Goal: Task Accomplishment & Management: Use online tool/utility

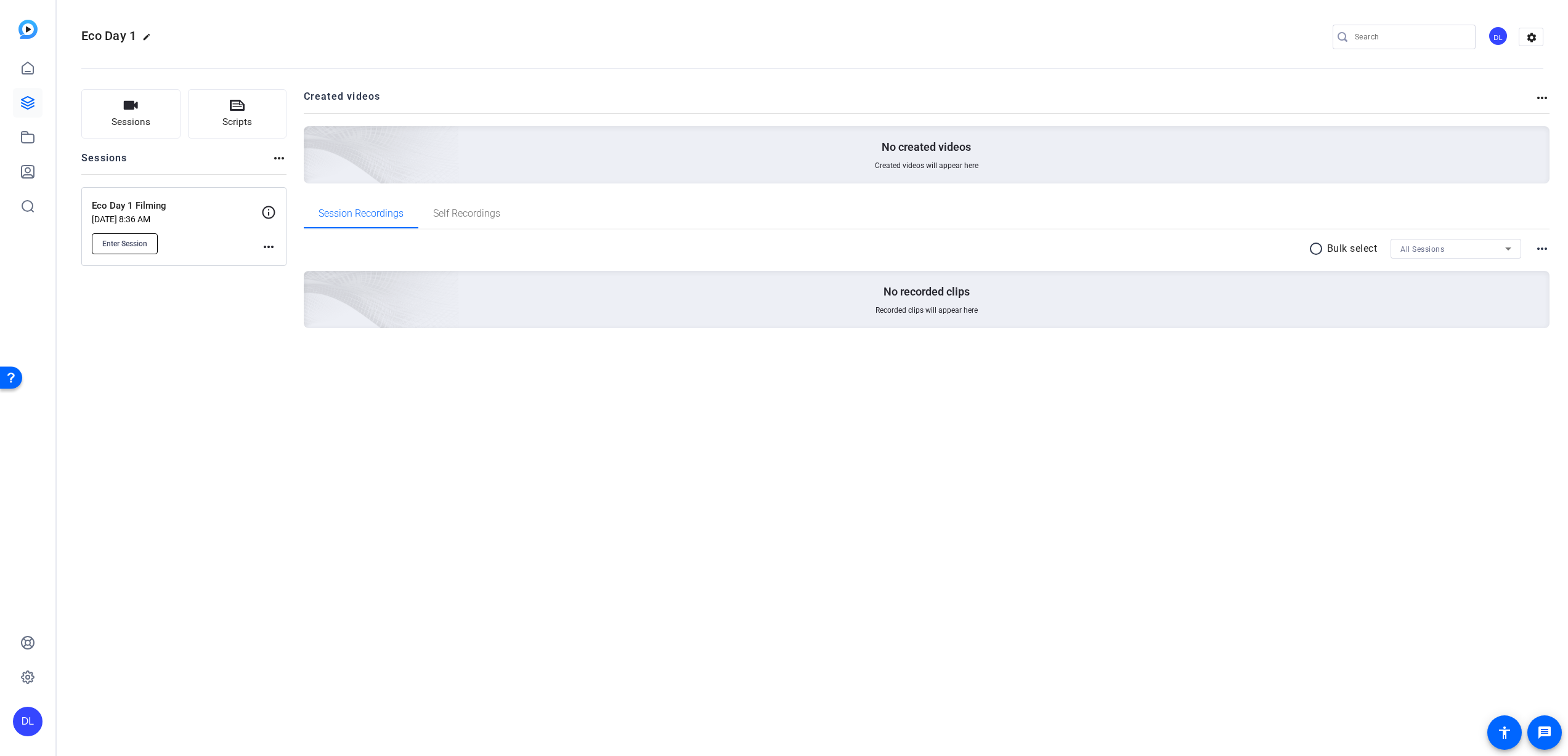
click at [130, 241] on span "Enter Session" at bounding box center [125, 244] width 45 height 10
click at [271, 242] on mat-icon "more_horiz" at bounding box center [269, 247] width 15 height 15
click at [284, 262] on span "Edit Session" at bounding box center [299, 265] width 56 height 15
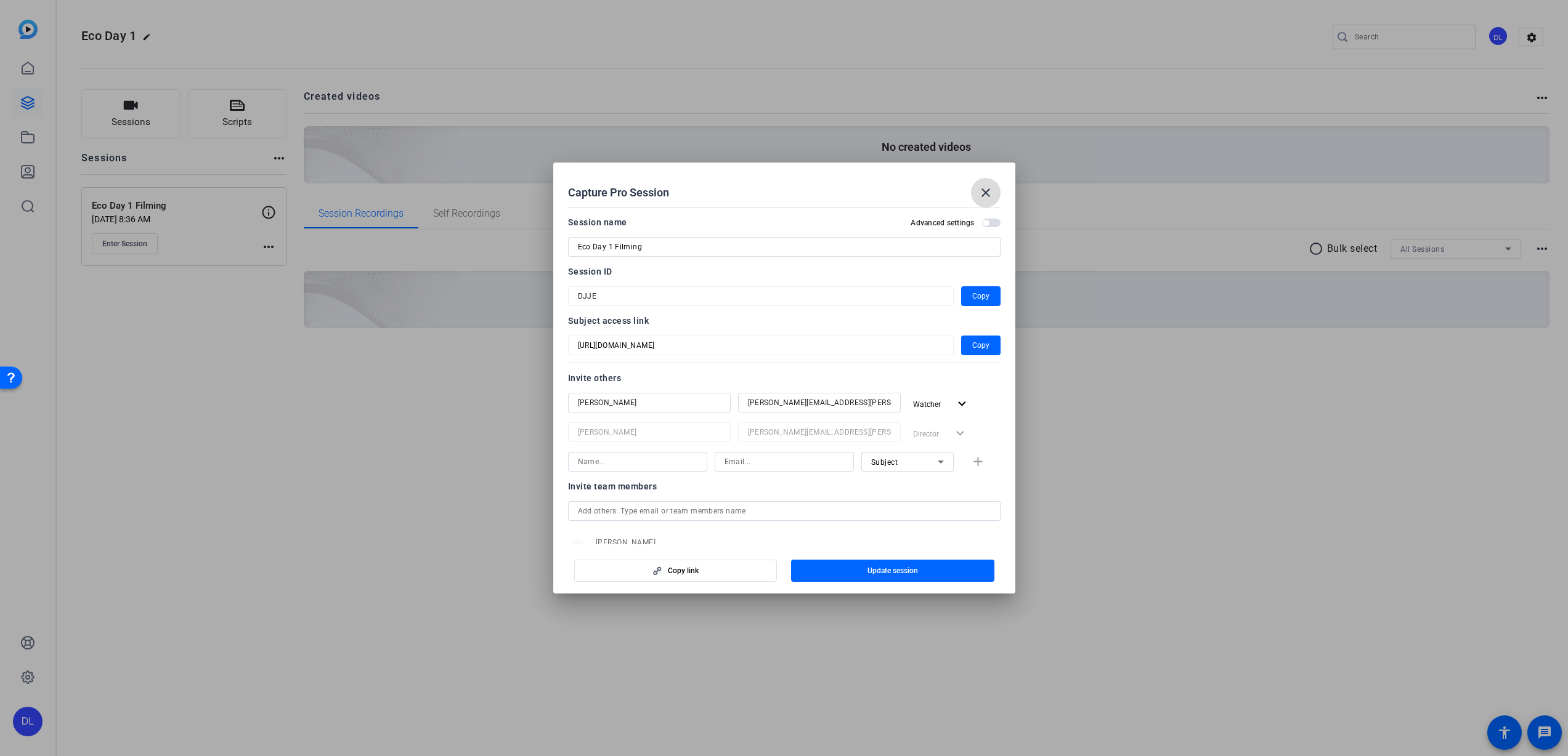
click at [988, 187] on mat-icon "close" at bounding box center [986, 193] width 15 height 15
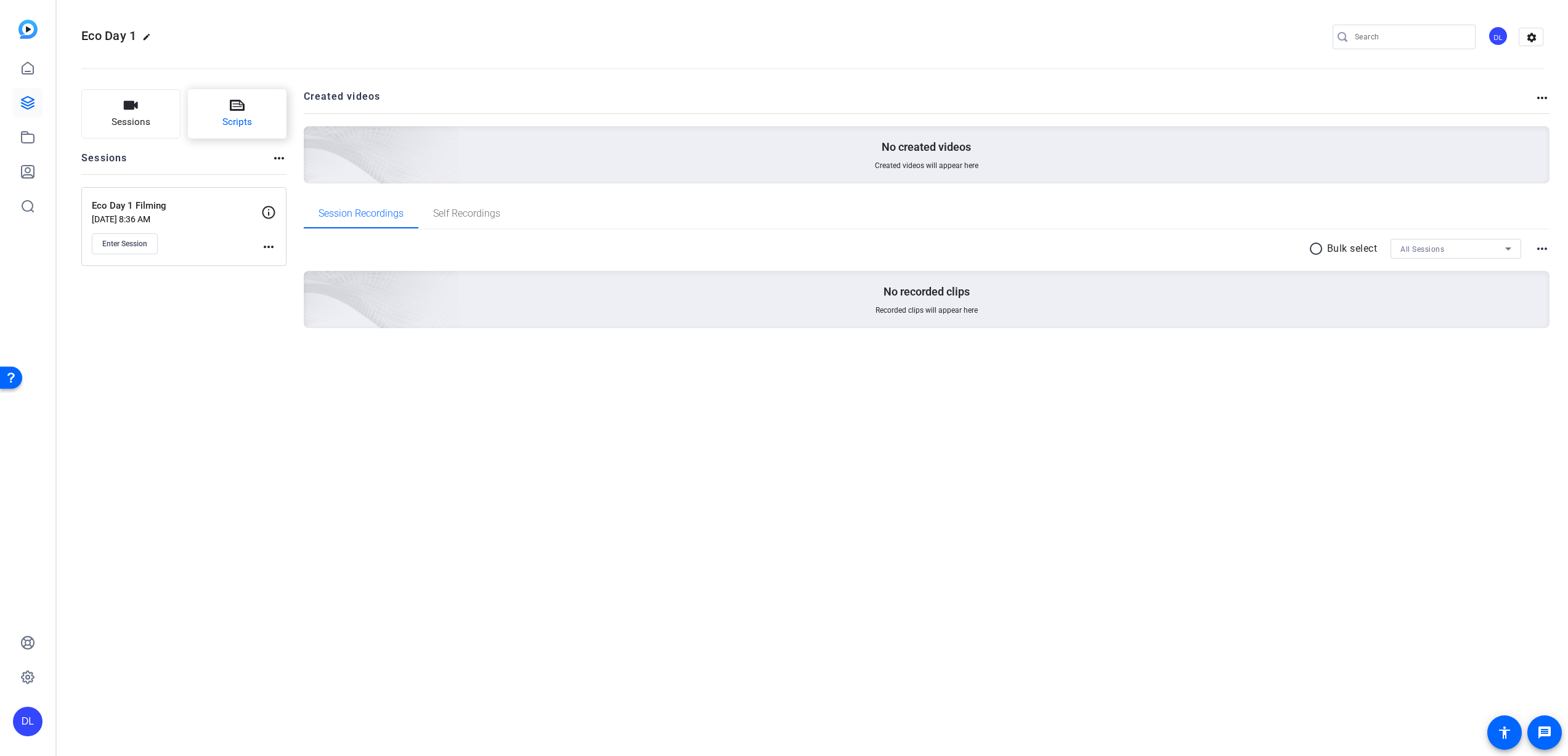
click at [234, 117] on span "Scripts" at bounding box center [237, 122] width 30 height 14
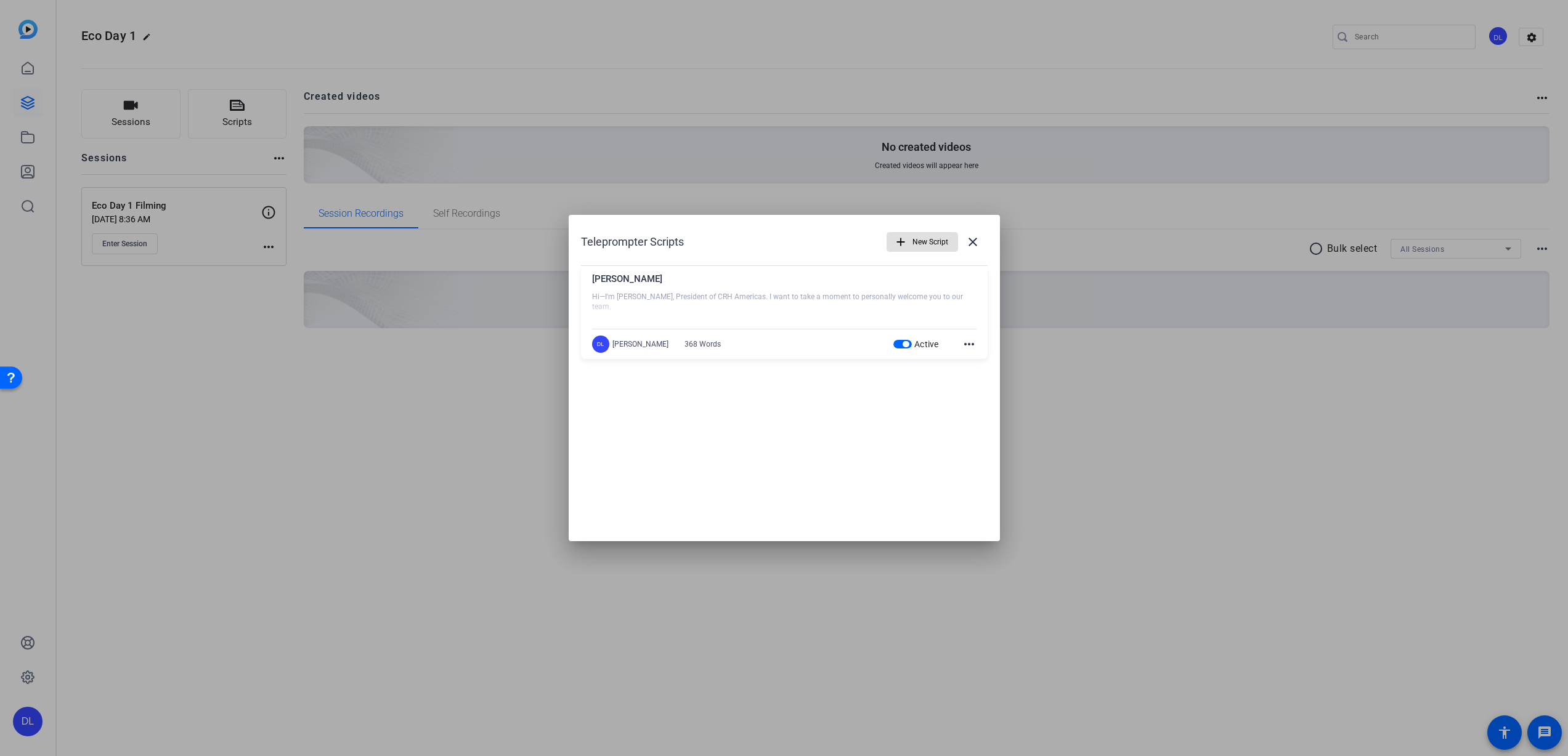
drag, startPoint x: 728, startPoint y: 358, endPoint x: 731, endPoint y: 353, distance: 5.8
click at [728, 358] on div "Nathan Creech Hi—I'm Nathan, President of CRH Americas. I want to take a moment…" at bounding box center [784, 313] width 406 height 94
click at [736, 348] on div "DL Douglas Leblanc 368 Words Active more_horiz" at bounding box center [784, 344] width 385 height 17
drag, startPoint x: 736, startPoint y: 348, endPoint x: 802, endPoint y: 344, distance: 66.1
click at [736, 348] on div "DL Douglas Leblanc 368 Words Active more_horiz" at bounding box center [784, 344] width 385 height 17
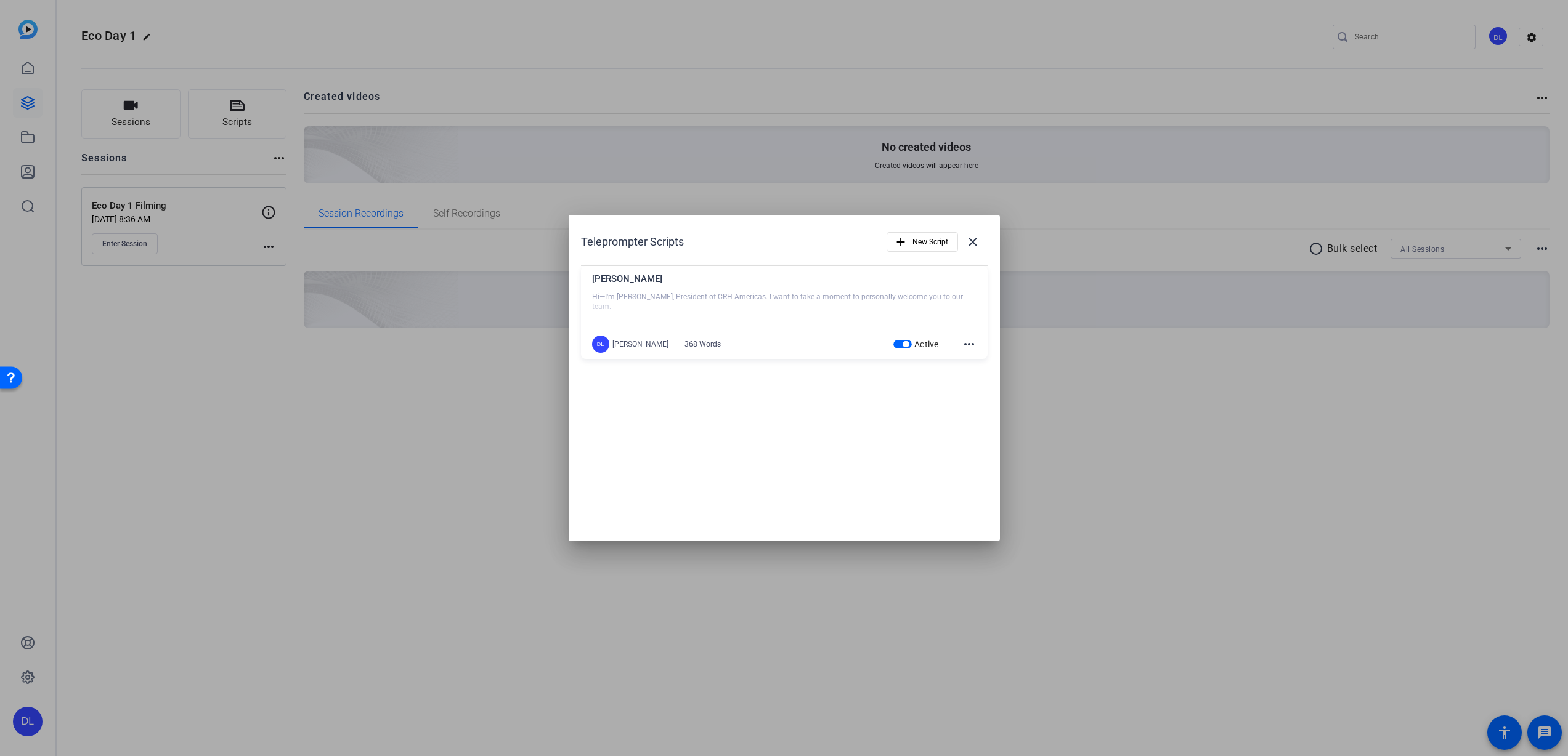
click at [969, 345] on mat-icon "more_horiz" at bounding box center [969, 344] width 15 height 15
click at [975, 362] on span "Edit" at bounding box center [996, 363] width 49 height 15
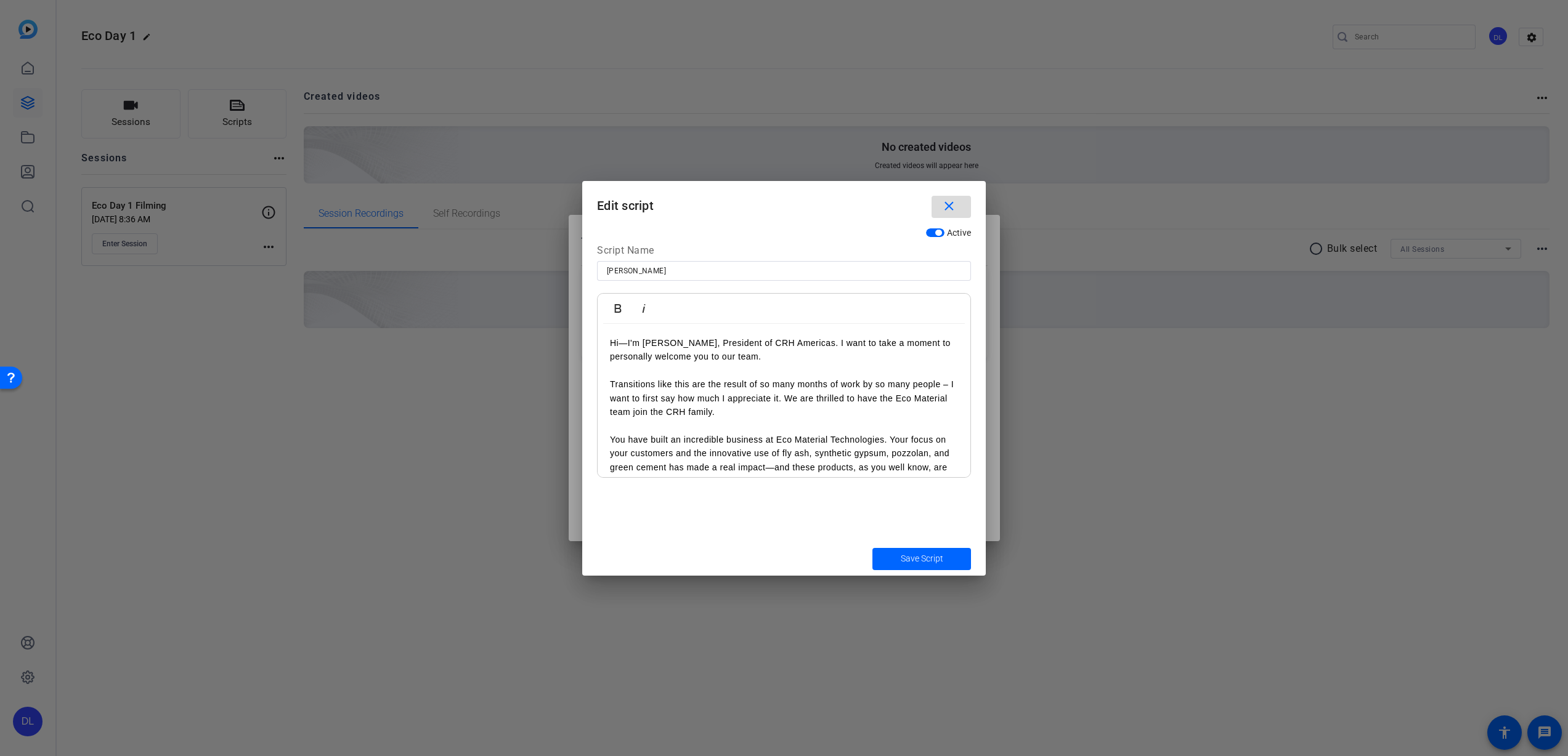
drag, startPoint x: 949, startPoint y: 204, endPoint x: 958, endPoint y: 203, distance: 9.1
click at [958, 203] on button "close" at bounding box center [951, 207] width 40 height 22
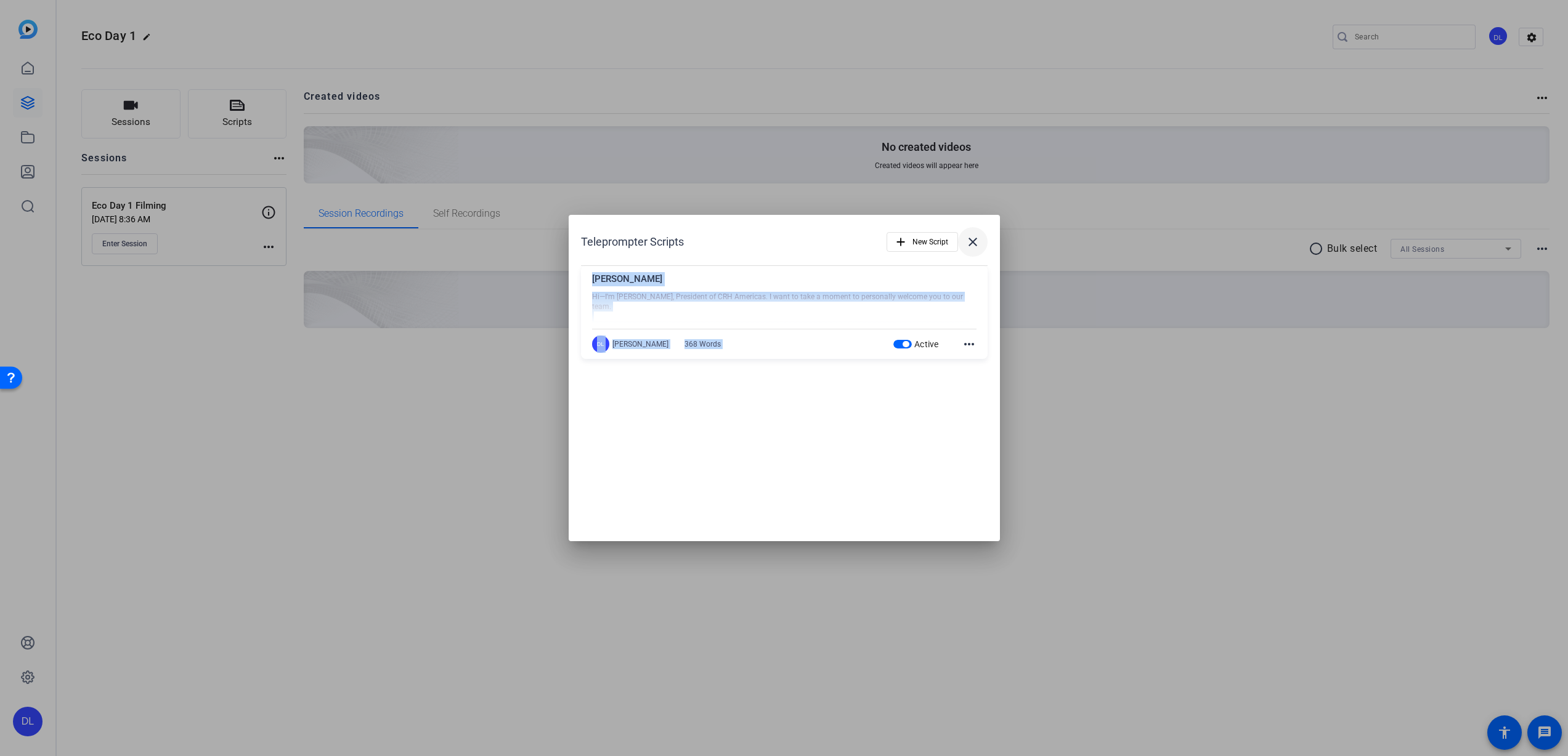
click at [975, 241] on mat-icon "close" at bounding box center [973, 242] width 15 height 15
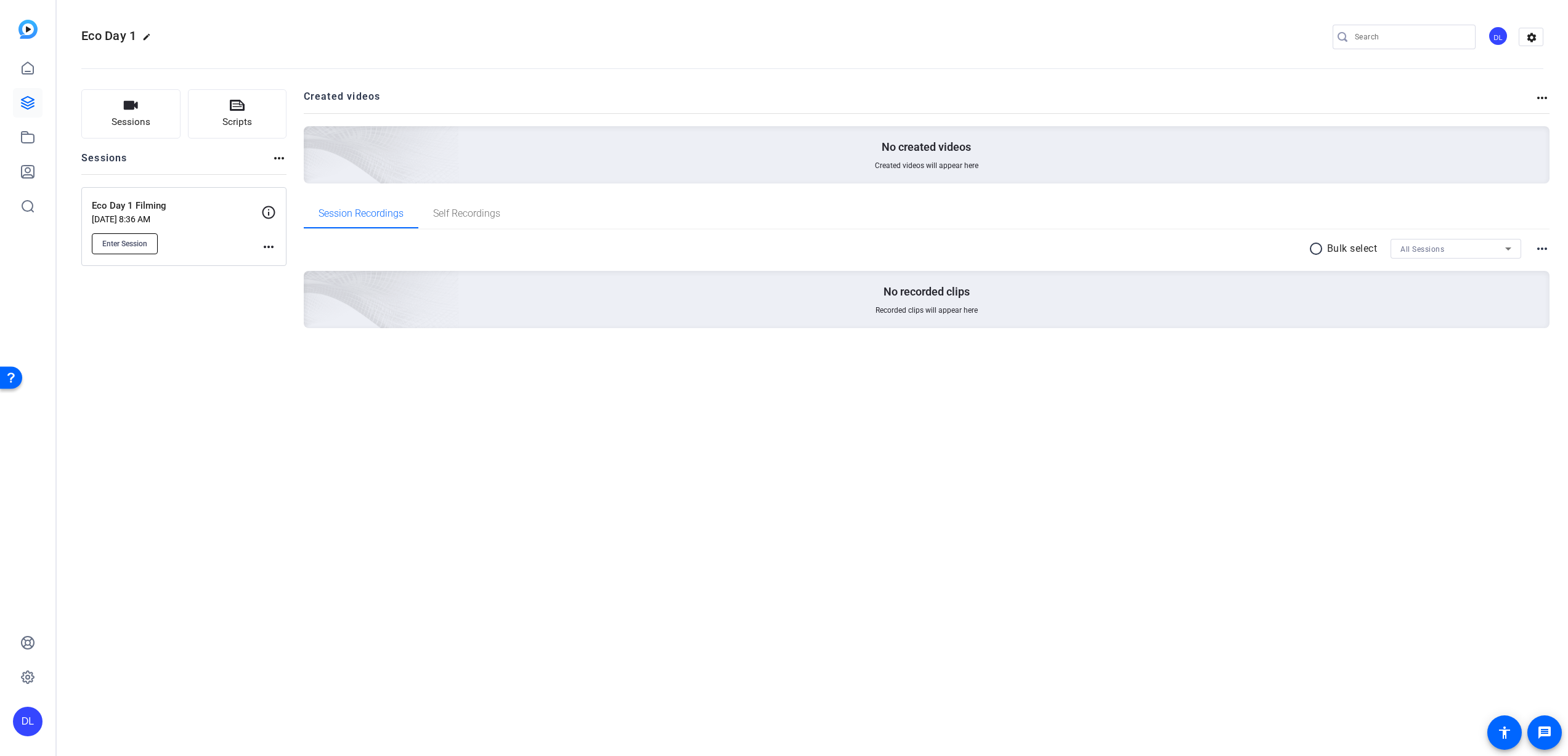
click at [145, 244] on span "Enter Session" at bounding box center [125, 244] width 45 height 10
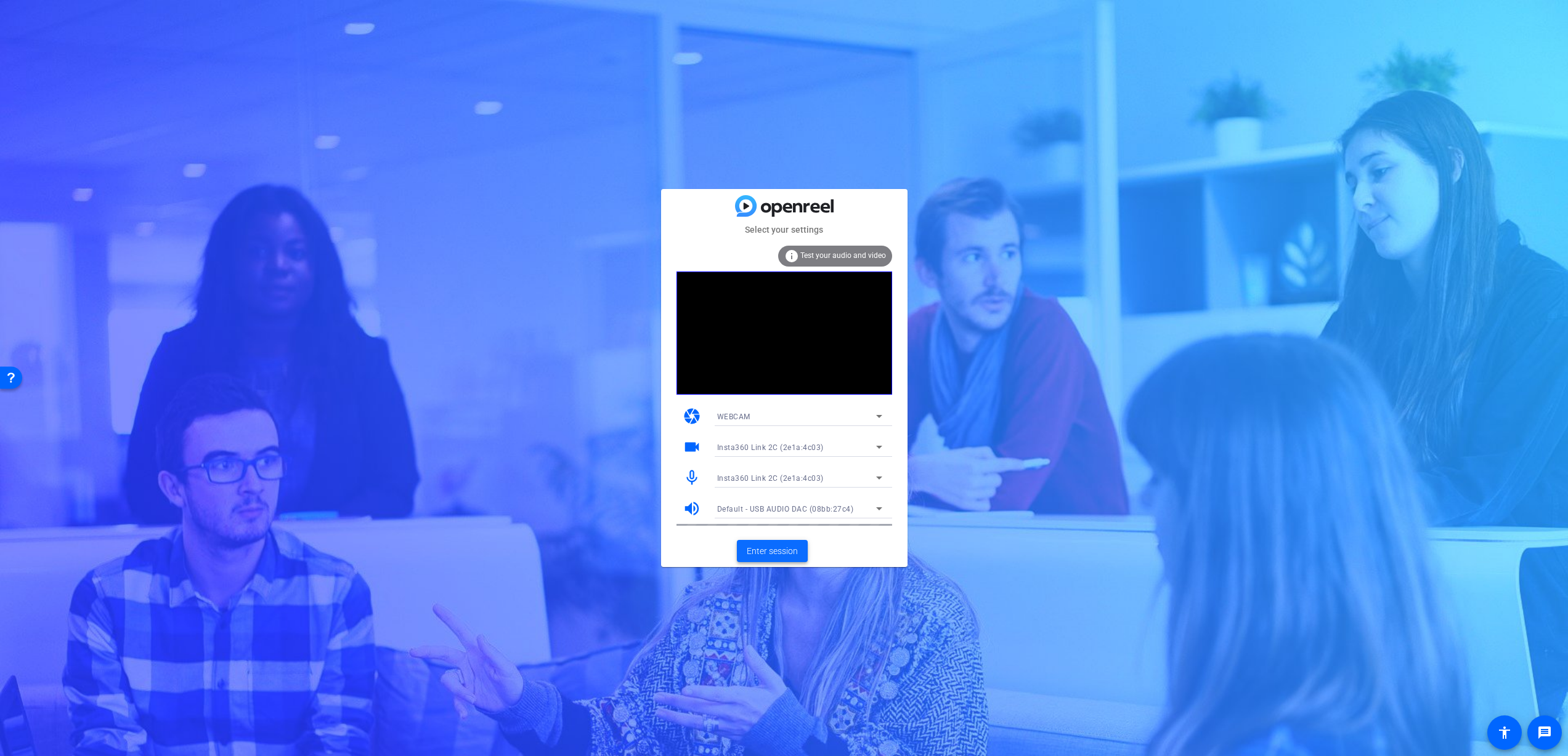
click at [783, 549] on span "Enter session" at bounding box center [772, 551] width 51 height 13
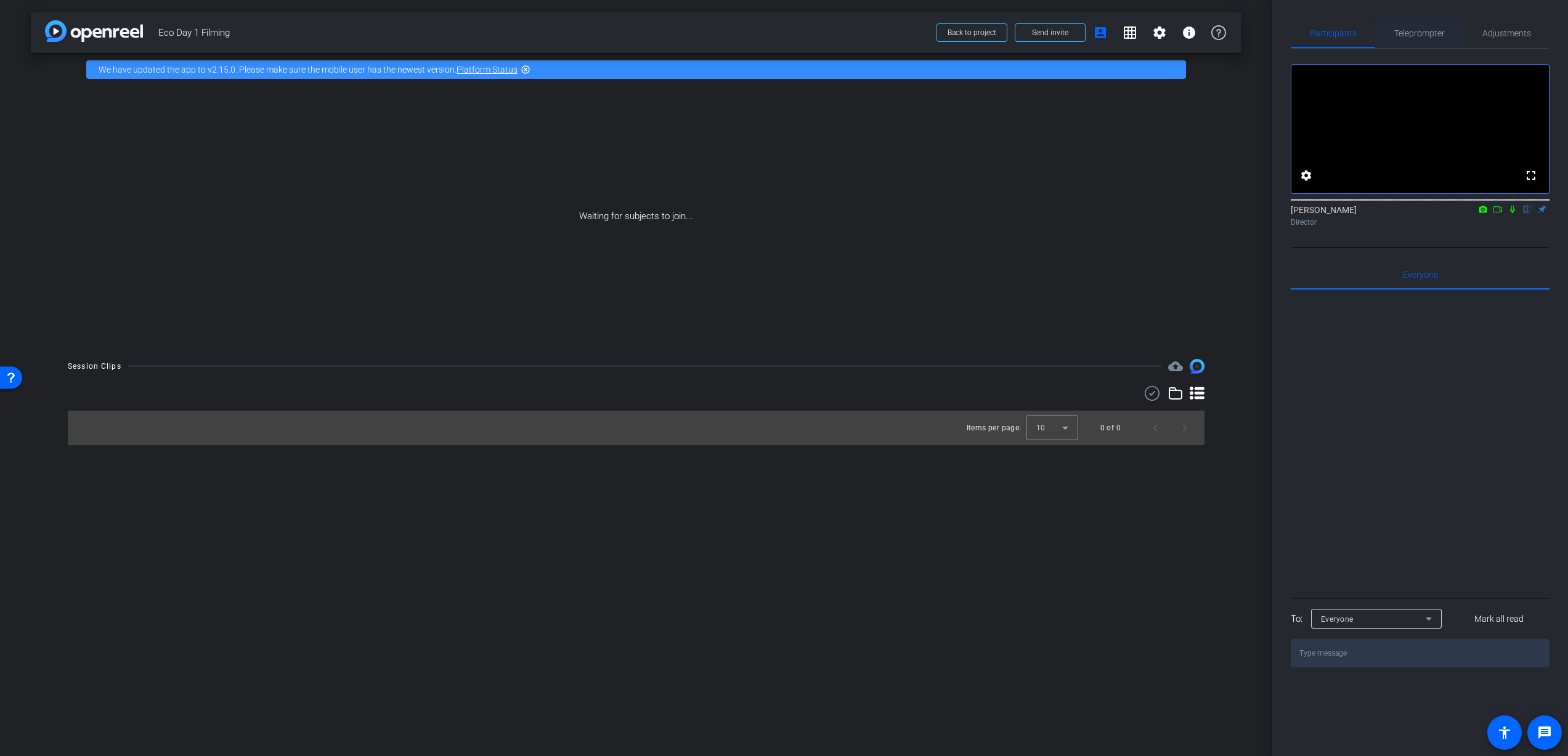
click at [1413, 39] on span "Teleprompter" at bounding box center [1419, 33] width 50 height 30
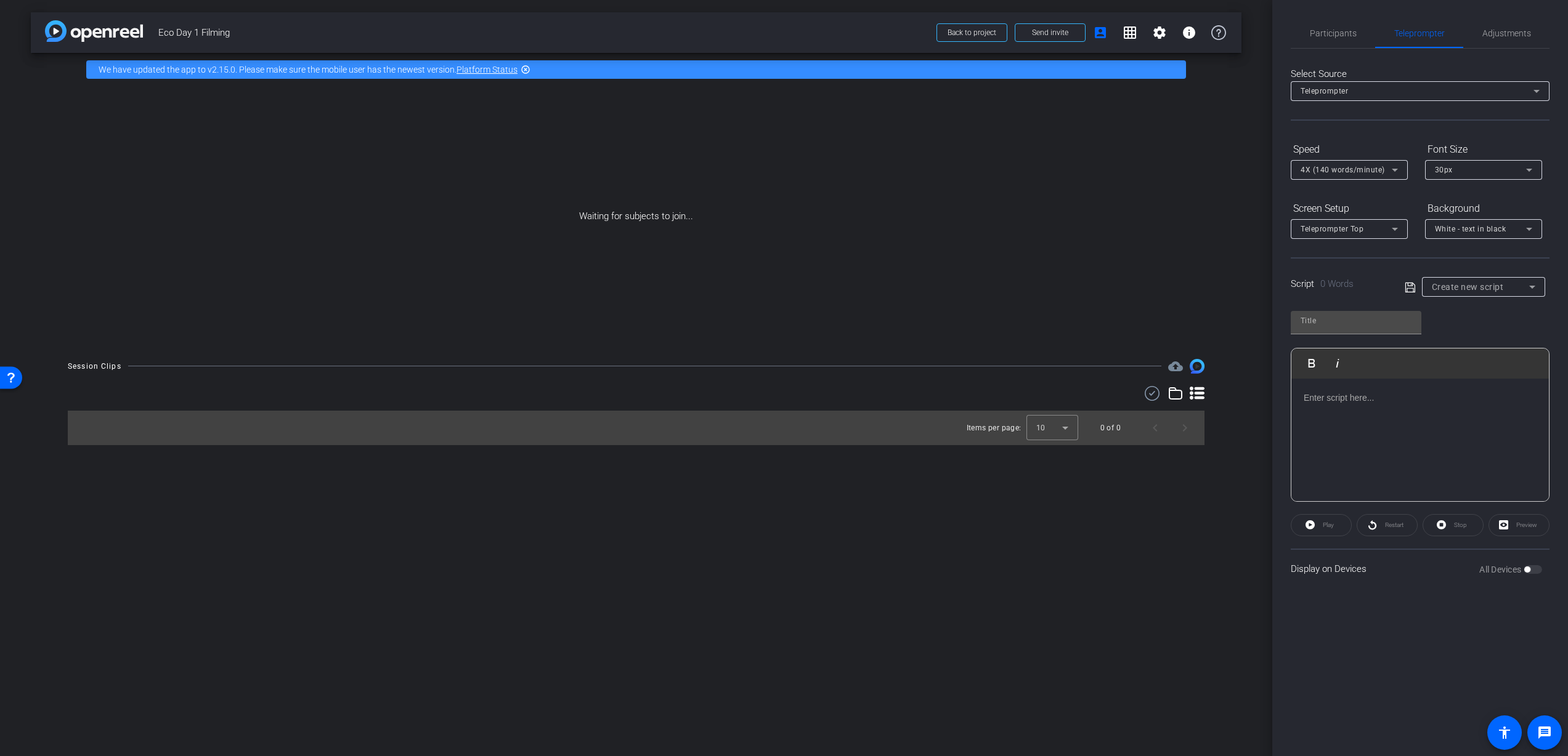
click at [1494, 92] on div "Teleprompter" at bounding box center [1417, 91] width 233 height 16
click at [1494, 92] on div at bounding box center [784, 378] width 1568 height 756
click at [1484, 290] on span "Create new script" at bounding box center [1468, 287] width 72 height 10
click at [1466, 331] on span "Nathan Creech" at bounding box center [1463, 331] width 62 height 15
type input "Nathan Creech"
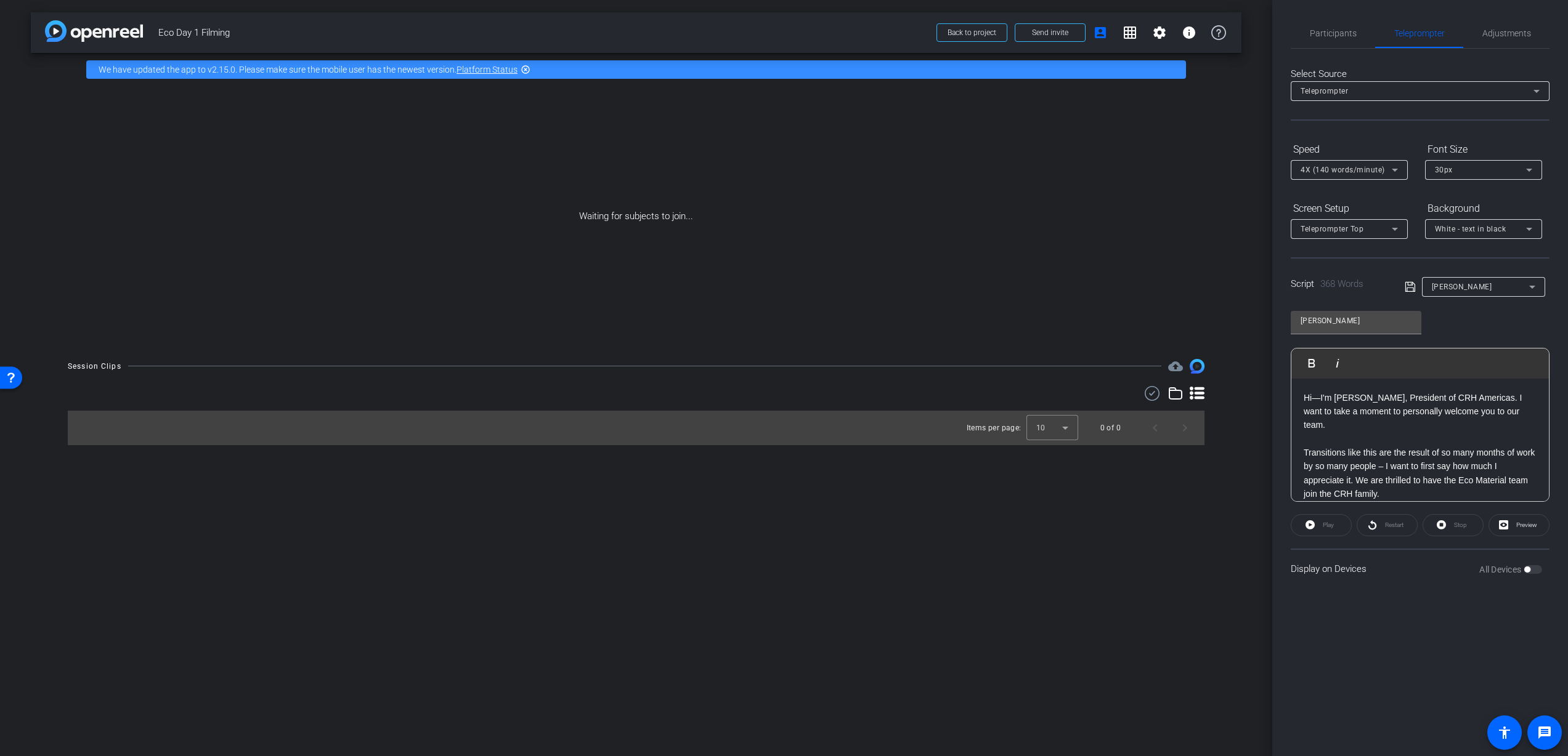
click at [1329, 530] on div "Play" at bounding box center [1321, 525] width 61 height 22
click at [1313, 526] on div "Play" at bounding box center [1321, 525] width 61 height 22
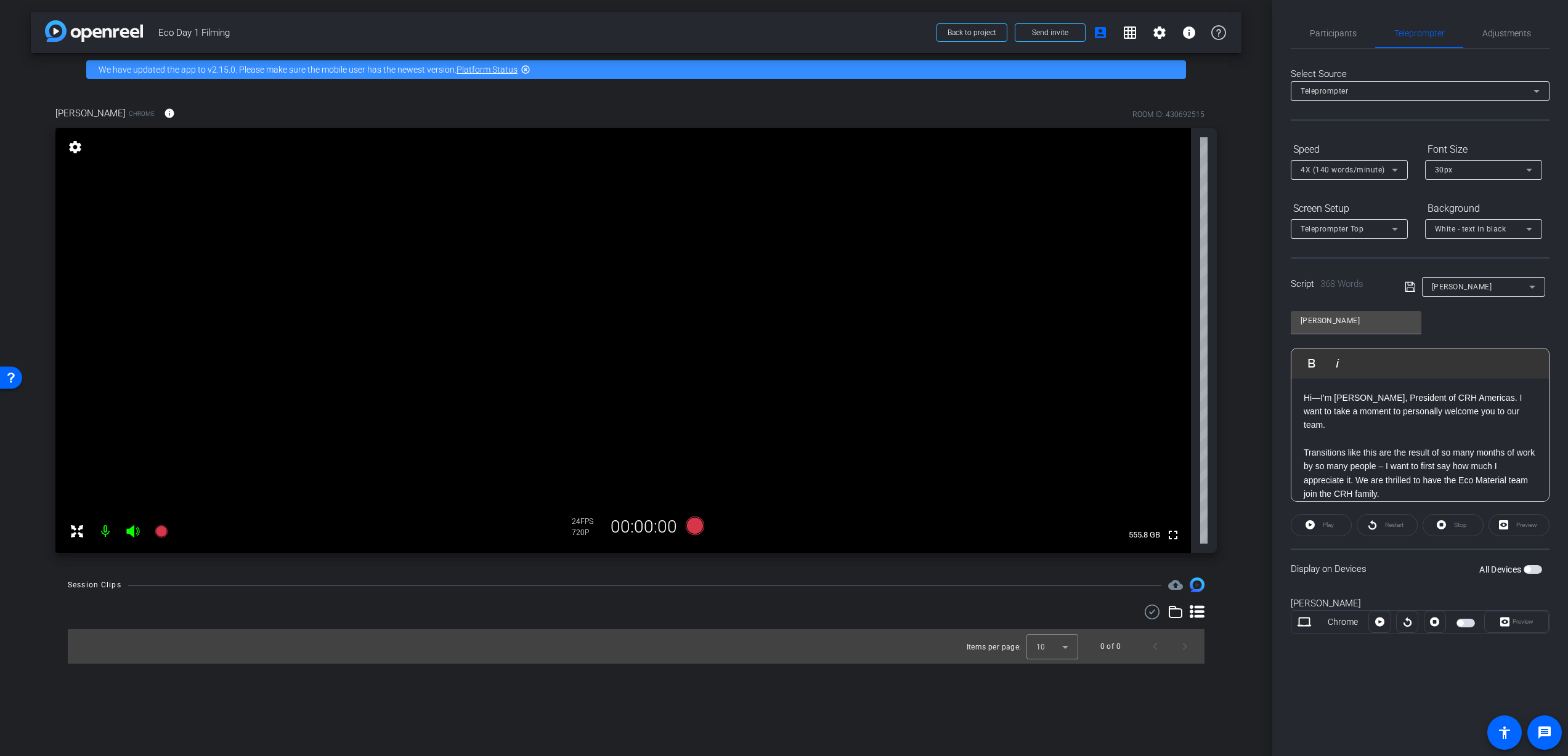
click at [1319, 525] on div "Play" at bounding box center [1321, 525] width 61 height 22
click at [1351, 363] on div "Play Play from this location Play Selected Play and display the selected text o…" at bounding box center [1420, 363] width 258 height 30
click at [1337, 363] on icon "button" at bounding box center [1338, 363] width 3 height 9
click at [1511, 524] on div "Preview" at bounding box center [1519, 525] width 61 height 22
click at [1443, 432] on p at bounding box center [1420, 439] width 233 height 14
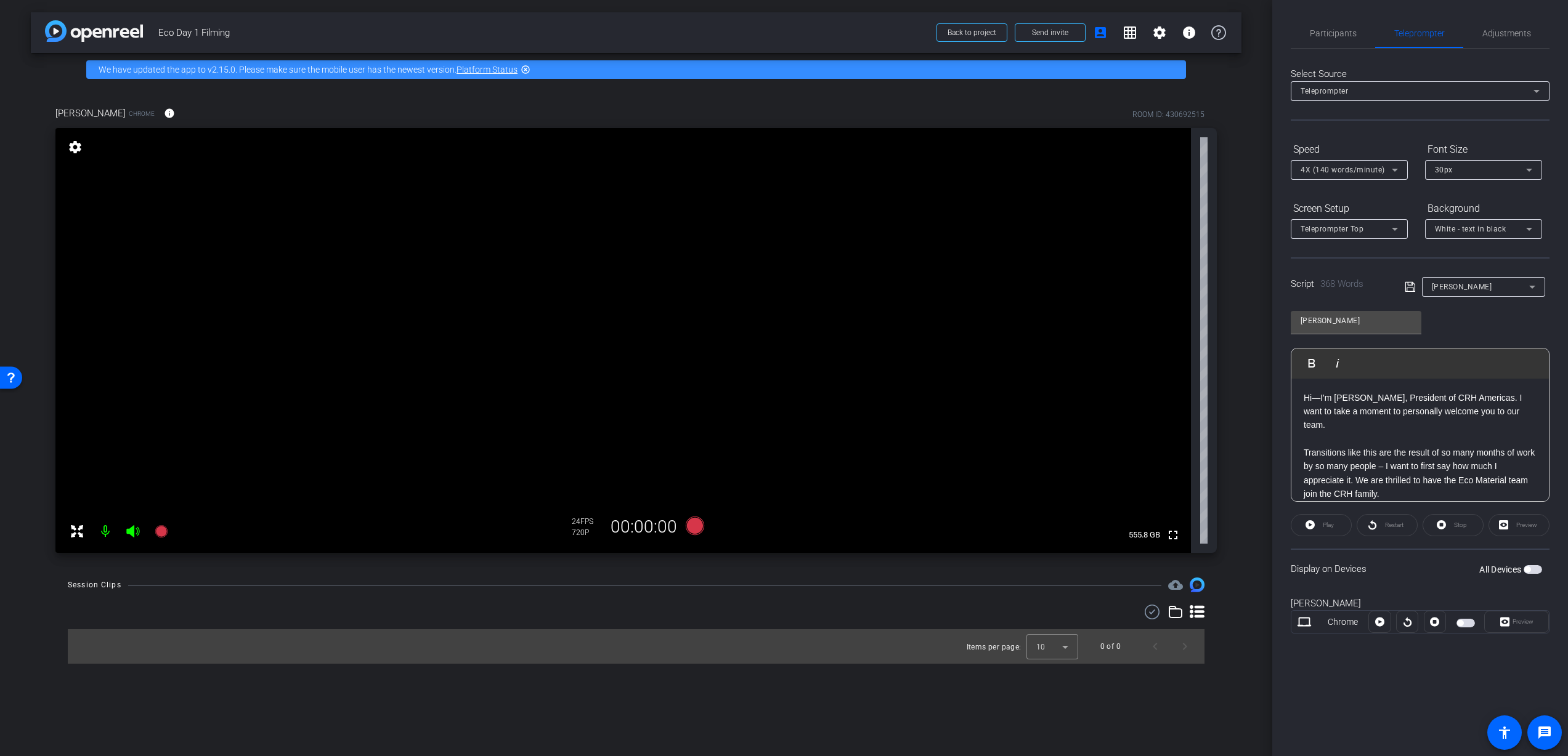
drag, startPoint x: 1461, startPoint y: 318, endPoint x: 1434, endPoint y: 317, distance: 27.0
click at [1460, 318] on div "Nathan Creech Play Play from this location Play Selected Play and display the s…" at bounding box center [1420, 402] width 259 height 200
click at [1372, 322] on input "Nathan Creech" at bounding box center [1356, 321] width 111 height 15
drag, startPoint x: 1458, startPoint y: 316, endPoint x: 1501, endPoint y: 285, distance: 53.0
click at [1460, 316] on div "Nathan Creech Play Play from this location Play Selected Play and display the s…" at bounding box center [1420, 402] width 259 height 200
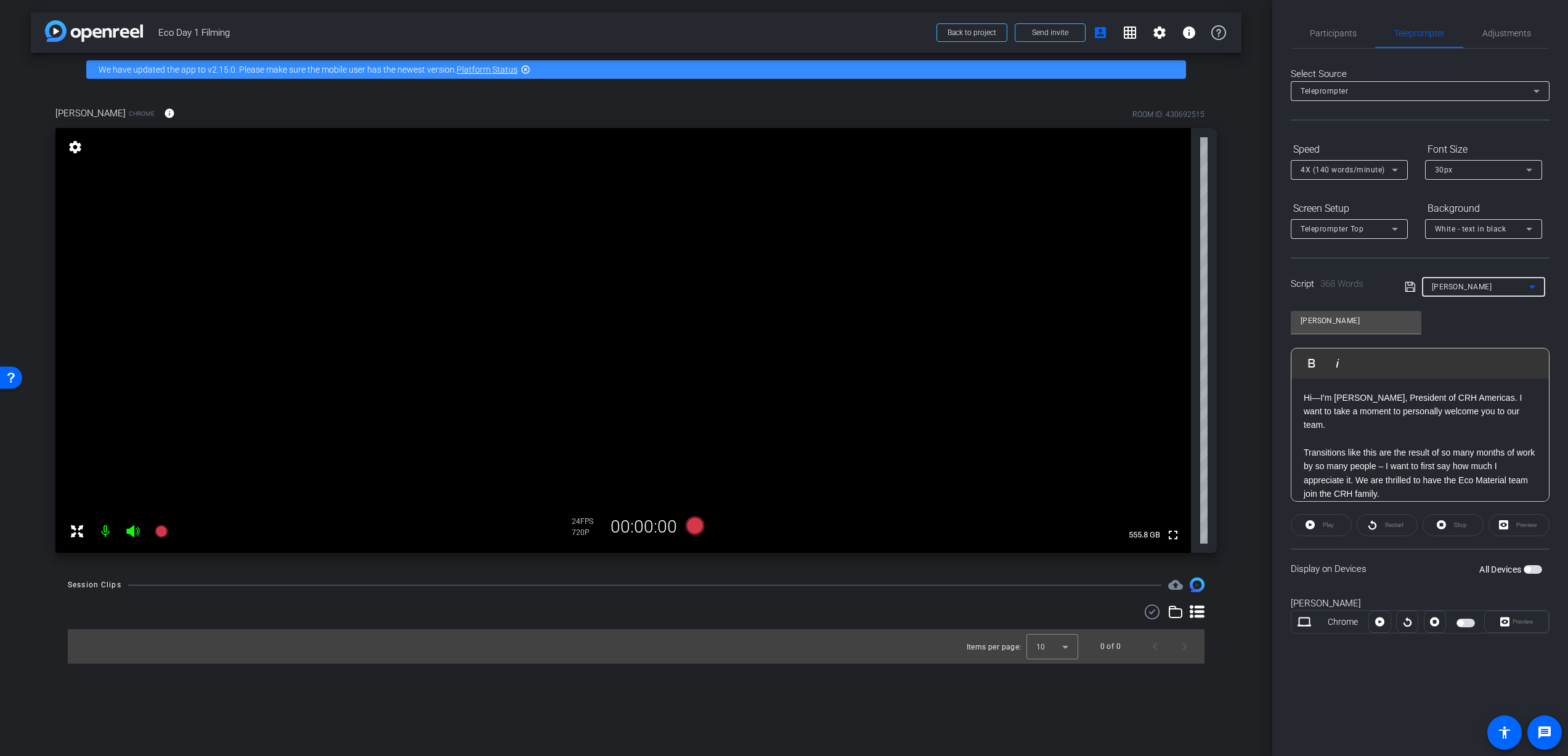
click at [1502, 283] on div "Nathan Creech" at bounding box center [1481, 287] width 97 height 16
click at [1473, 329] on span "Nathan Creech" at bounding box center [1463, 331] width 62 height 15
click at [1525, 569] on span "button" at bounding box center [1528, 569] width 6 height 6
click at [1325, 523] on span "Play" at bounding box center [1328, 525] width 11 height 7
click at [1320, 529] on span "Pause" at bounding box center [1327, 525] width 20 height 17
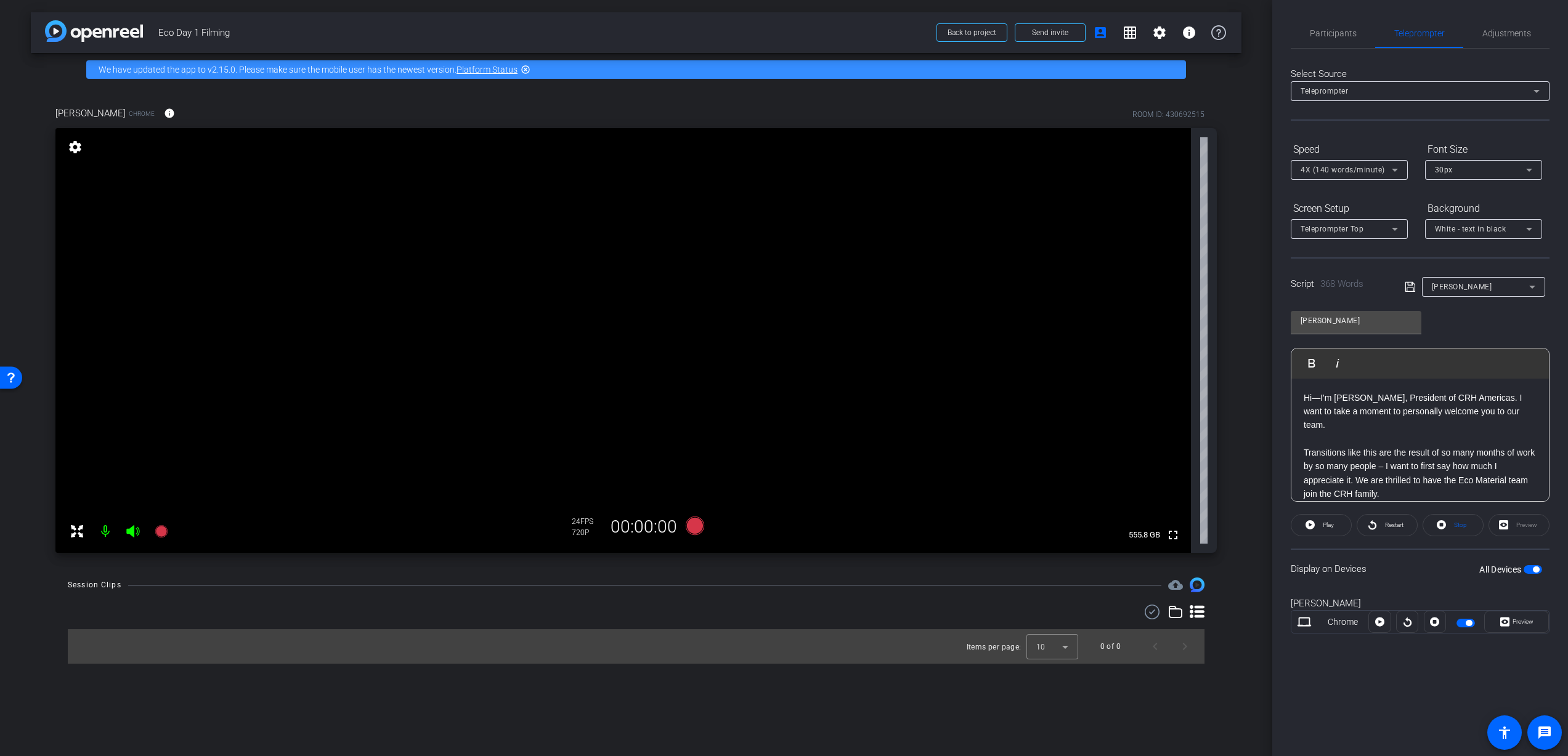
click at [1521, 524] on div "Preview" at bounding box center [1519, 525] width 61 height 22
click at [1516, 526] on div "Preview" at bounding box center [1519, 525] width 61 height 22
click at [1393, 169] on icon at bounding box center [1395, 170] width 6 height 3
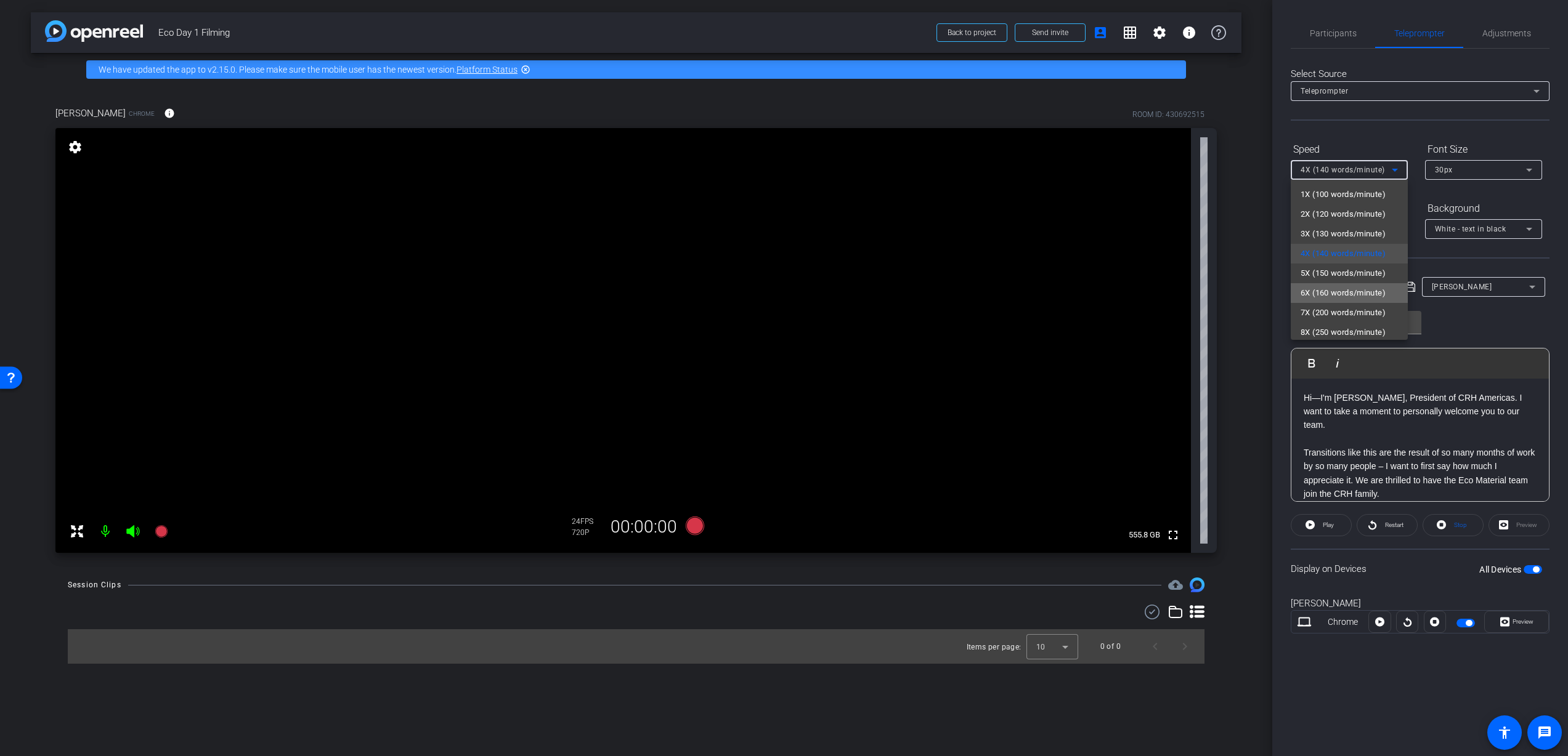
click at [1361, 289] on span "6X (160 words/minute)" at bounding box center [1343, 293] width 85 height 15
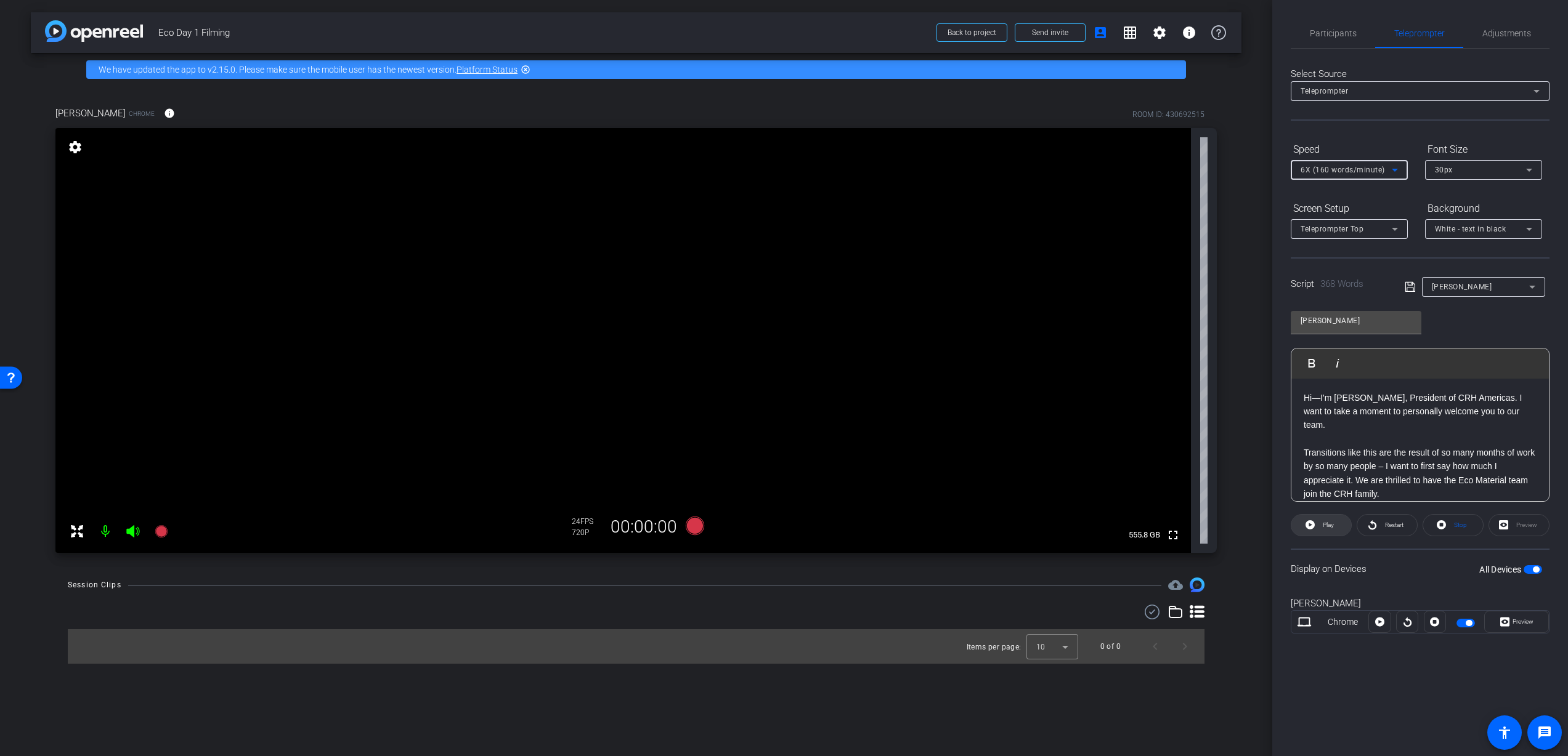
click at [1314, 520] on icon at bounding box center [1310, 525] width 9 height 16
click at [1333, 527] on span "Pause" at bounding box center [1328, 525] width 17 height 7
click at [1503, 169] on div "30px" at bounding box center [1481, 169] width 91 height 16
click at [1471, 232] on mat-option "40px" at bounding box center [1484, 234] width 117 height 20
click at [1435, 432] on p at bounding box center [1420, 439] width 233 height 14
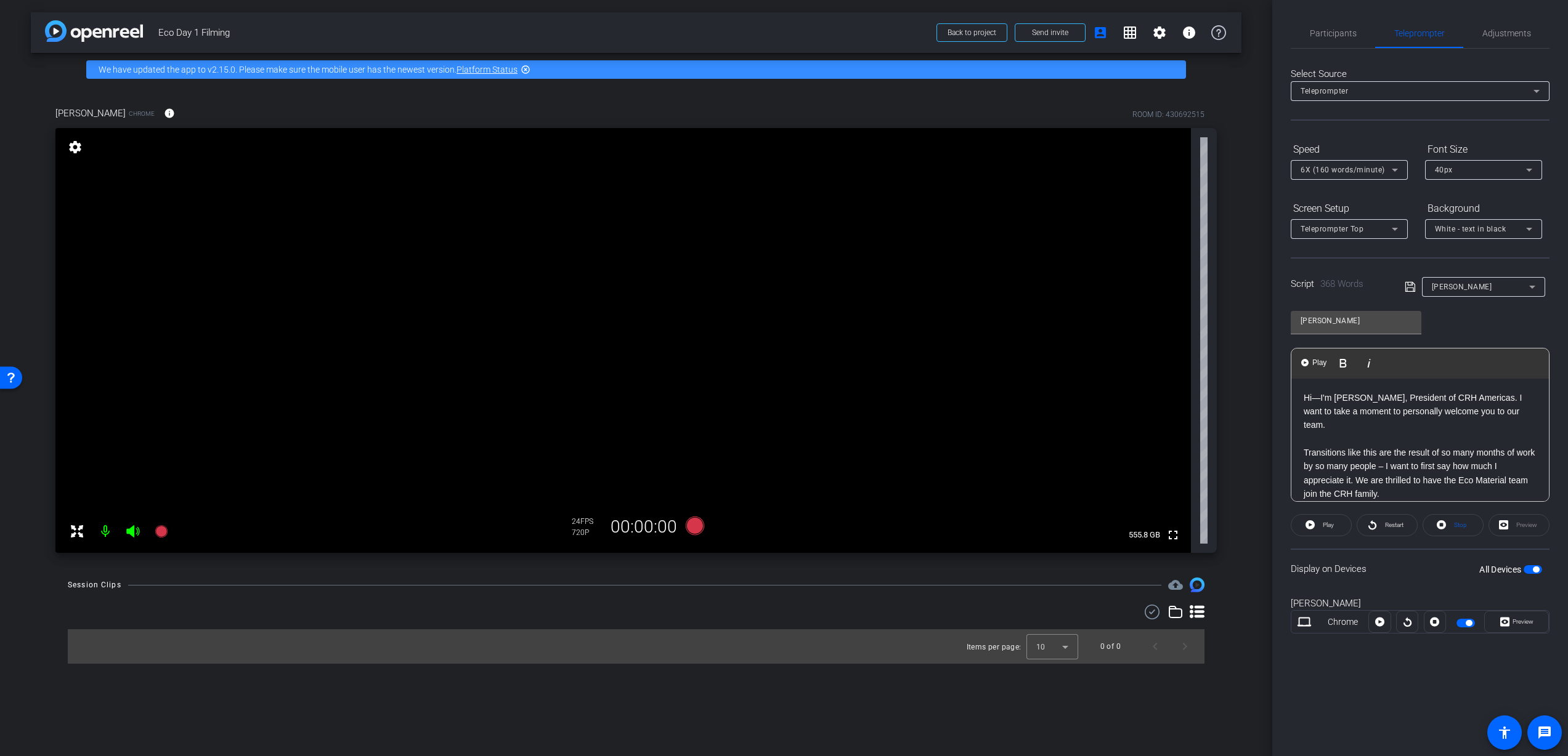
click at [1518, 167] on div "40px" at bounding box center [1481, 169] width 91 height 16
click at [1454, 218] on mat-option "30px" at bounding box center [1484, 215] width 117 height 20
click at [1510, 227] on div "White - text in black" at bounding box center [1481, 228] width 91 height 16
click at [1505, 201] on div at bounding box center [784, 378] width 1568 height 756
drag, startPoint x: 1303, startPoint y: 397, endPoint x: 1307, endPoint y: 406, distance: 9.8
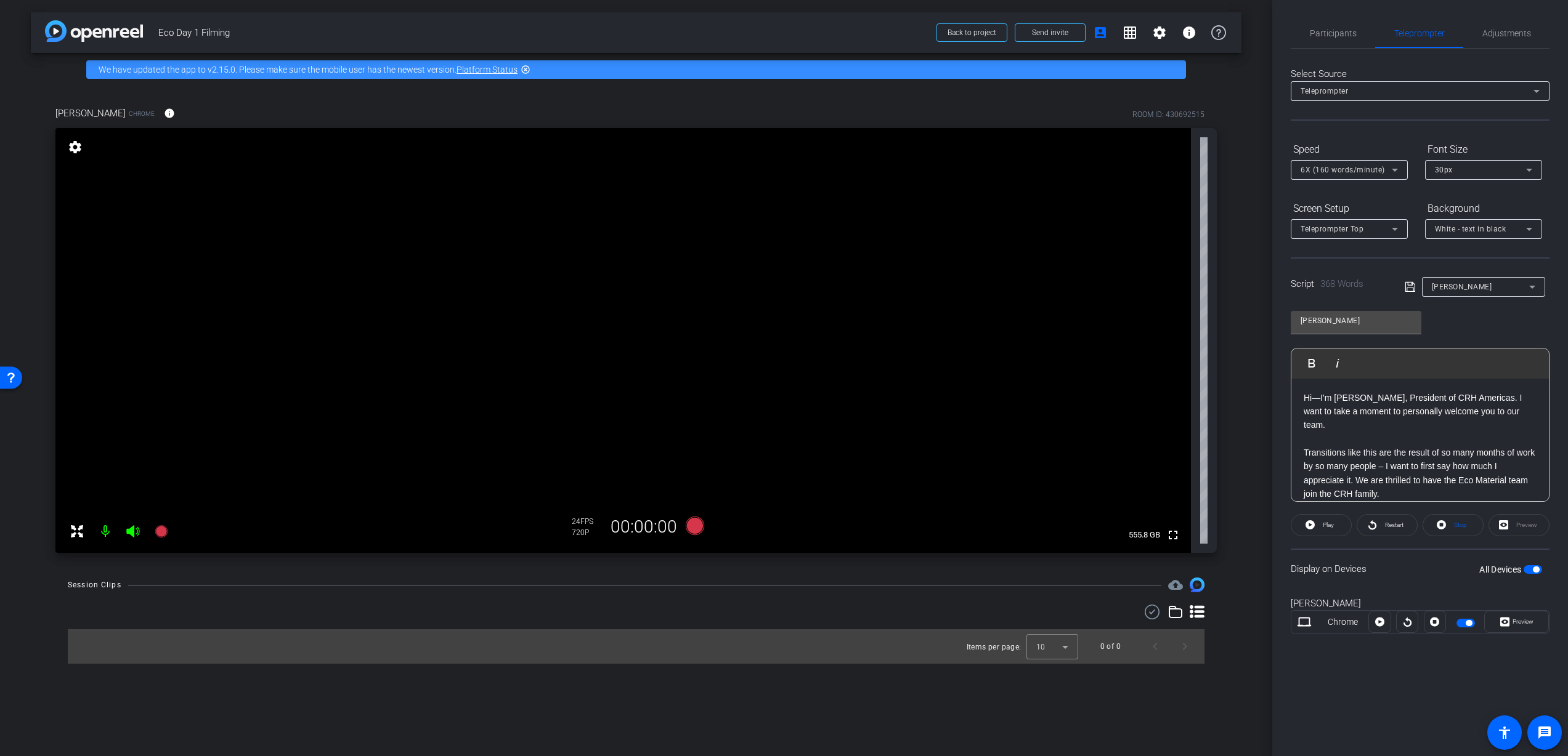
click at [1302, 398] on div "​ Hi—I'm Nathan, President of CRH Americas. I want to take a moment to personal…" at bounding box center [1420, 736] width 258 height 714
click at [1382, 525] on span "Restart" at bounding box center [1392, 525] width 22 height 17
click at [1336, 527] on span "Pause" at bounding box center [1328, 525] width 17 height 7
click at [1327, 35] on span "Participants" at bounding box center [1333, 33] width 47 height 9
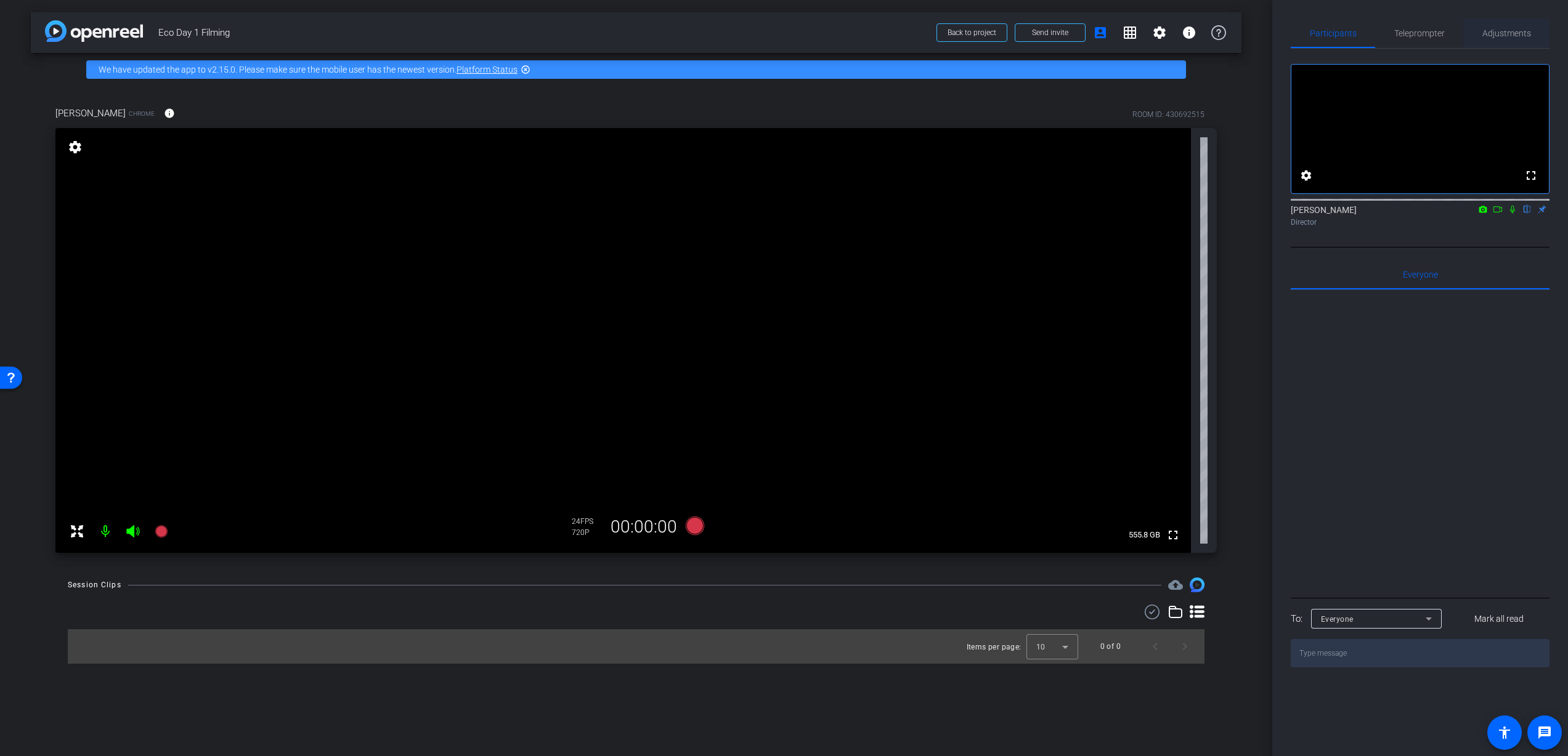
click at [1490, 31] on span "Adjustments" at bounding box center [1507, 33] width 48 height 9
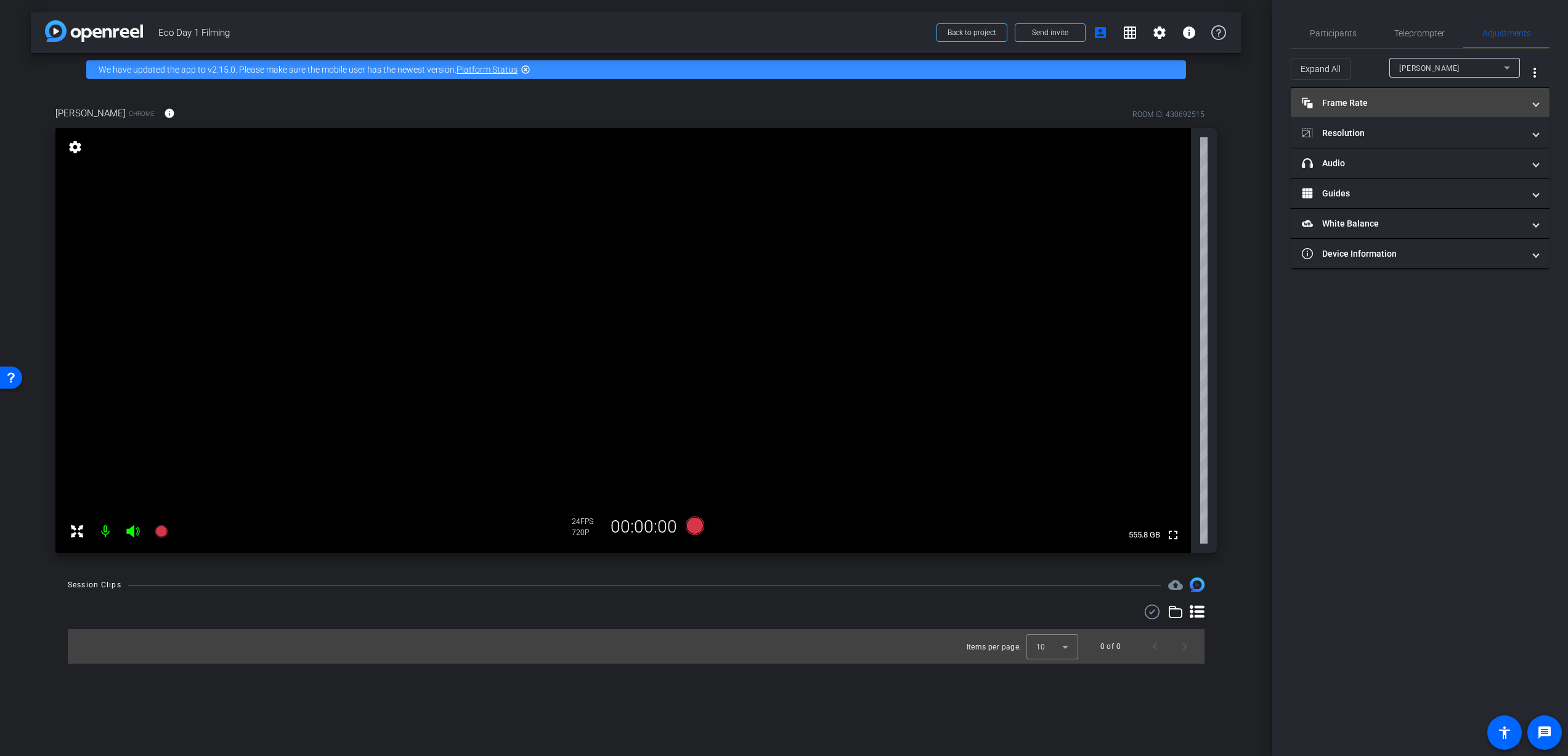
click at [1406, 105] on mat-panel-title "Frame Rate Frame Rate" at bounding box center [1412, 103] width 222 height 13
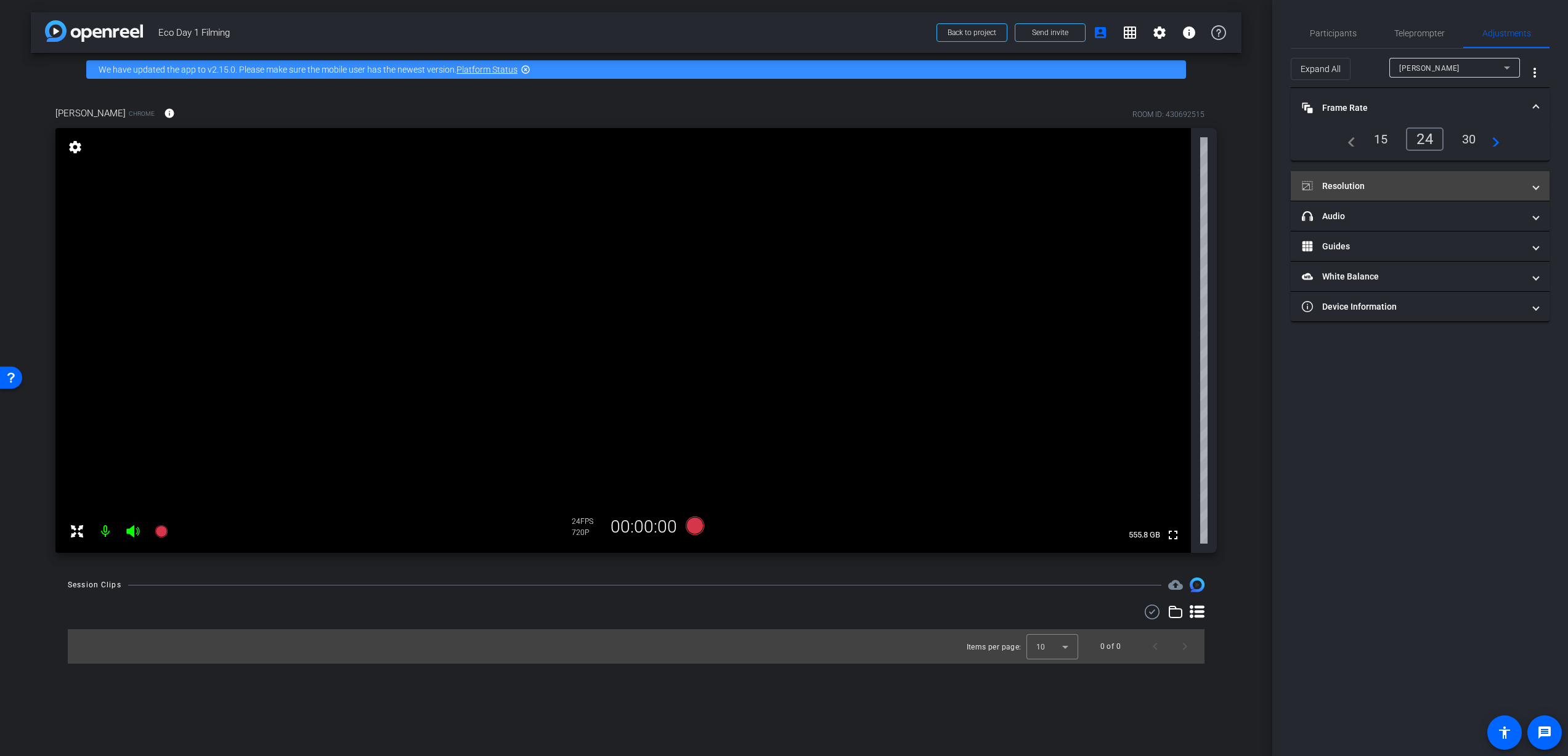
click at [1407, 189] on mat-panel-title "Resolution" at bounding box center [1412, 186] width 222 height 13
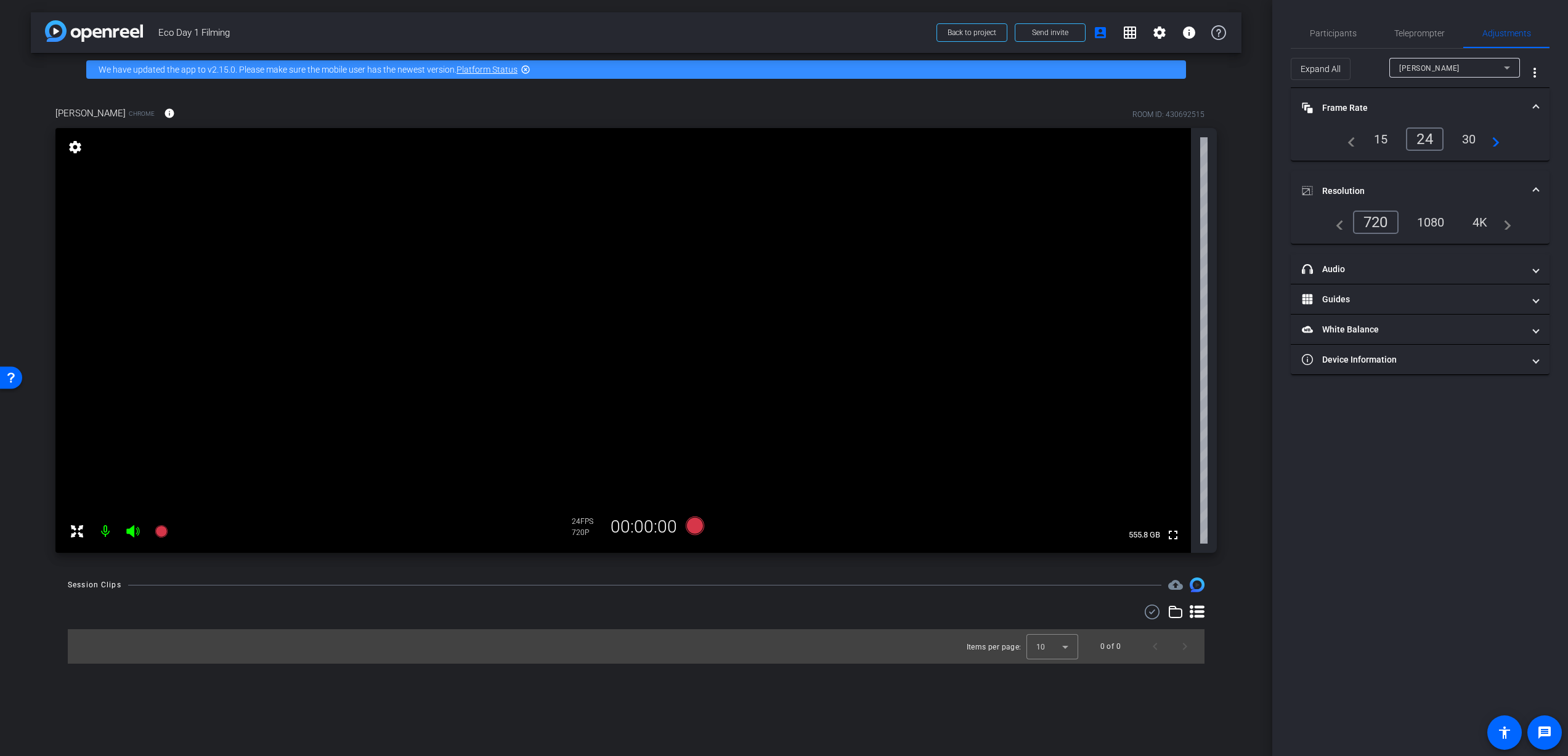
click at [1505, 71] on icon at bounding box center [1507, 68] width 15 height 15
click at [1505, 71] on div at bounding box center [784, 378] width 1568 height 756
click at [1387, 270] on mat-panel-title "headphone icon Audio" at bounding box center [1412, 269] width 222 height 13
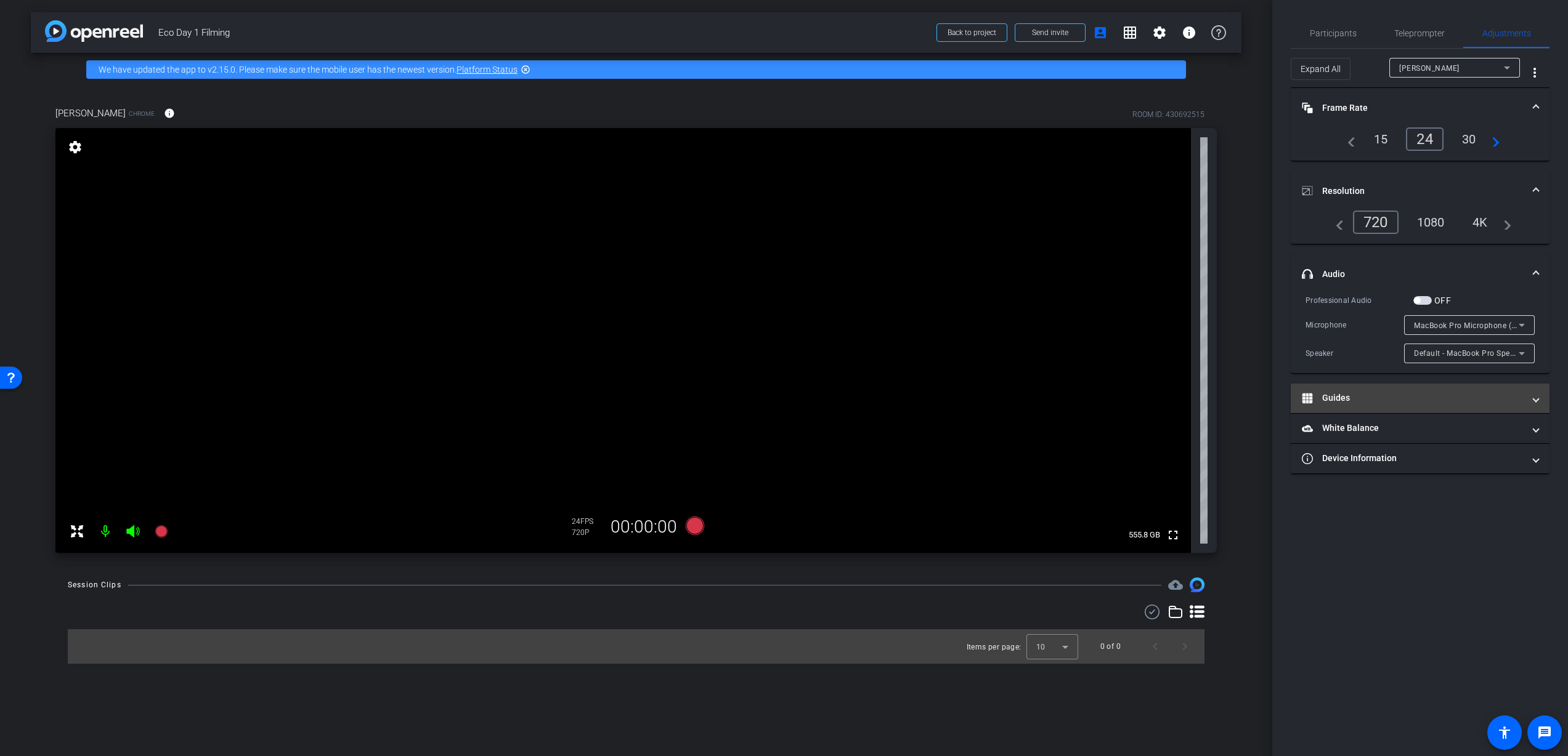
click at [1431, 399] on mat-panel-title "Guides" at bounding box center [1412, 398] width 222 height 13
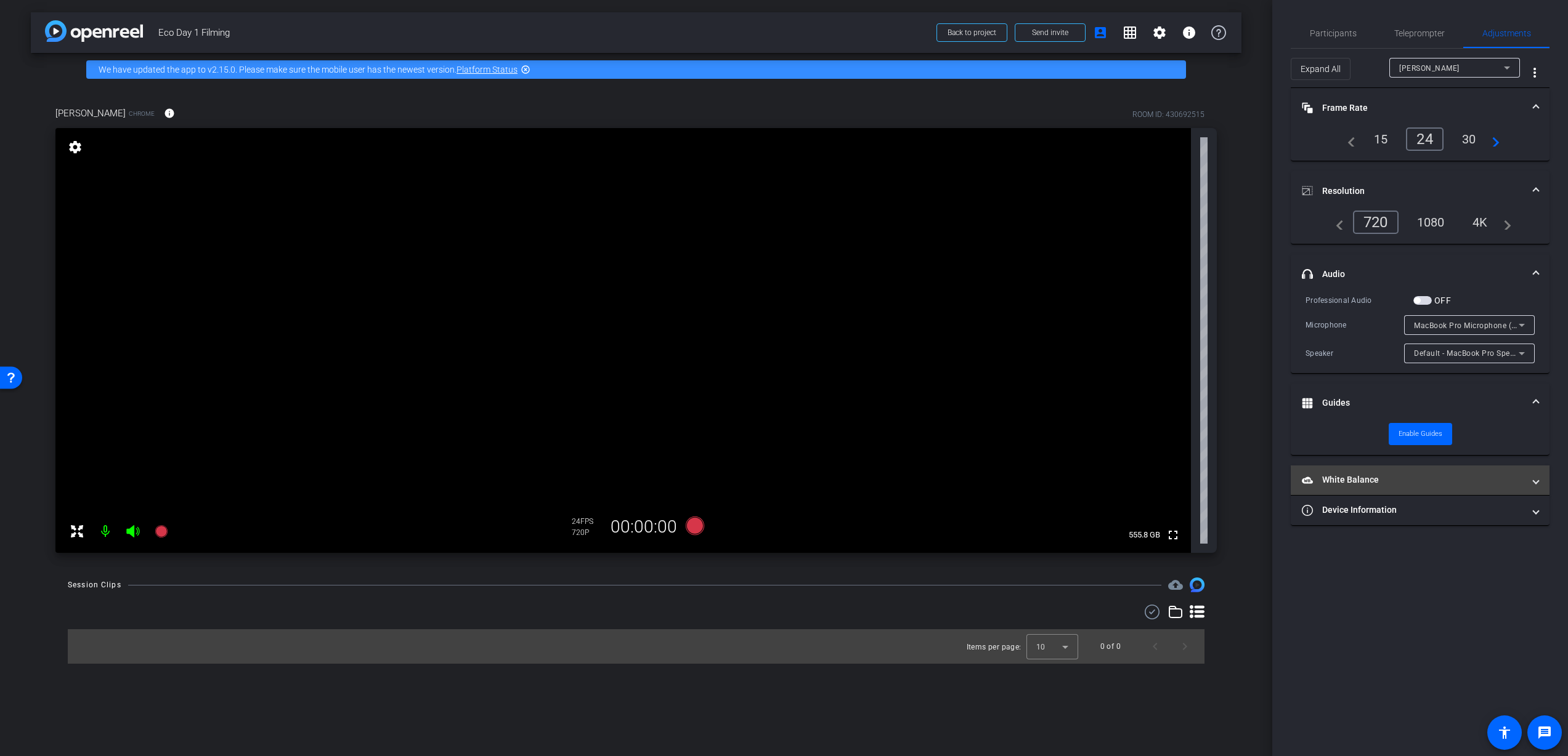
click at [1424, 474] on mat-panel-title "White Balance White Balance" at bounding box center [1412, 480] width 222 height 13
click at [1483, 224] on div "4K" at bounding box center [1480, 223] width 34 height 21
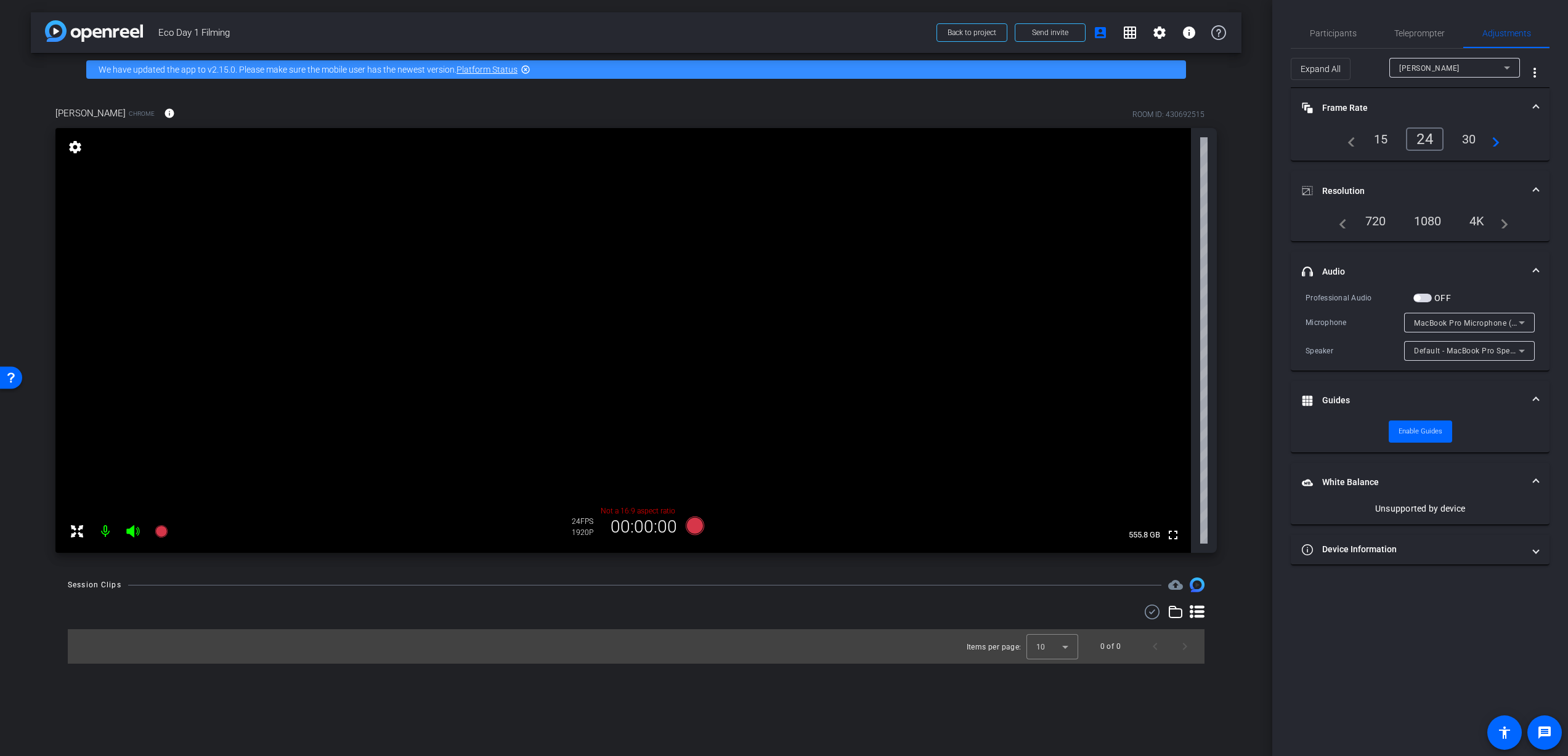
click at [1429, 220] on div "1080" at bounding box center [1428, 221] width 46 height 21
click at [1472, 138] on div "30" at bounding box center [1469, 140] width 33 height 21
click at [1428, 34] on span "Teleprompter" at bounding box center [1419, 33] width 50 height 9
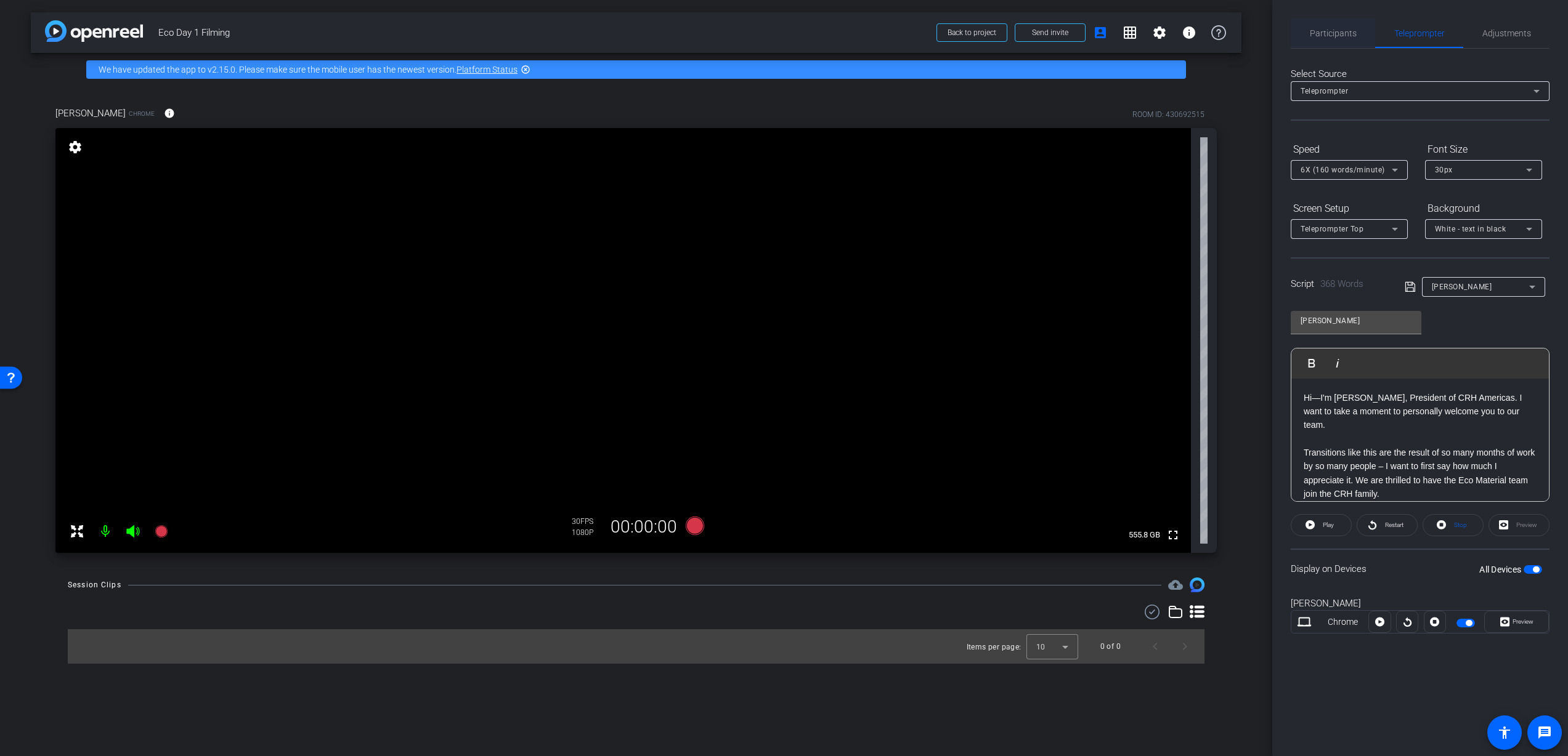
click at [1319, 33] on span "Participants" at bounding box center [1333, 33] width 47 height 9
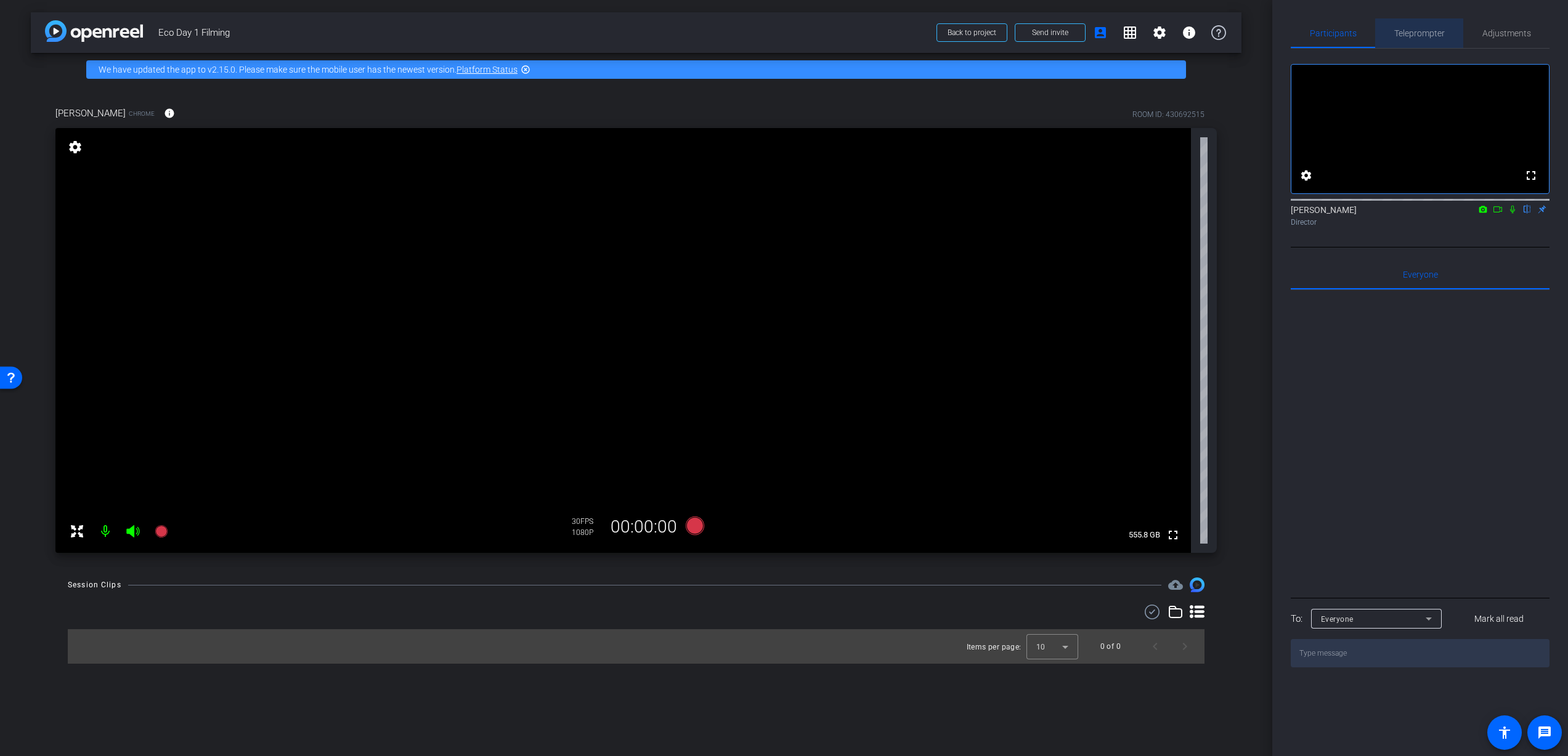
click at [1427, 35] on span "Teleprompter" at bounding box center [1419, 33] width 50 height 9
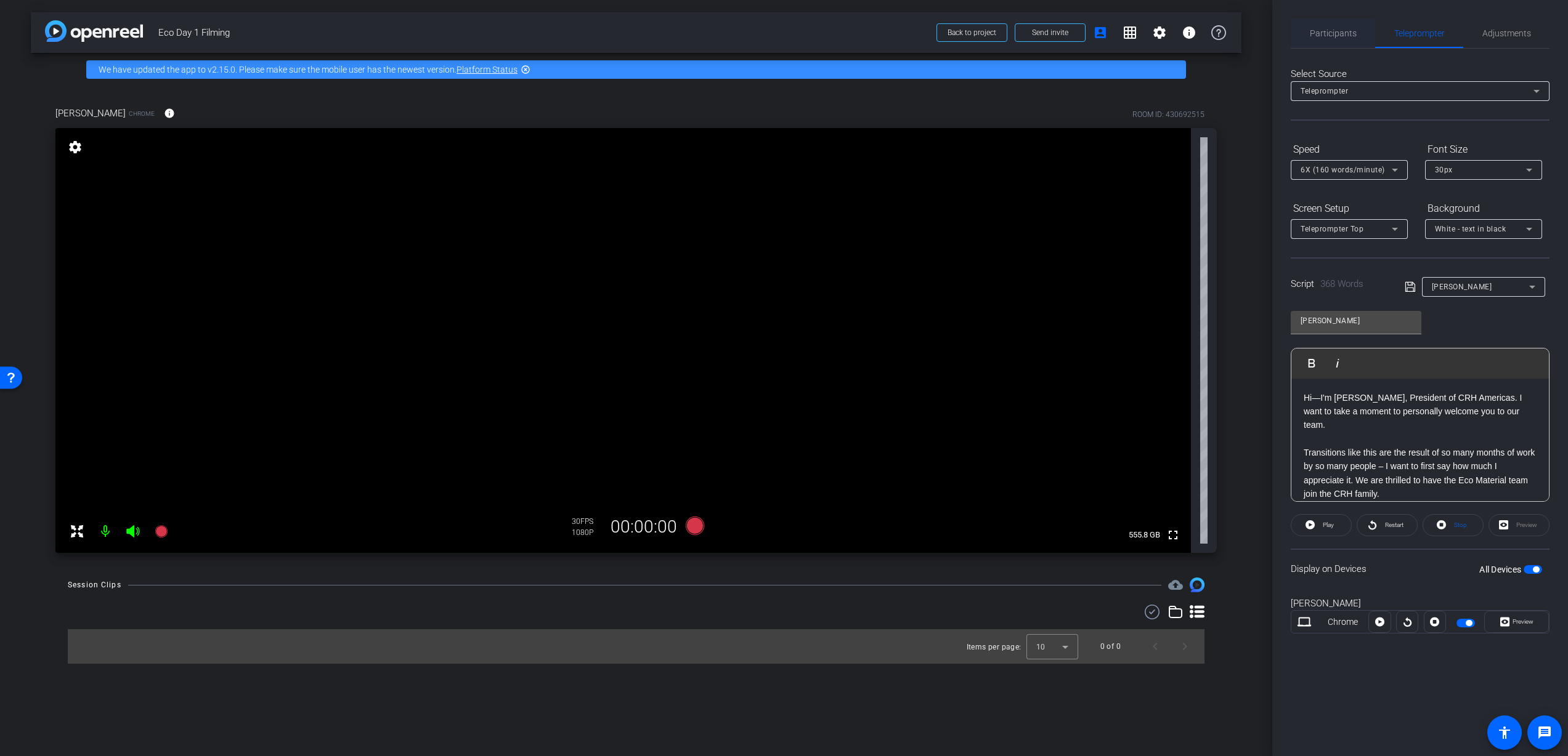
click at [1317, 34] on span "Participants" at bounding box center [1333, 33] width 47 height 9
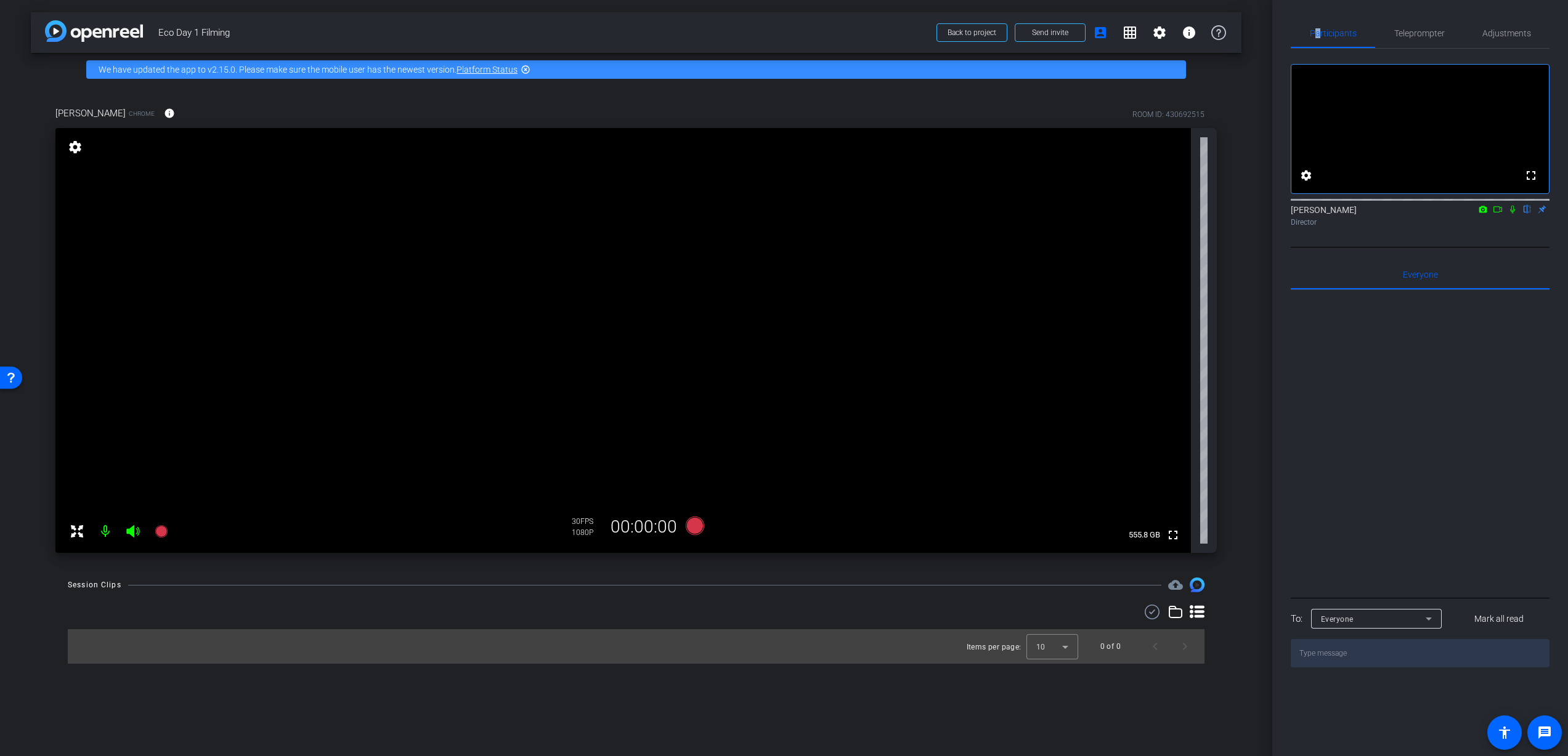
click at [76, 143] on mat-icon "settings" at bounding box center [75, 147] width 17 height 15
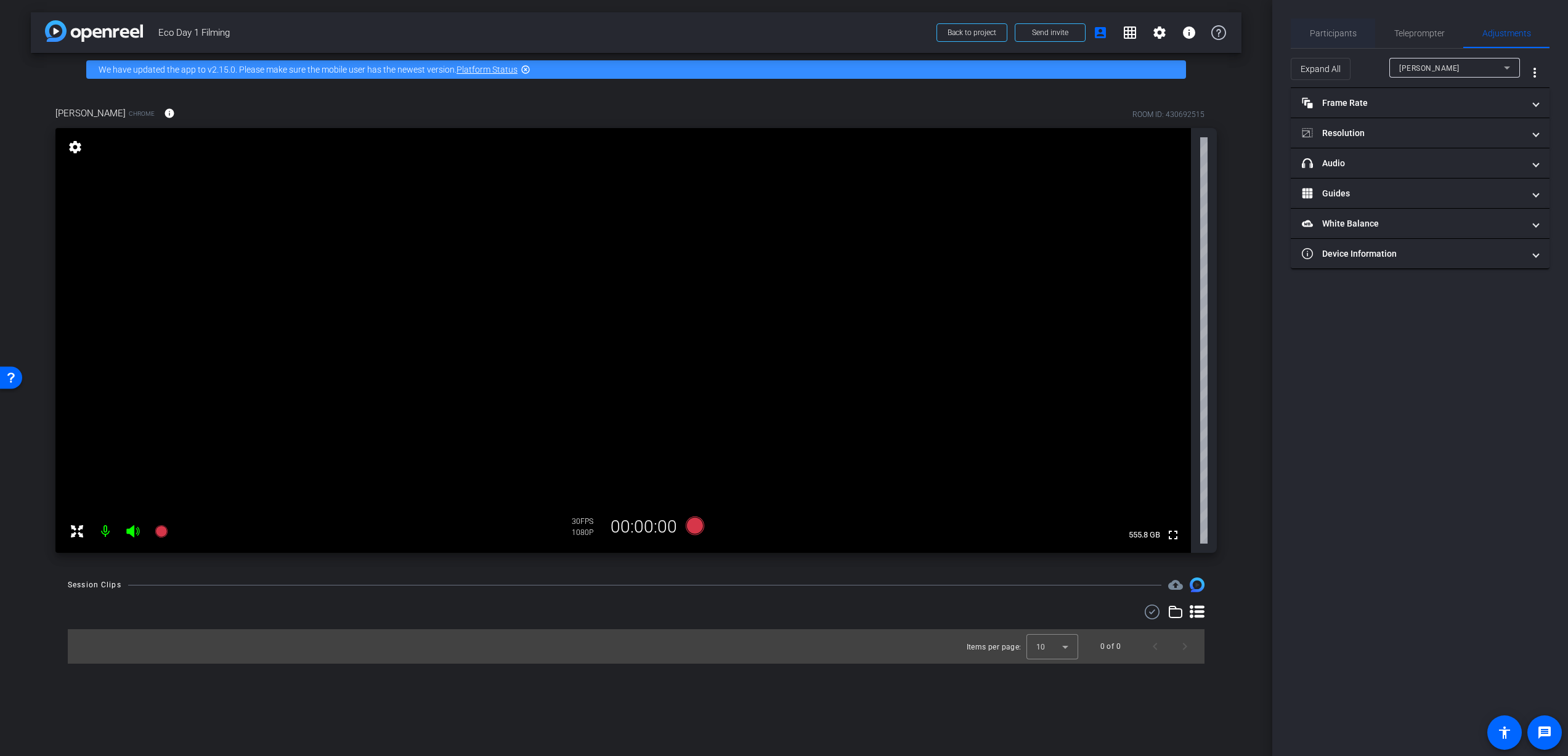
click at [1342, 30] on span "Participants" at bounding box center [1333, 33] width 47 height 9
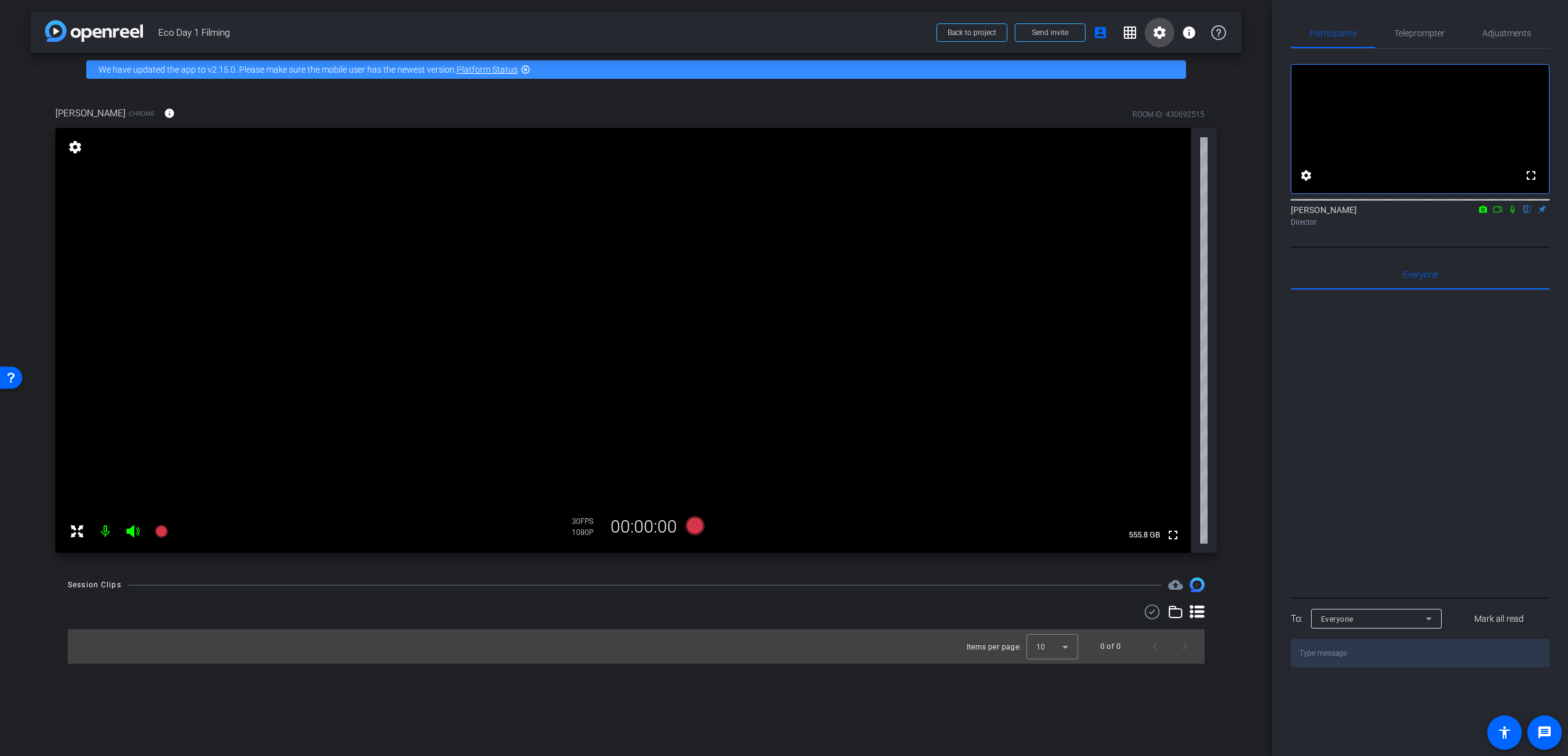
click at [1165, 30] on mat-icon "settings" at bounding box center [1160, 33] width 15 height 15
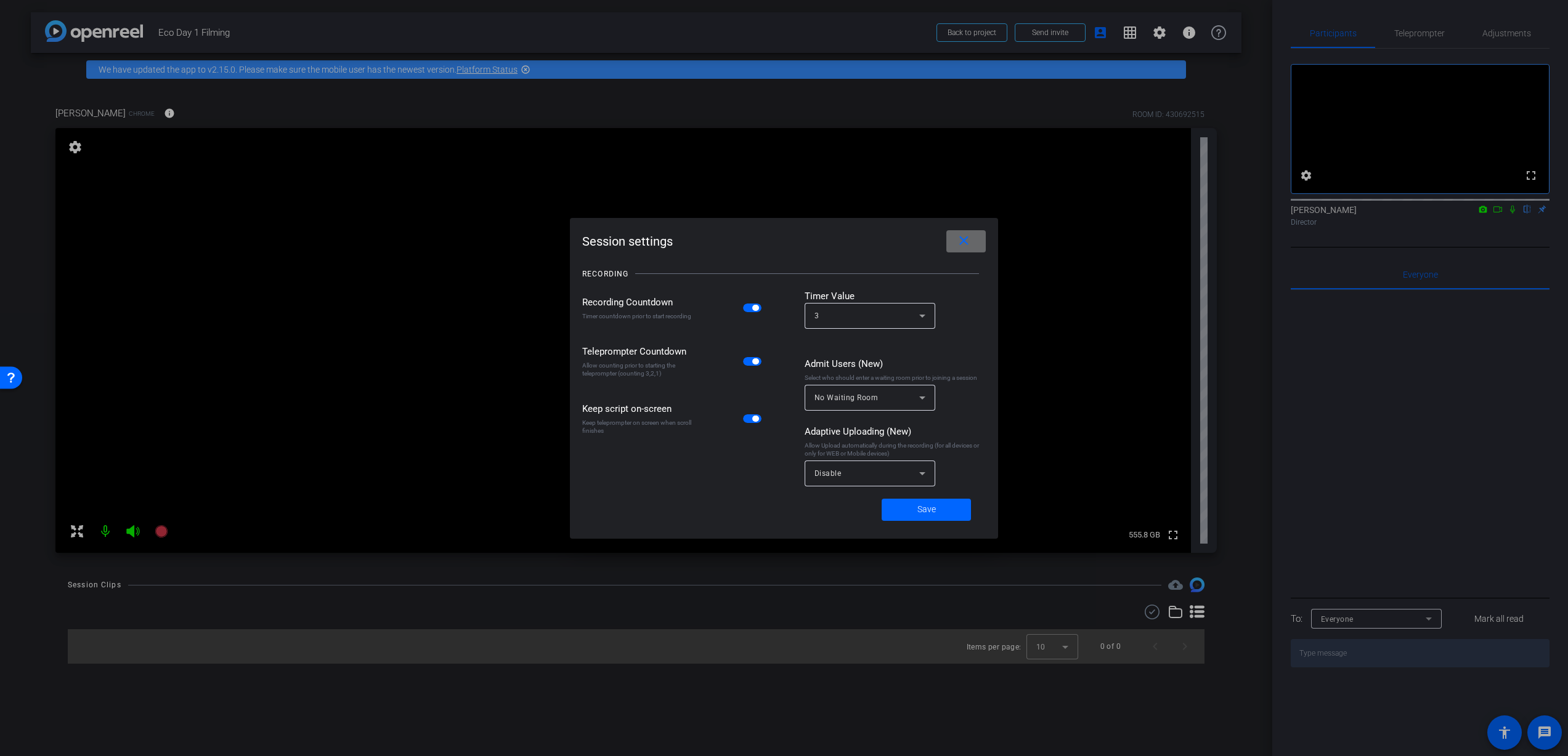
click at [966, 241] on mat-icon "close" at bounding box center [964, 241] width 16 height 16
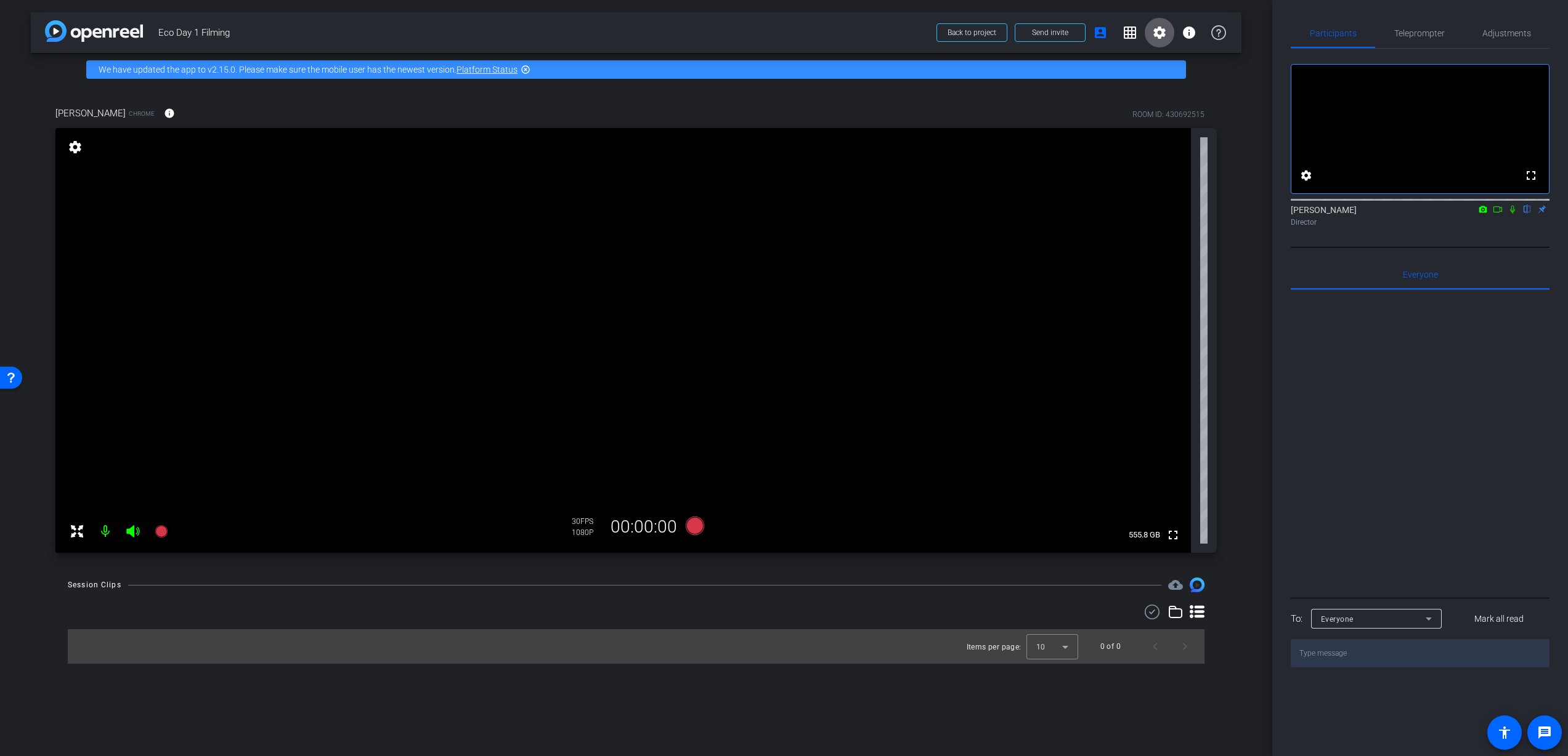
click at [79, 145] on mat-icon "settings" at bounding box center [75, 147] width 17 height 15
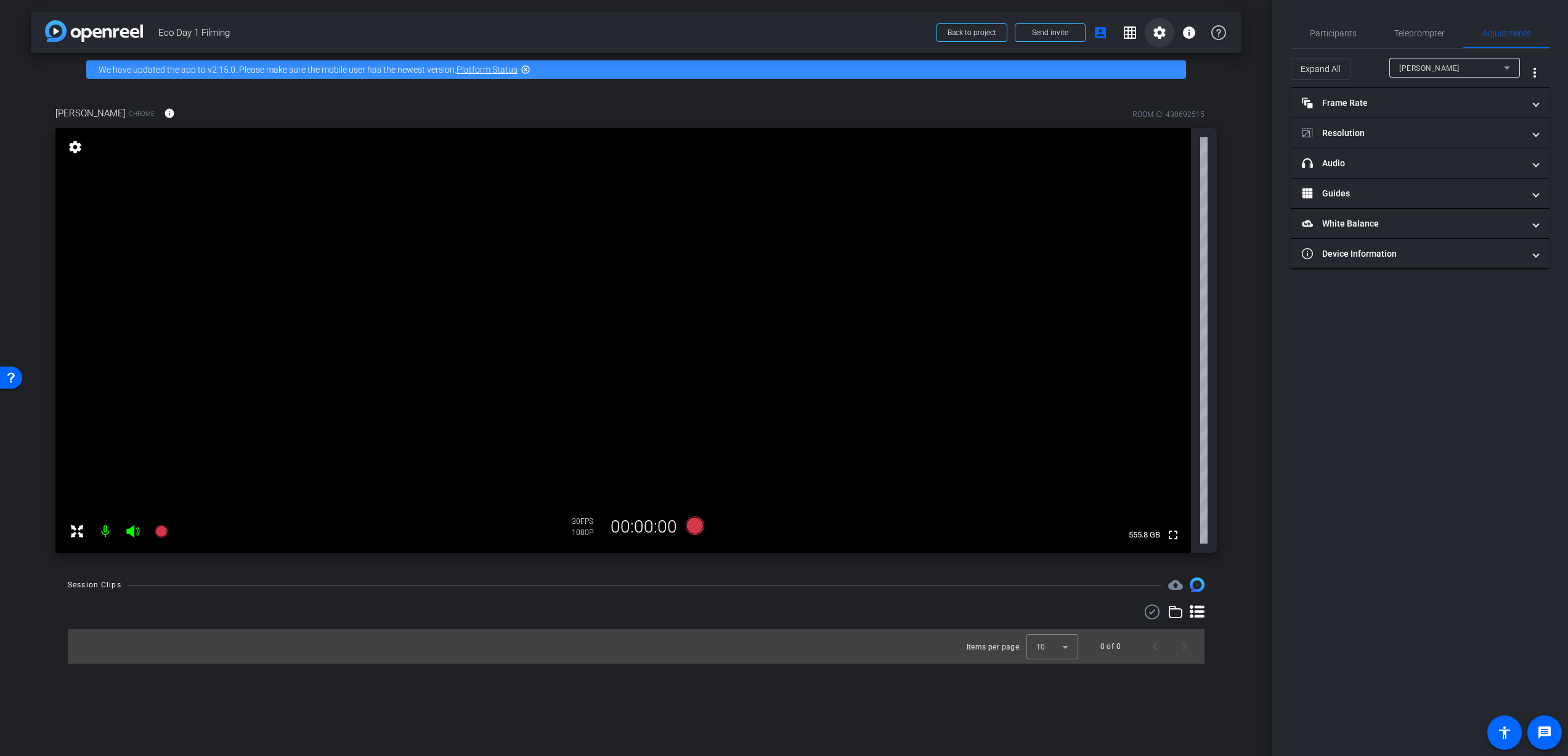
click at [1162, 33] on mat-icon "settings" at bounding box center [1160, 33] width 15 height 15
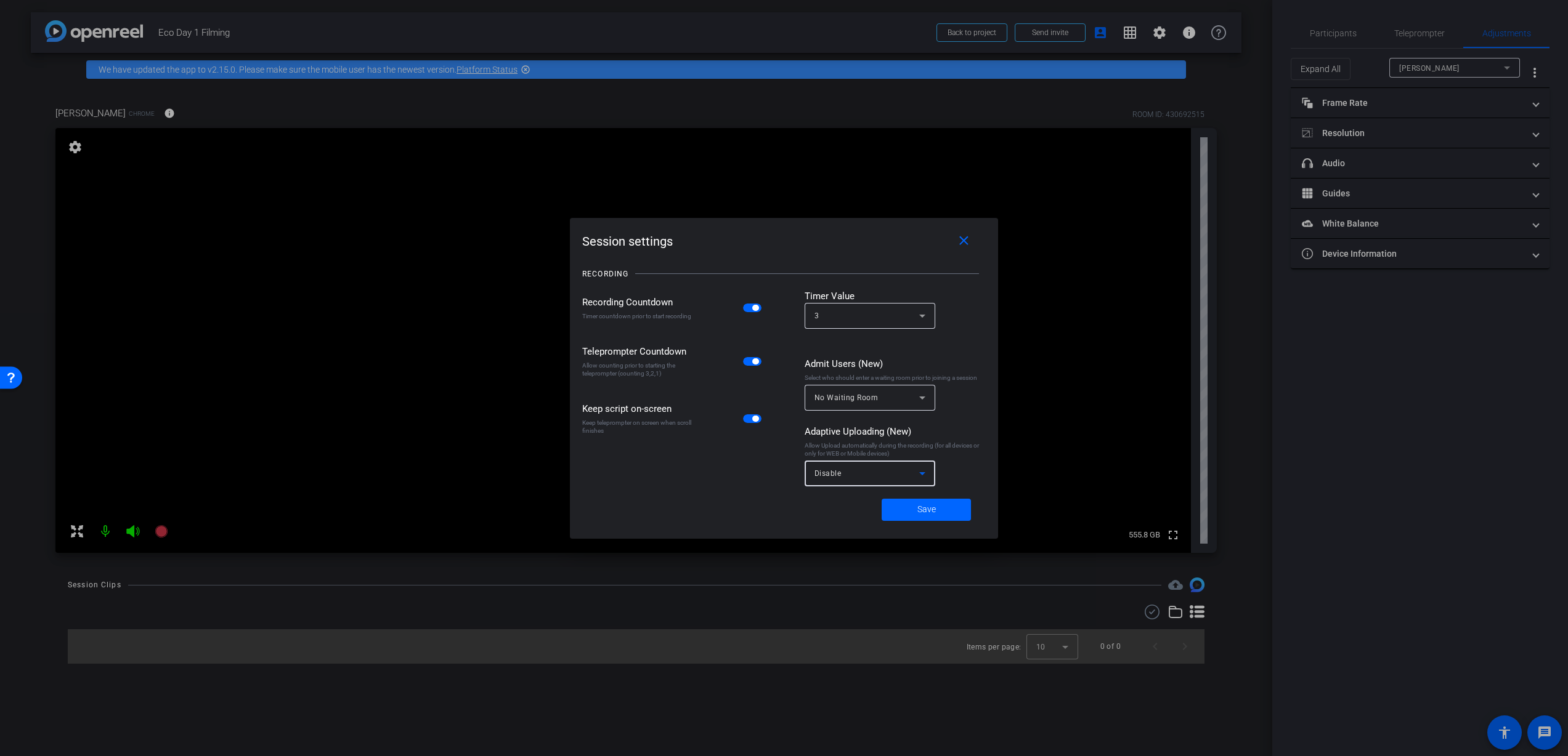
click at [915, 476] on icon at bounding box center [923, 474] width 15 height 15
click at [924, 445] on div at bounding box center [784, 378] width 1568 height 756
click at [907, 473] on div "Disable" at bounding box center [867, 473] width 105 height 16
click at [883, 503] on mat-option "All Devices" at bounding box center [870, 501] width 131 height 20
click at [905, 393] on div "No Waiting Room" at bounding box center [867, 398] width 105 height 16
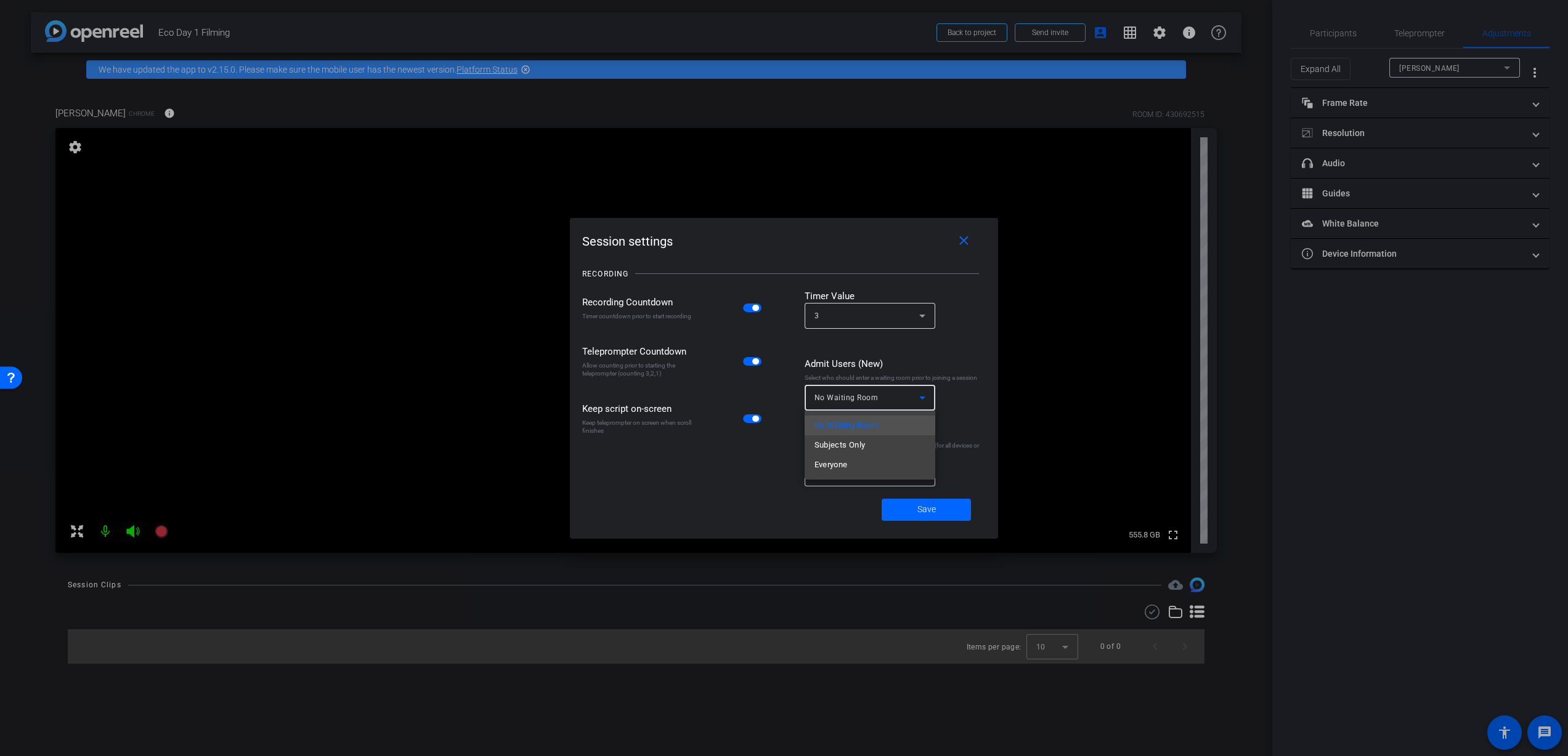
click at [938, 355] on div at bounding box center [784, 378] width 1568 height 756
click at [927, 507] on span "Save" at bounding box center [926, 509] width 19 height 13
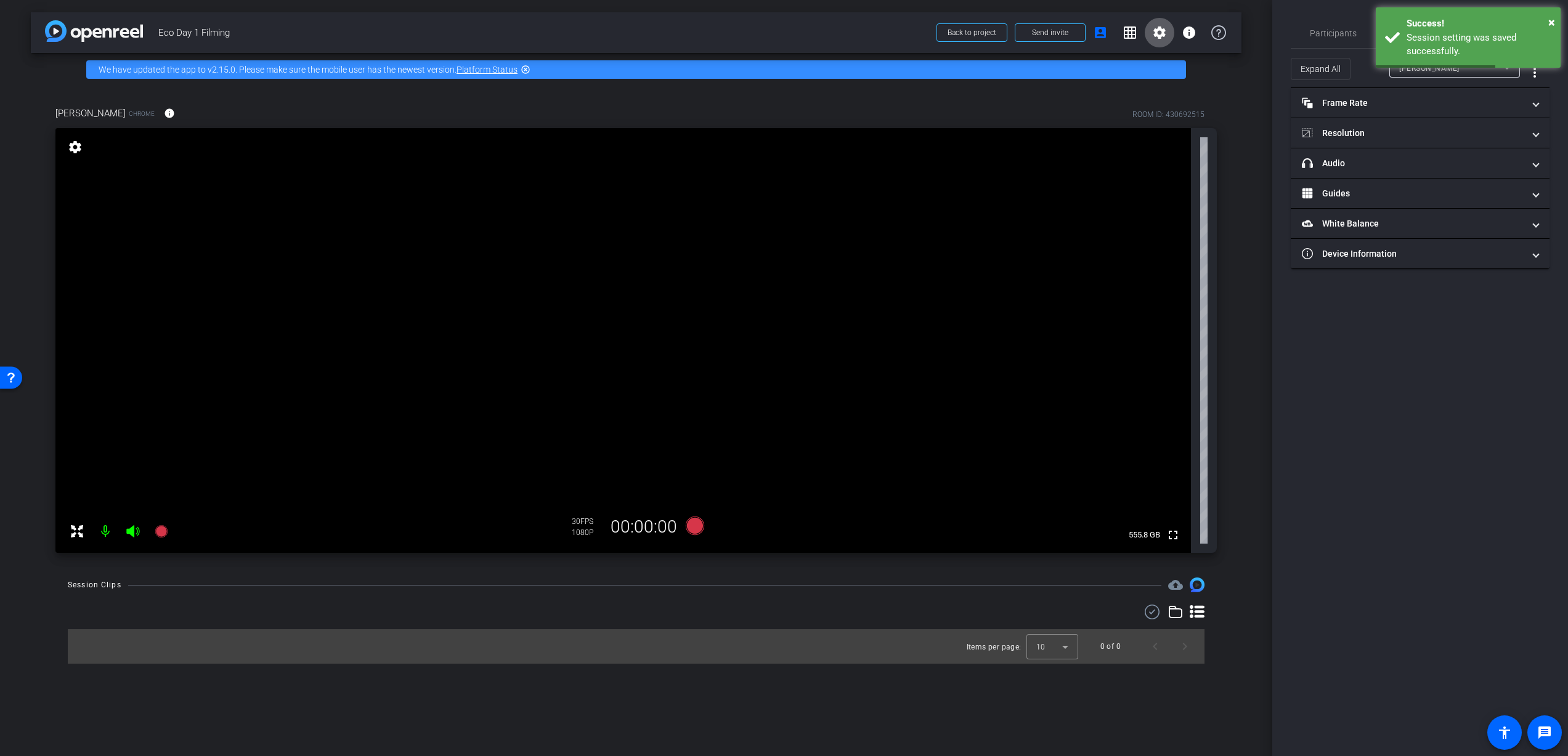
click at [1165, 37] on mat-icon "settings" at bounding box center [1160, 33] width 15 height 15
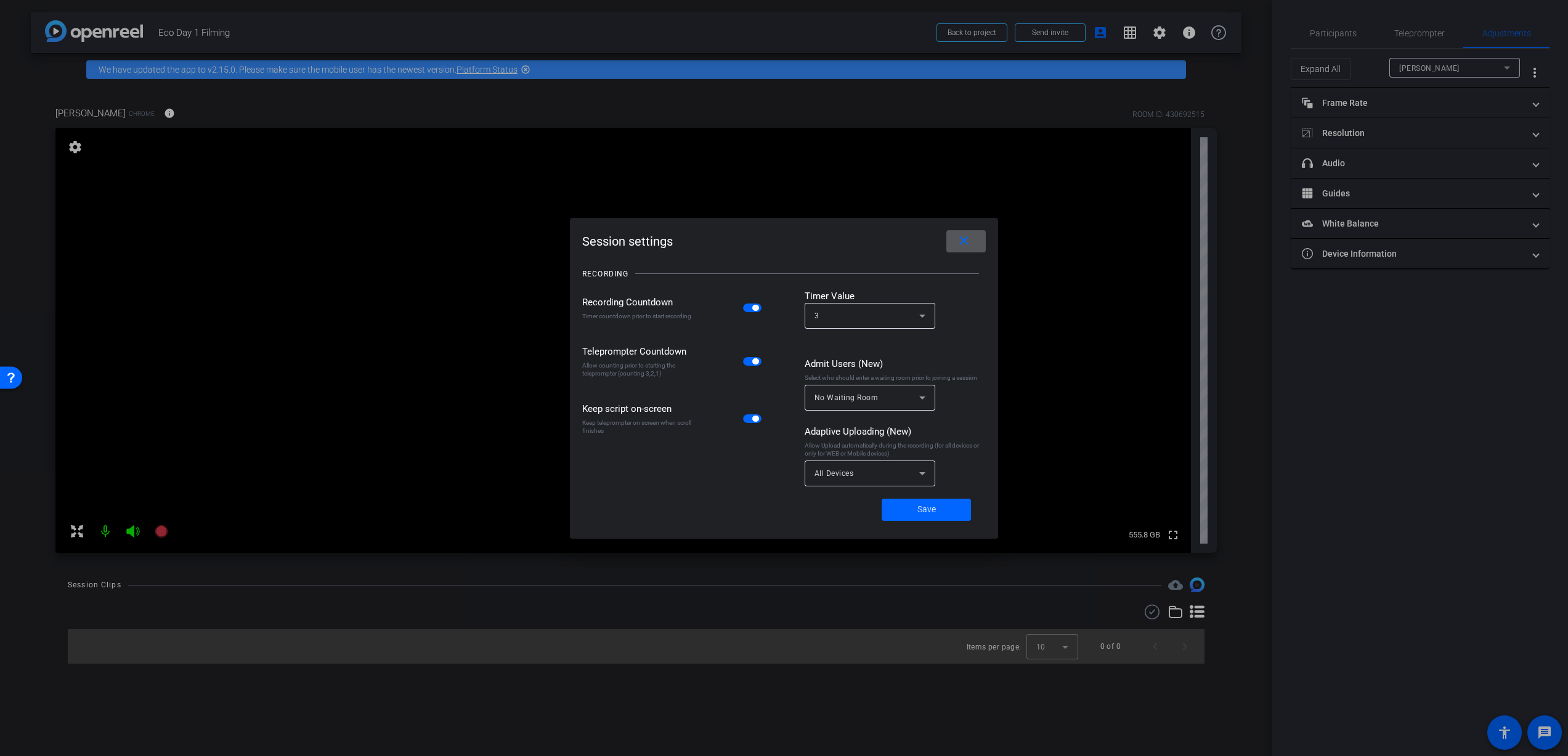
click at [921, 474] on icon at bounding box center [922, 474] width 6 height 3
click at [950, 465] on div at bounding box center [784, 378] width 1568 height 756
click at [913, 390] on div "No Waiting Room" at bounding box center [867, 398] width 105 height 16
click at [936, 355] on div at bounding box center [784, 378] width 1568 height 756
click at [925, 314] on icon at bounding box center [923, 316] width 15 height 15
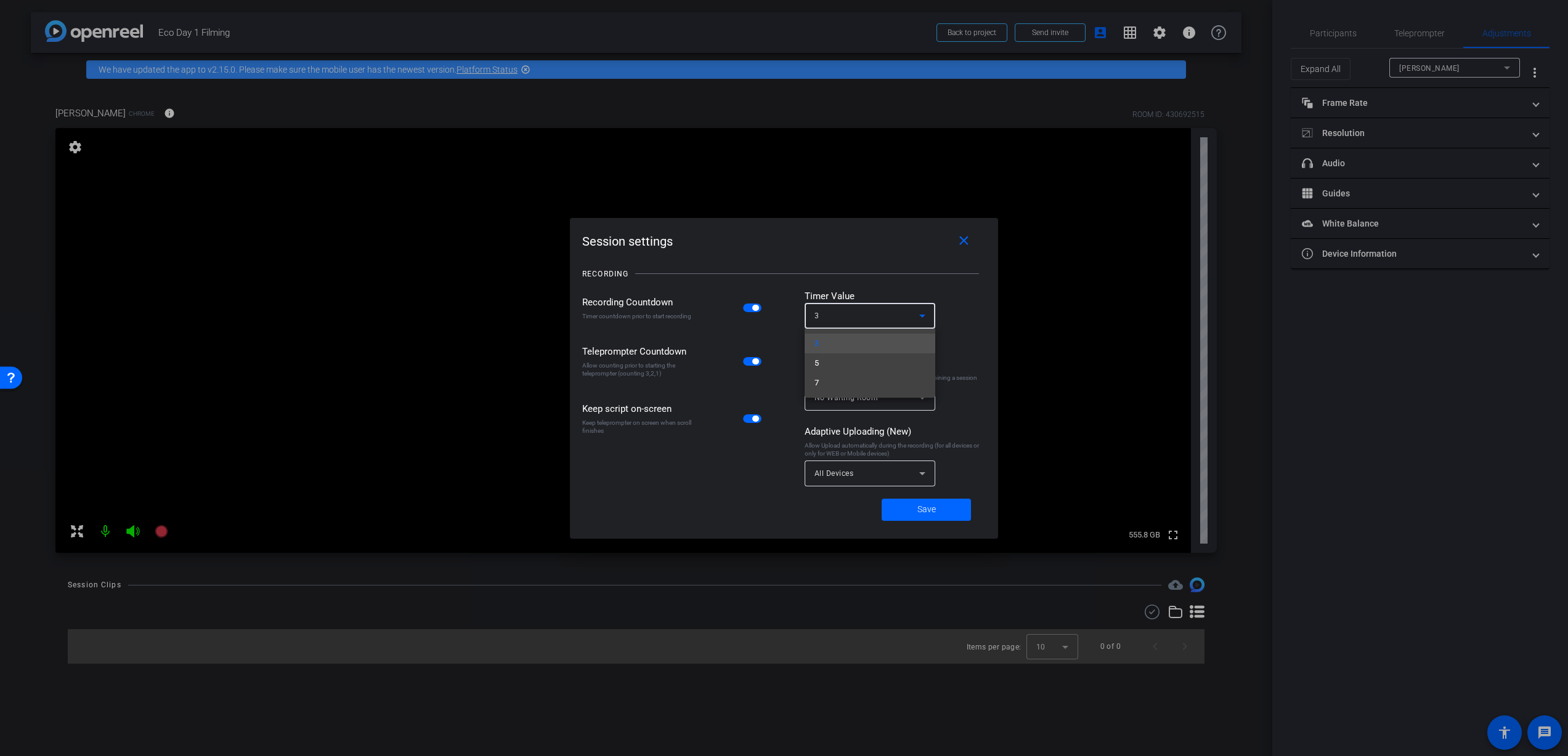
click at [970, 299] on div at bounding box center [784, 378] width 1568 height 756
click at [910, 509] on span at bounding box center [926, 510] width 89 height 30
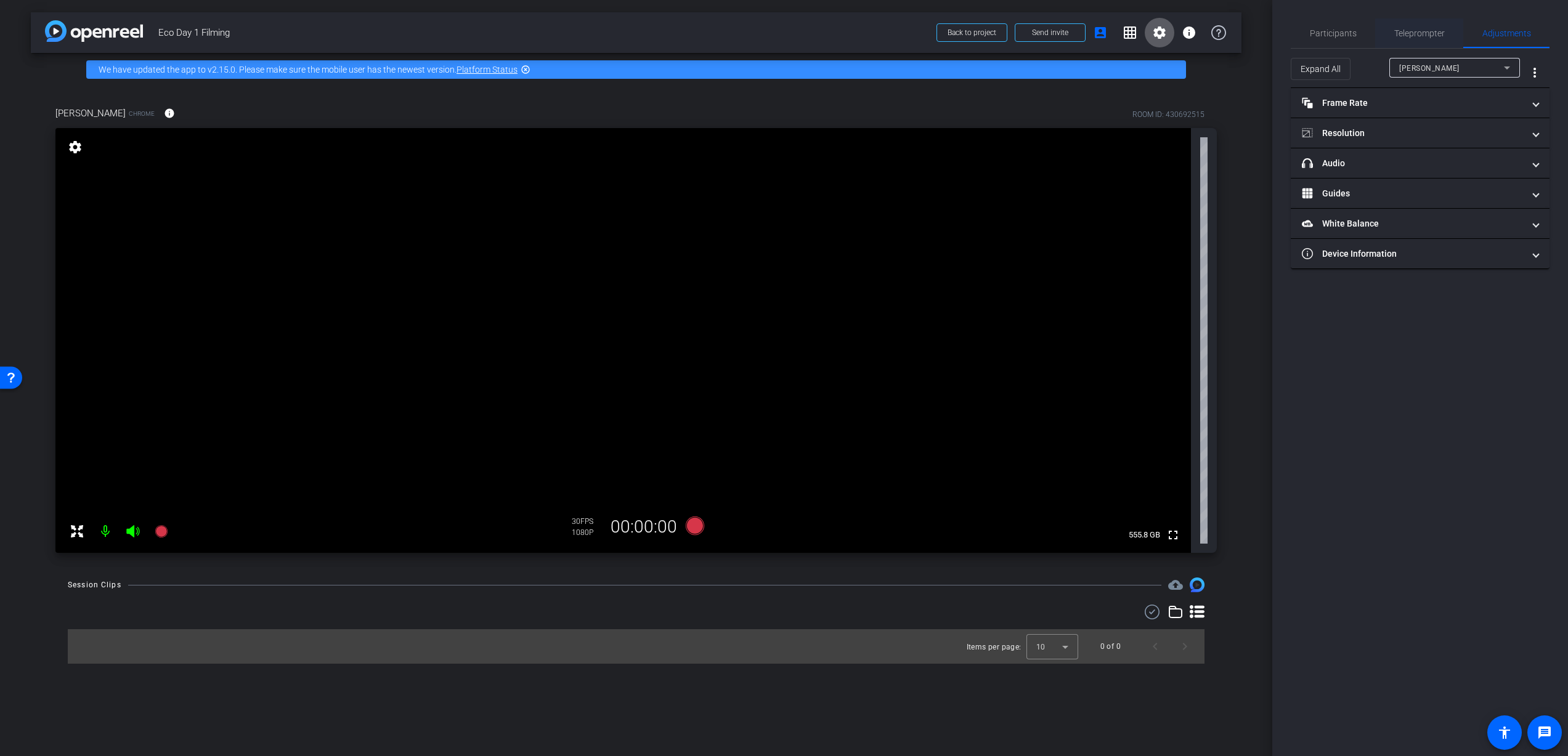
drag, startPoint x: 1416, startPoint y: 43, endPoint x: 1417, endPoint y: 35, distance: 8.1
click at [1417, 42] on span "Teleprompter" at bounding box center [1419, 33] width 50 height 30
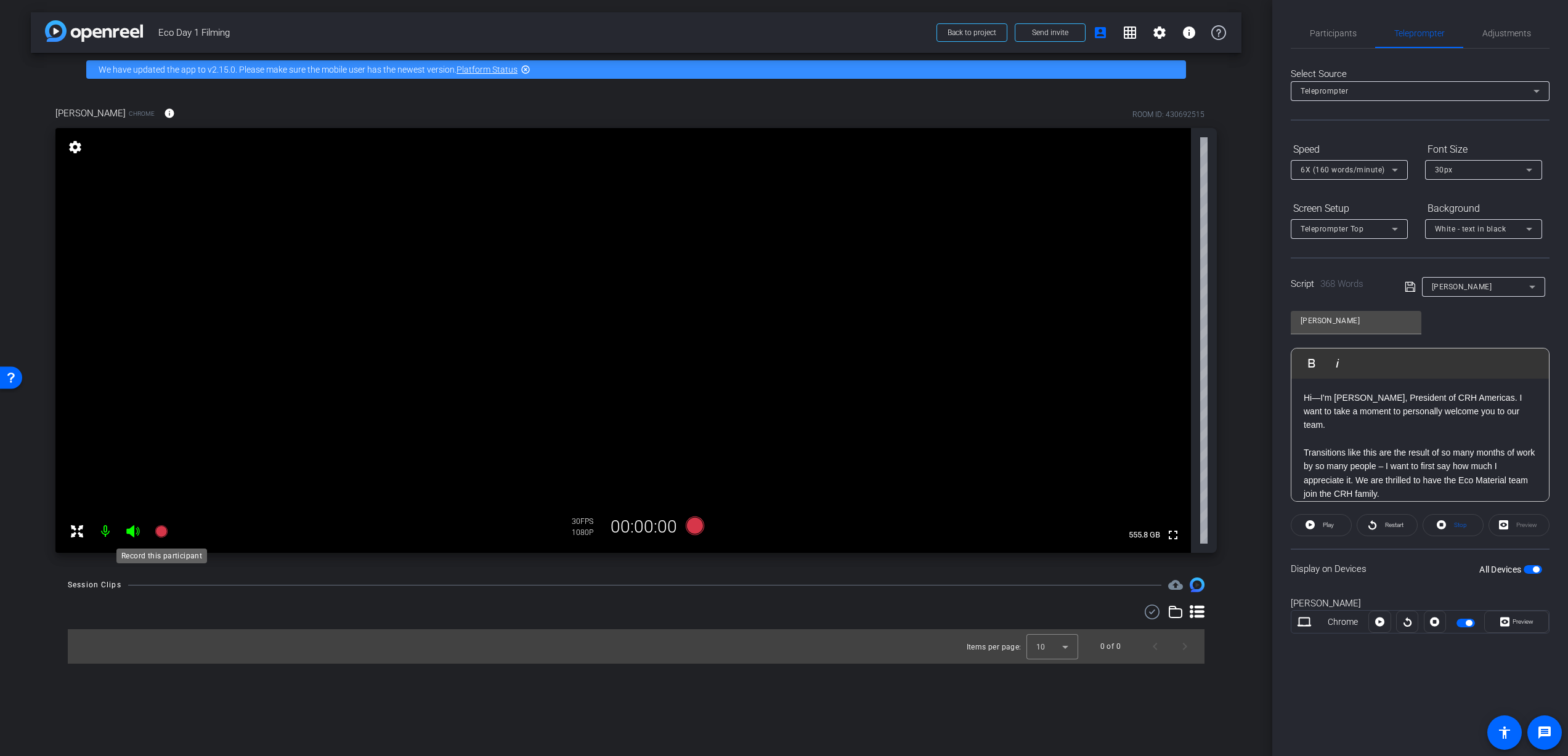
click at [160, 533] on icon at bounding box center [161, 531] width 12 height 12
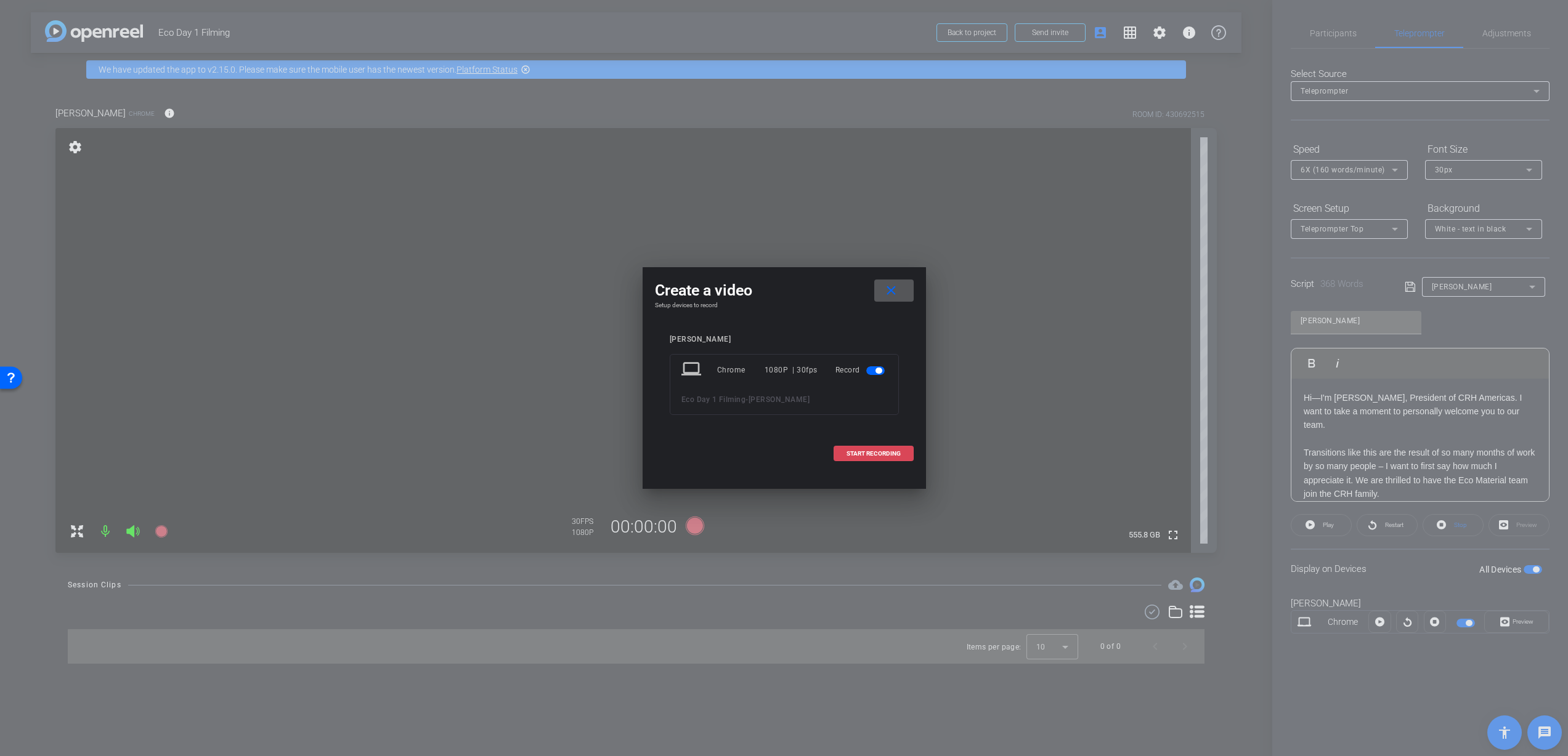
click at [880, 456] on span "START RECORDING" at bounding box center [873, 454] width 54 height 6
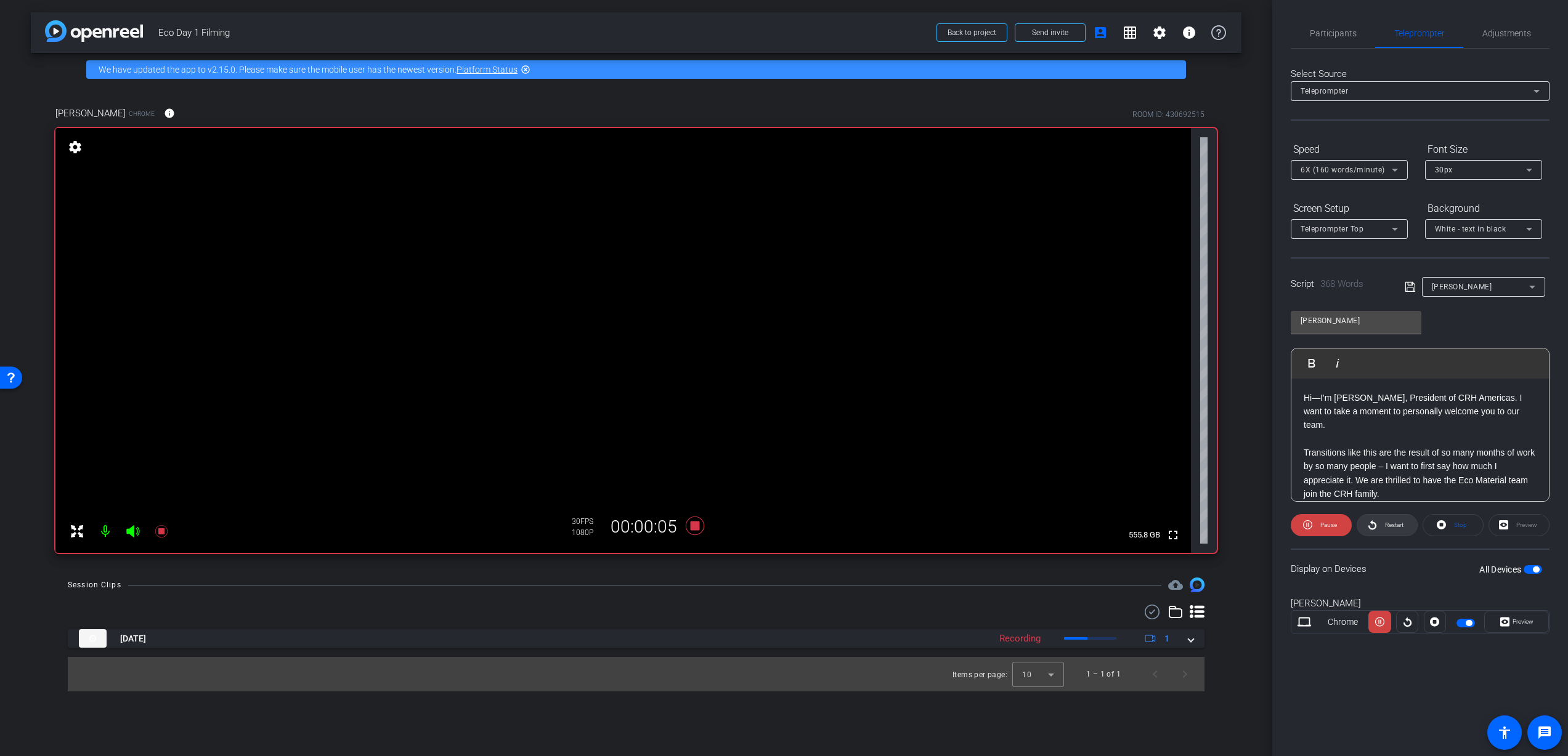
click at [1400, 518] on span "Restart" at bounding box center [1392, 525] width 22 height 17
click at [1330, 525] on span "Pause" at bounding box center [1328, 525] width 17 height 7
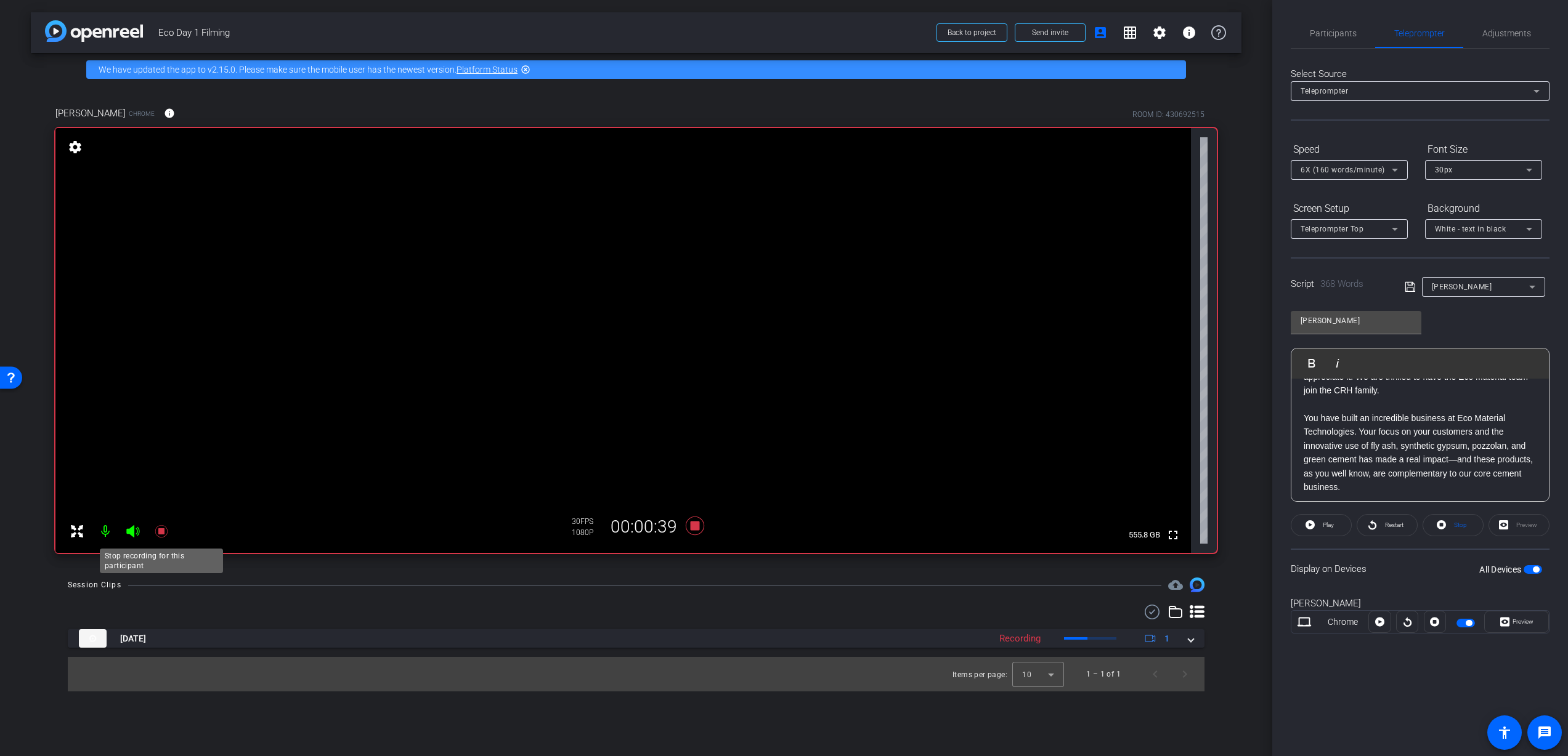
click at [158, 533] on icon at bounding box center [161, 531] width 12 height 12
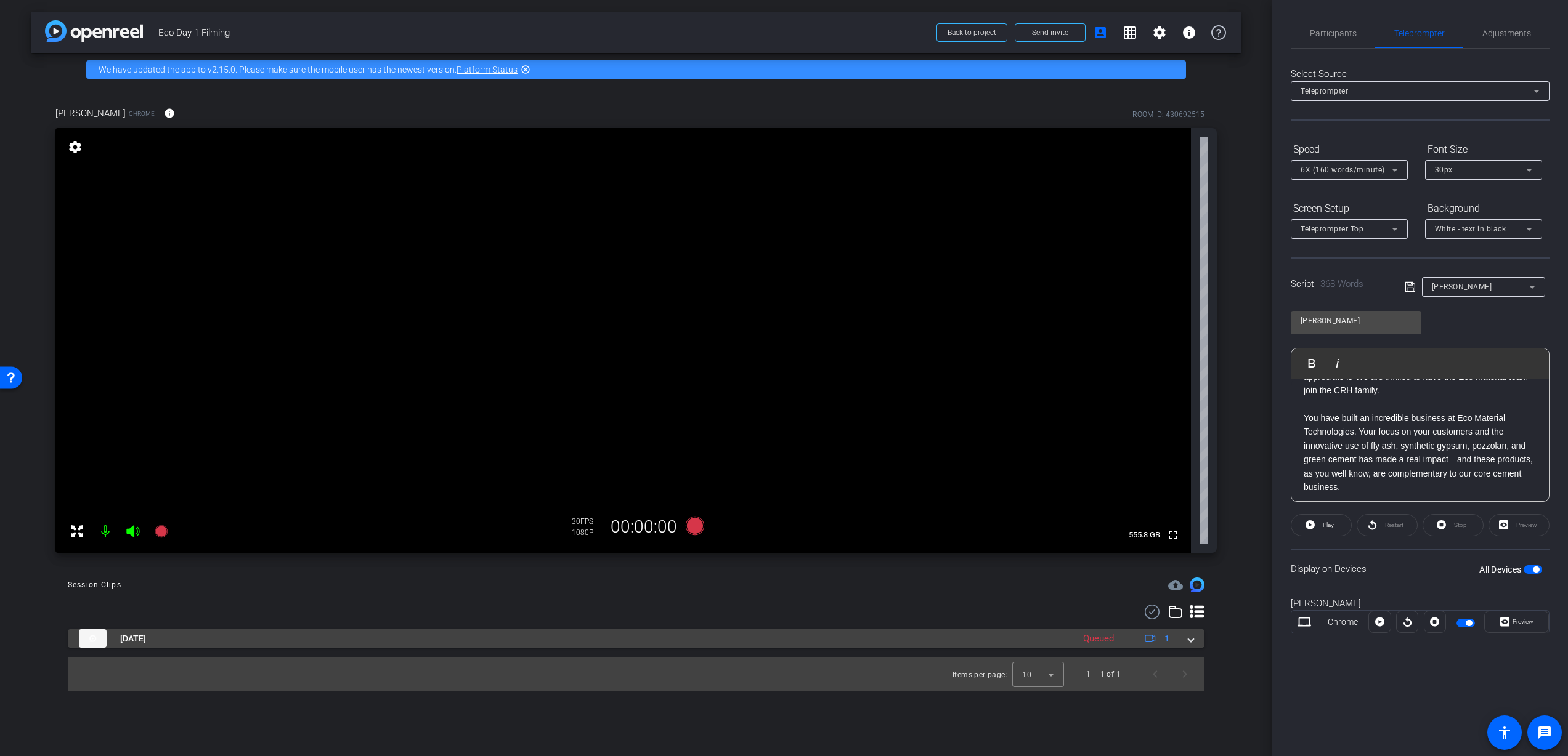
click at [1192, 644] on span at bounding box center [1191, 639] width 5 height 13
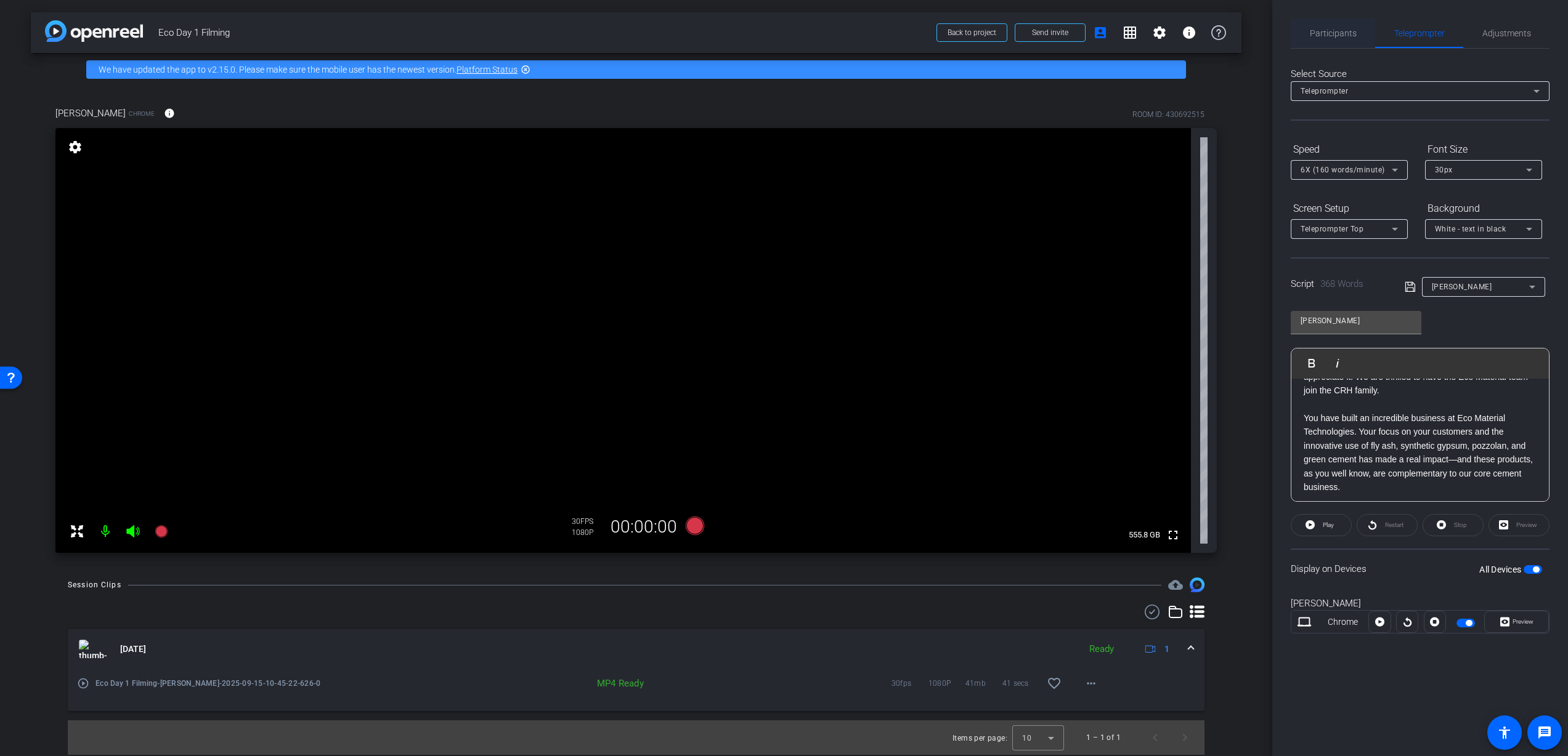
click at [1335, 35] on span "Participants" at bounding box center [1333, 33] width 47 height 9
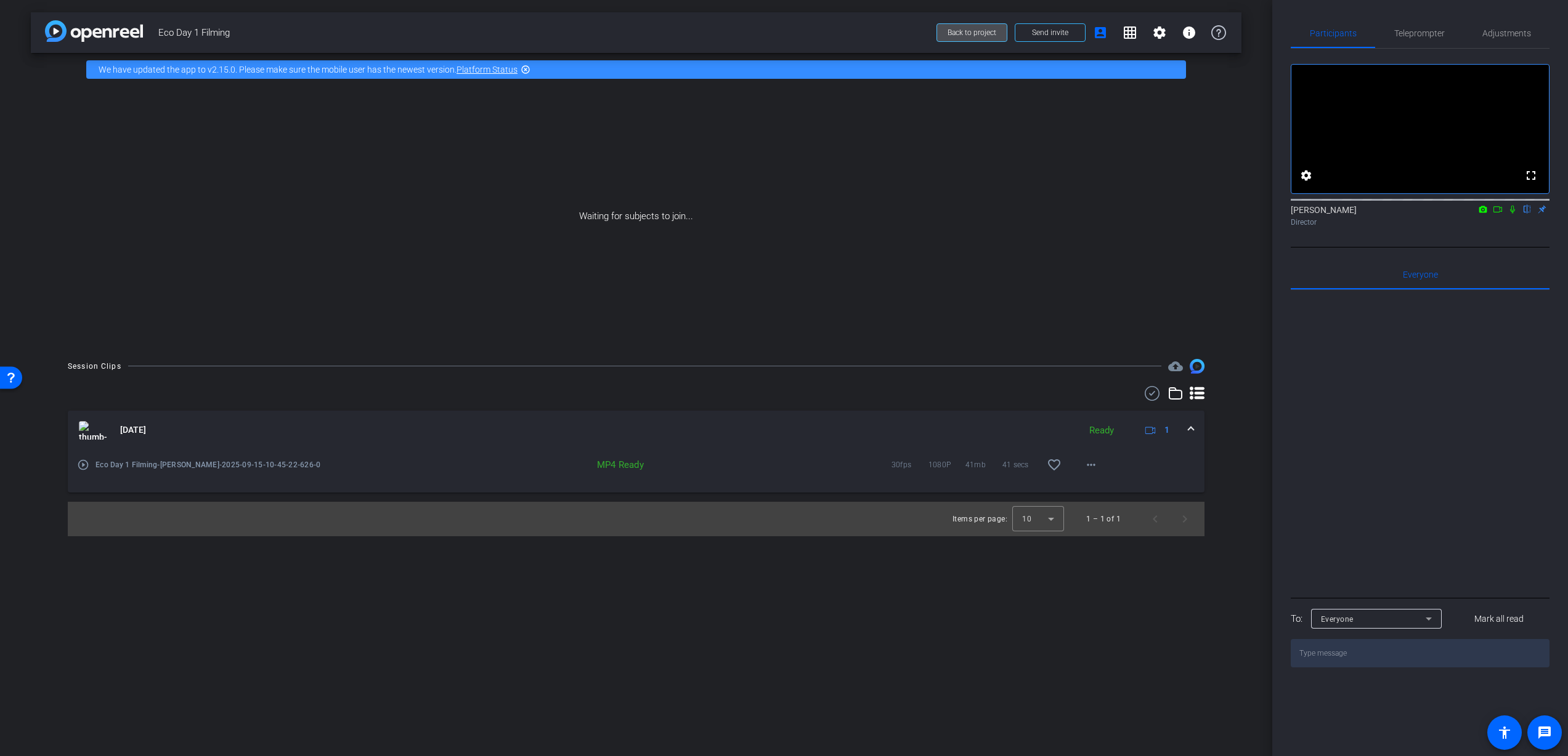
click at [974, 35] on span "Back to project" at bounding box center [972, 33] width 48 height 9
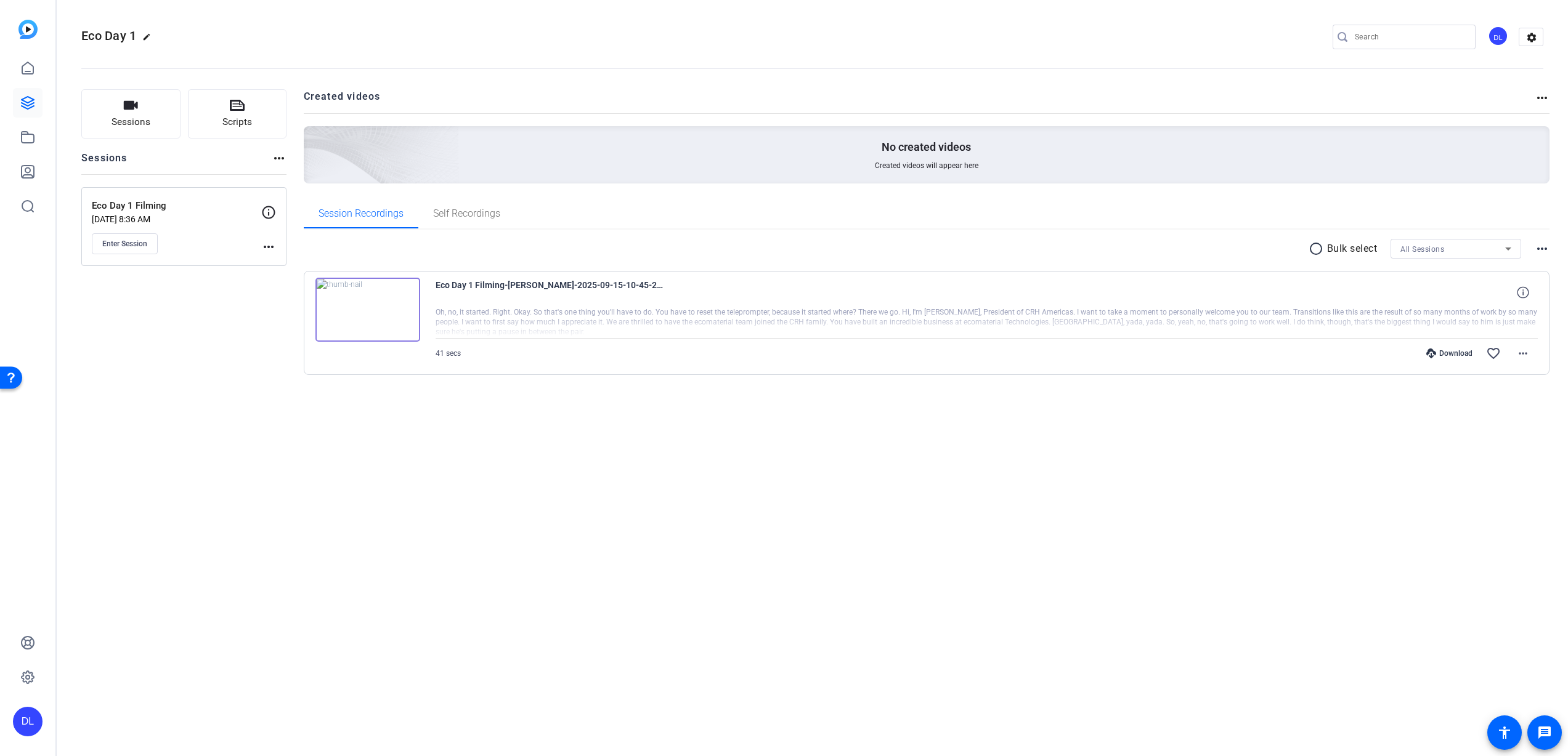
click at [371, 309] on img at bounding box center [367, 309] width 105 height 64
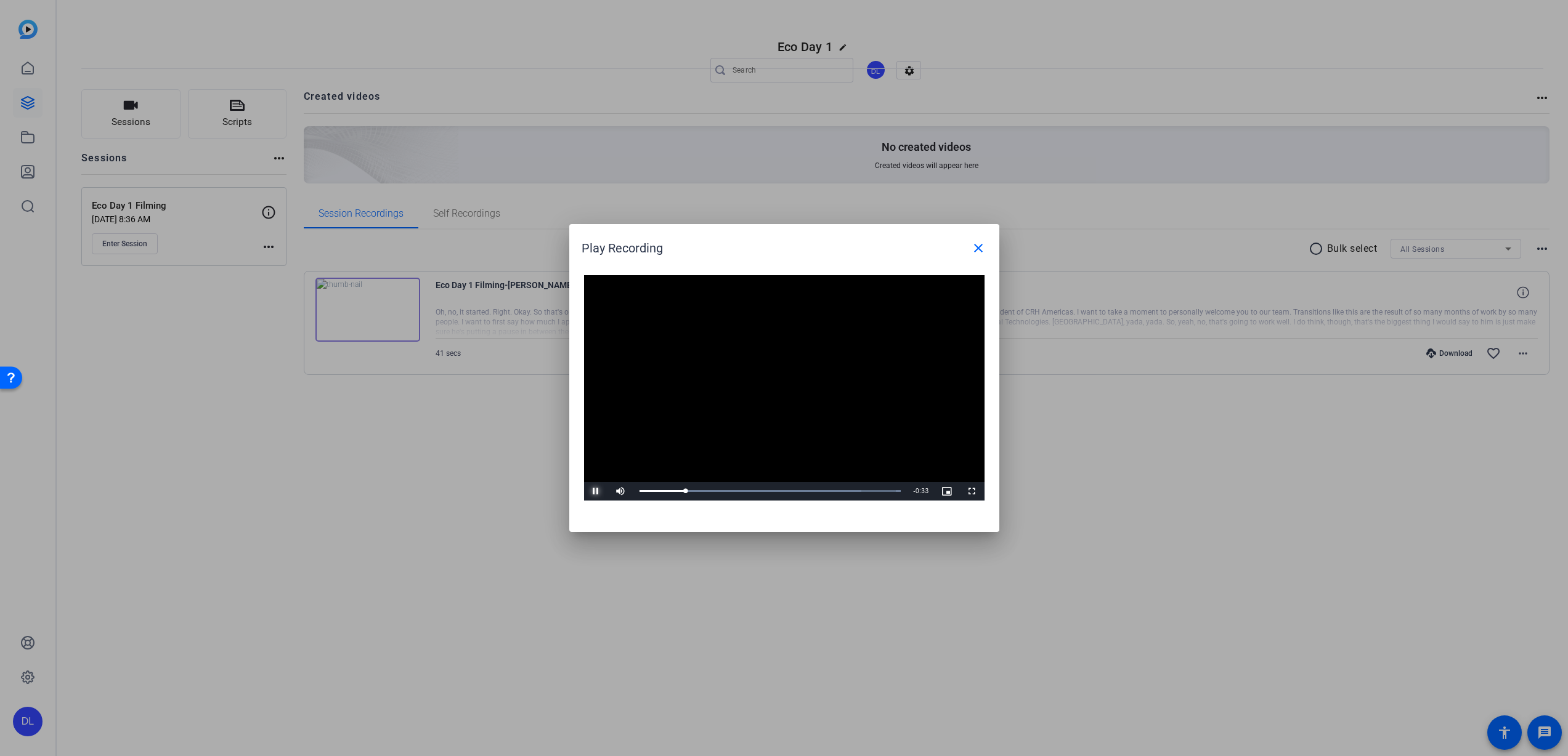
click at [594, 491] on span "Video Player" at bounding box center [596, 491] width 25 height 0
click at [978, 244] on mat-icon "close" at bounding box center [979, 248] width 15 height 15
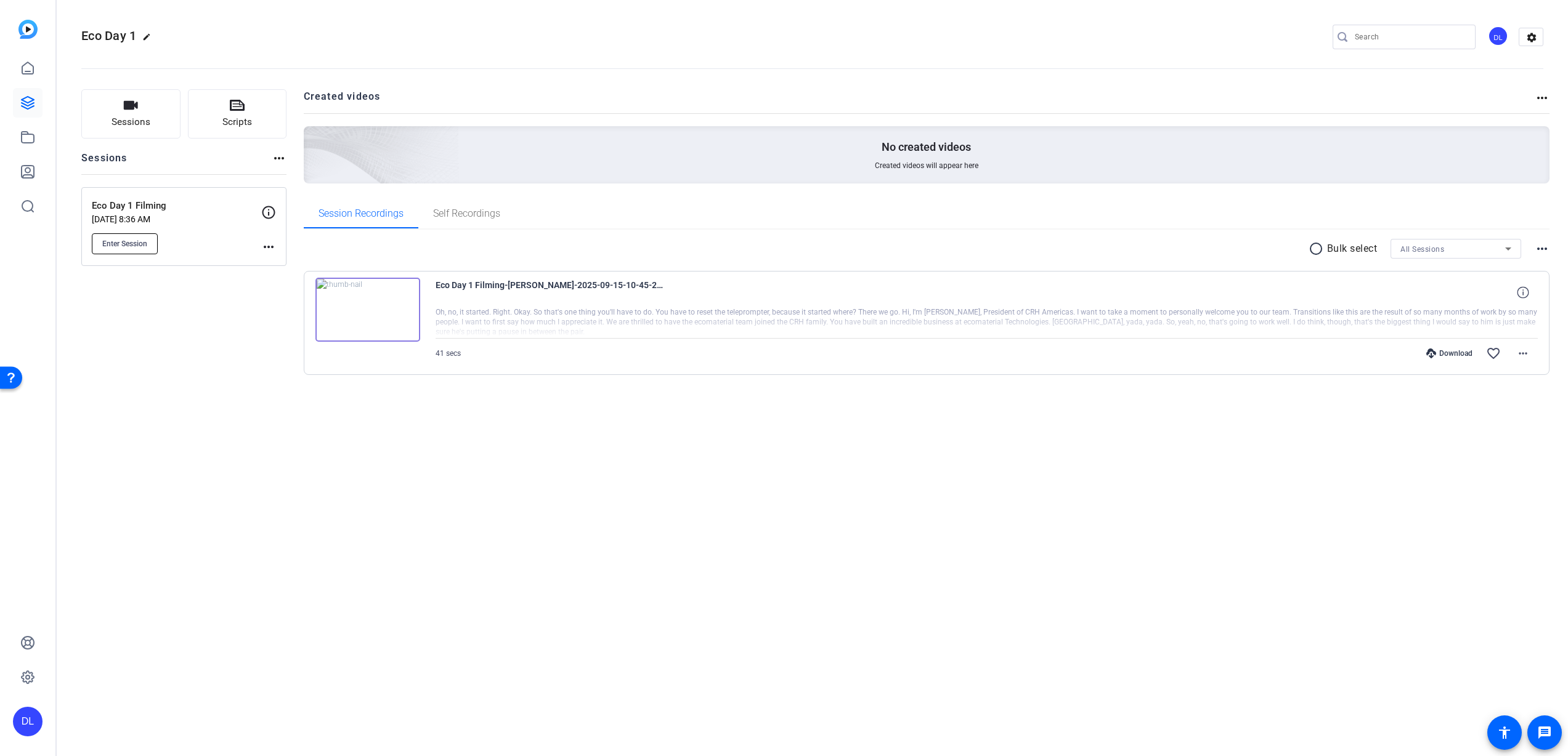
click at [139, 241] on span "Enter Session" at bounding box center [125, 244] width 45 height 10
click at [122, 247] on span "Enter Session" at bounding box center [125, 244] width 45 height 10
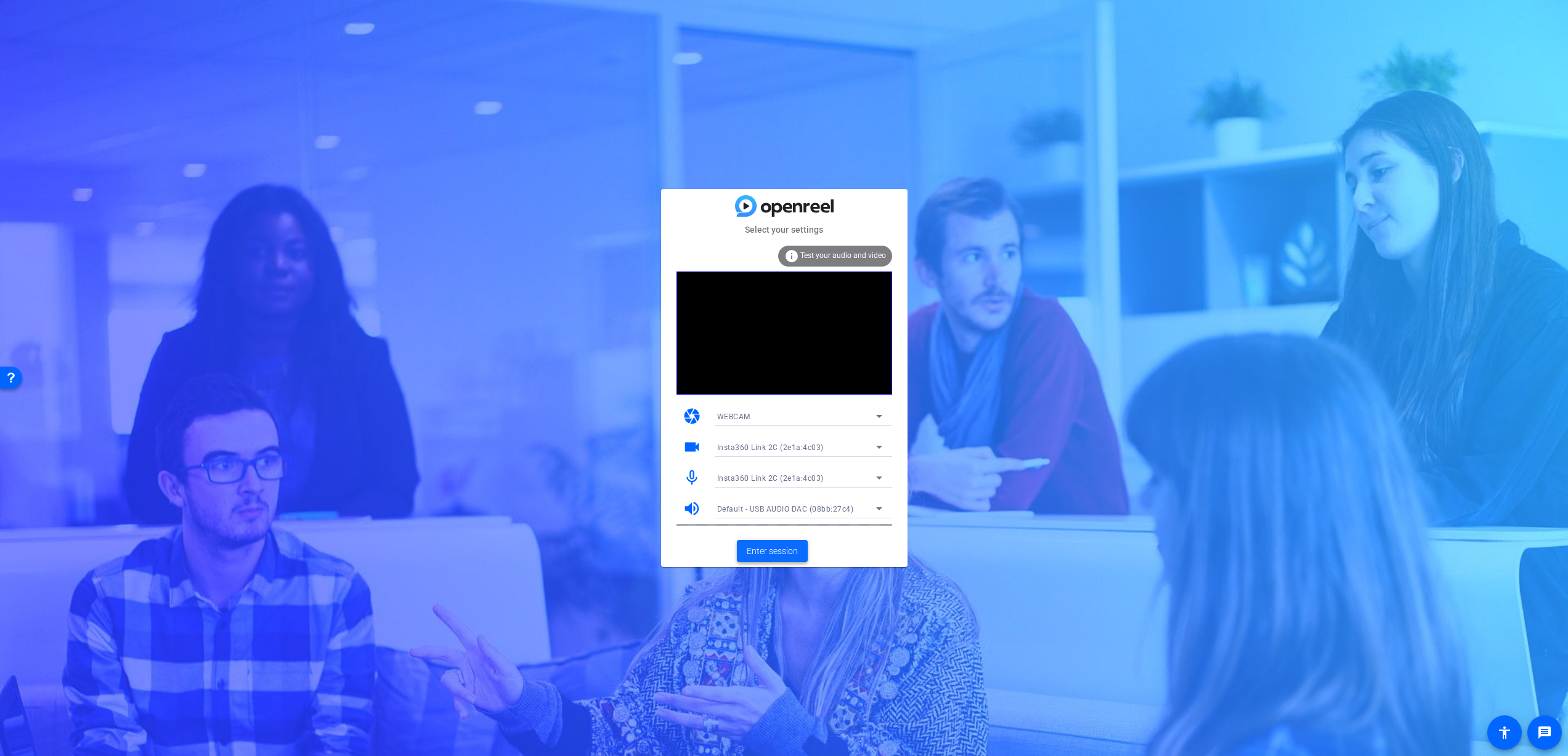
click at [784, 550] on span "Enter session" at bounding box center [772, 551] width 51 height 13
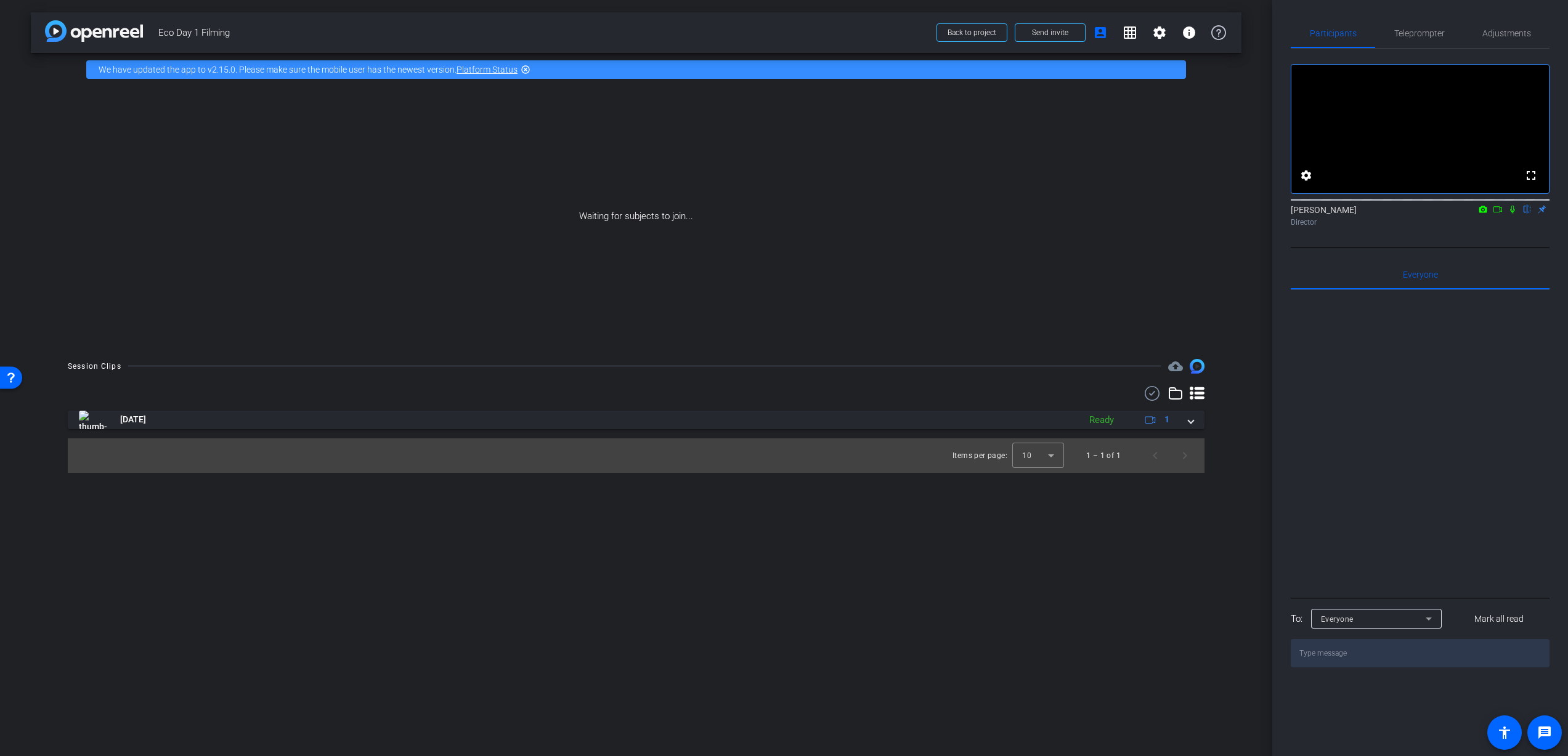
click at [1500, 214] on icon at bounding box center [1498, 210] width 10 height 9
click at [1525, 214] on icon at bounding box center [1528, 210] width 10 height 9
click at [983, 30] on span "Back to project" at bounding box center [972, 33] width 48 height 9
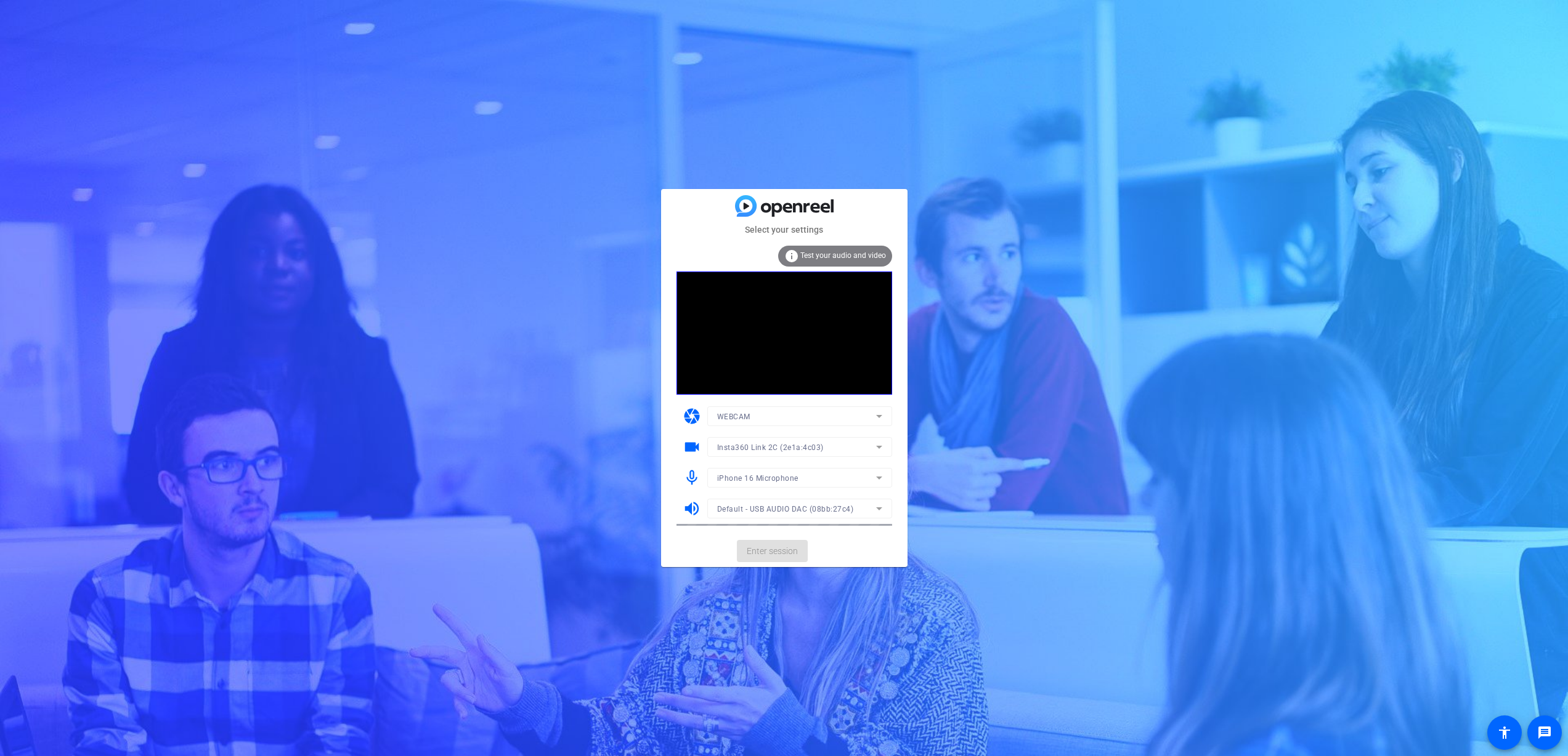
click at [784, 446] on mat-form-field "Insta360 Link 2C (2e1a:4c03)" at bounding box center [800, 447] width 185 height 20
click at [805, 476] on mat-form-field "iPhone 16 Microphone" at bounding box center [800, 478] width 185 height 20
click at [876, 474] on mat-form-field "iPhone 16 Microphone" at bounding box center [800, 478] width 185 height 20
click at [877, 477] on mat-form-field "iPhone 16 Microphone" at bounding box center [800, 478] width 185 height 20
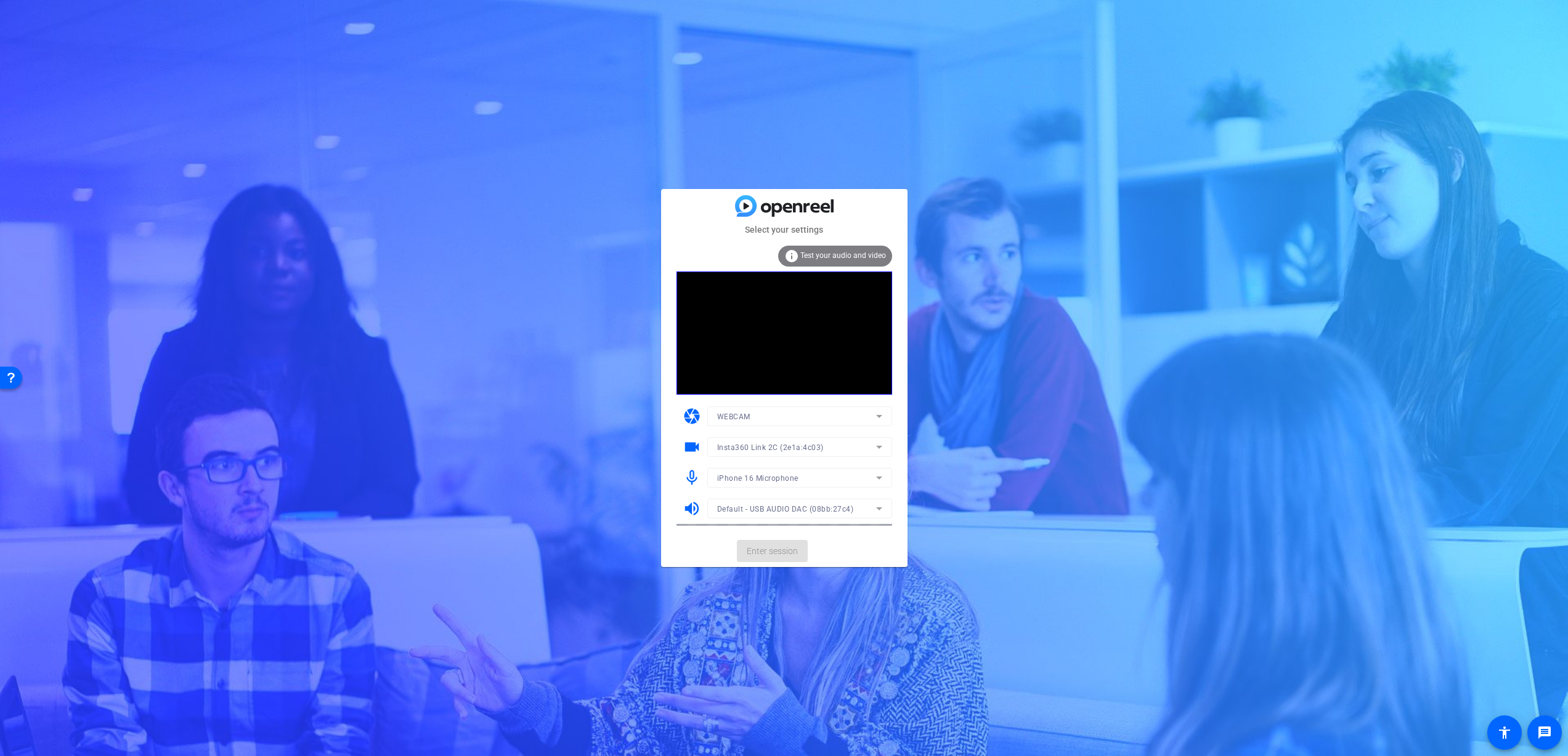
drag, startPoint x: 877, startPoint y: 477, endPoint x: 892, endPoint y: 472, distance: 15.8
click at [879, 476] on icon at bounding box center [879, 478] width 15 height 15
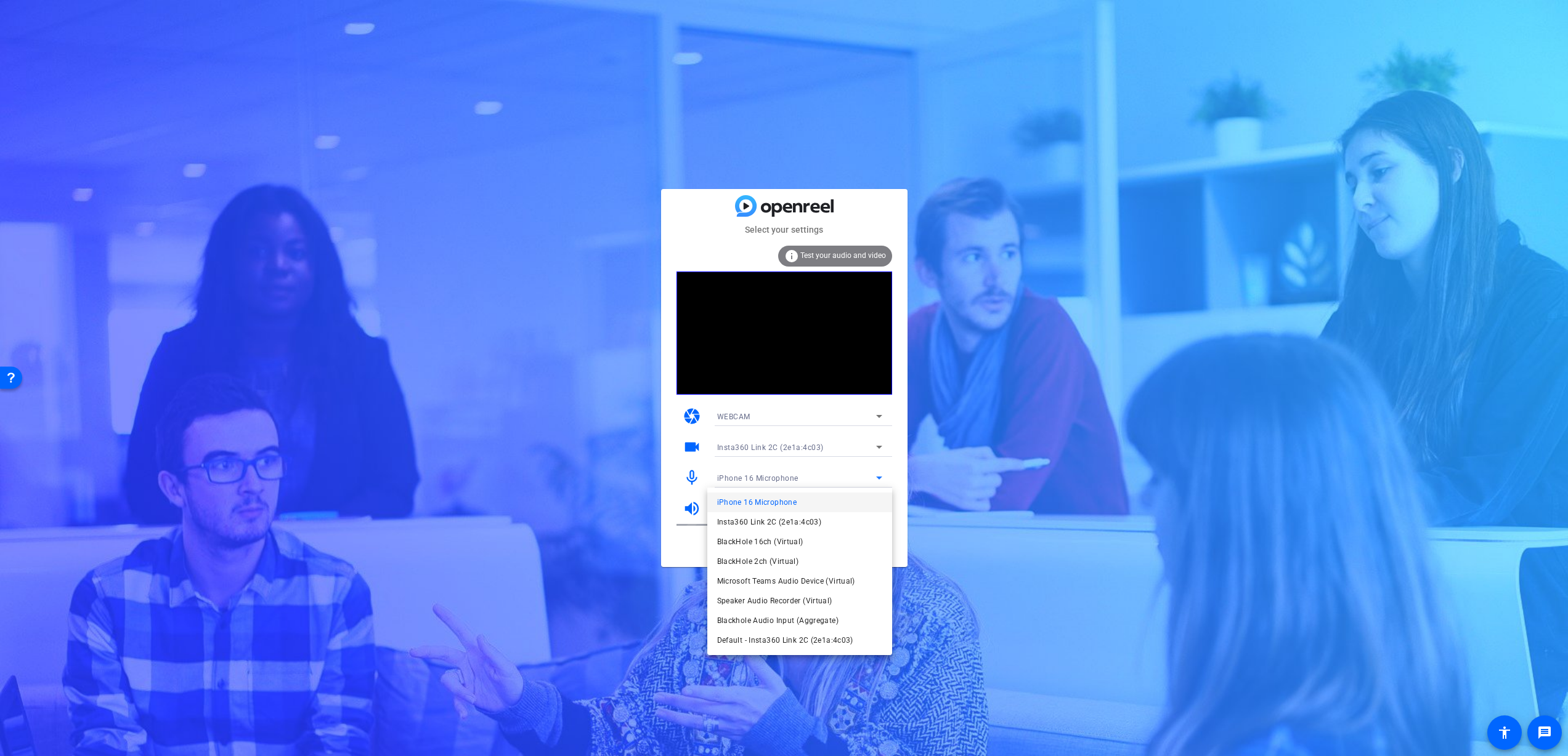
click at [798, 525] on span "Insta360 Link 2C (2e1a:4c03)" at bounding box center [769, 522] width 105 height 15
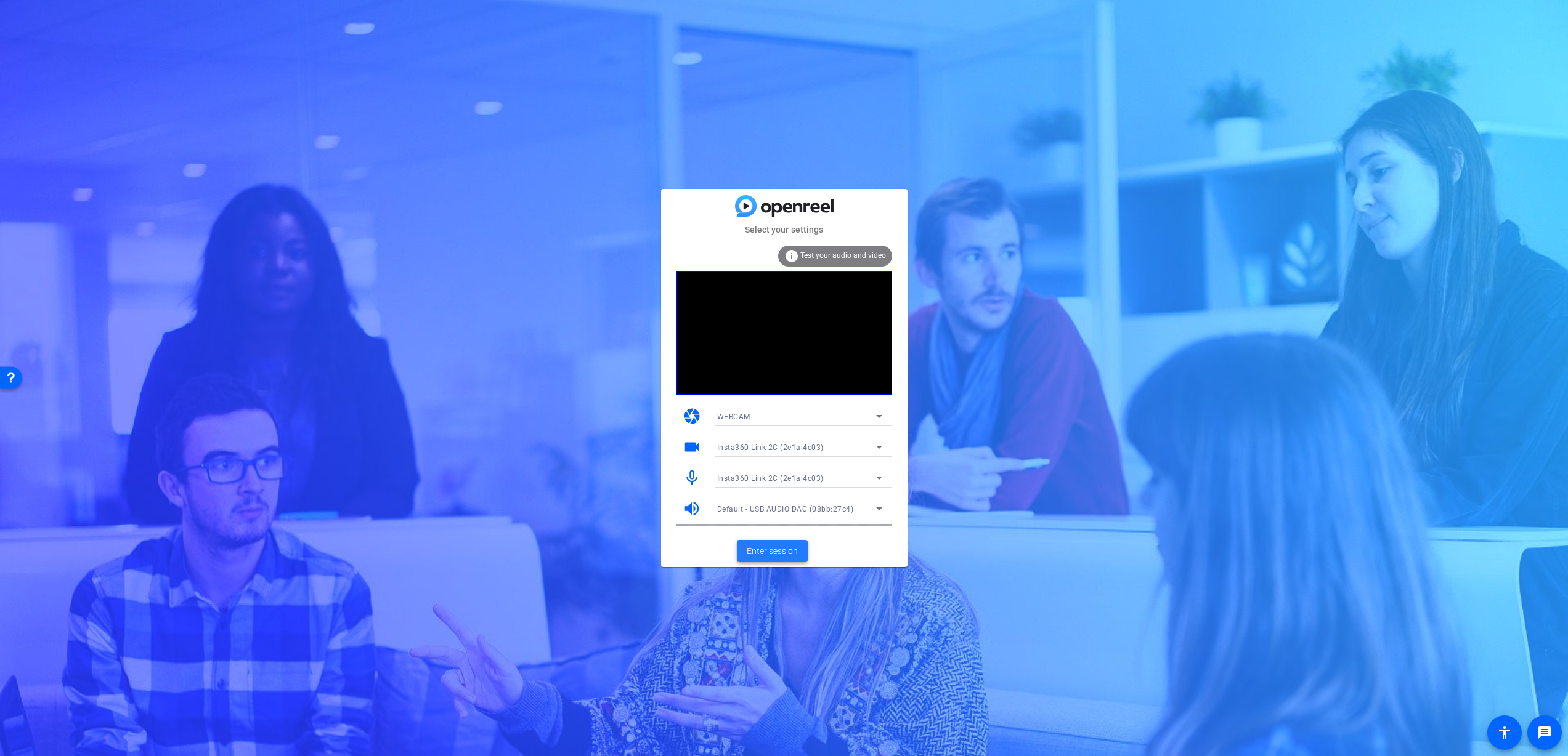
click at [790, 548] on span "Enter session" at bounding box center [772, 551] width 51 height 13
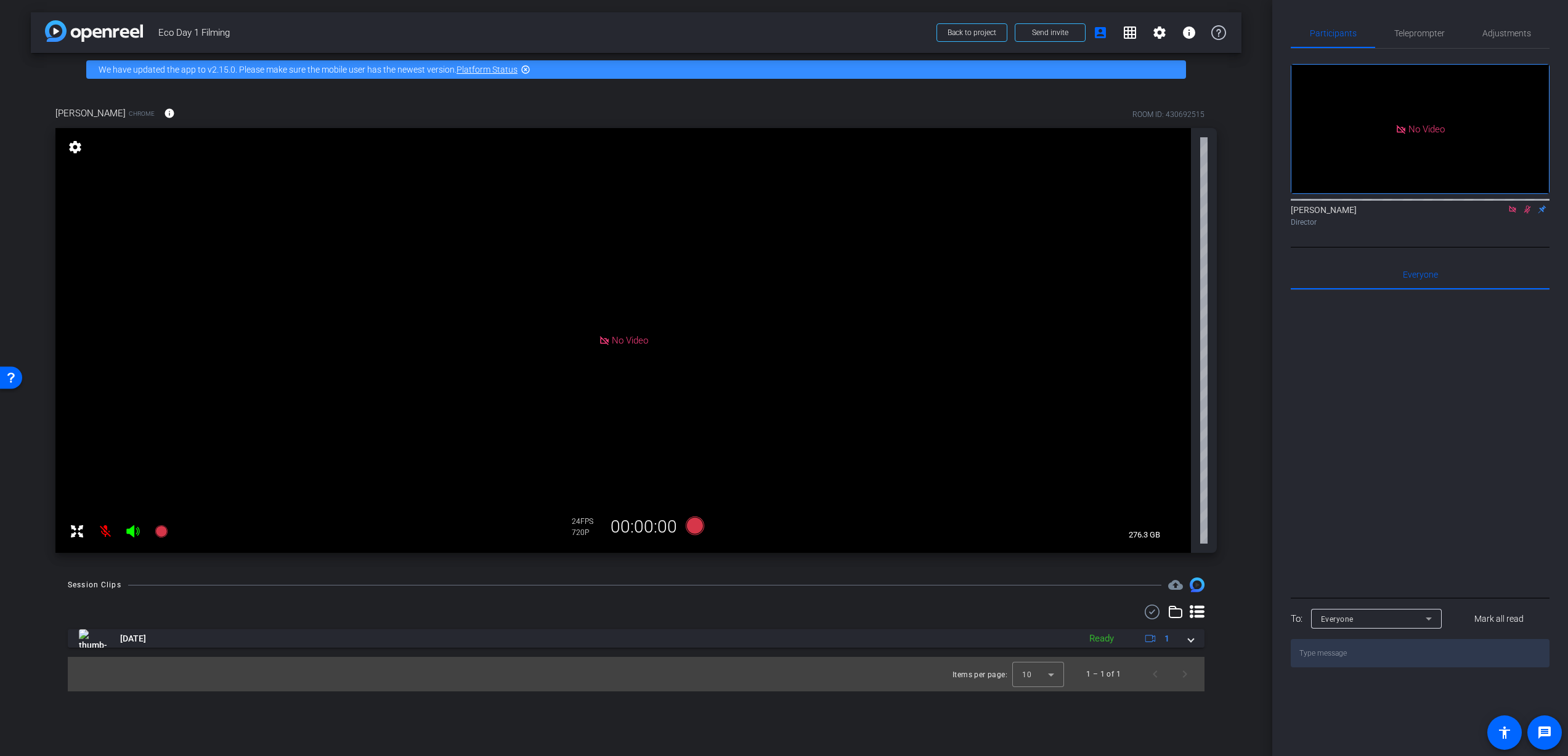
click at [1515, 213] on icon at bounding box center [1512, 209] width 7 height 7
click at [1518, 215] on mat-icon at bounding box center [1513, 210] width 15 height 11
click at [70, 146] on mat-icon "settings" at bounding box center [75, 147] width 17 height 15
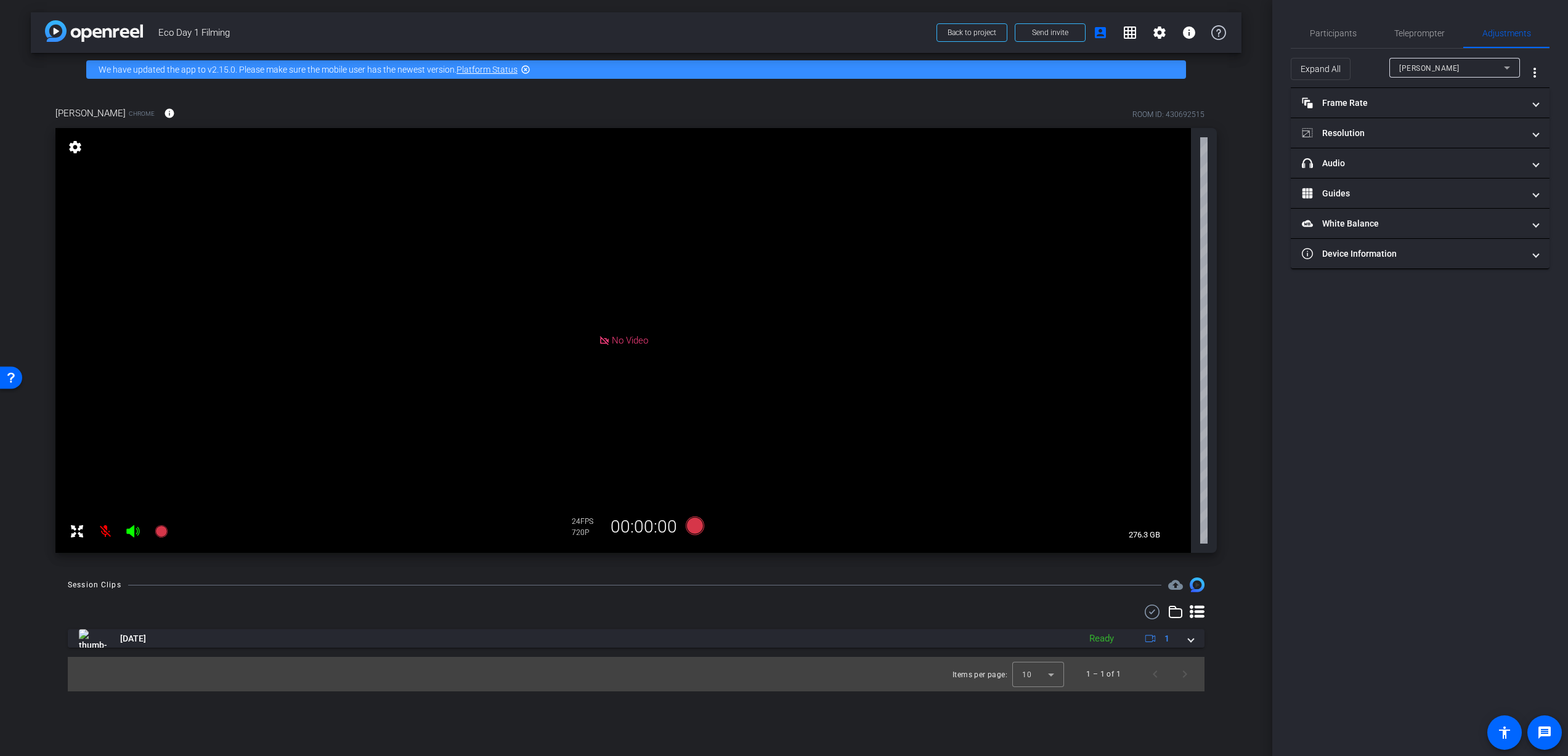
click at [70, 146] on mat-icon "settings" at bounding box center [75, 147] width 17 height 15
click at [1334, 35] on span "Participants" at bounding box center [1333, 33] width 47 height 9
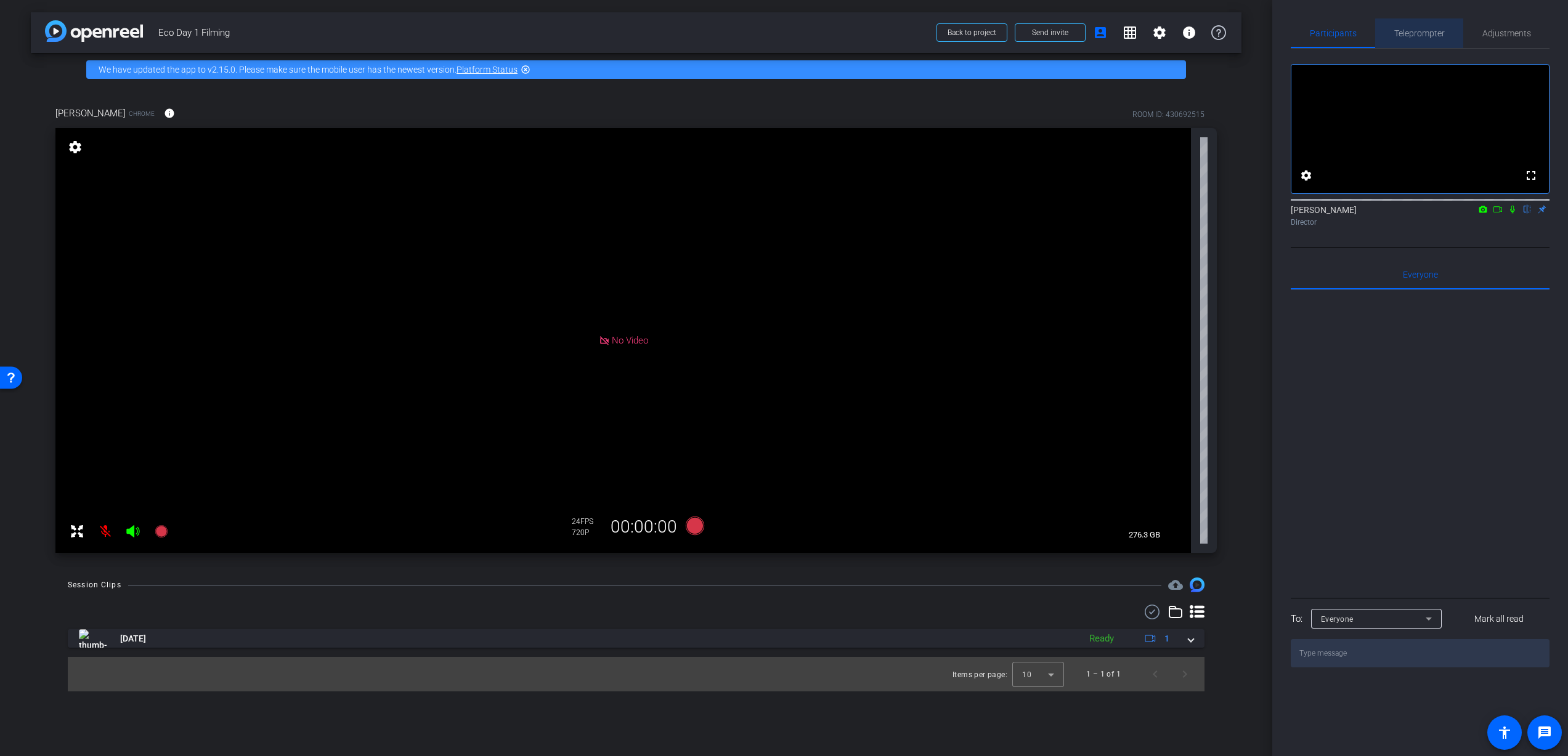
click at [1420, 40] on span "Teleprompter" at bounding box center [1419, 33] width 50 height 30
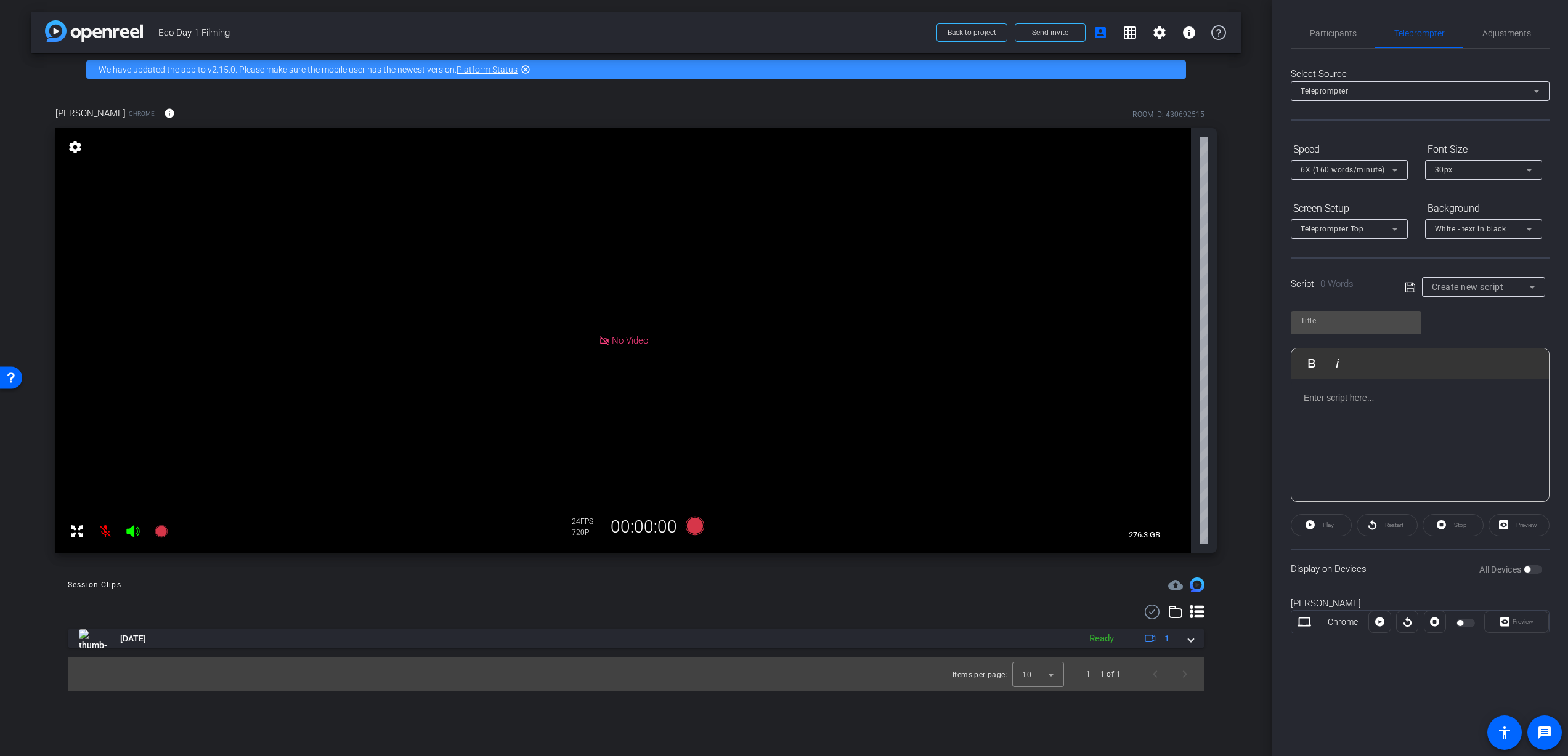
click at [1509, 285] on div "Create new script" at bounding box center [1481, 287] width 97 height 15
click at [1481, 332] on span "Nathan Creech" at bounding box center [1463, 331] width 62 height 15
type input "Nathan Creech"
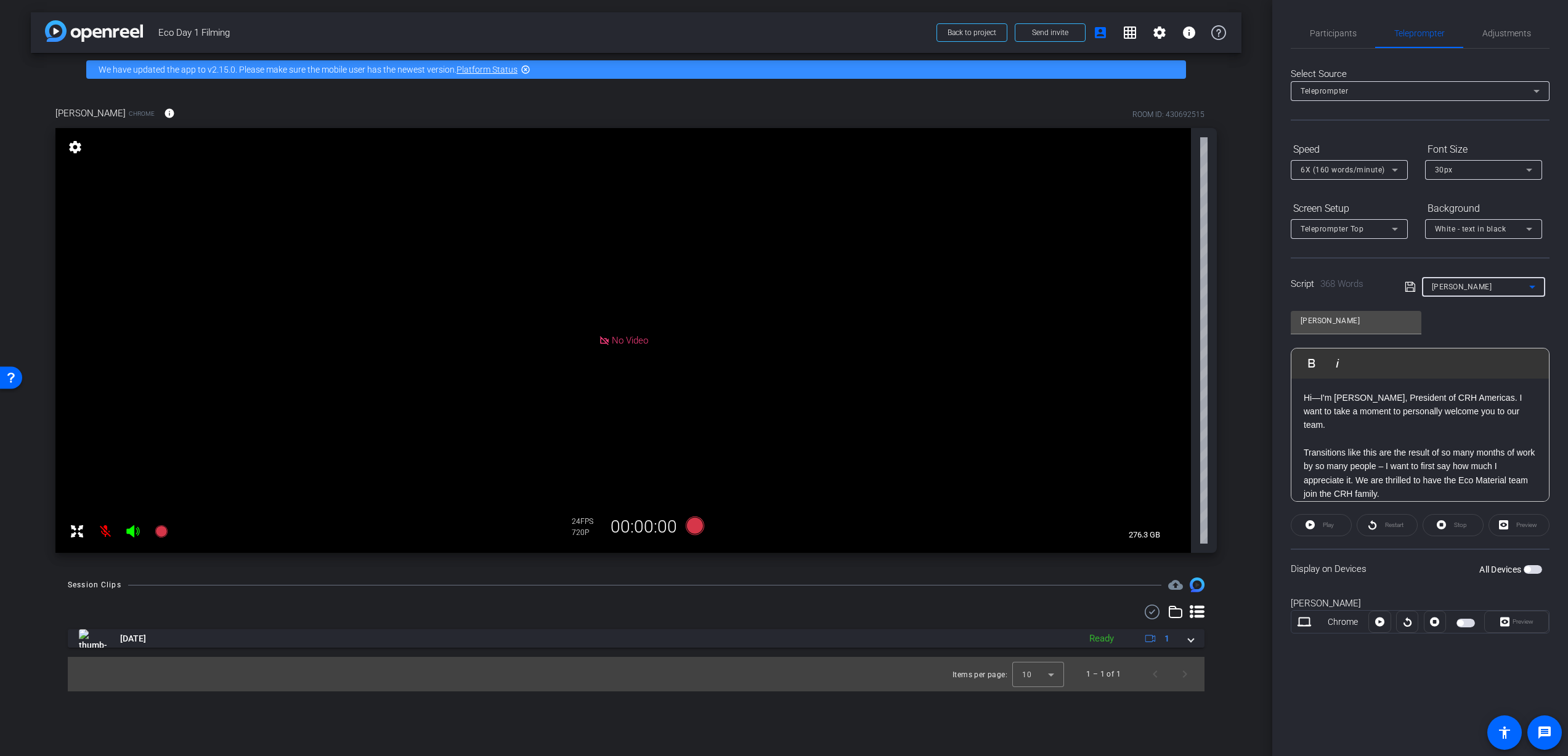
click at [1526, 569] on span "button" at bounding box center [1528, 569] width 6 height 6
click at [1348, 35] on span "Participants" at bounding box center [1333, 33] width 47 height 9
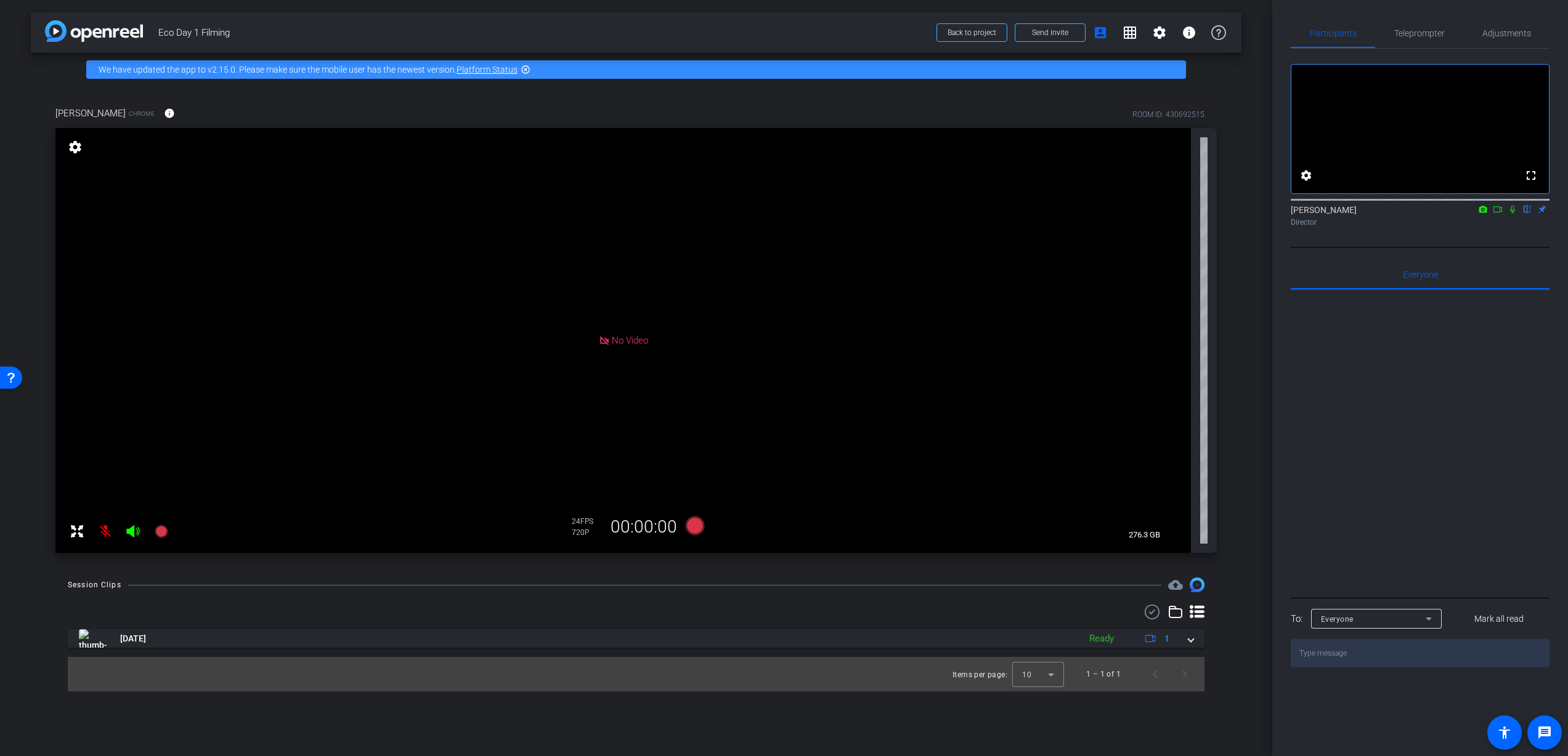
click at [78, 145] on mat-icon "settings" at bounding box center [75, 147] width 17 height 15
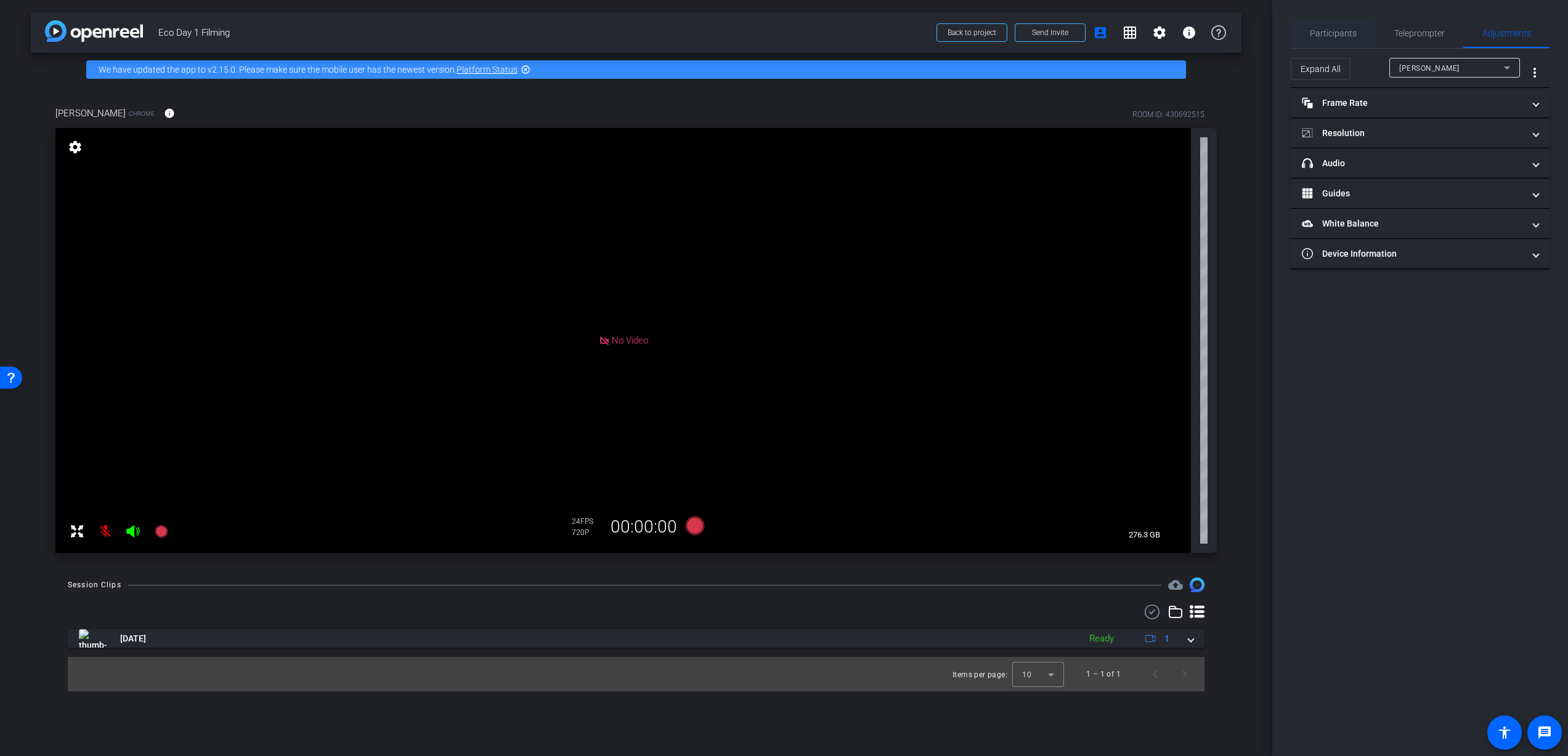
click at [1328, 33] on span "Participants" at bounding box center [1333, 33] width 47 height 9
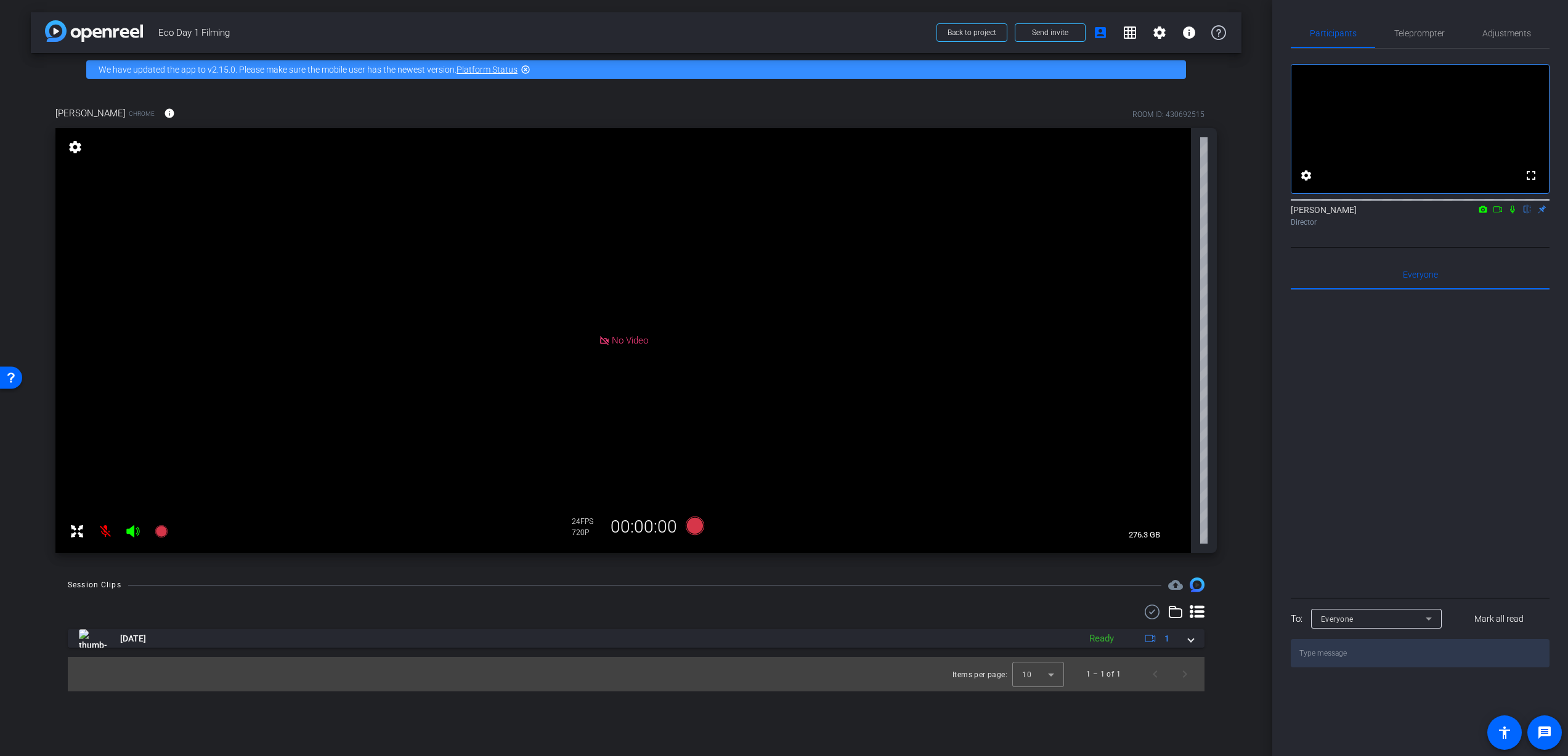
click at [527, 68] on mat-icon "highlight_off" at bounding box center [526, 69] width 10 height 10
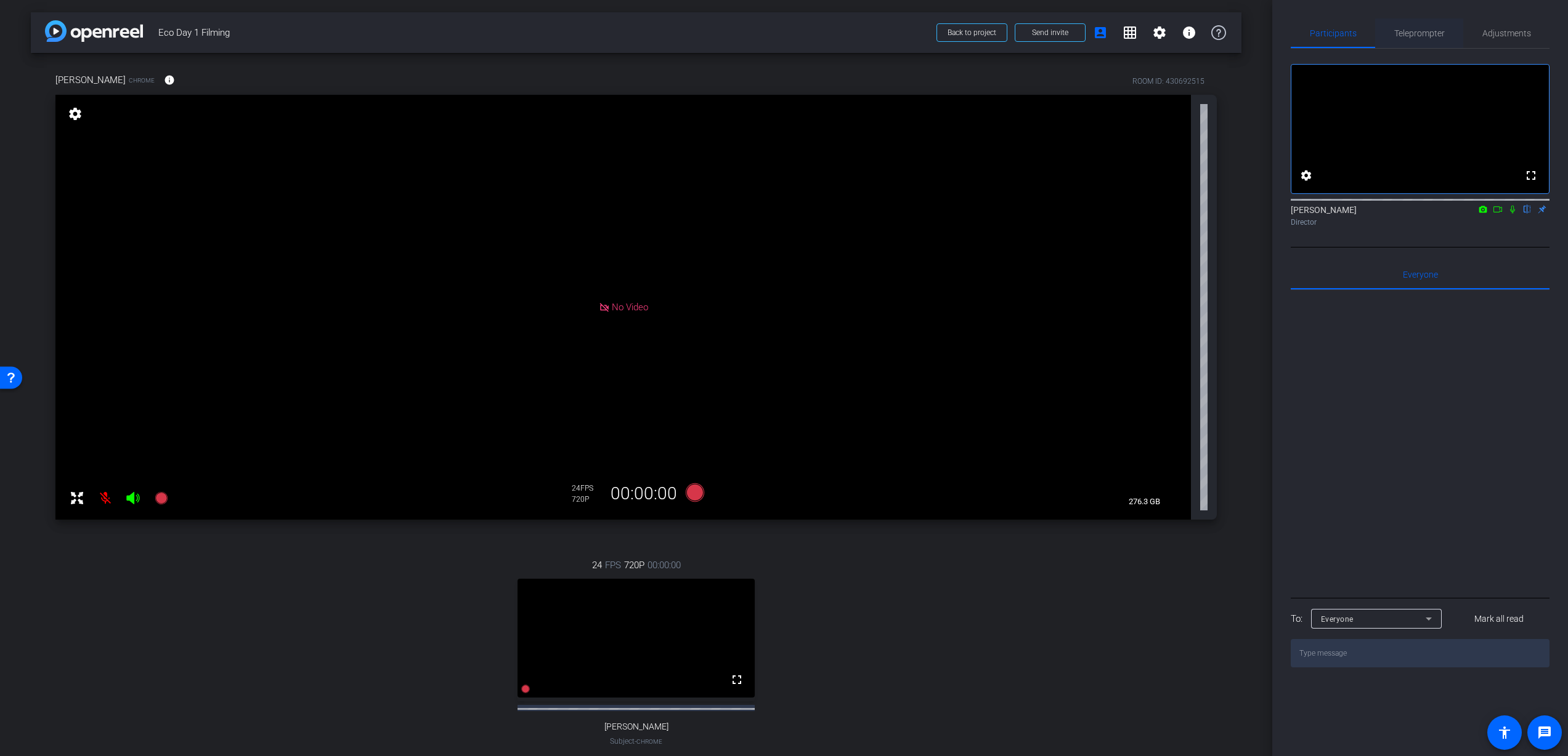
click at [1424, 33] on span "Teleprompter" at bounding box center [1419, 33] width 50 height 9
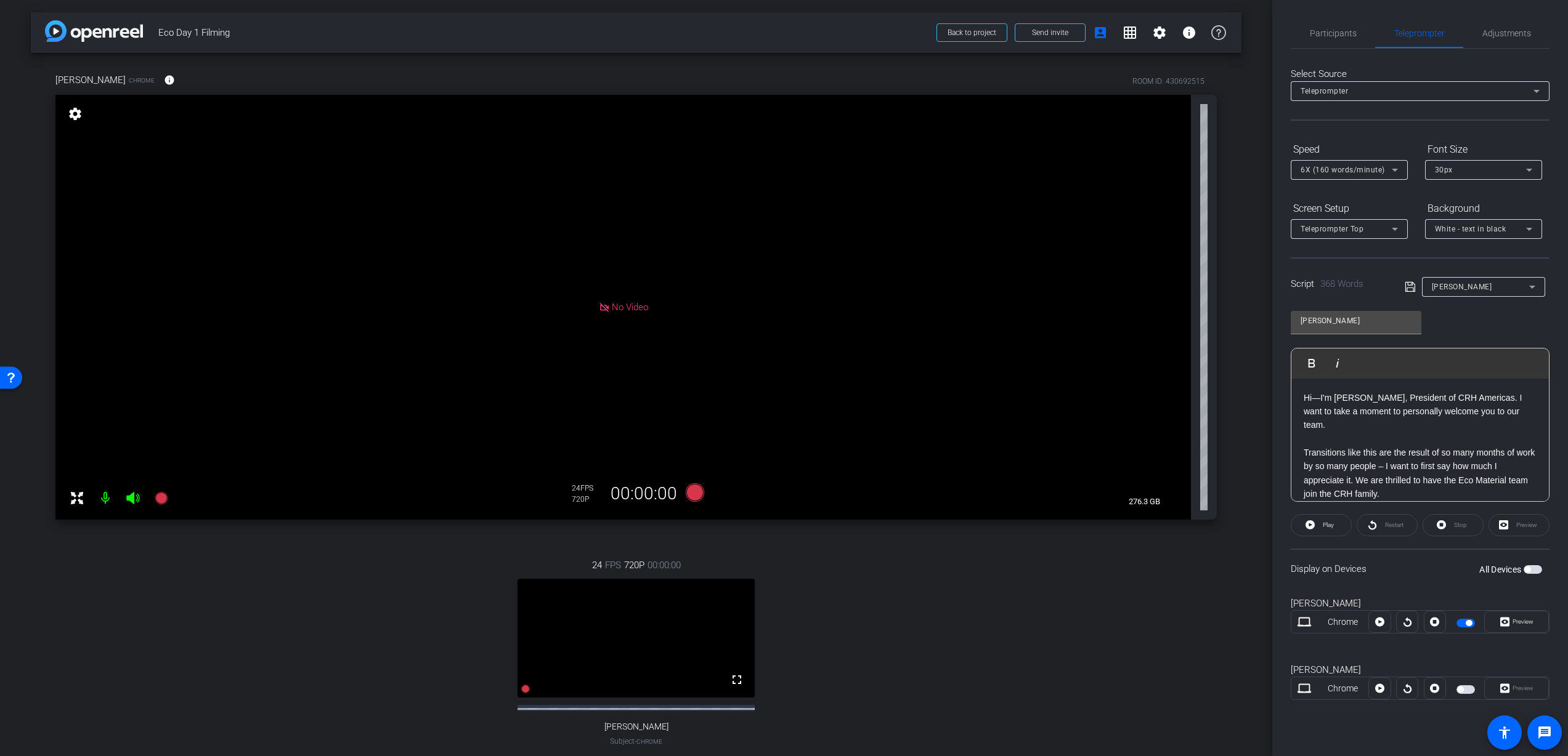
click at [636, 623] on video at bounding box center [636, 638] width 238 height 119
click at [635, 620] on video at bounding box center [636, 638] width 238 height 119
click at [635, 619] on video at bounding box center [636, 638] width 238 height 119
click at [737, 687] on mat-icon "fullscreen" at bounding box center [737, 680] width 15 height 15
click at [673, 622] on video at bounding box center [636, 638] width 238 height 119
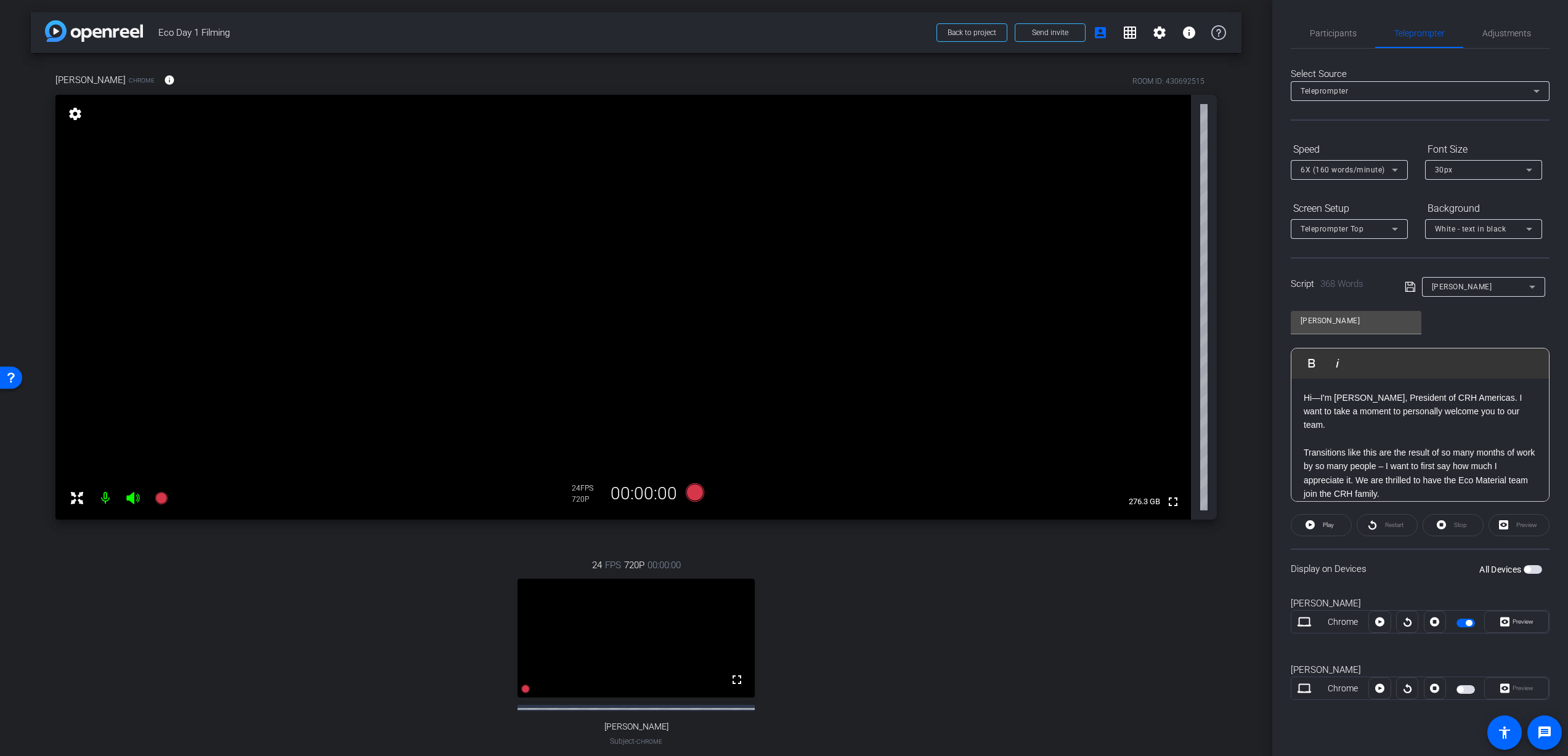
scroll to position [8, 0]
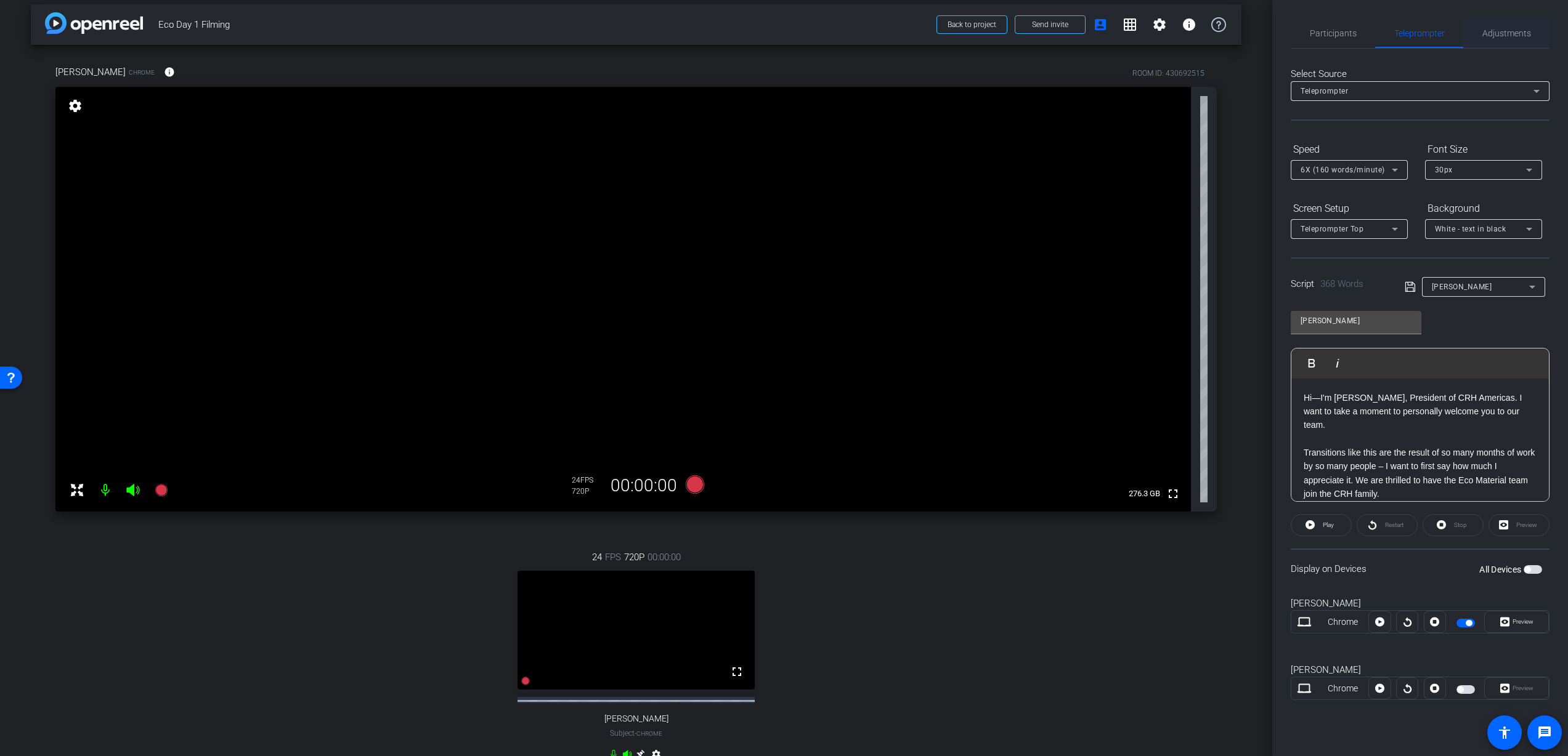
click at [1508, 35] on span "Adjustments" at bounding box center [1507, 33] width 48 height 9
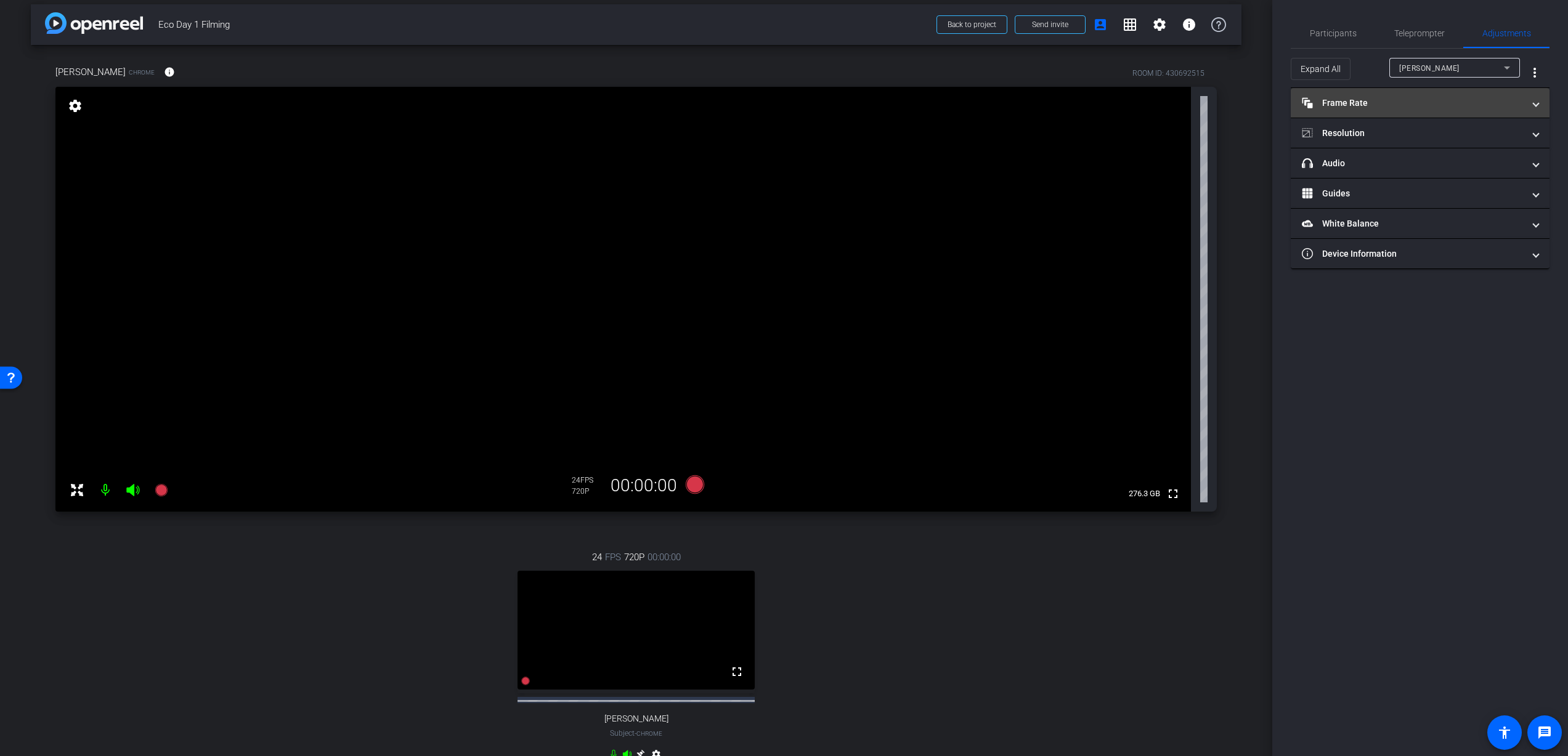
click at [1387, 104] on mat-panel-title "Frame Rate Frame Rate" at bounding box center [1412, 103] width 222 height 13
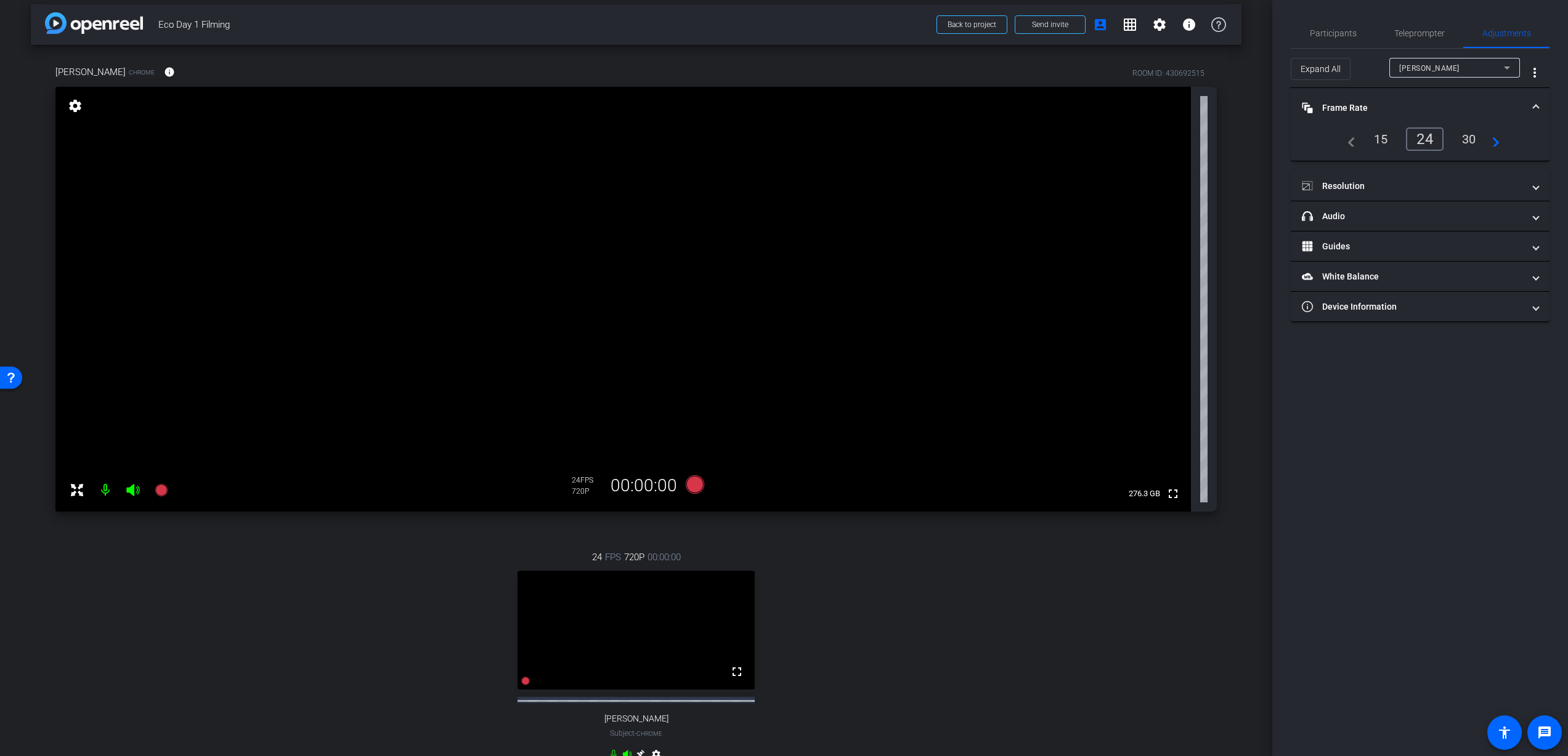
click at [1469, 68] on div "Heather" at bounding box center [1451, 68] width 105 height 16
click at [1471, 136] on div "30" at bounding box center [1469, 140] width 33 height 21
click at [1439, 183] on mat-panel-title "Resolution" at bounding box center [1412, 186] width 222 height 13
click at [1429, 225] on div "1080" at bounding box center [1431, 223] width 46 height 21
click at [1482, 220] on div "4K" at bounding box center [1481, 223] width 34 height 21
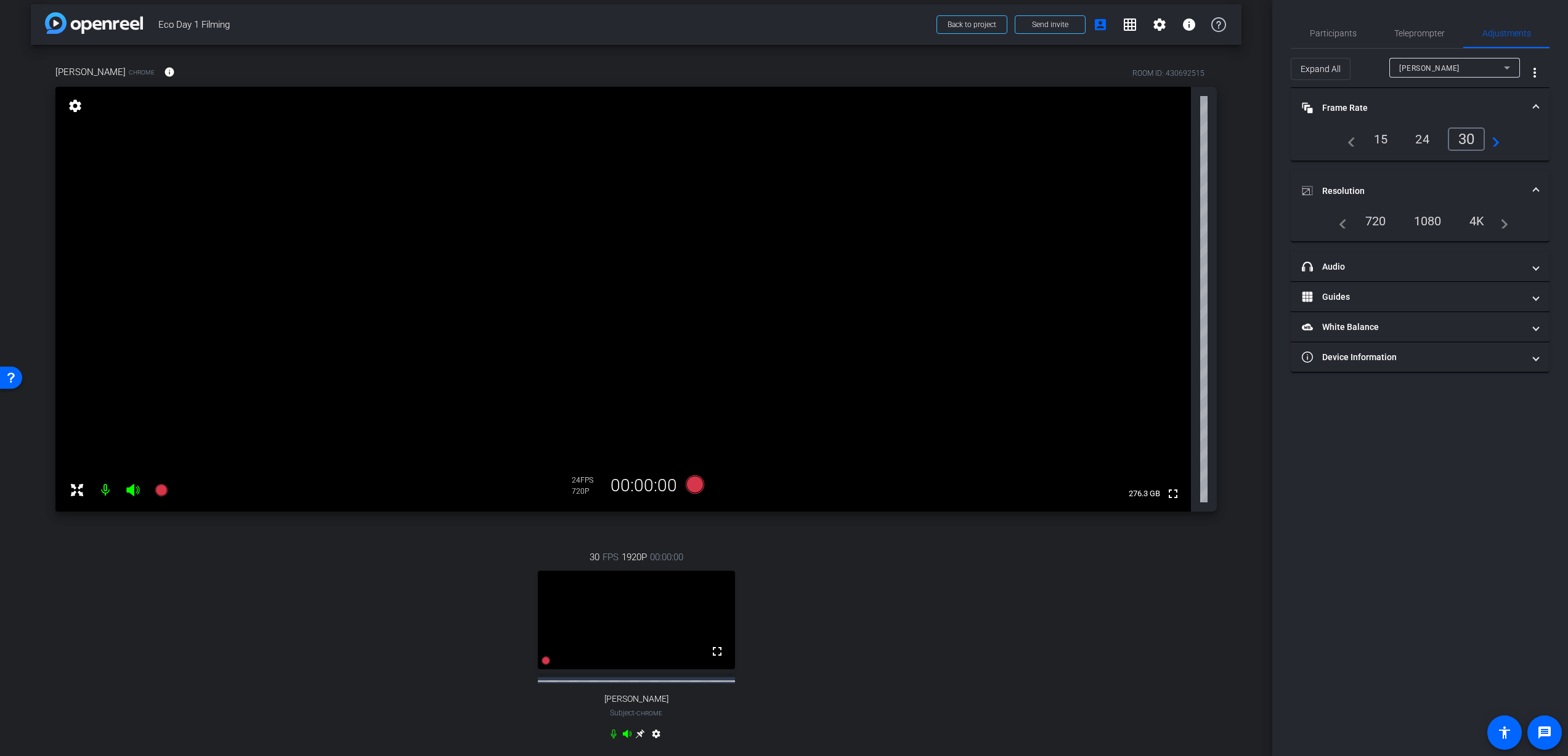
click at [1427, 218] on div "1080" at bounding box center [1428, 221] width 46 height 21
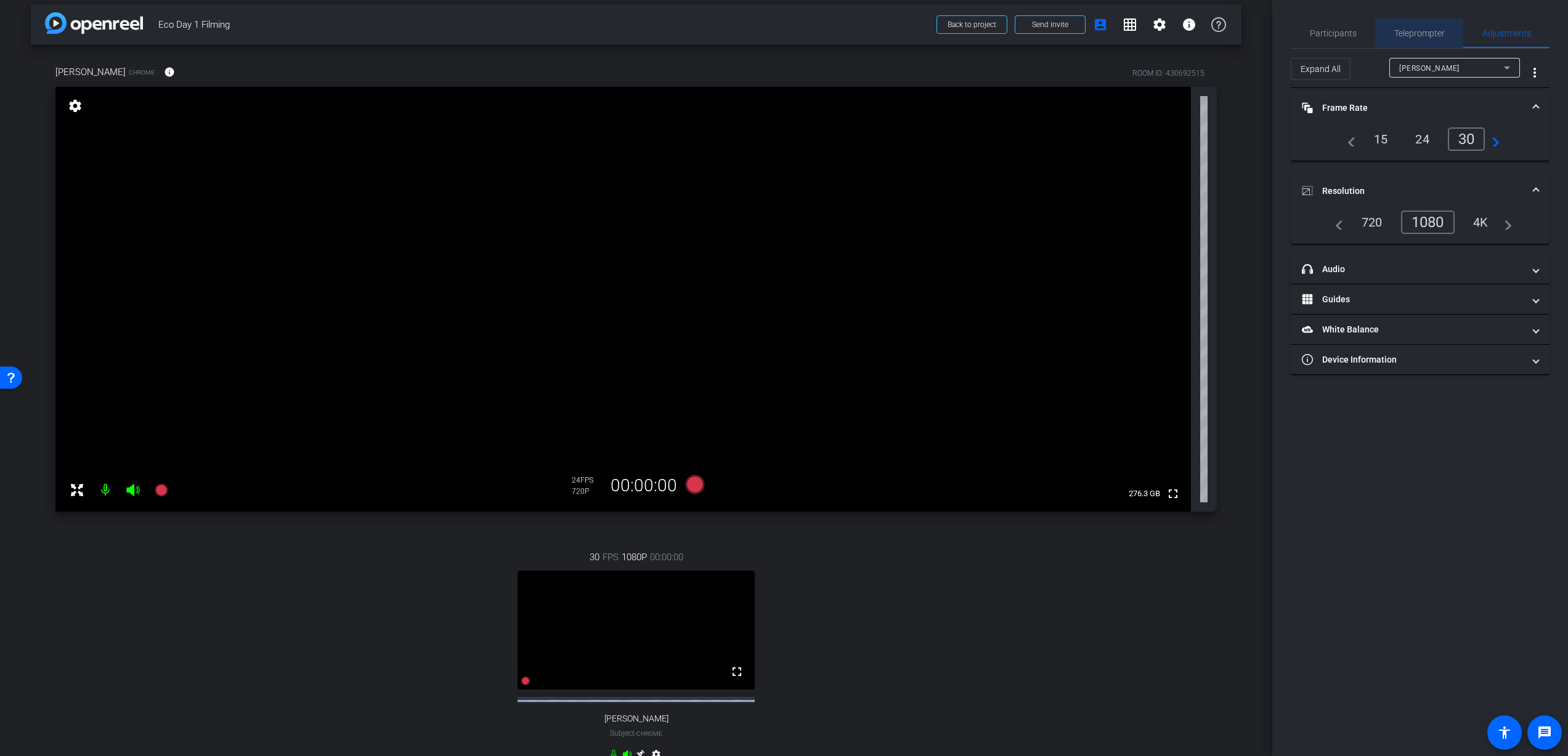
click at [1410, 32] on span "Teleprompter" at bounding box center [1419, 33] width 50 height 9
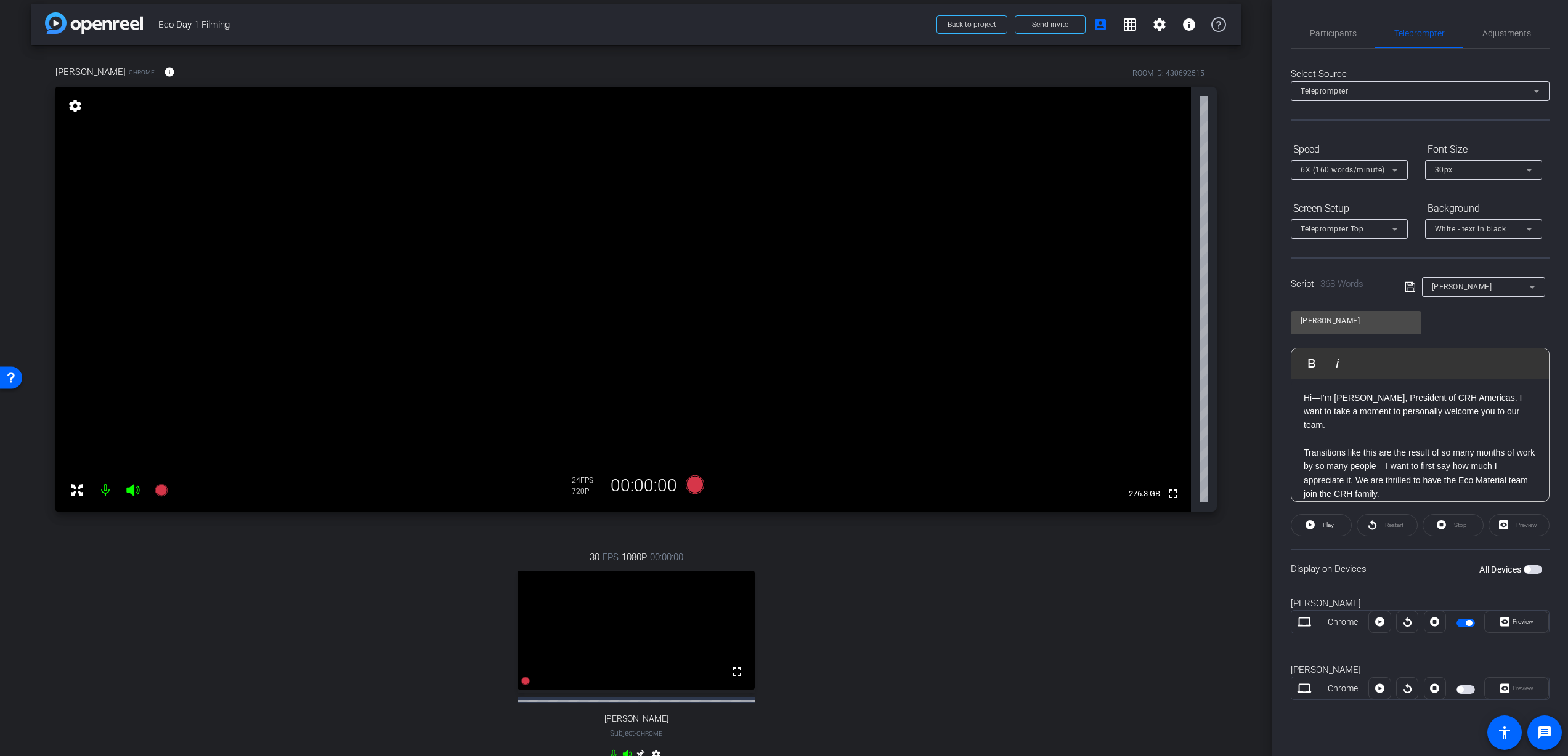
click at [1377, 293] on div "Script 368 Words" at bounding box center [1339, 287] width 97 height 20
click at [1378, 407] on p "Hi—I'm Nathan, President of CRH Americas. I want to take a moment to personally…" at bounding box center [1420, 412] width 233 height 42
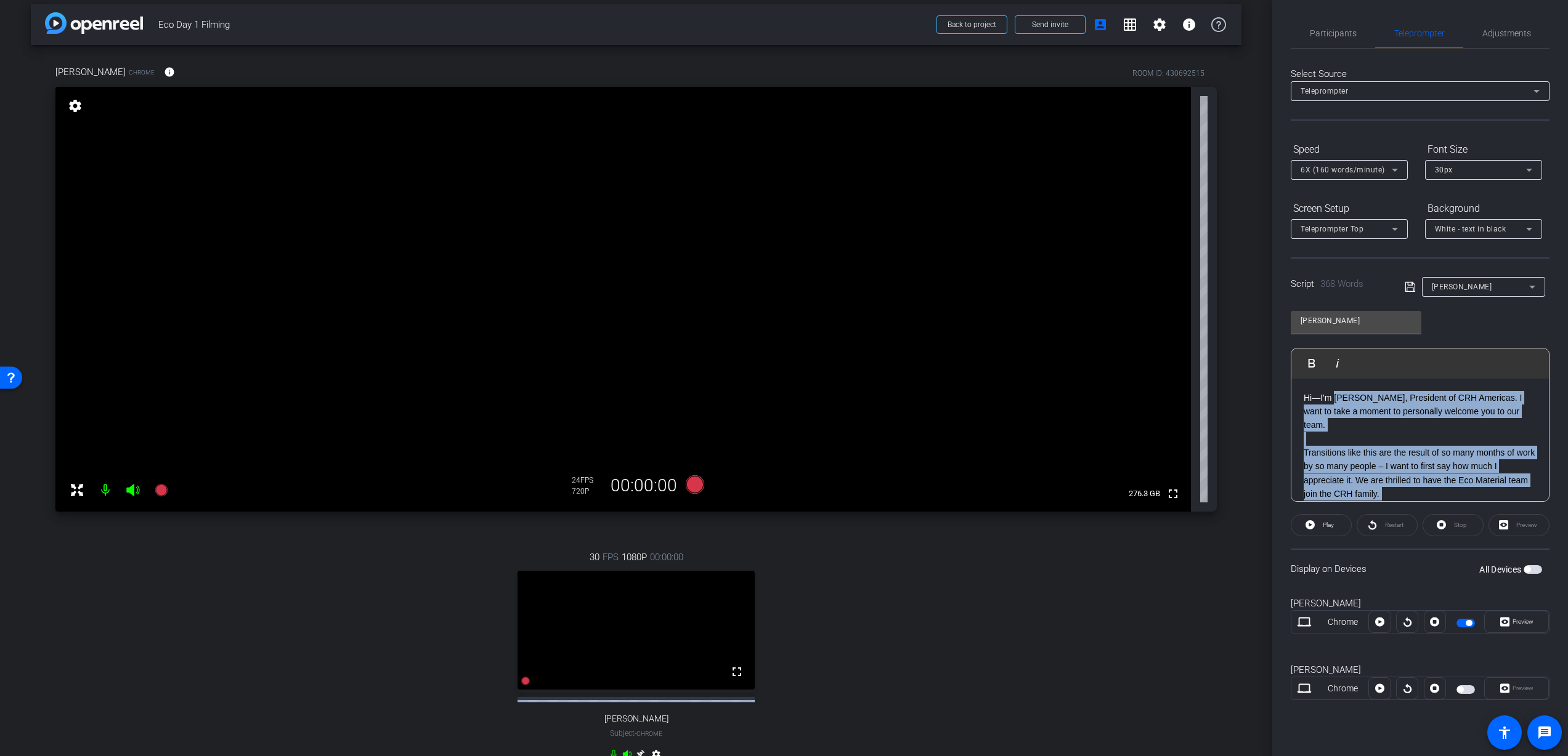
drag, startPoint x: 1333, startPoint y: 404, endPoint x: 1391, endPoint y: 512, distance: 122.6
click at [1400, 496] on div "Hi—I'm Nathan, President of CRH Americas. I want to take a moment to personally…" at bounding box center [1420, 736] width 258 height 714
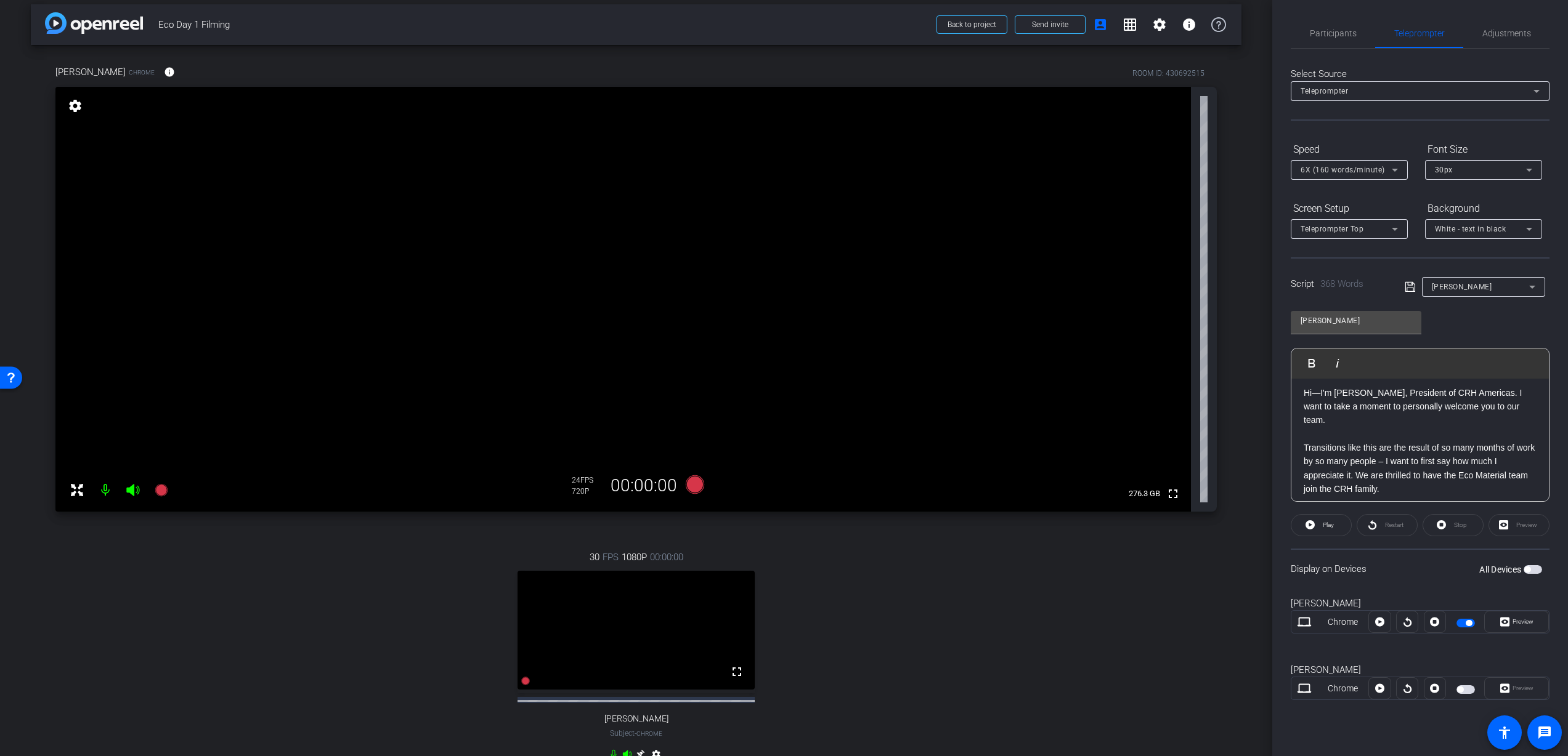
click at [1379, 496] on p at bounding box center [1420, 503] width 233 height 14
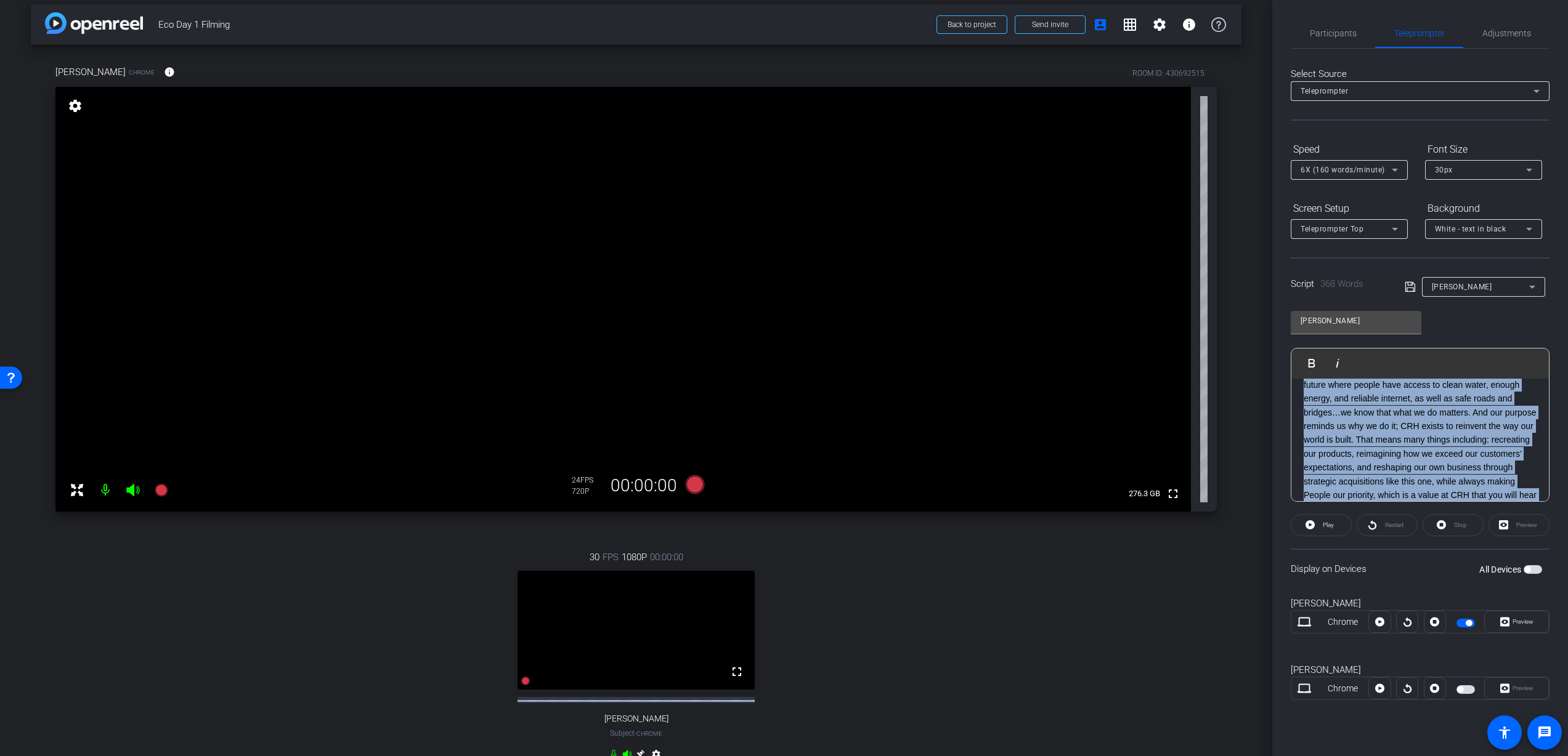
scroll to position [577, 0]
drag, startPoint x: 1305, startPoint y: 392, endPoint x: 1474, endPoint y: 549, distance: 230.7
click at [1474, 550] on openreel-capture-teleprompter "Speed 6X (160 words/minute) Font Size 30px Screen Setup Teleprompter Top Backgr…" at bounding box center [1420, 430] width 259 height 582
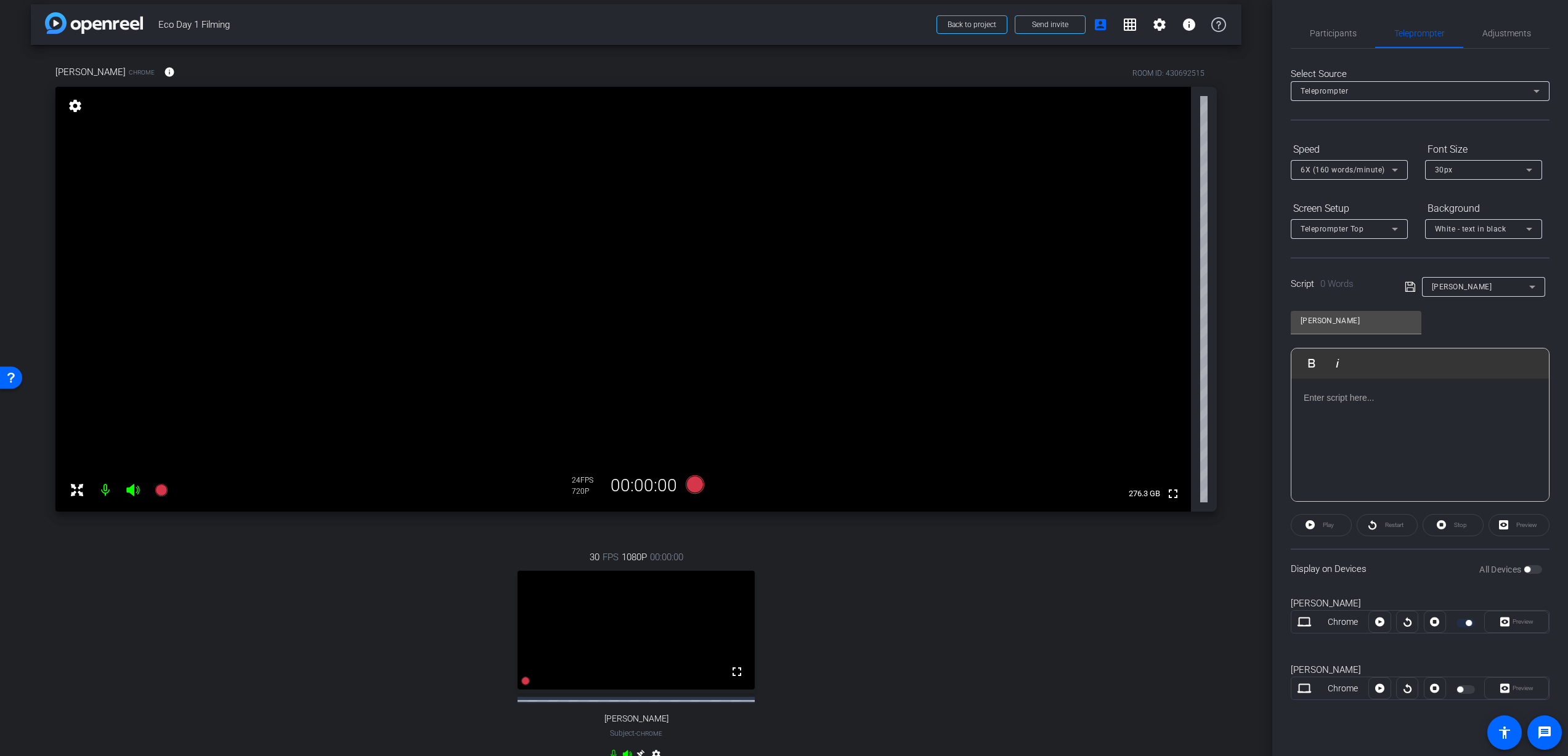
scroll to position [538, 0]
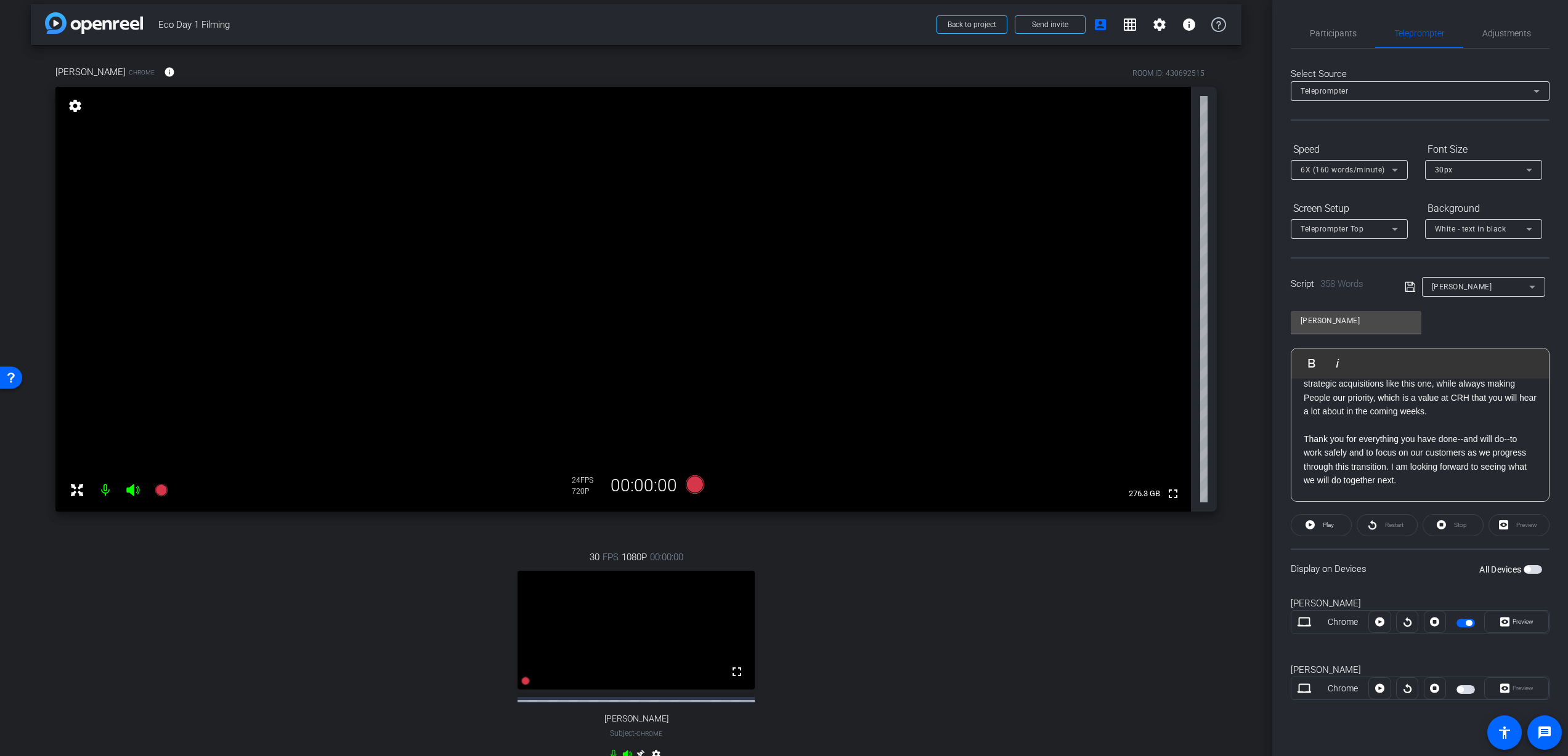
click at [1407, 285] on icon at bounding box center [1410, 287] width 10 height 10
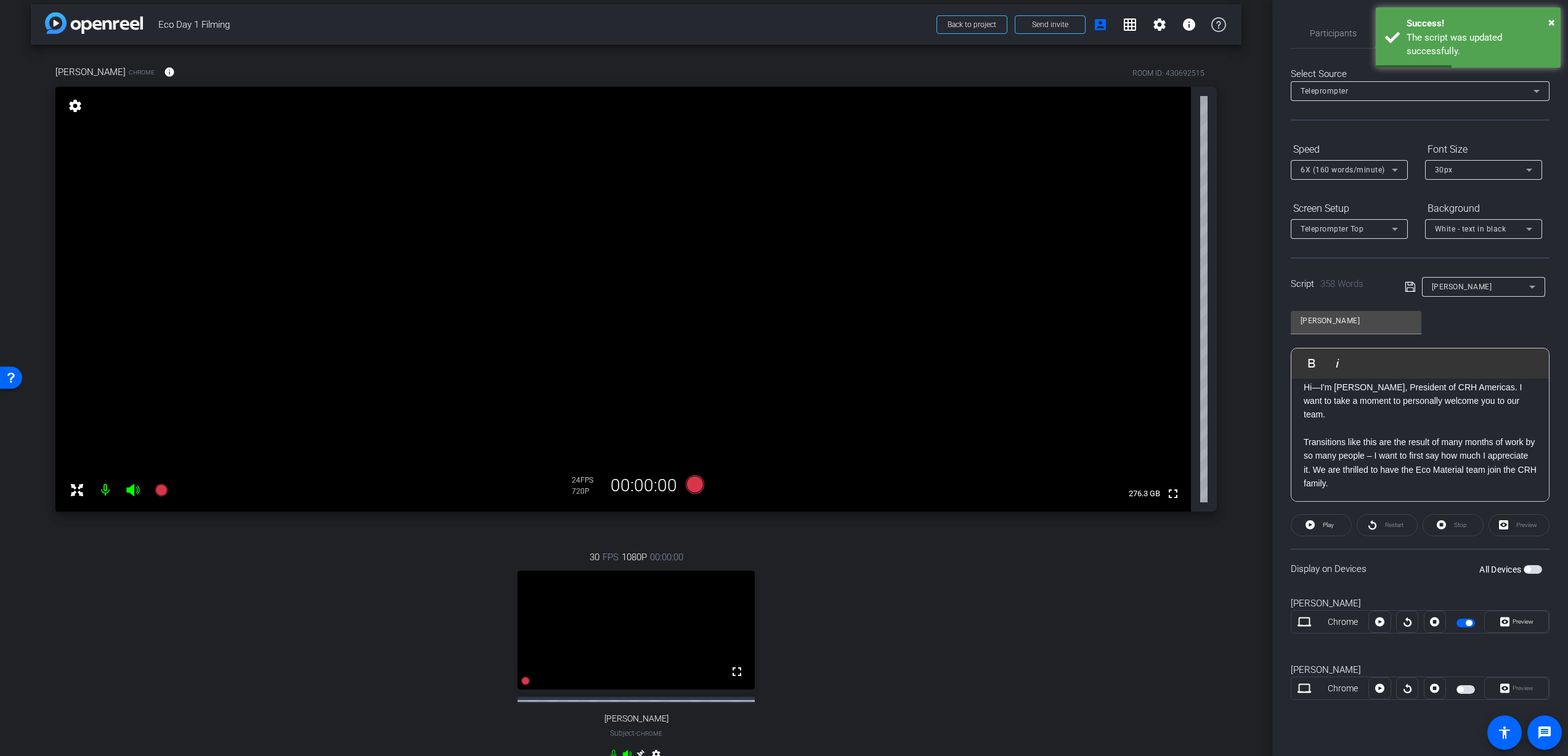
scroll to position [0, 0]
click at [1334, 527] on span at bounding box center [1321, 525] width 60 height 30
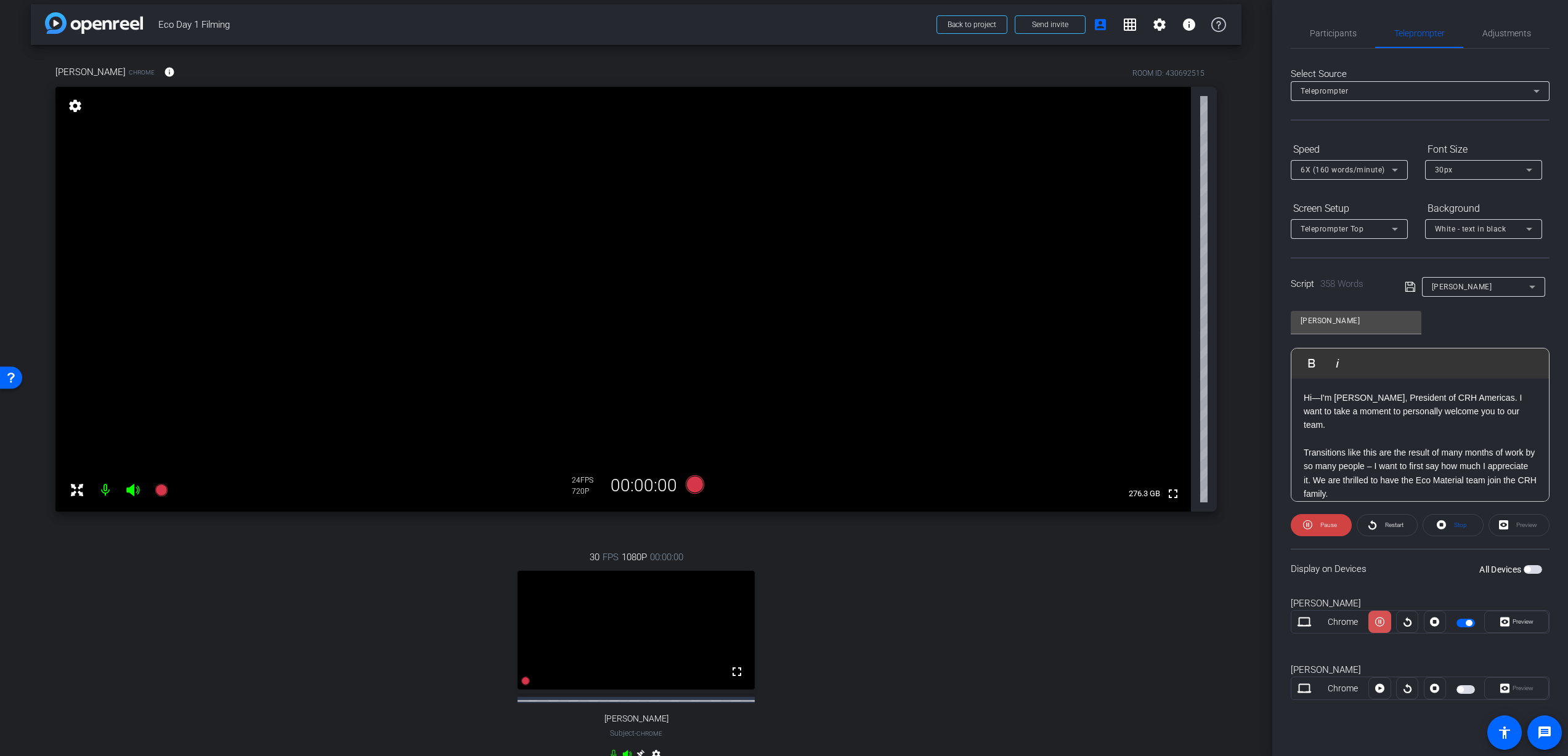
click at [1381, 622] on icon at bounding box center [1379, 622] width 9 height 19
click at [1376, 690] on div at bounding box center [1379, 688] width 22 height 22
click at [1379, 687] on div at bounding box center [1379, 688] width 22 height 22
click at [1468, 626] on span "button" at bounding box center [1466, 623] width 19 height 9
click at [1468, 688] on span "button" at bounding box center [1466, 690] width 19 height 9
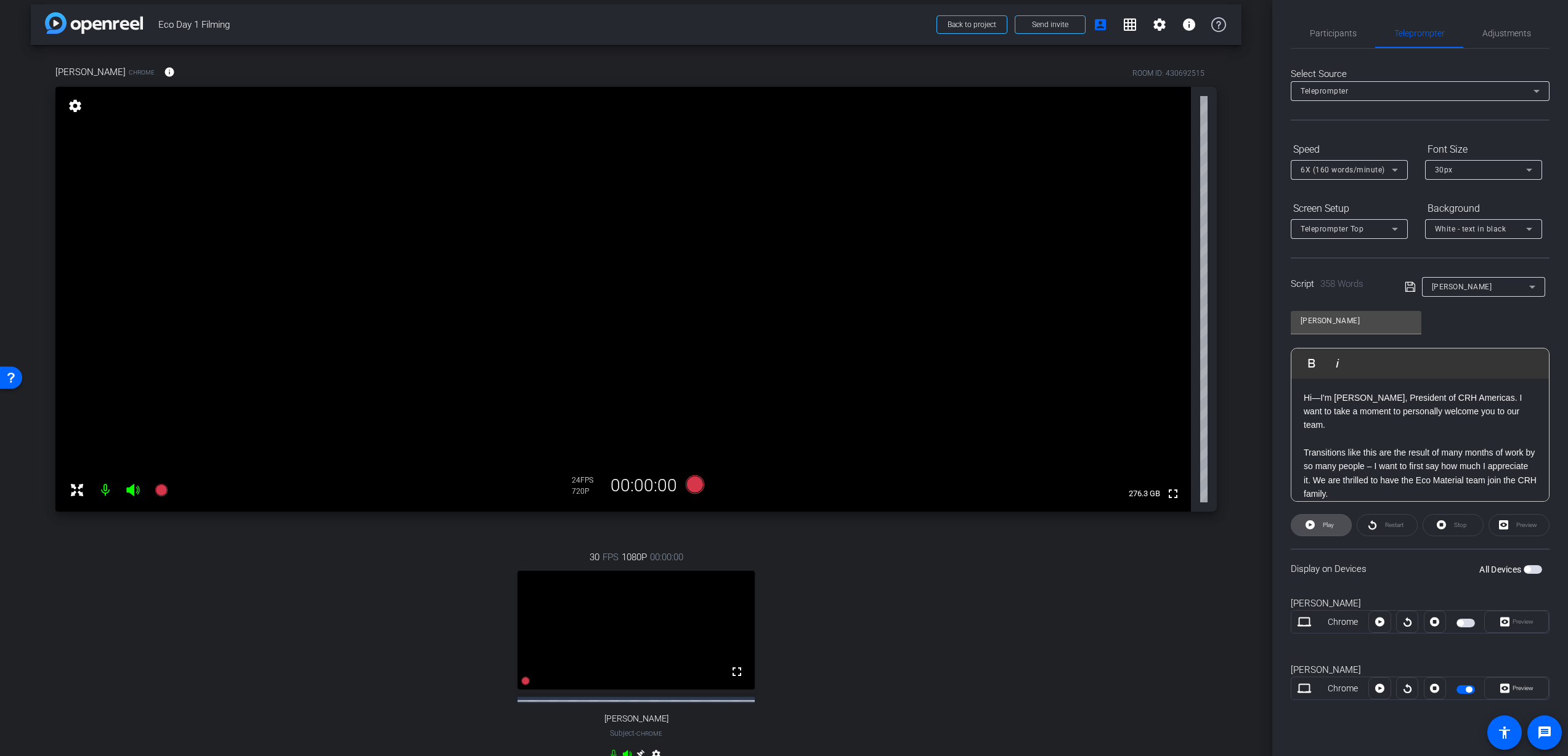
click at [1328, 525] on span "Play" at bounding box center [1328, 525] width 11 height 7
click at [1387, 523] on div "Restart" at bounding box center [1387, 525] width 61 height 22
click at [1392, 525] on span "Restart" at bounding box center [1394, 525] width 19 height 7
click at [1395, 169] on icon at bounding box center [1395, 170] width 6 height 3
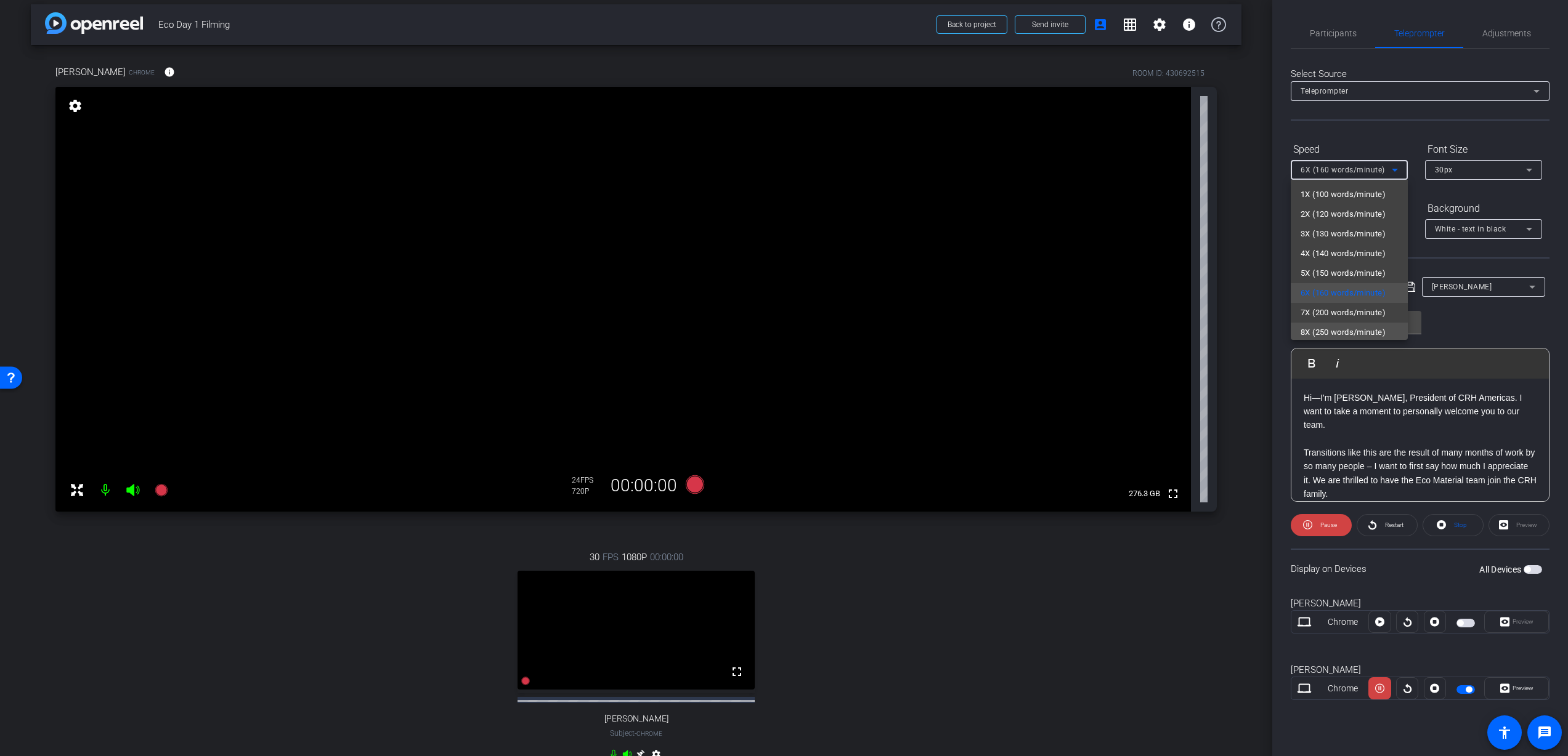
scroll to position [27, 0]
click at [1349, 306] on span "8X (250 words/minute)" at bounding box center [1343, 306] width 85 height 15
click at [1381, 176] on div "8X (250 words/minute)" at bounding box center [1346, 169] width 91 height 16
drag, startPoint x: 1336, startPoint y: 306, endPoint x: 1343, endPoint y: 305, distance: 7.1
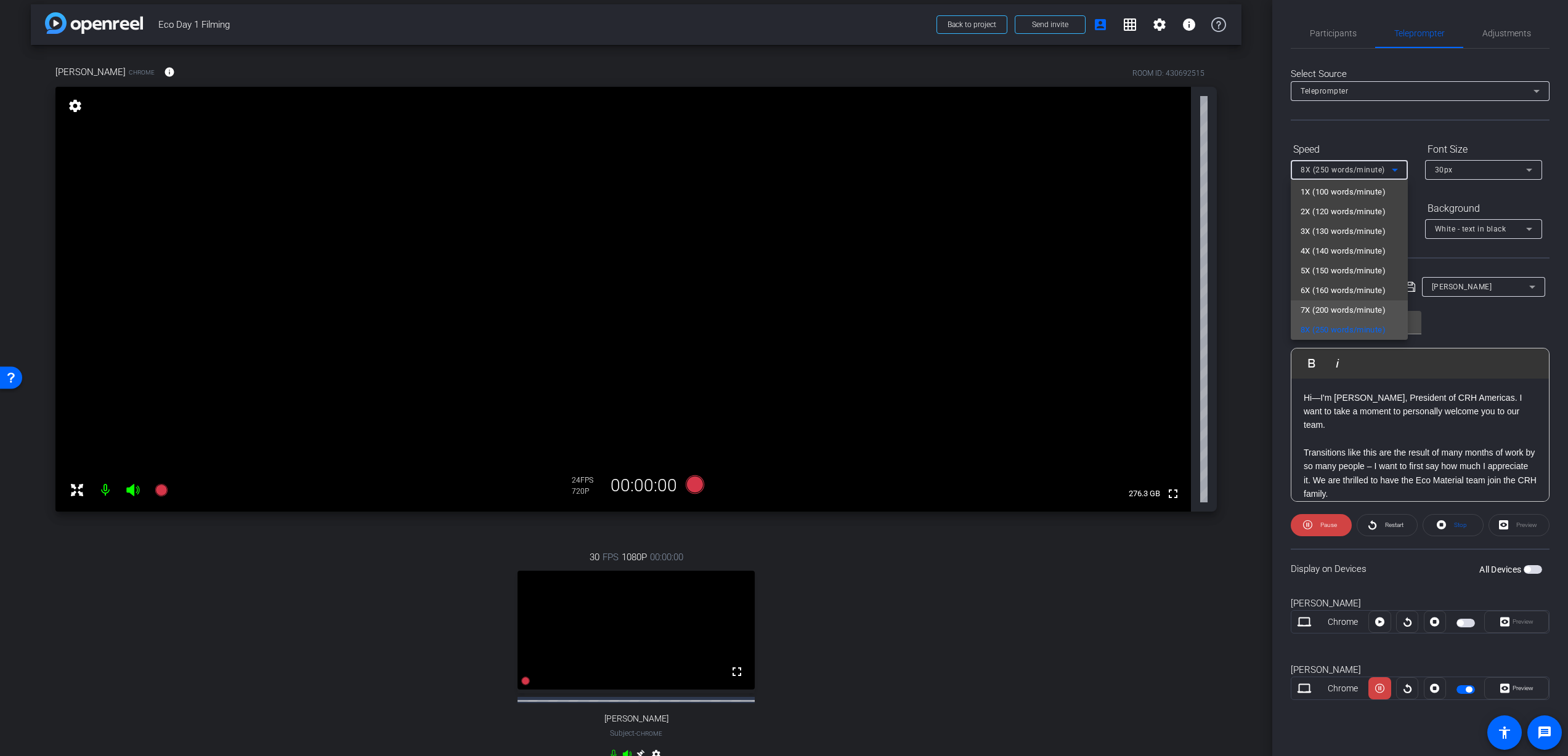
click at [1343, 305] on span "7X (200 words/minute)" at bounding box center [1343, 311] width 85 height 15
click at [1388, 169] on icon at bounding box center [1395, 170] width 15 height 15
click at [1359, 287] on span "6X (160 words/minute)" at bounding box center [1343, 293] width 85 height 15
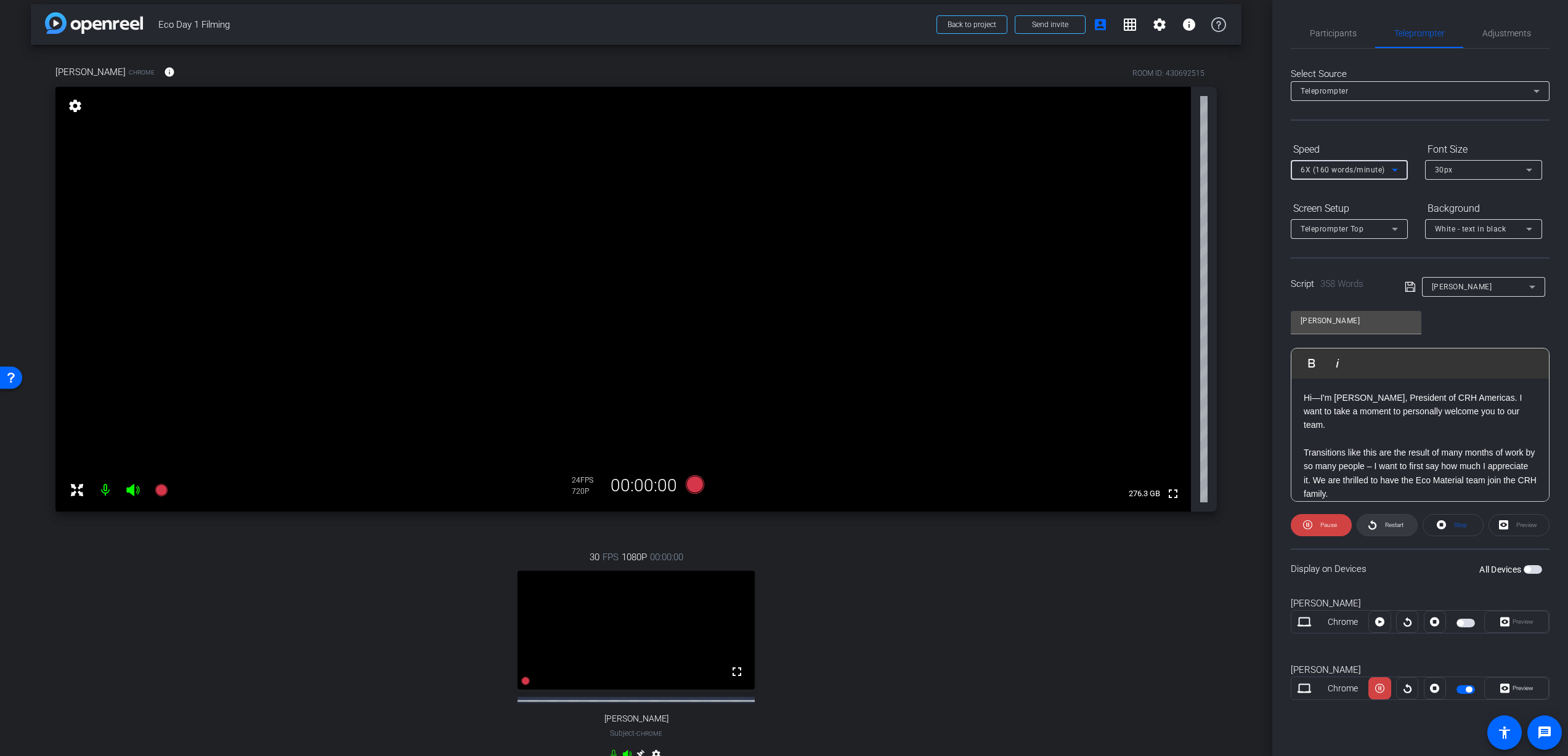
click at [1385, 525] on span "Restart" at bounding box center [1394, 525] width 19 height 7
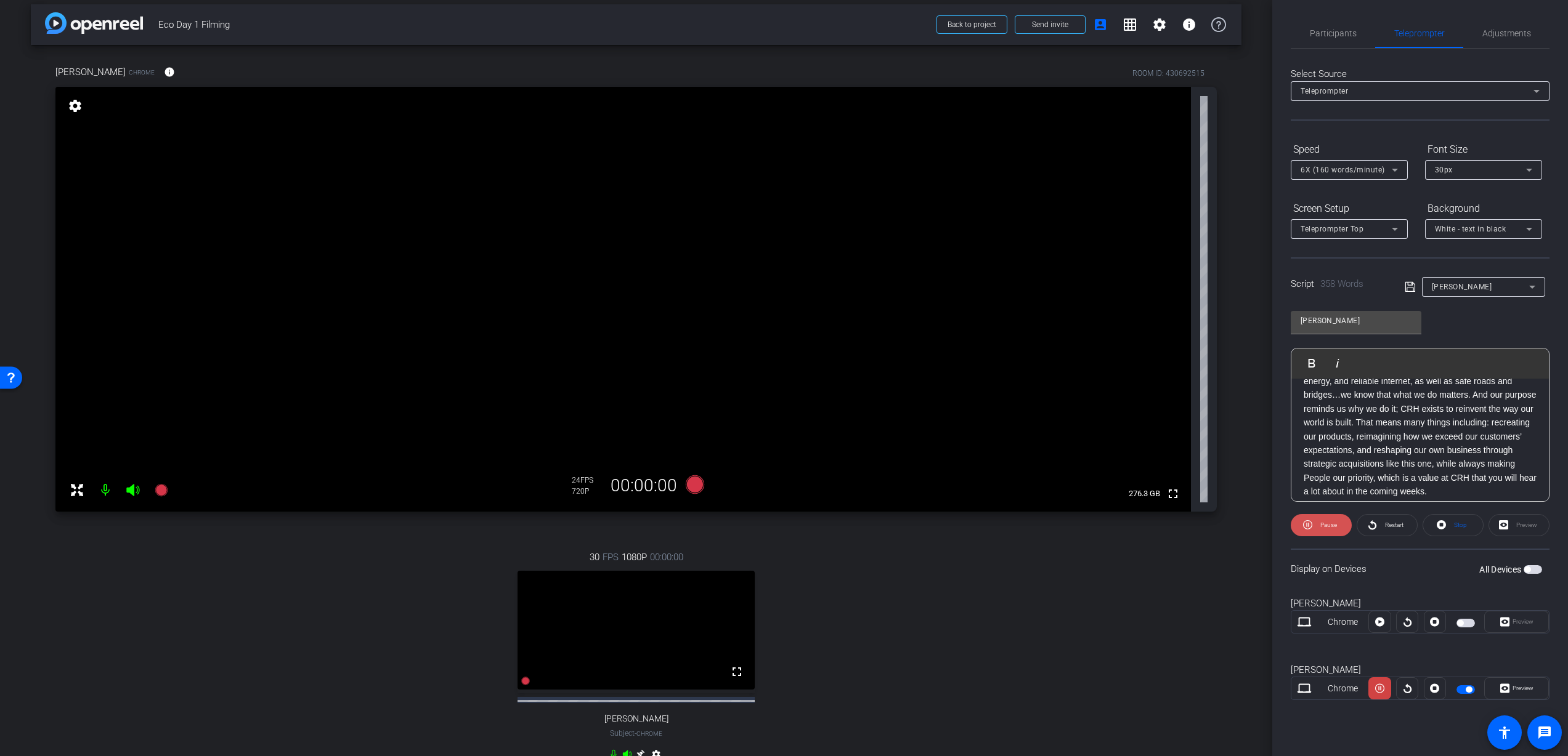
click at [1346, 520] on span at bounding box center [1321, 525] width 61 height 30
click at [1397, 167] on icon at bounding box center [1395, 170] width 15 height 15
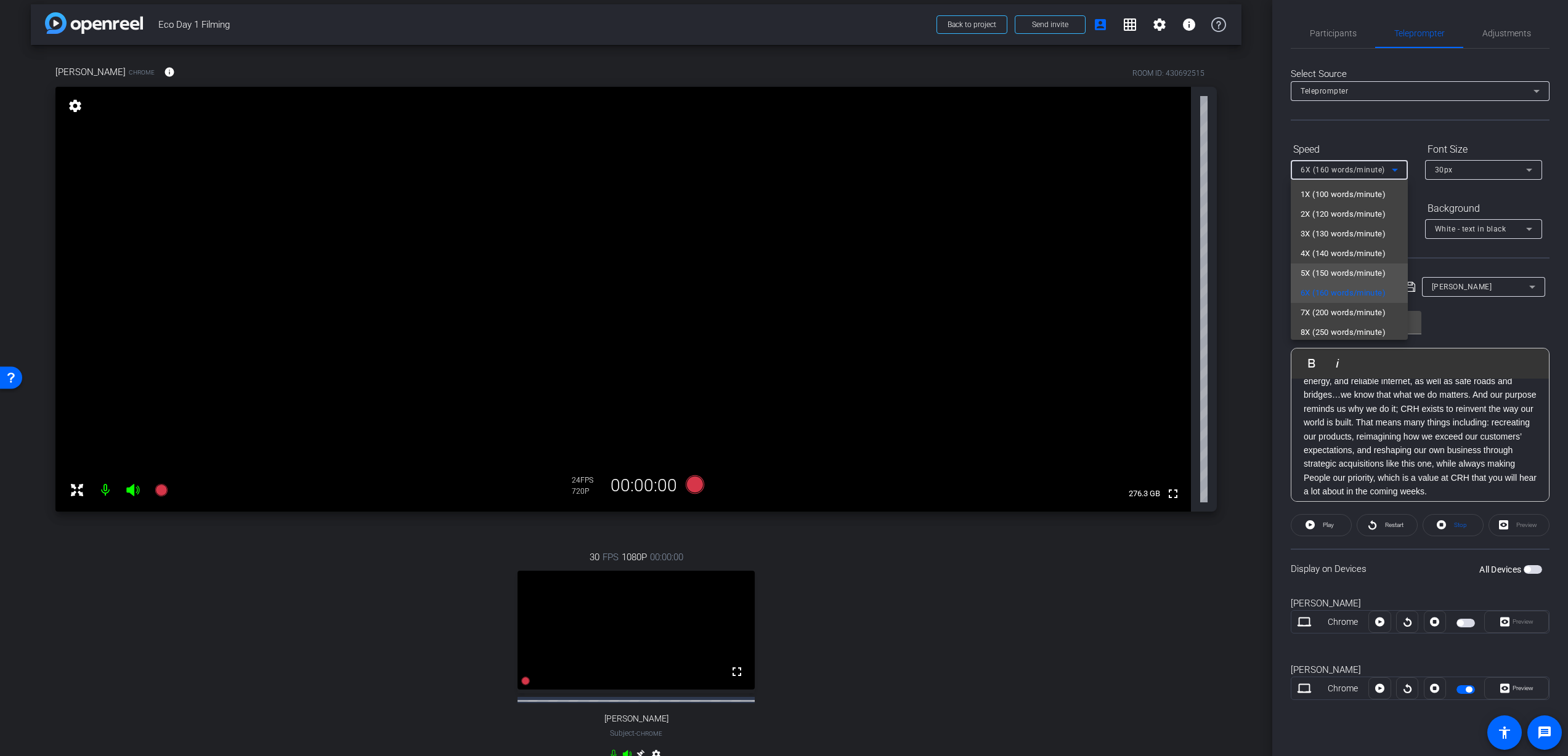
click at [1353, 277] on span "5X (150 words/minute)" at bounding box center [1343, 273] width 85 height 15
click at [1328, 525] on span "Play" at bounding box center [1328, 525] width 11 height 7
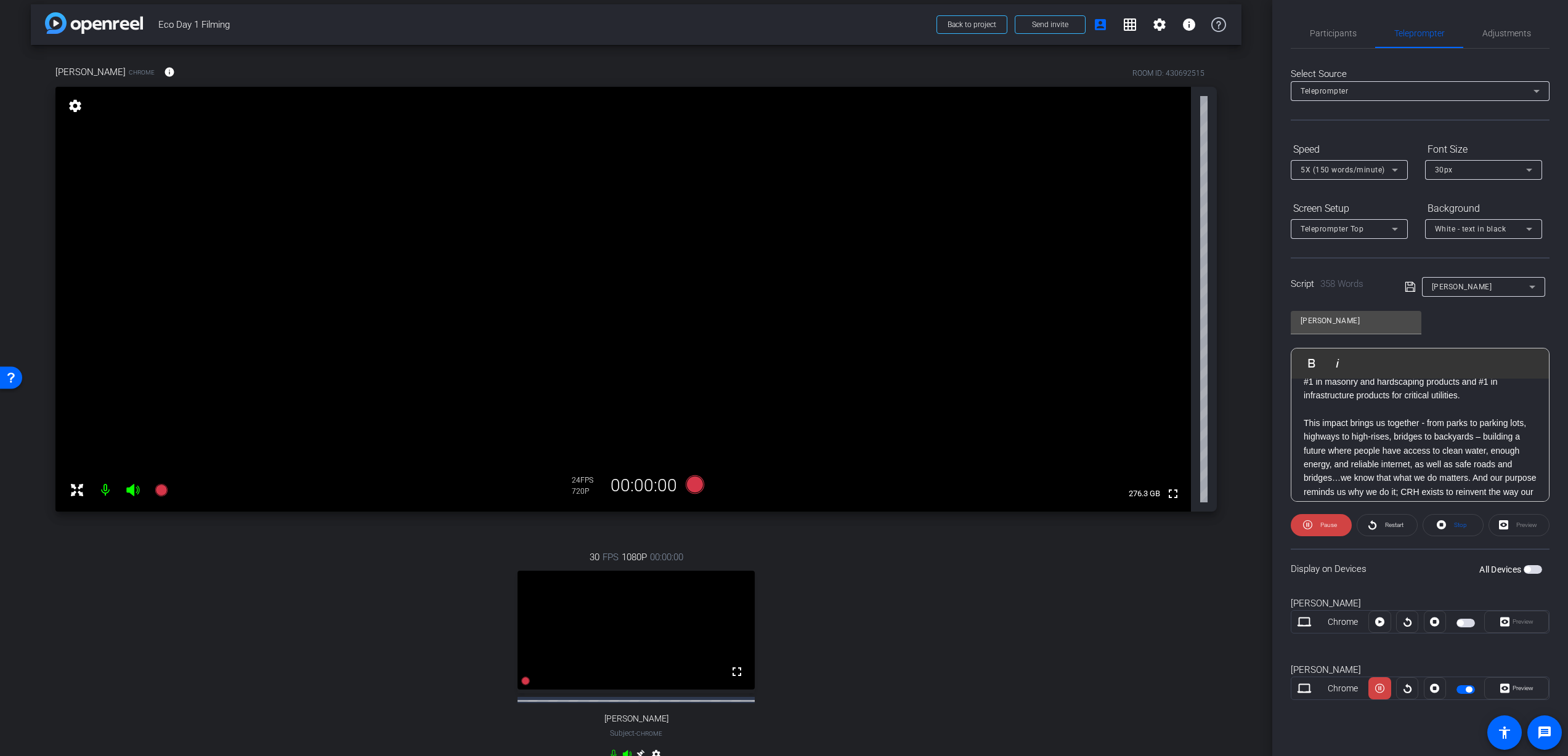
scroll to position [373, 0]
click at [1327, 447] on p "This impact brings us together - from parks to parking lots, highways to high-r…" at bounding box center [1420, 500] width 233 height 166
click at [1318, 430] on p "This impact brings us together - from parks to parking lots, highways to high-r…" at bounding box center [1420, 500] width 233 height 166
click at [1363, 362] on span "Play Selected" at bounding box center [1366, 363] width 50 height 11
click at [1322, 520] on span "Play" at bounding box center [1327, 525] width 14 height 17
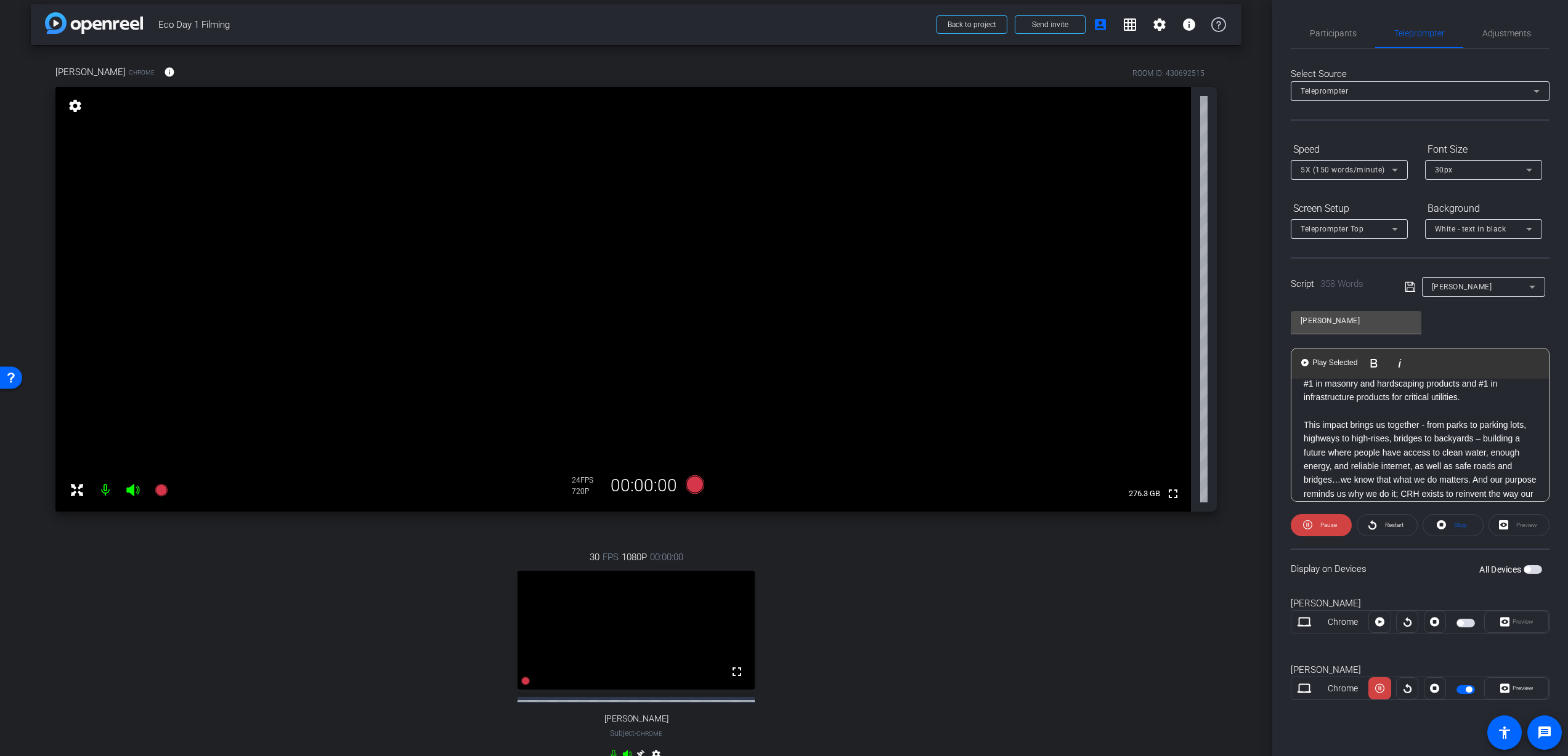
click at [1337, 448] on p "This impact brings us together - from parks to parking lots, hig hways to high-…" at bounding box center [1420, 500] width 233 height 166
click at [1326, 528] on span "Pause" at bounding box center [1328, 525] width 17 height 7
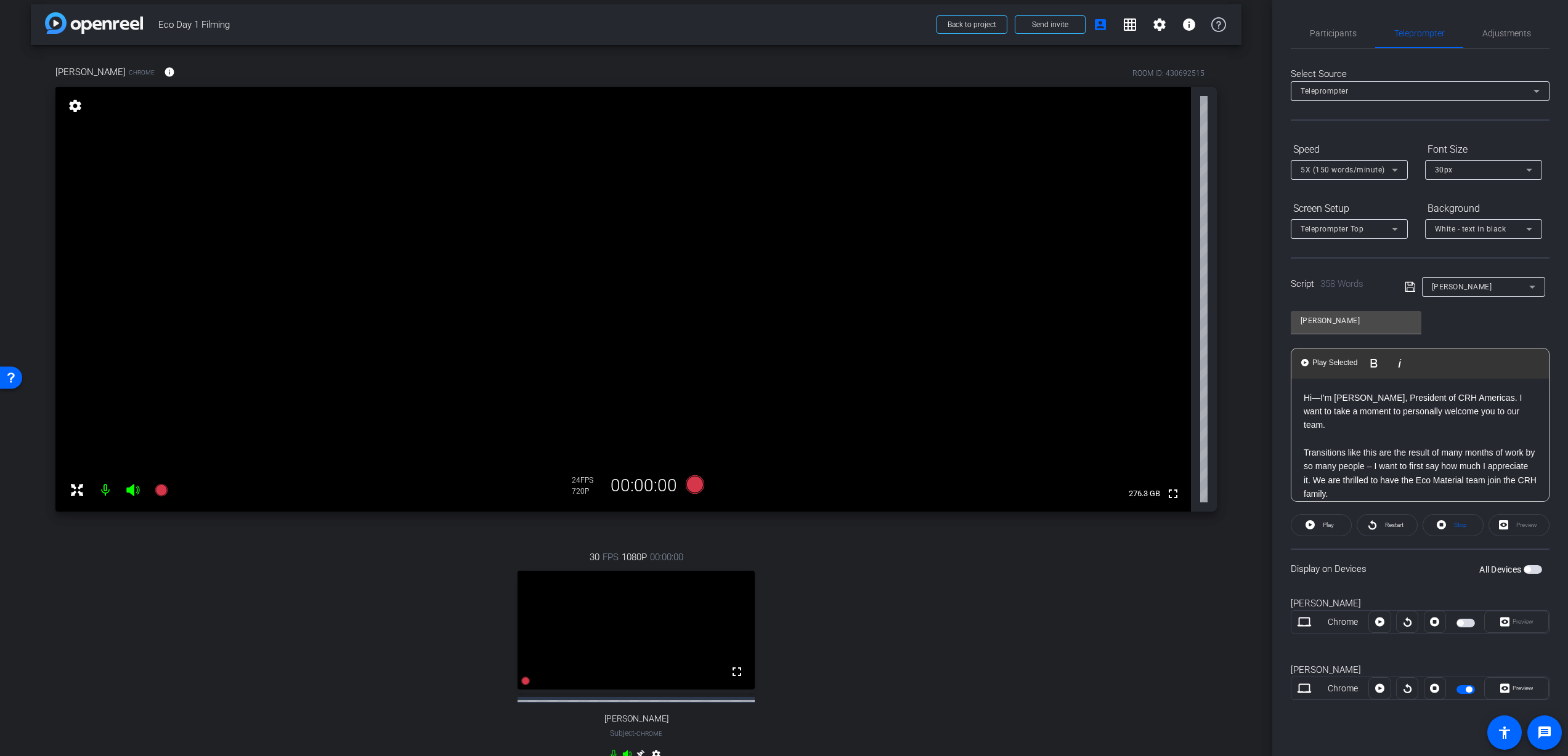
scroll to position [1, 0]
click at [1299, 436] on div "Hi—I'm Nathan, President of CRH Americas. I want to take a moment to personally…" at bounding box center [1420, 721] width 258 height 687
click at [1328, 527] on span "Play" at bounding box center [1328, 525] width 11 height 7
click at [1379, 624] on div at bounding box center [1379, 622] width 22 height 22
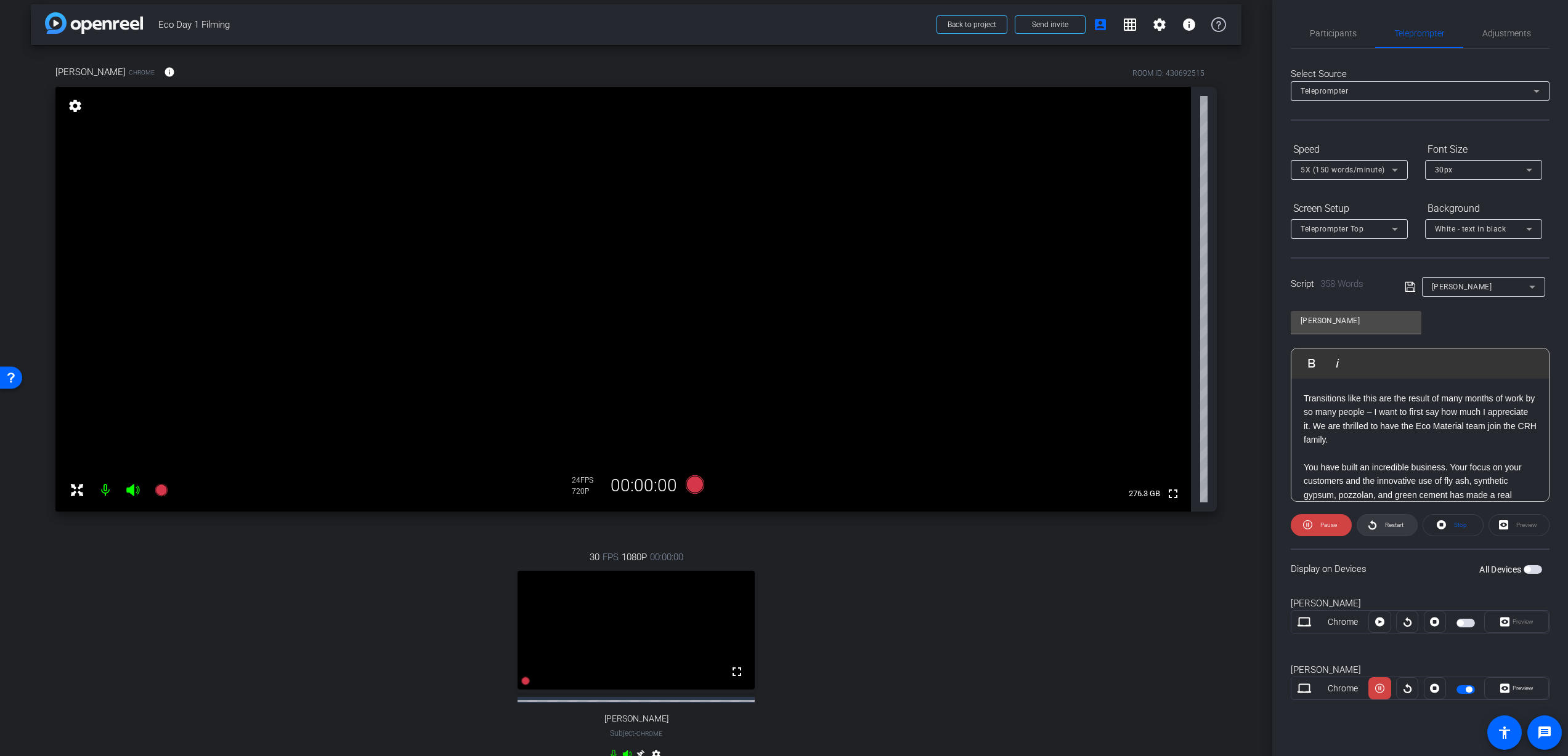
click at [1389, 525] on span "Restart" at bounding box center [1394, 525] width 19 height 7
click at [1337, 526] on span at bounding box center [1321, 525] width 61 height 30
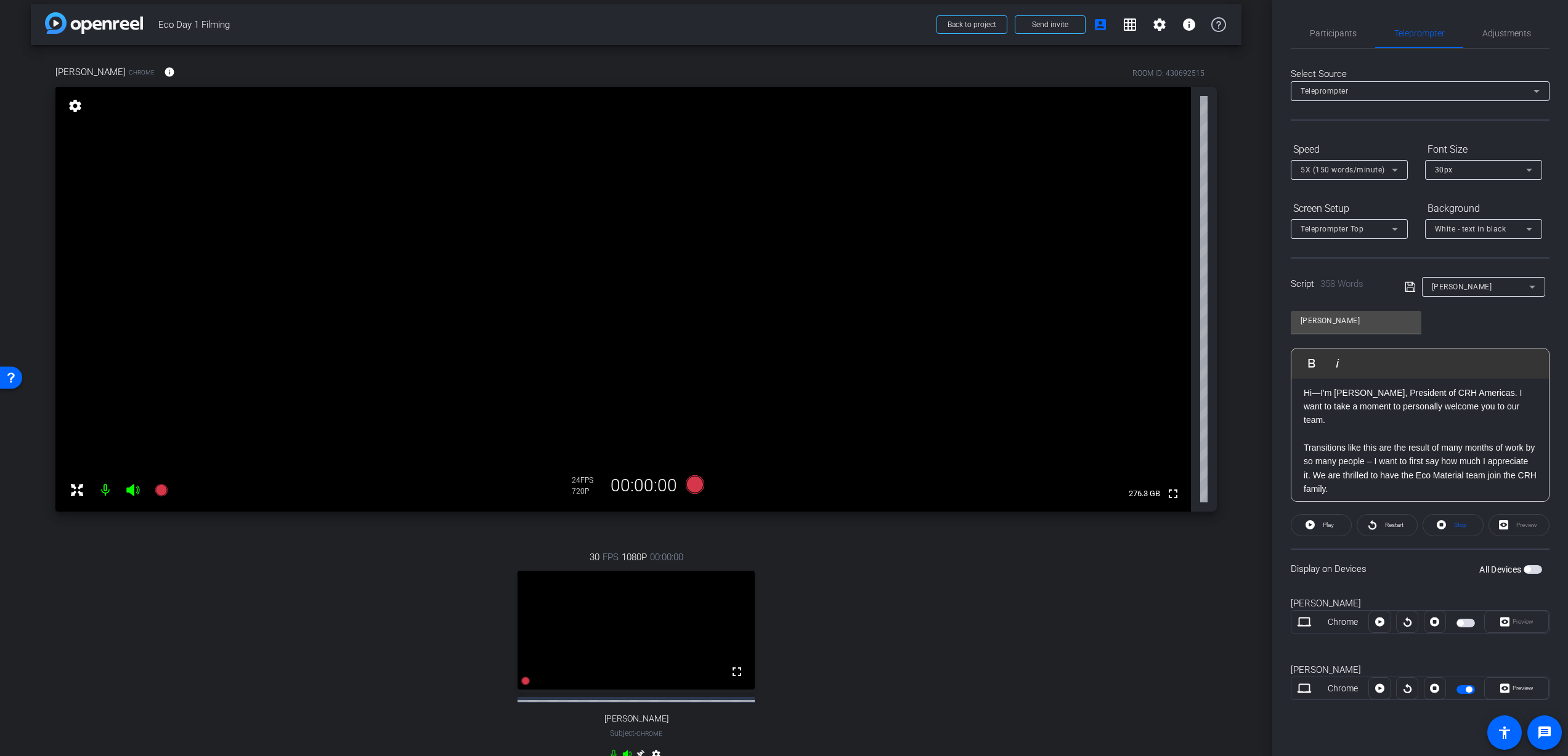
scroll to position [9, 0]
drag, startPoint x: 1309, startPoint y: 460, endPoint x: 1310, endPoint y: 471, distance: 11.0
click at [1309, 461] on p "Transitions like this are the result of many months of work by so many people –…" at bounding box center [1420, 465] width 233 height 55
drag, startPoint x: 1373, startPoint y: 458, endPoint x: 1286, endPoint y: 456, distance: 87.0
click at [1286, 456] on div "Participants Teleprompter Adjustments settings Douglas Leblanc flip Director Ev…" at bounding box center [1420, 378] width 296 height 756
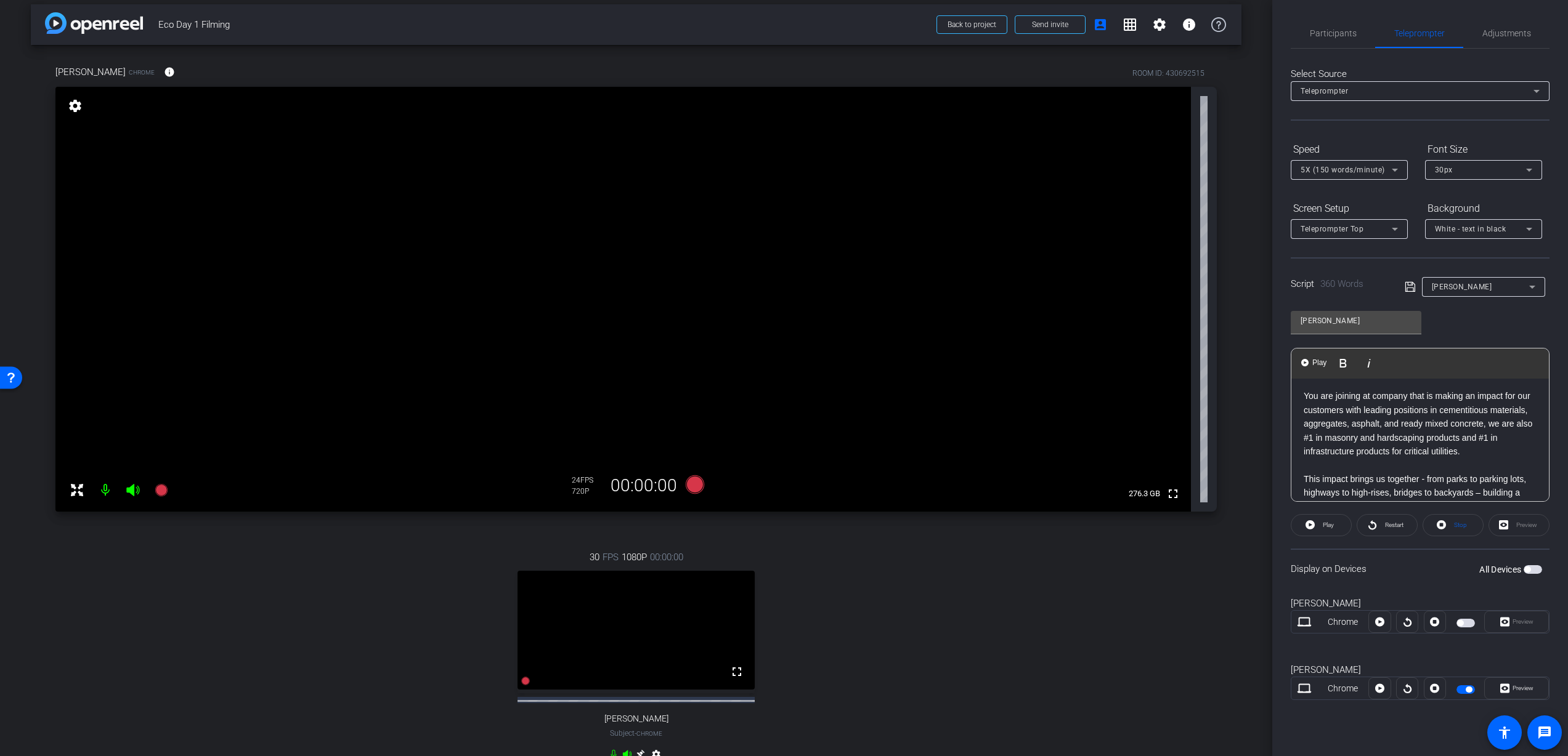
scroll to position [318, 0]
drag, startPoint x: 1426, startPoint y: 425, endPoint x: 1430, endPoint y: 430, distance: 6.4
click at [1426, 425] on p "You are joining at company that is making an impact for our customers with lead…" at bounding box center [1420, 424] width 233 height 69
drag, startPoint x: 1494, startPoint y: 412, endPoint x: 1495, endPoint y: 460, distance: 48.0
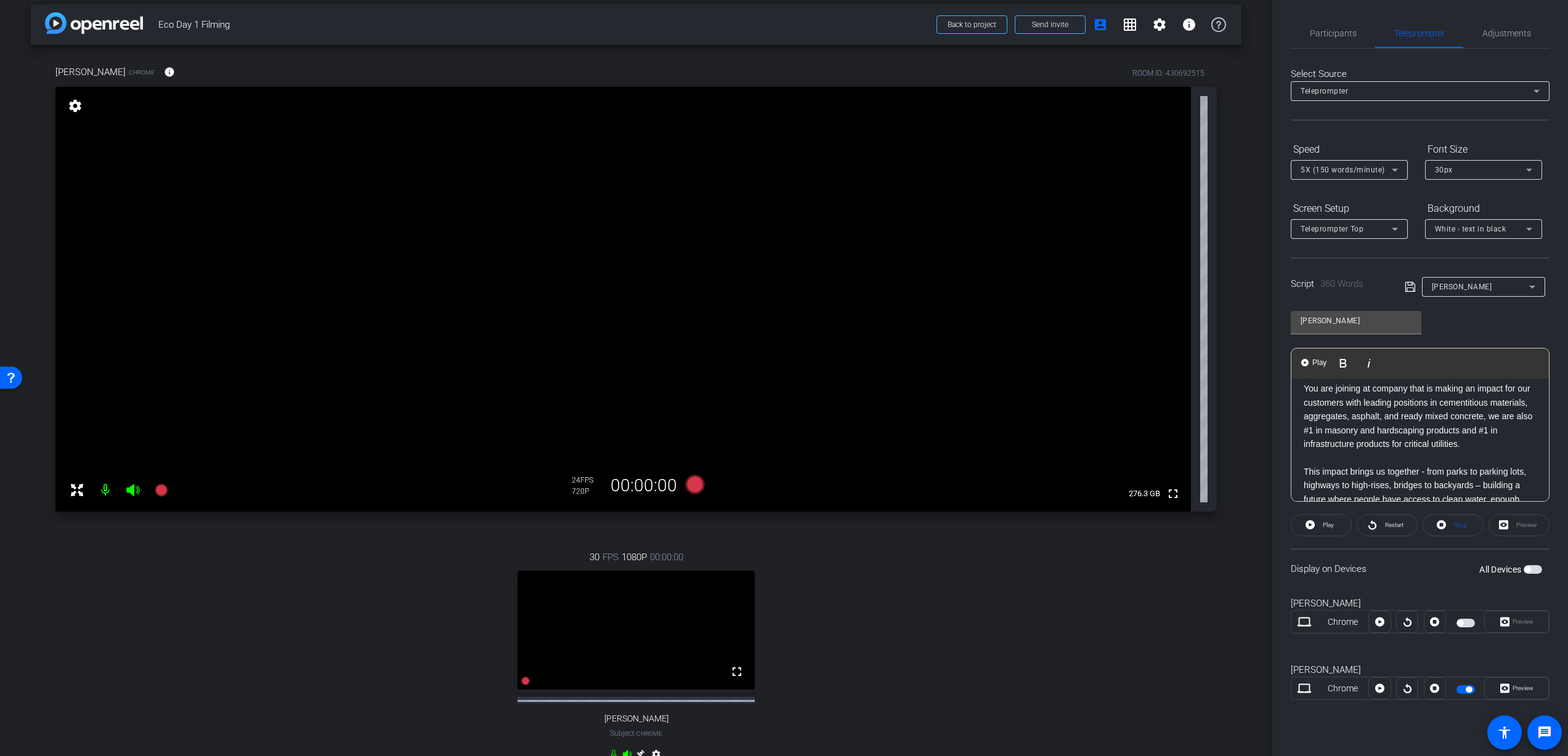
click at [1492, 414] on p "You are joining at company that is making an impact for our customers with lead…" at bounding box center [1420, 416] width 233 height 69
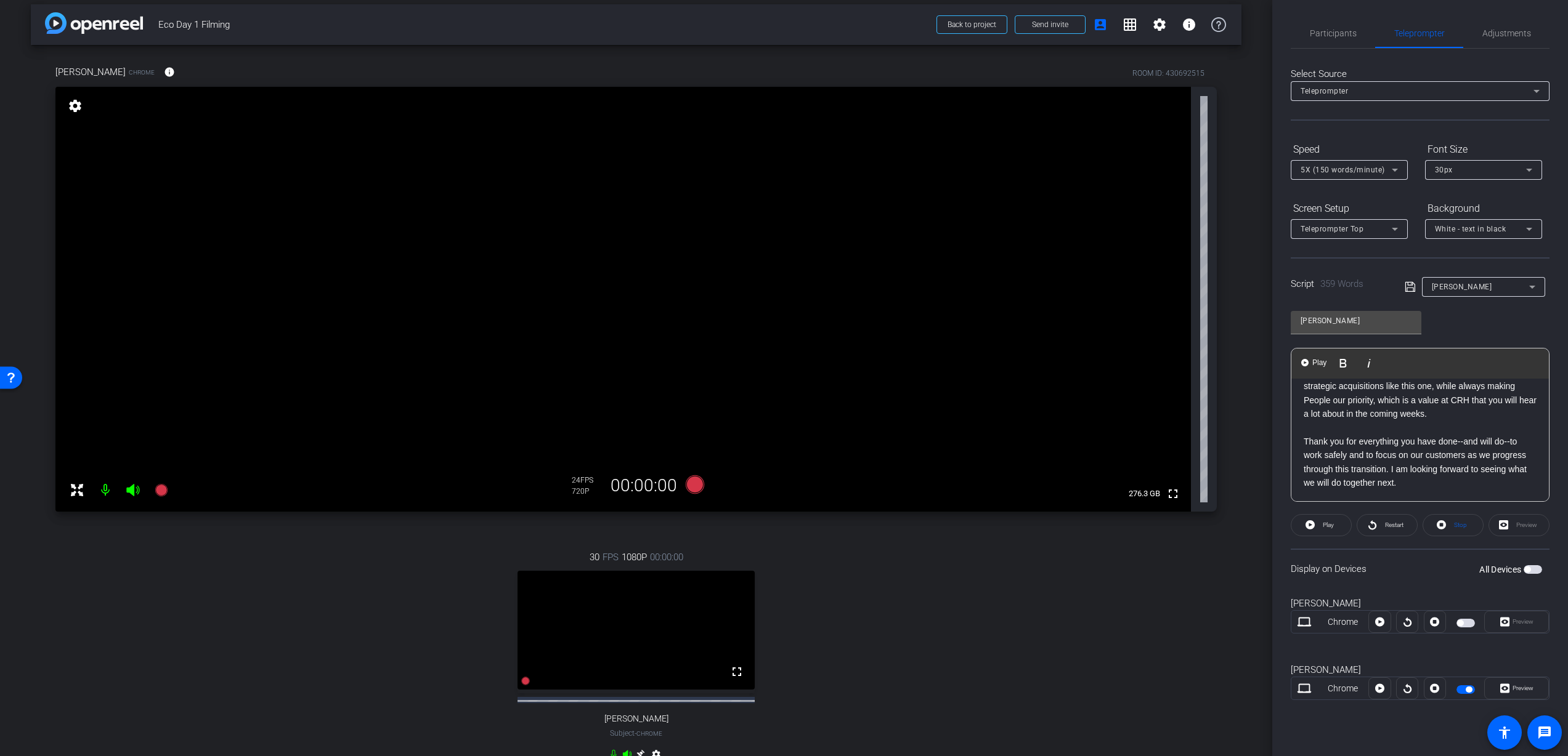
scroll to position [549, 0]
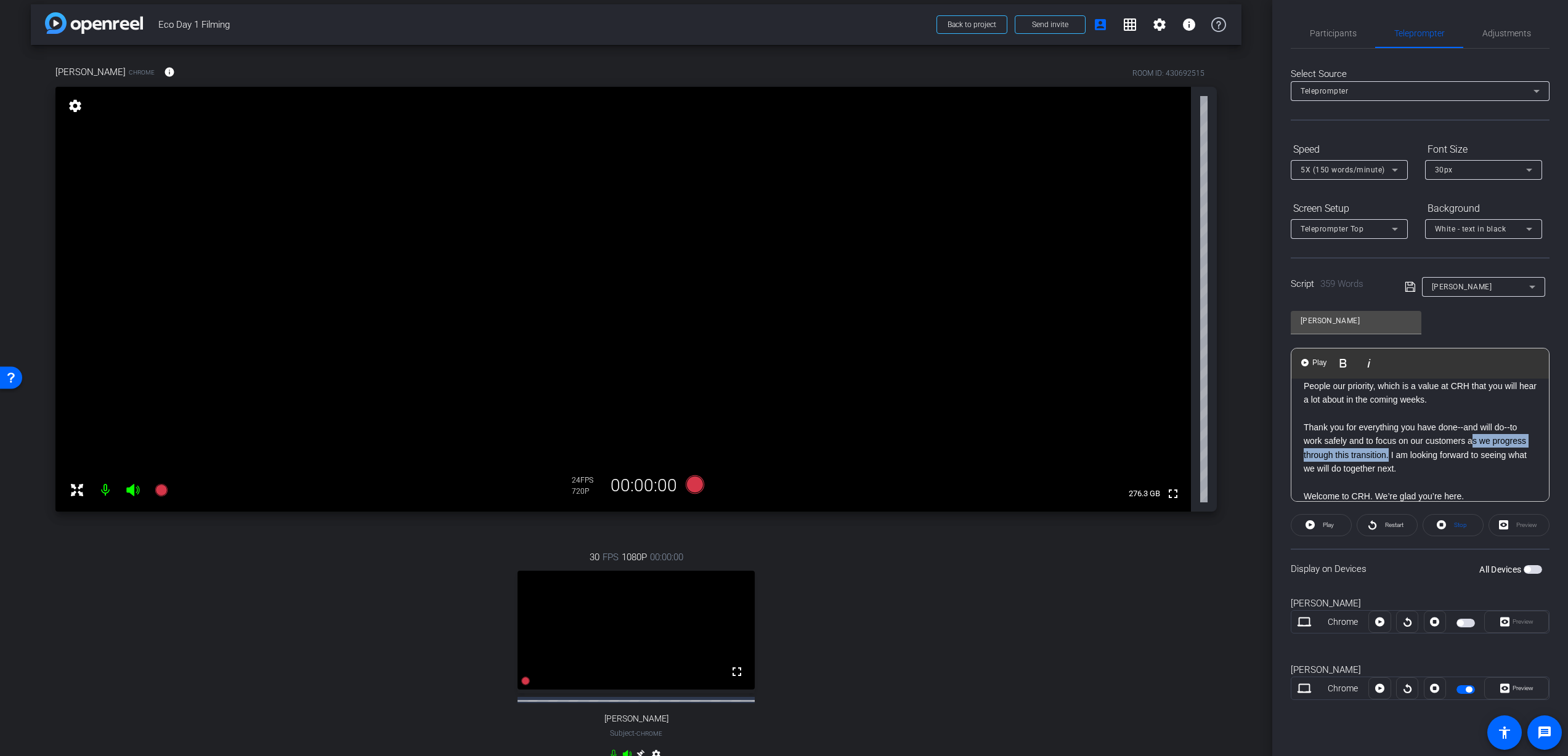
drag, startPoint x: 1388, startPoint y: 442, endPoint x: 1472, endPoint y: 422, distance: 86.3
click at [1472, 422] on p "Thank you for everything you have done--and will do--to work safely and to focu…" at bounding box center [1420, 448] width 233 height 55
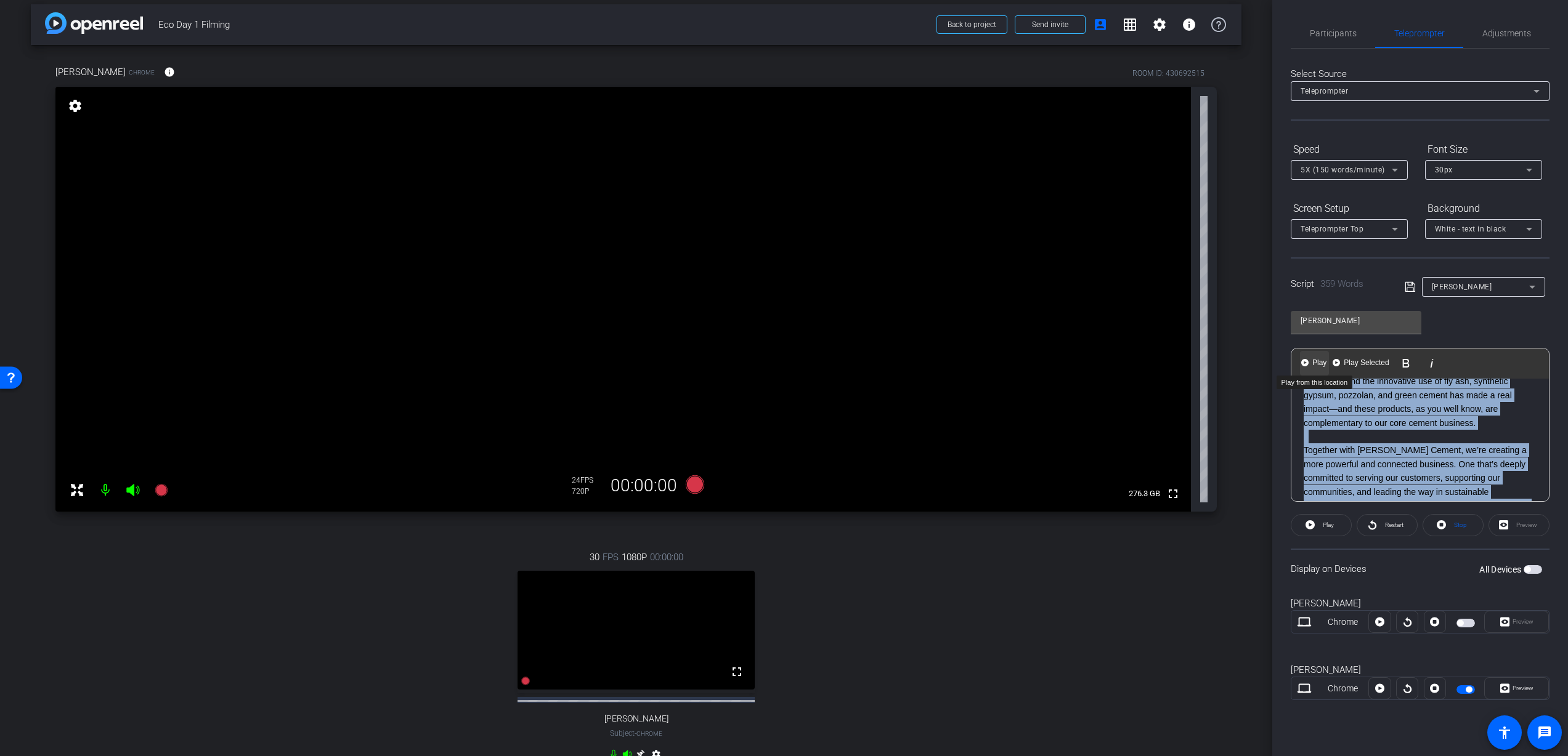
scroll to position [0, 0]
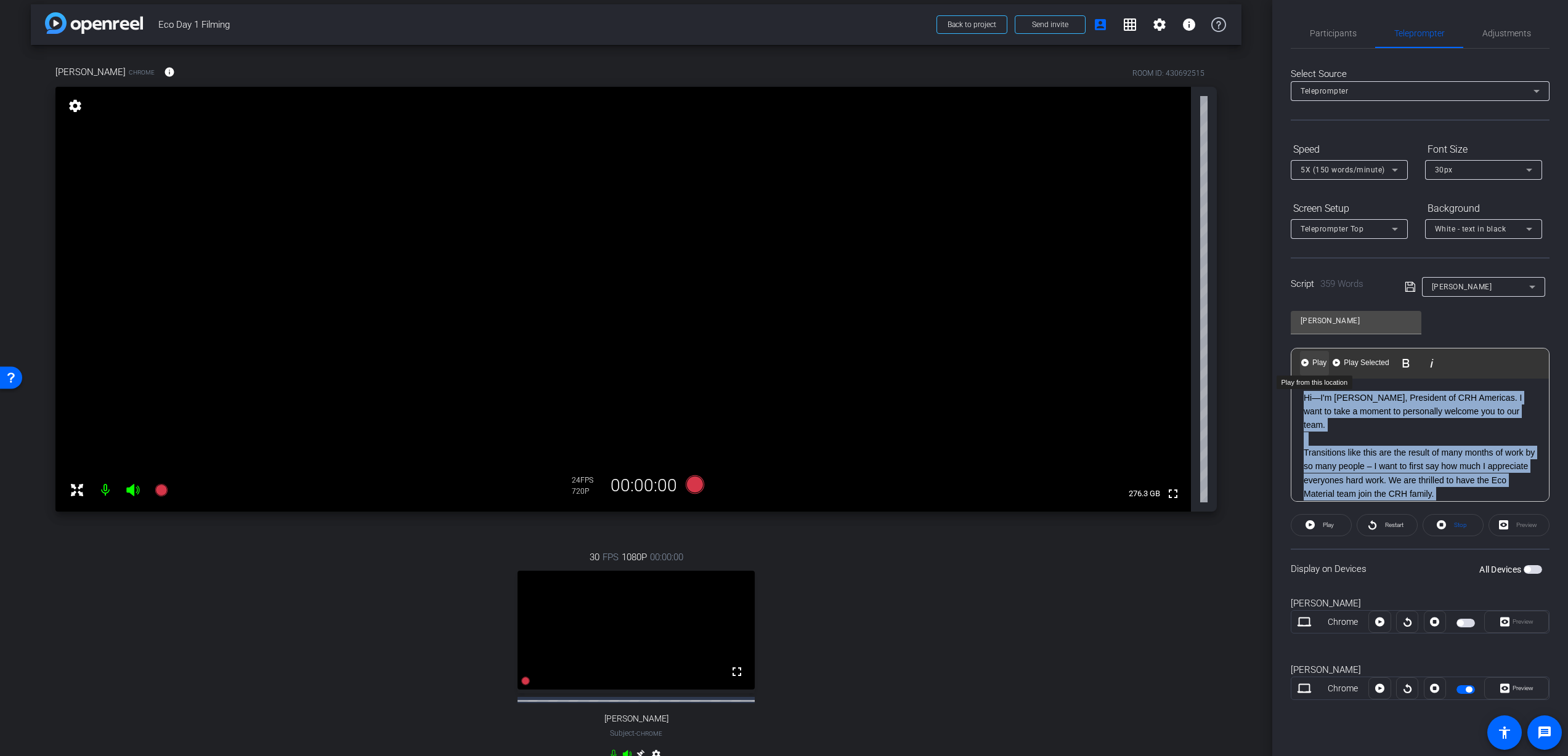
drag, startPoint x: 1469, startPoint y: 486, endPoint x: 1313, endPoint y: 357, distance: 202.4
click at [1313, 357] on div "Play Play from this location Play Selected Play and display the selected text o…" at bounding box center [1420, 425] width 259 height 154
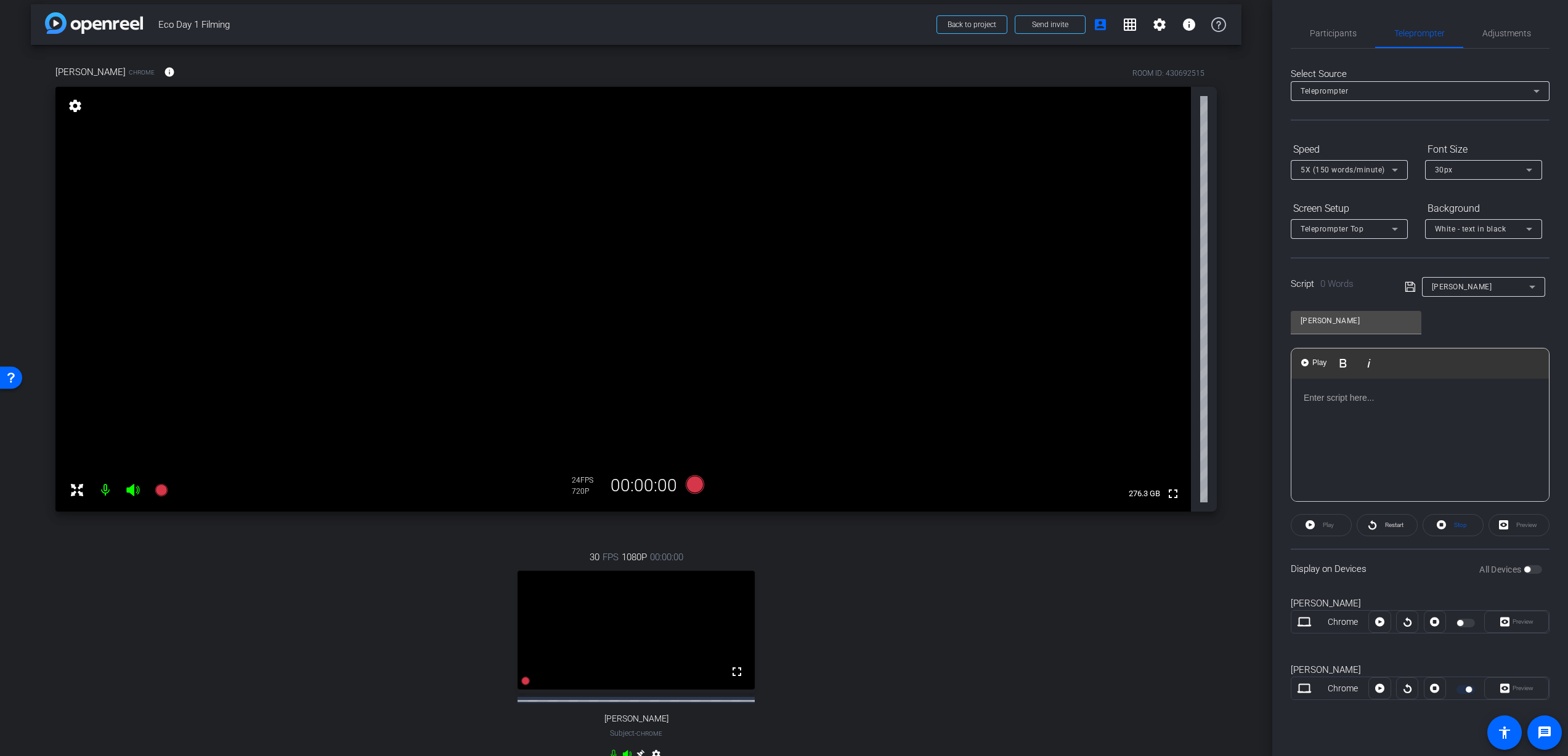
scroll to position [524, 0]
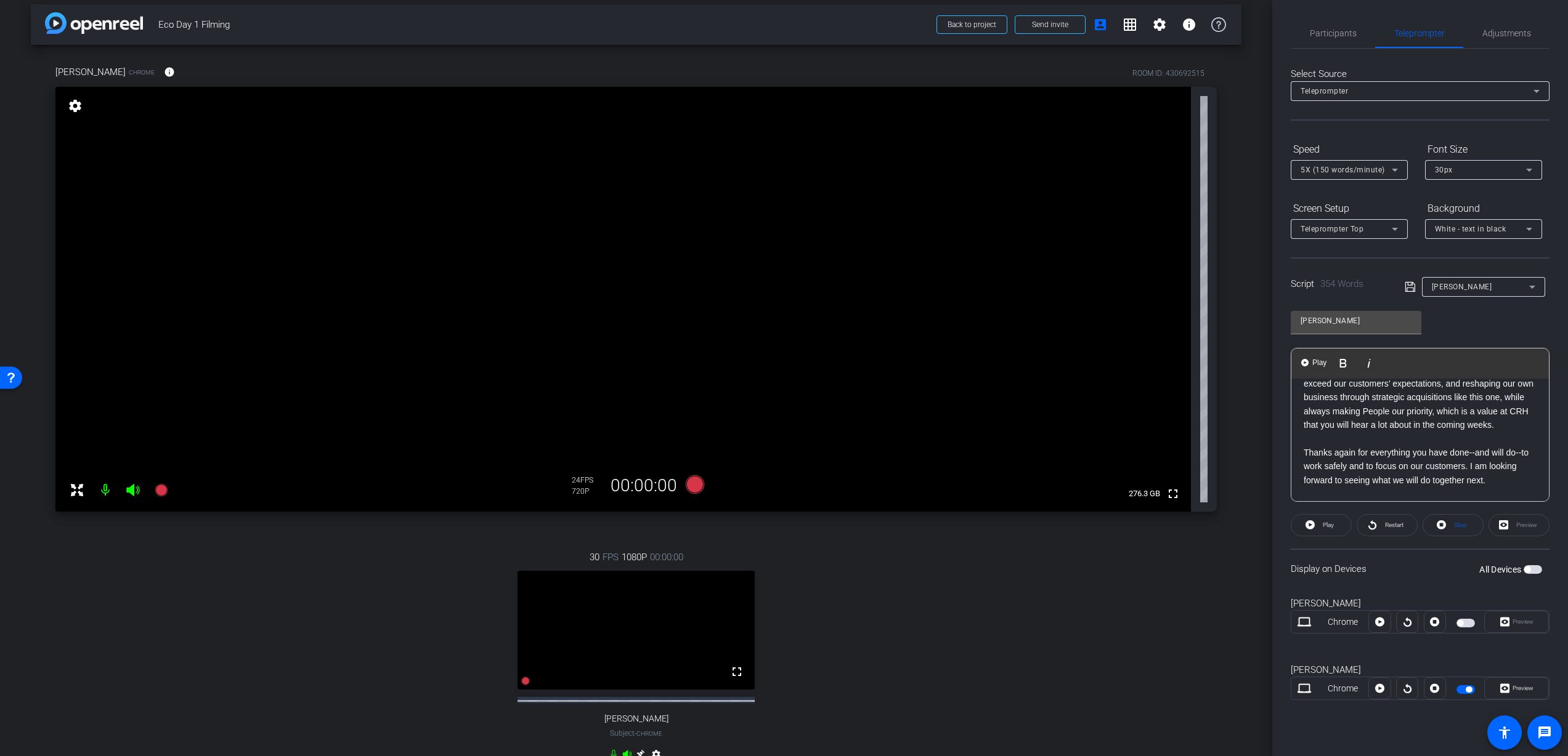
click at [1407, 284] on icon at bounding box center [1410, 287] width 10 height 10
click at [1437, 453] on p "Thanks again for everything you have done--and will do--to work safely and to f…" at bounding box center [1420, 466] width 233 height 42
click at [1463, 622] on button "button" at bounding box center [1466, 623] width 19 height 9
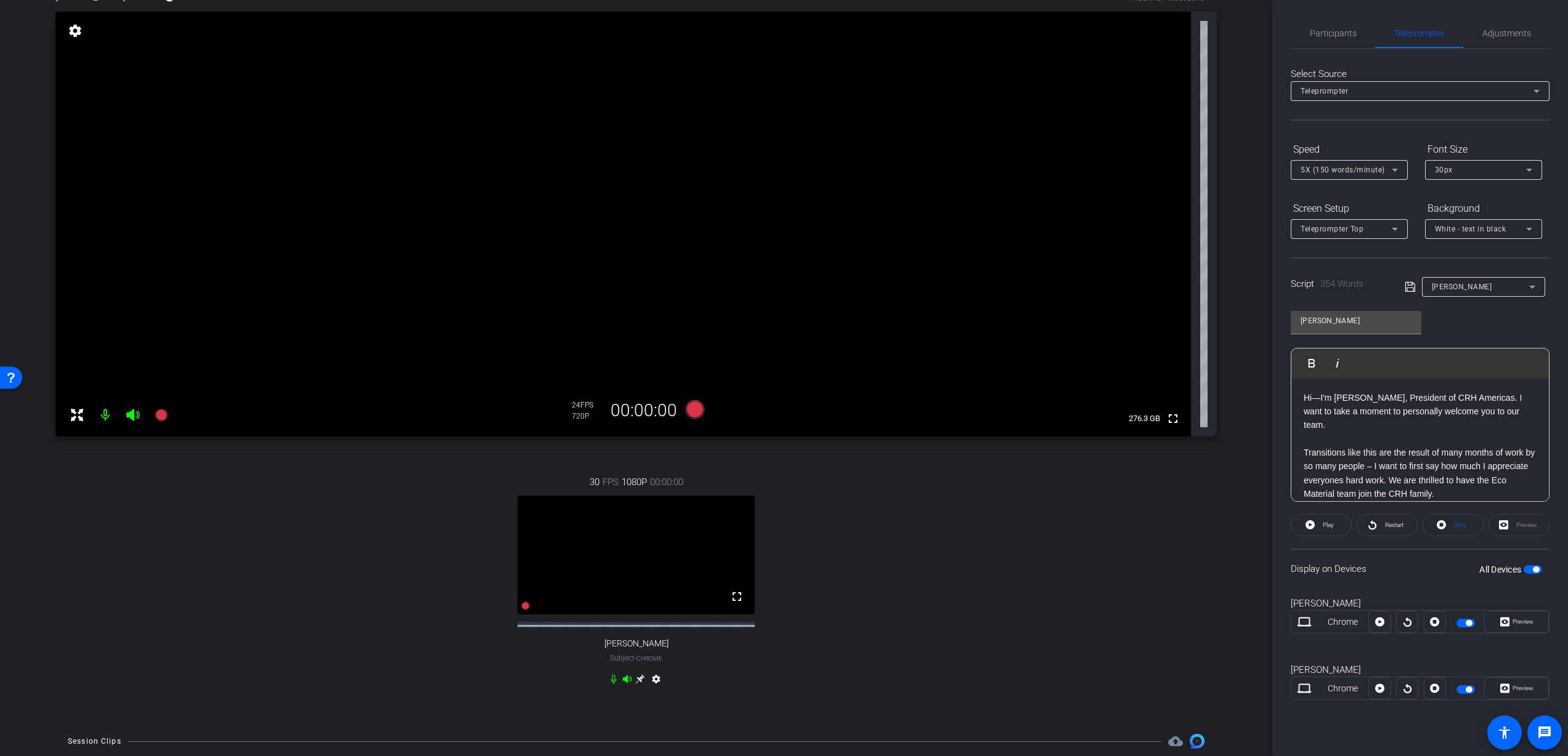
scroll to position [78, 0]
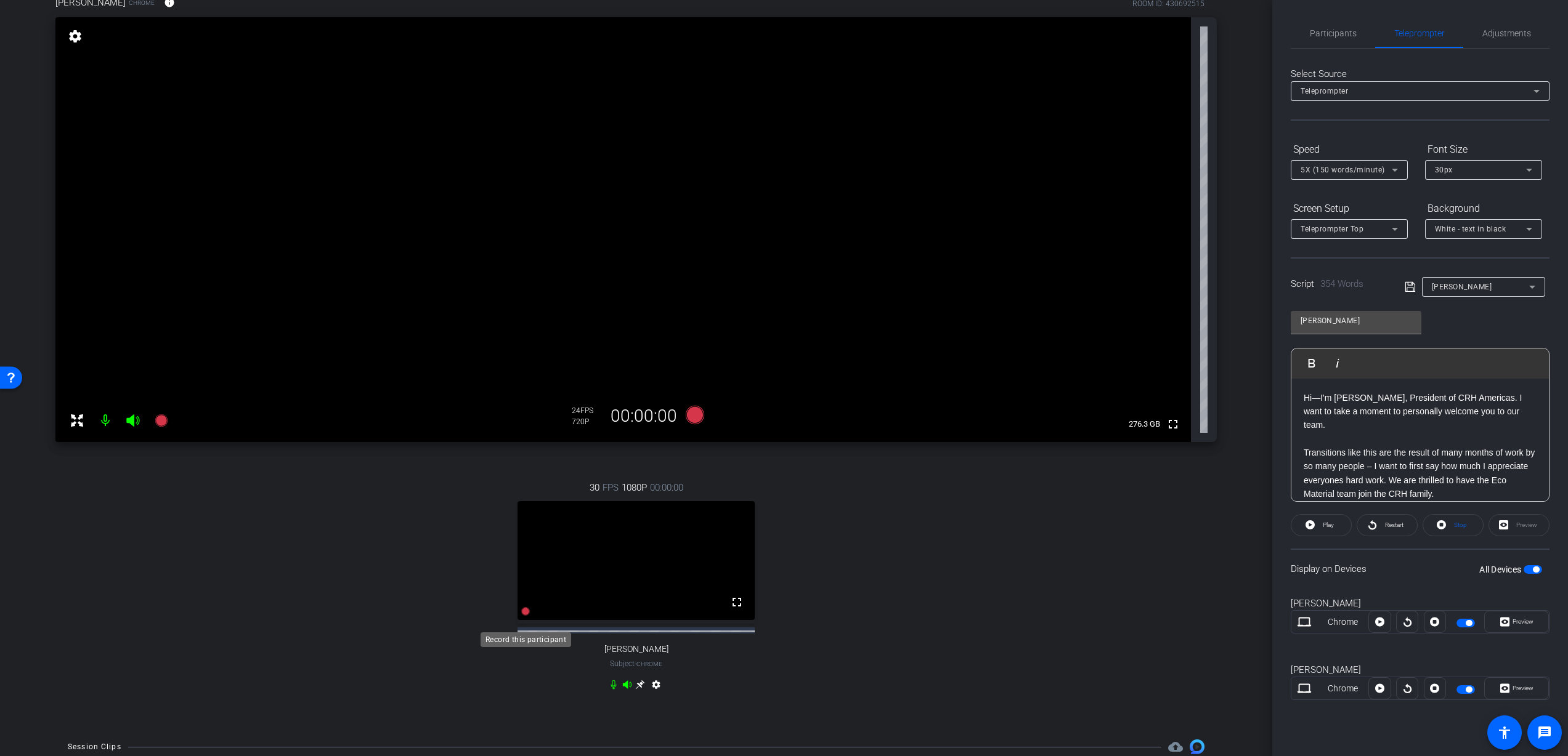
click at [526, 616] on icon at bounding box center [526, 611] width 9 height 9
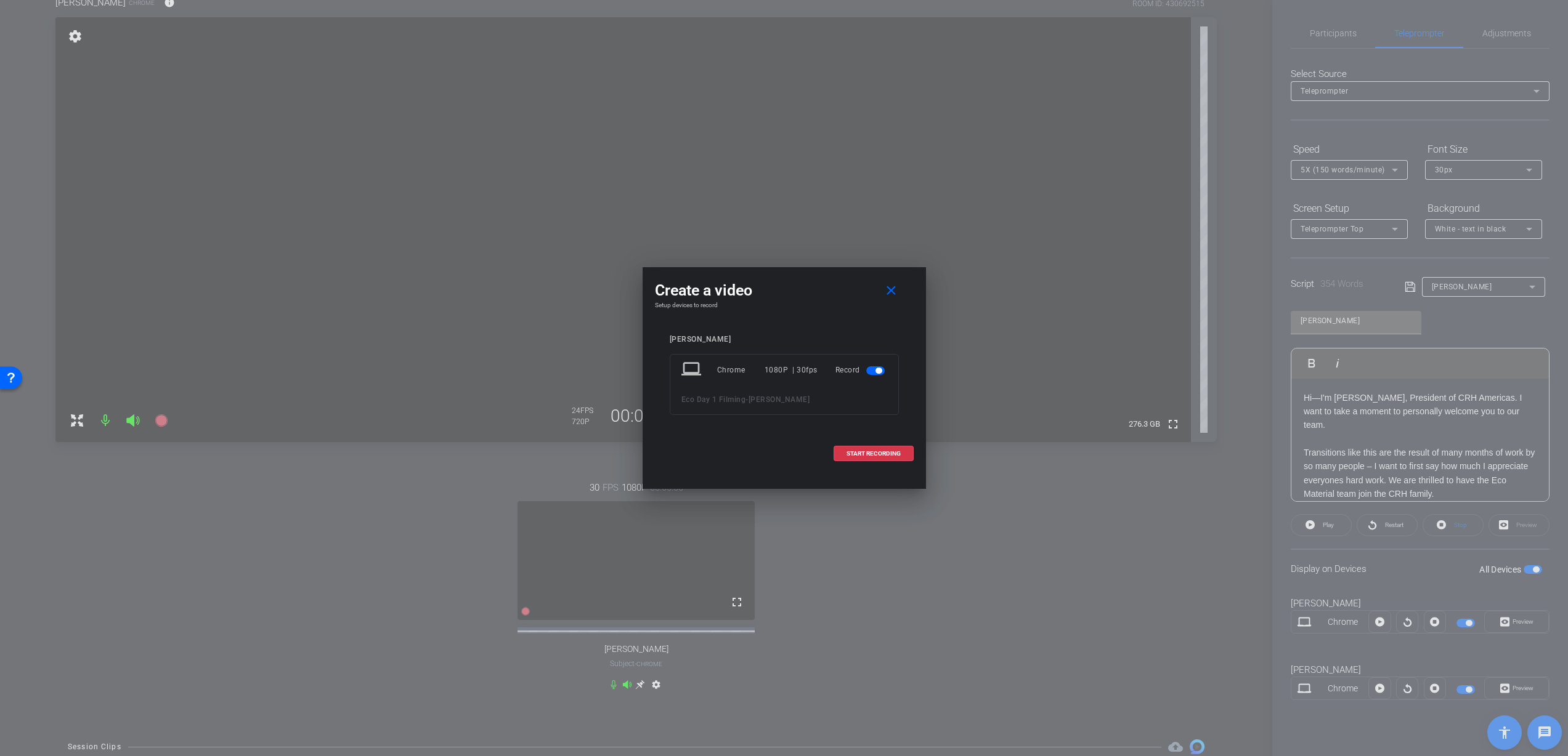
drag, startPoint x: 820, startPoint y: 286, endPoint x: 958, endPoint y: 271, distance: 138.8
click at [957, 271] on div "Create a video close Setup devices to record Nathan Creech laptop Chrome 1080P …" at bounding box center [784, 378] width 1568 height 756
click at [867, 451] on span "START RECORDING" at bounding box center [873, 454] width 54 height 6
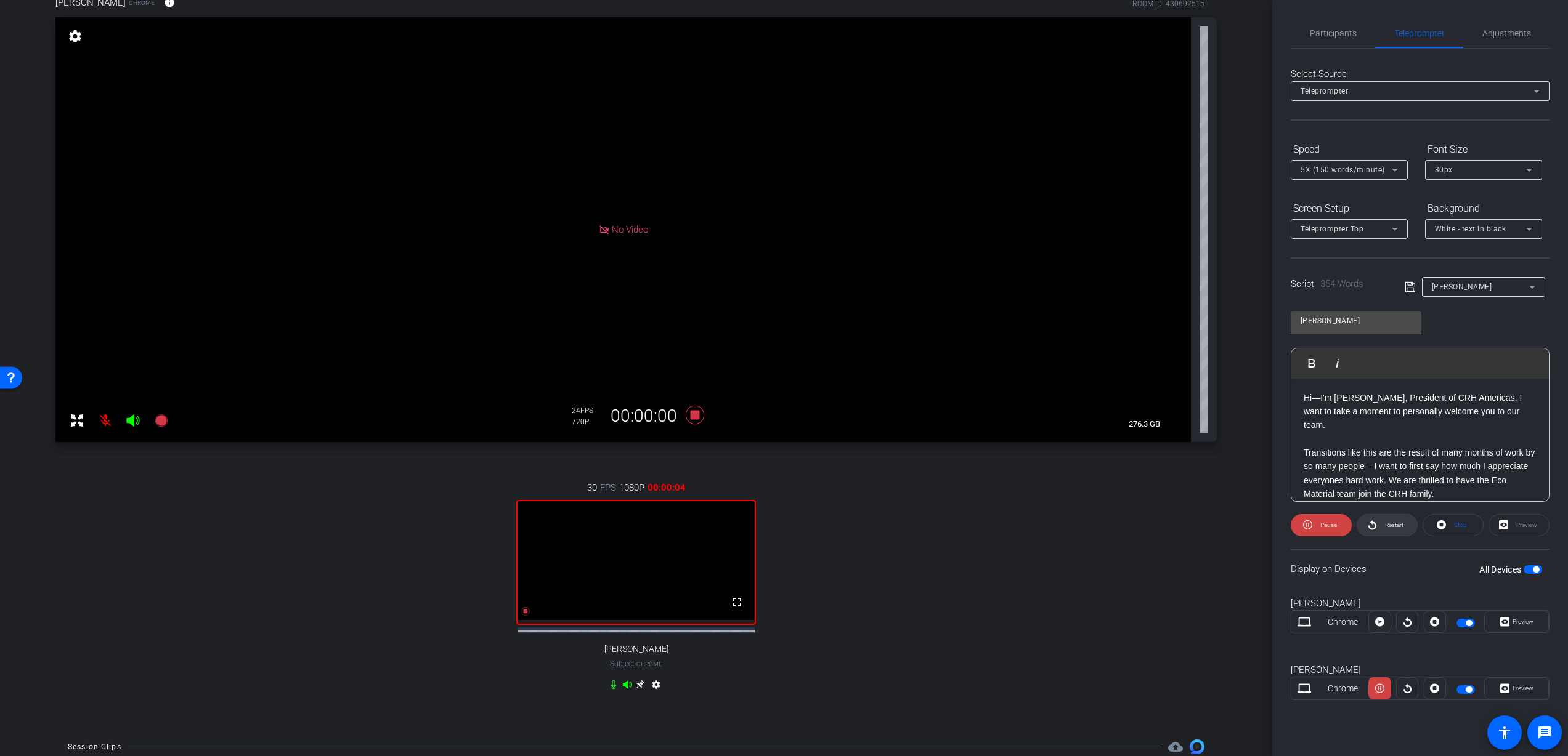
click at [1391, 519] on span "Restart" at bounding box center [1392, 525] width 22 height 17
click at [1387, 528] on span "Restart" at bounding box center [1394, 525] width 19 height 7
click at [1337, 528] on button "Pause" at bounding box center [1321, 525] width 61 height 22
click at [1382, 528] on span "Restart" at bounding box center [1392, 525] width 22 height 17
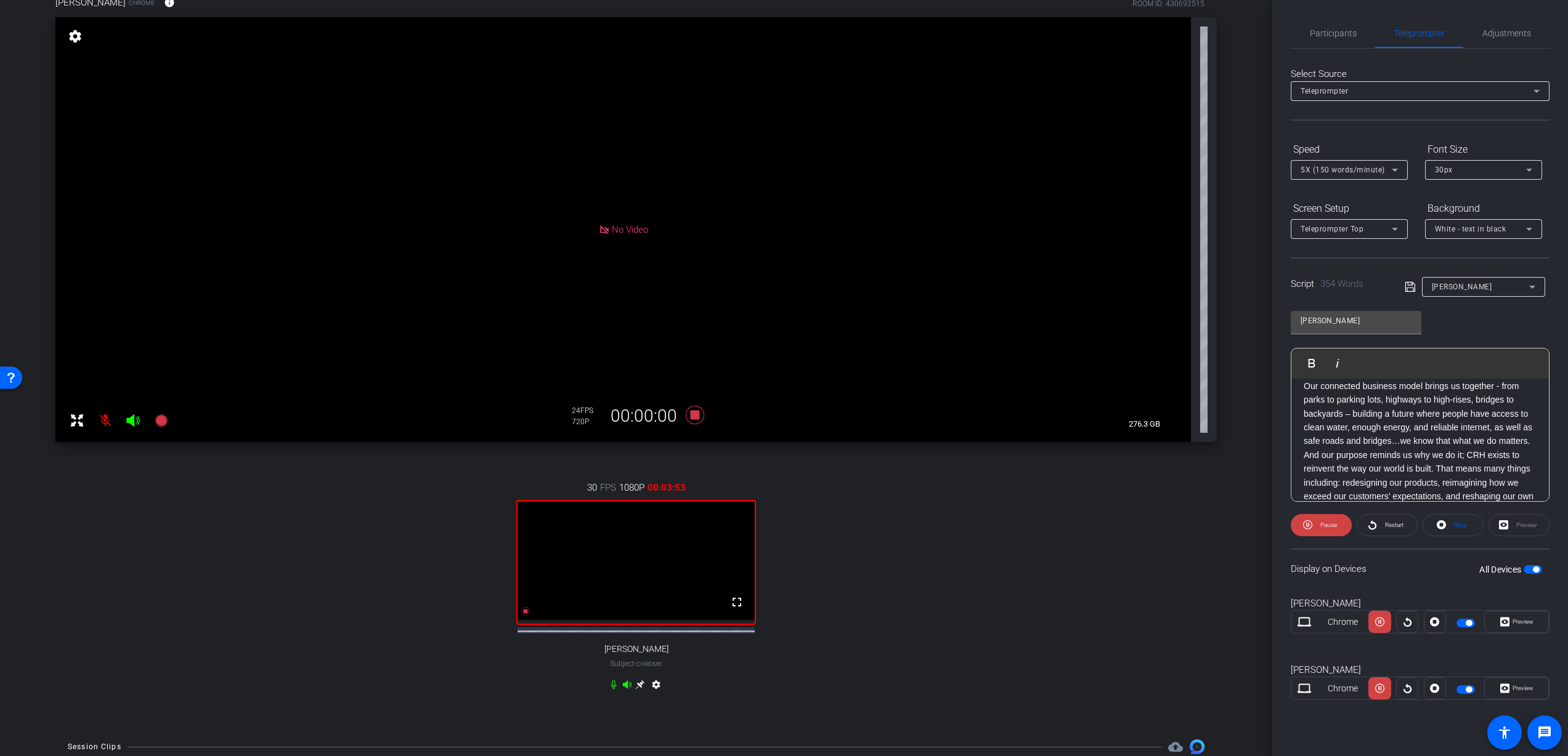
scroll to position [414, 0]
click at [1326, 531] on span "Pause" at bounding box center [1327, 525] width 20 height 17
click at [1539, 401] on div "Hi—I'm Nathan, President of CRH Americas. I want to take a moment to personally…" at bounding box center [1420, 275] width 258 height 672
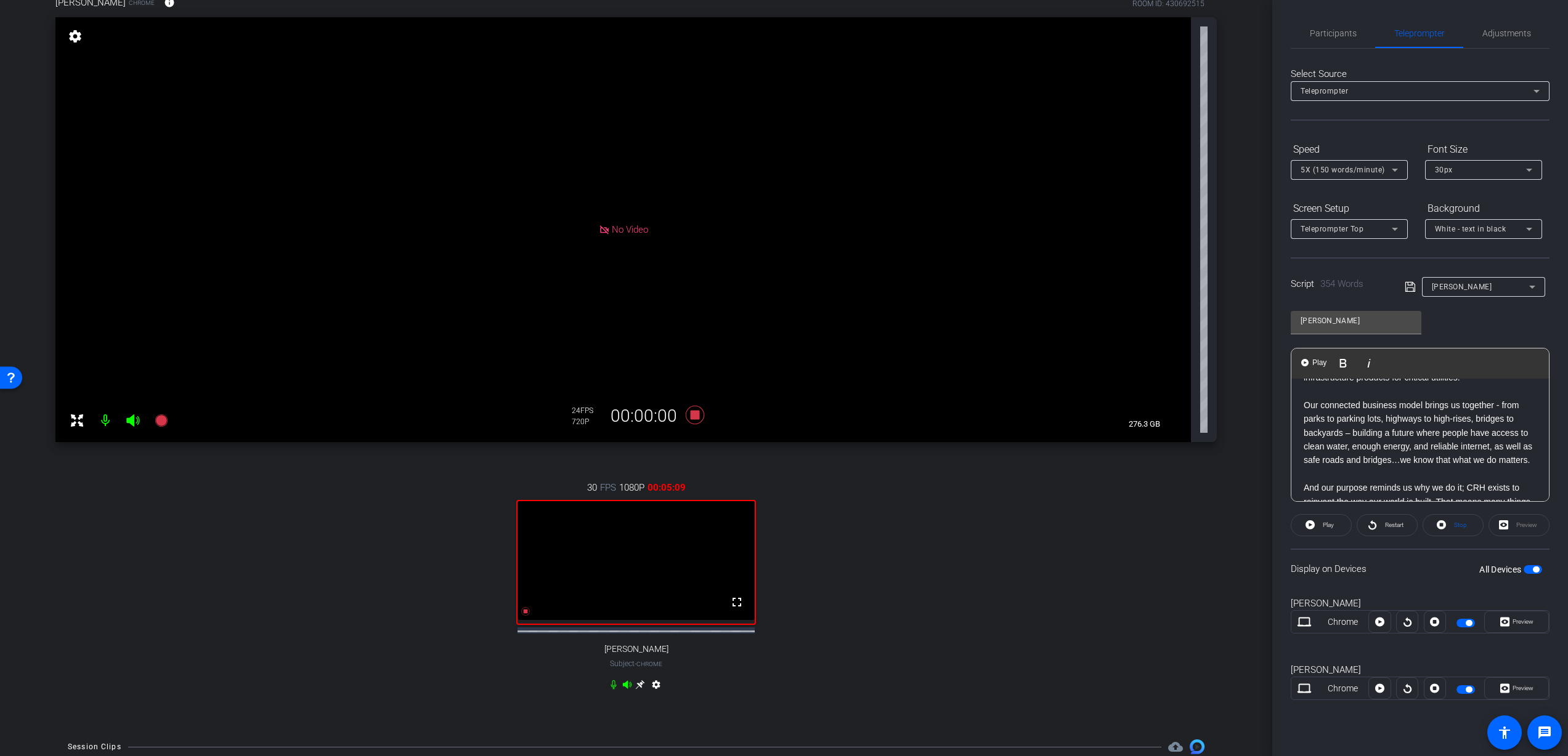
scroll to position [392, 0]
click at [1403, 448] on p "Our connected business model brings us together - from parks to parking lots, h…" at bounding box center [1420, 433] width 233 height 69
click at [1353, 429] on p "Our connected business model brings us together - from parks to parking lots, h…" at bounding box center [1420, 440] width 233 height 69
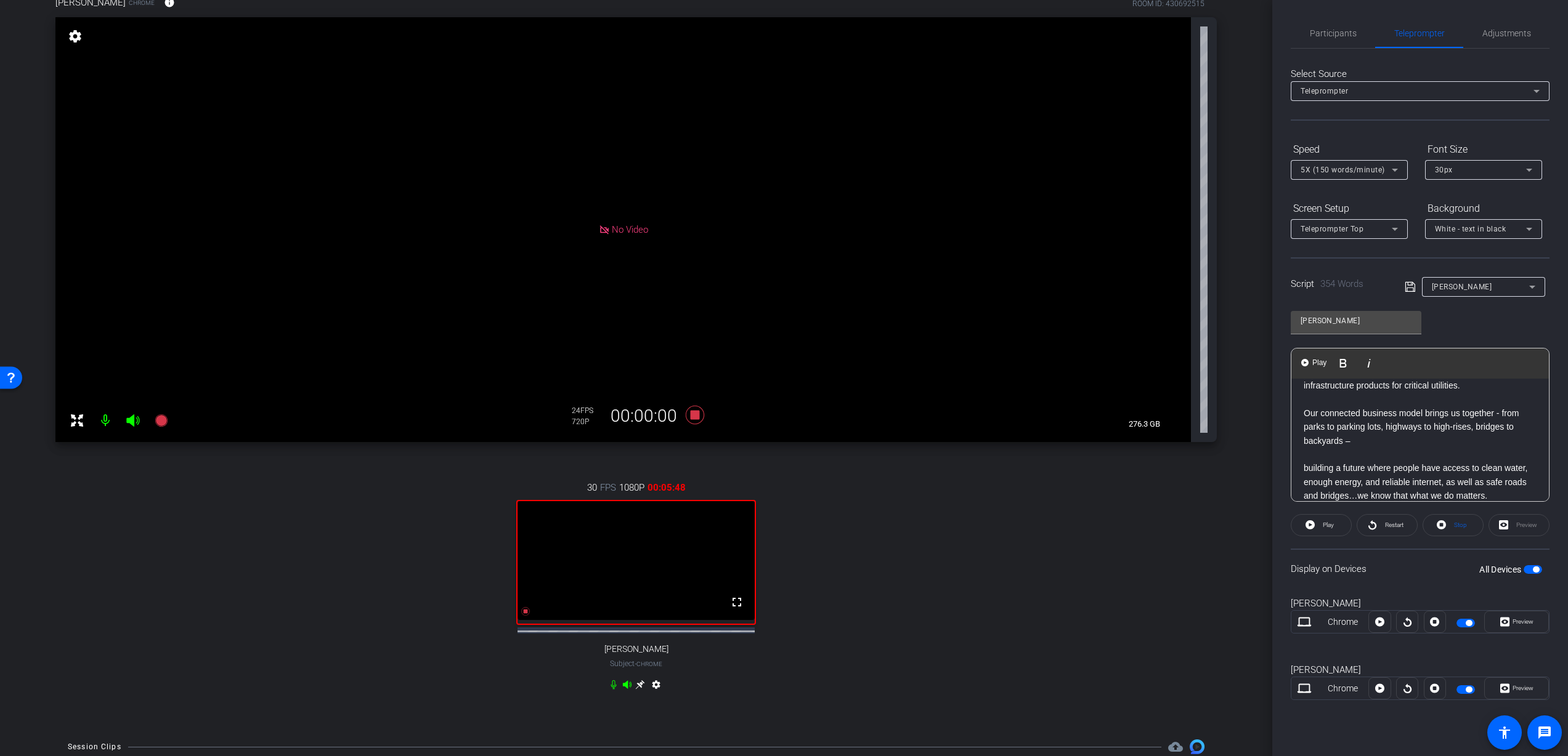
click at [1308, 406] on p "Our connected business model brings us together - from parks to parking lots, h…" at bounding box center [1420, 427] width 233 height 42
click at [1301, 461] on div "Hi—I'm Nathan, President of CRH Americas. I want to take a moment to personally…" at bounding box center [1420, 454] width 258 height 714
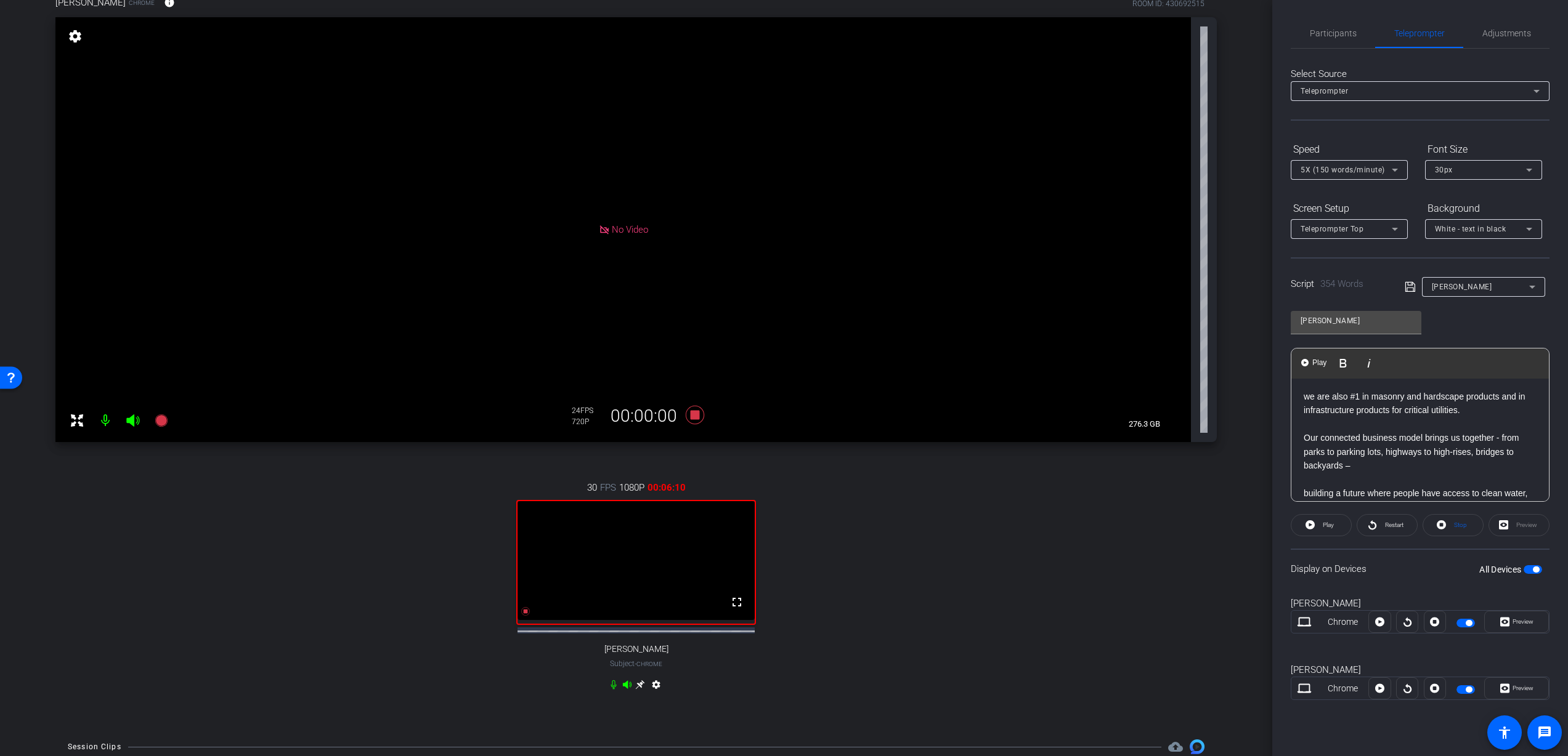
scroll to position [385, 0]
drag, startPoint x: 1304, startPoint y: 468, endPoint x: 1312, endPoint y: 471, distance: 8.5
click at [1304, 476] on p "building a future where people have access to clean water, enough energy, and r…" at bounding box center [1420, 496] width 233 height 42
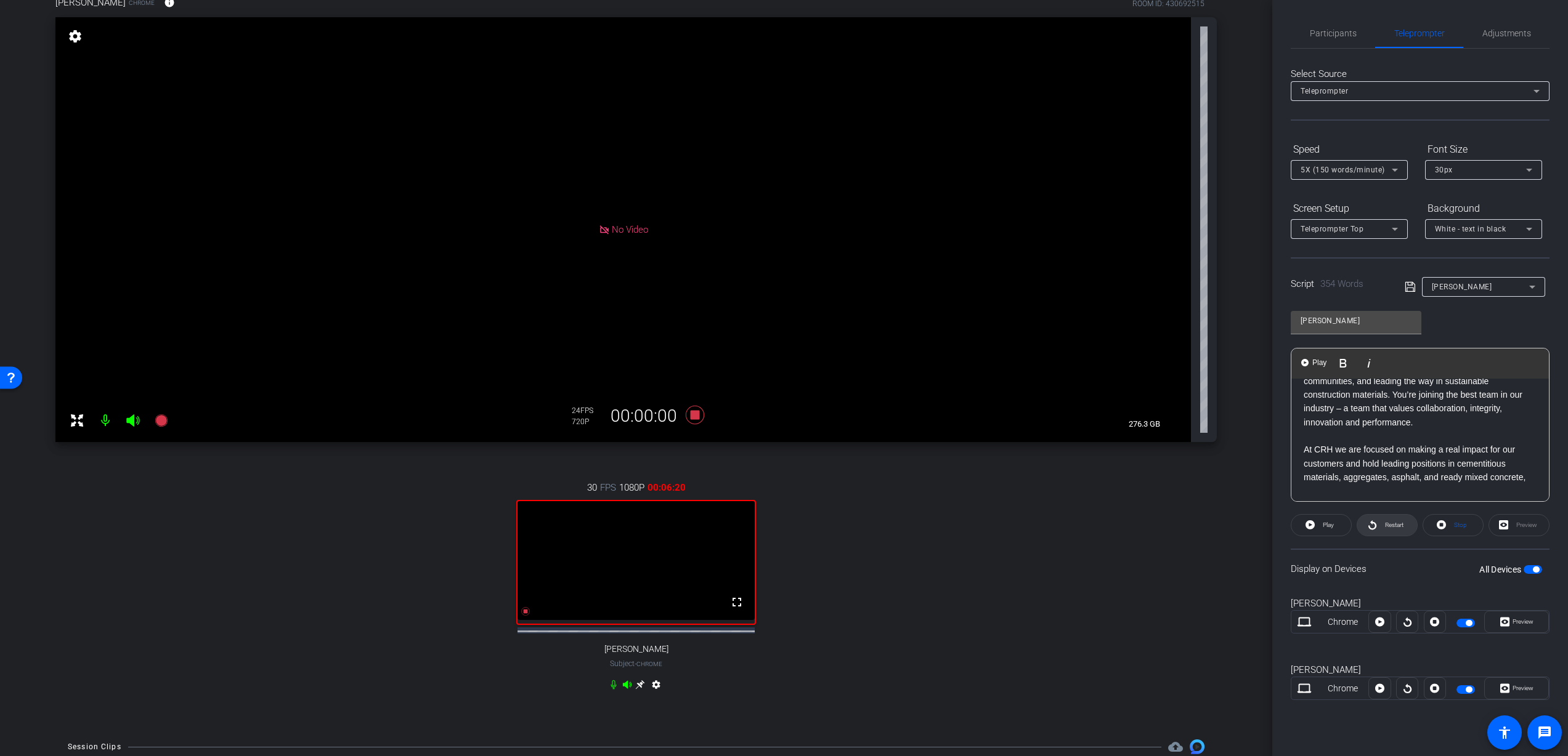
click at [1382, 526] on span "Restart" at bounding box center [1392, 525] width 22 height 17
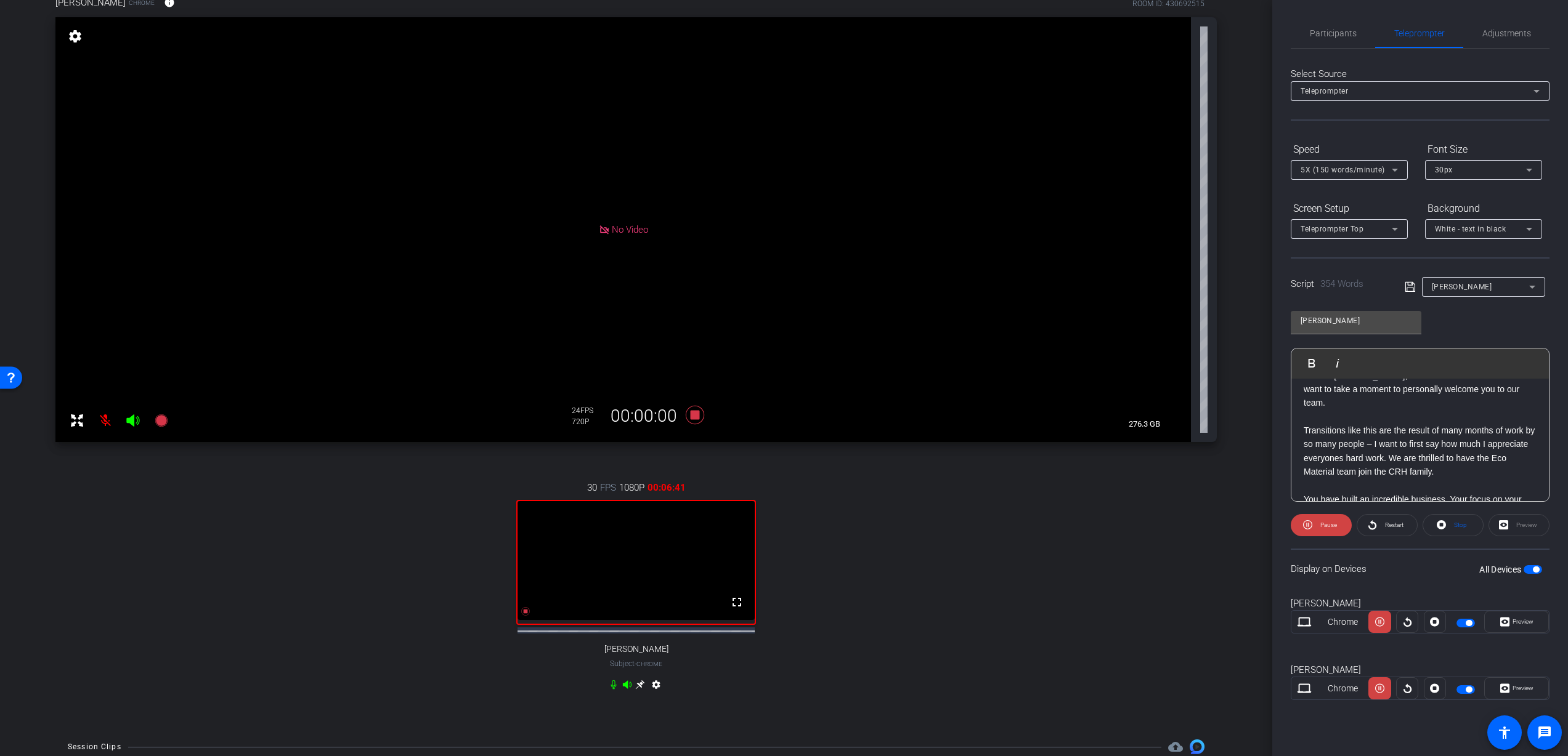
scroll to position [11, 0]
click at [1329, 530] on span "Pause" at bounding box center [1327, 525] width 20 height 17
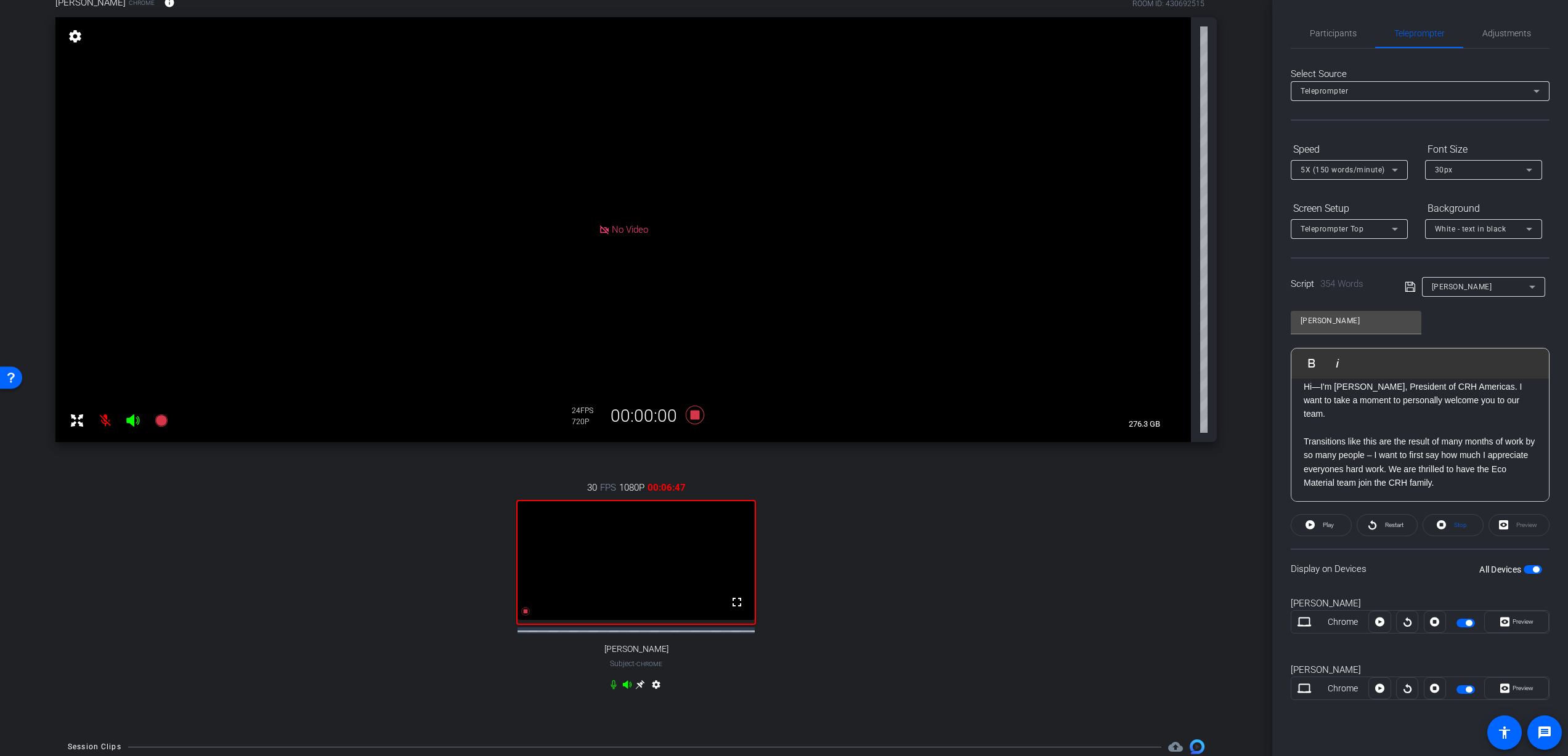
click at [1407, 471] on p "Transitions like this are the result of many months of work by so many people –…" at bounding box center [1420, 462] width 233 height 55
click at [1436, 441] on p "Transitions like this are the result of many months of work by so many people –…" at bounding box center [1420, 462] width 233 height 55
drag, startPoint x: 1426, startPoint y: 440, endPoint x: 1448, endPoint y: 489, distance: 53.7
click at [1426, 440] on p "Transitions like this are the result of many months of work by so many people –…" at bounding box center [1420, 462] width 233 height 55
click at [1414, 287] on icon at bounding box center [1410, 287] width 10 height 10
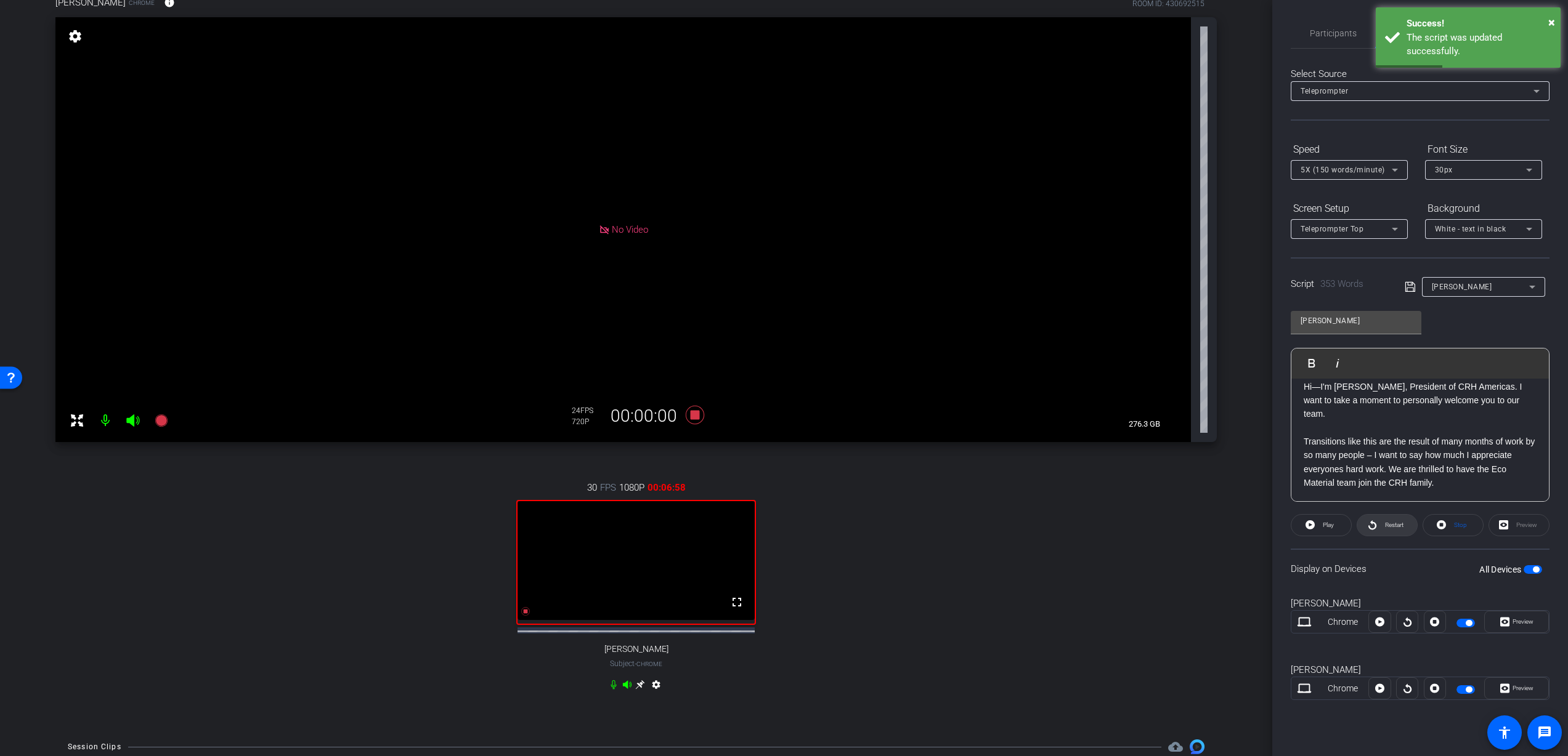
click at [1387, 526] on span "Restart" at bounding box center [1394, 525] width 19 height 7
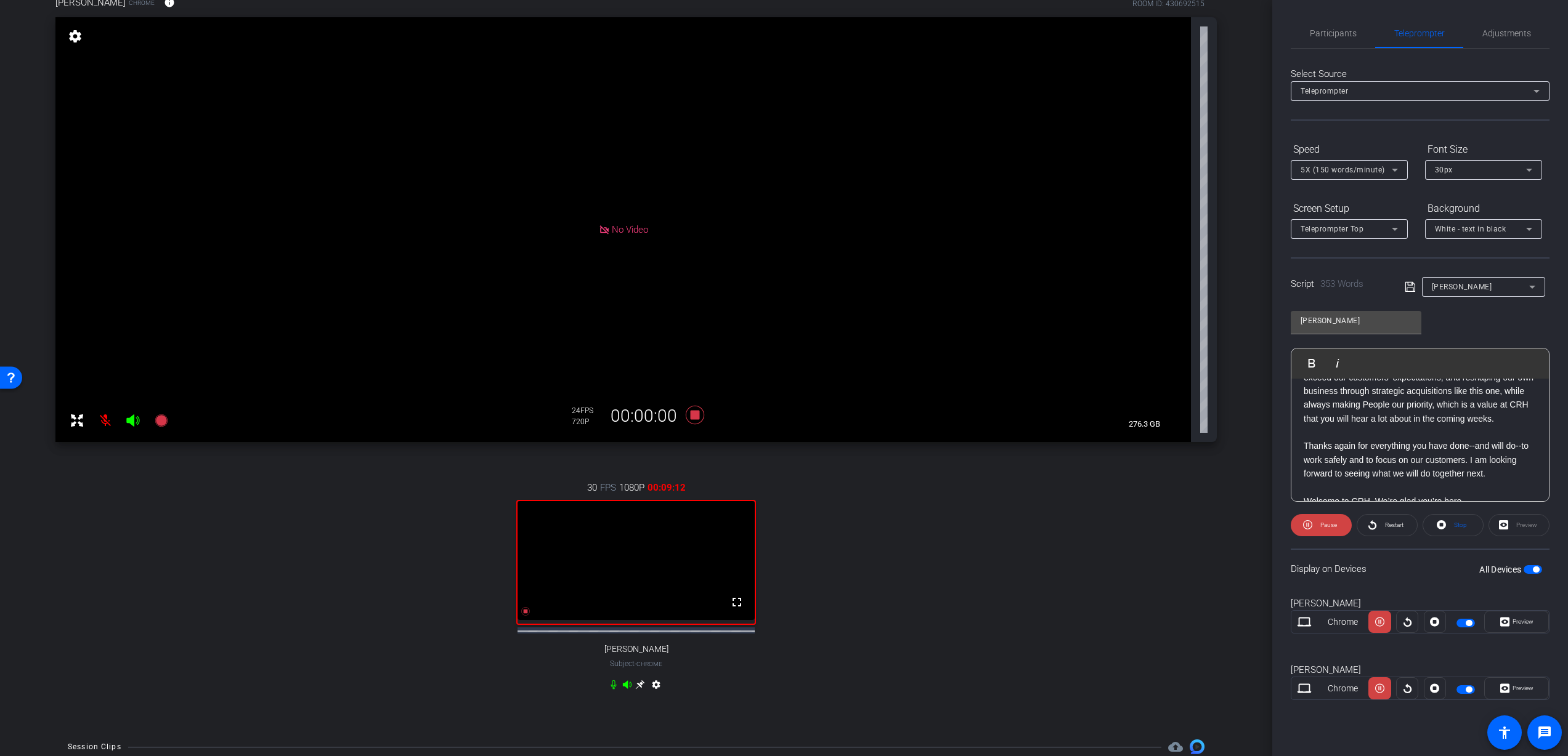
scroll to position [591, 0]
click at [526, 616] on icon at bounding box center [526, 611] width 9 height 9
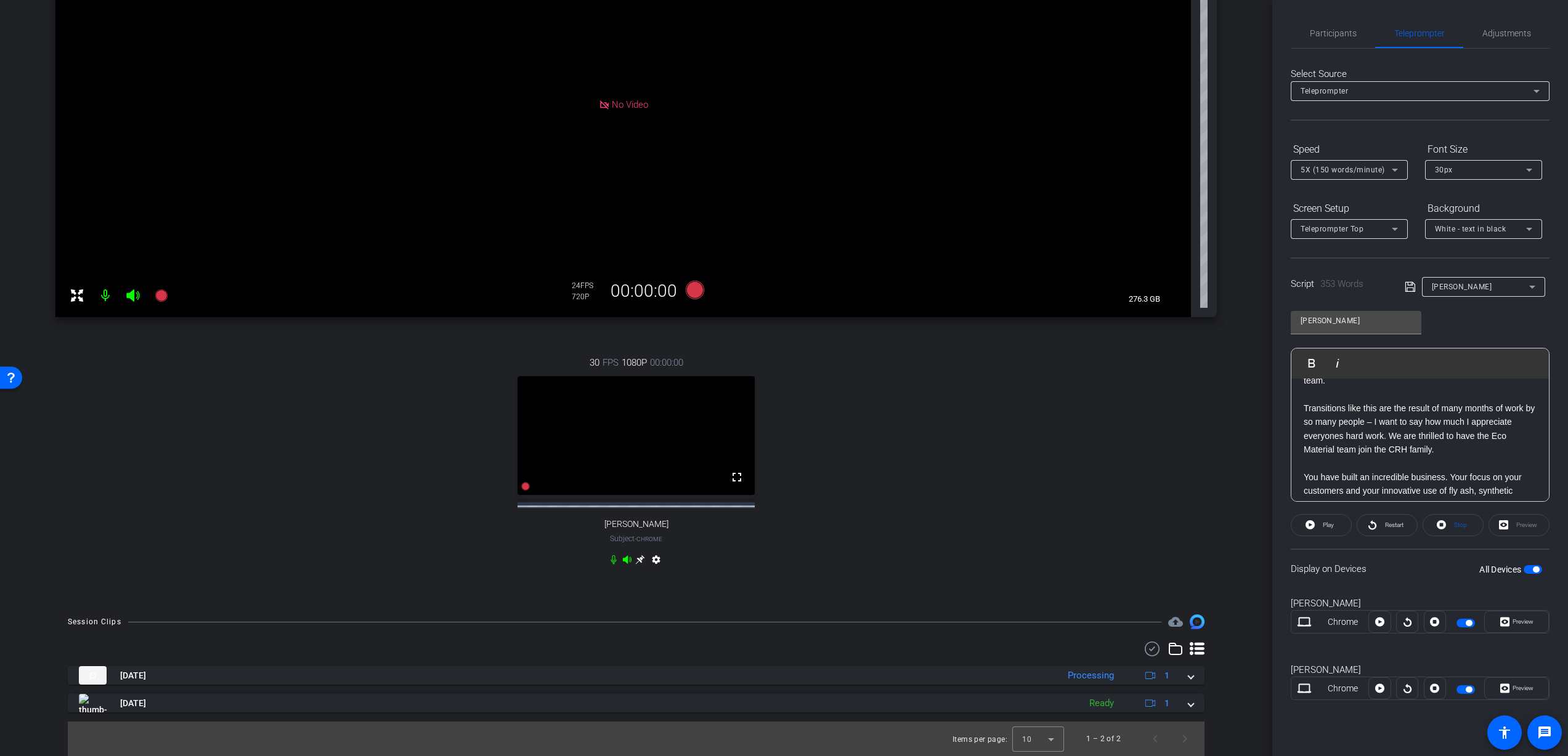
scroll to position [0, 0]
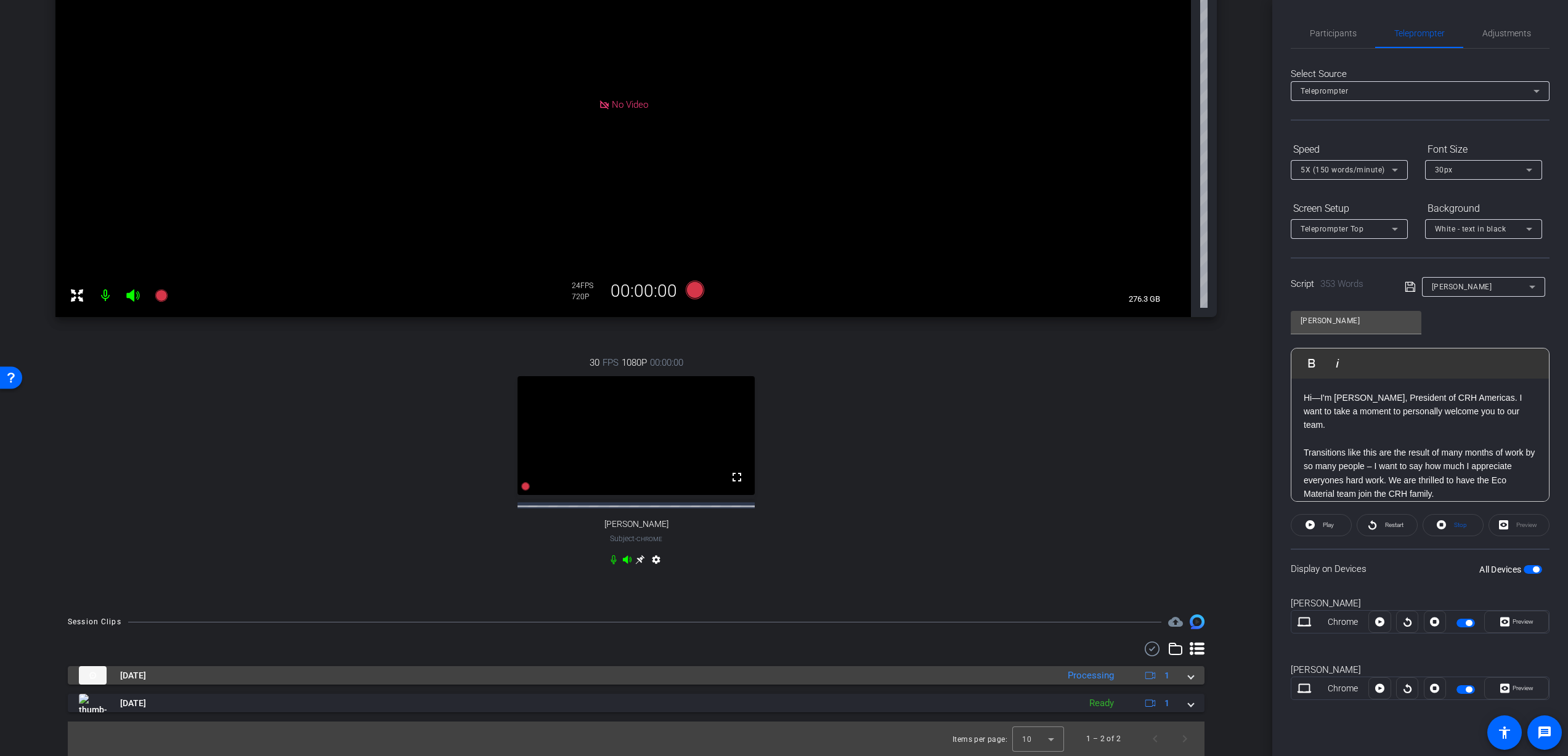
click at [1098, 674] on div "Processing" at bounding box center [1091, 675] width 58 height 14
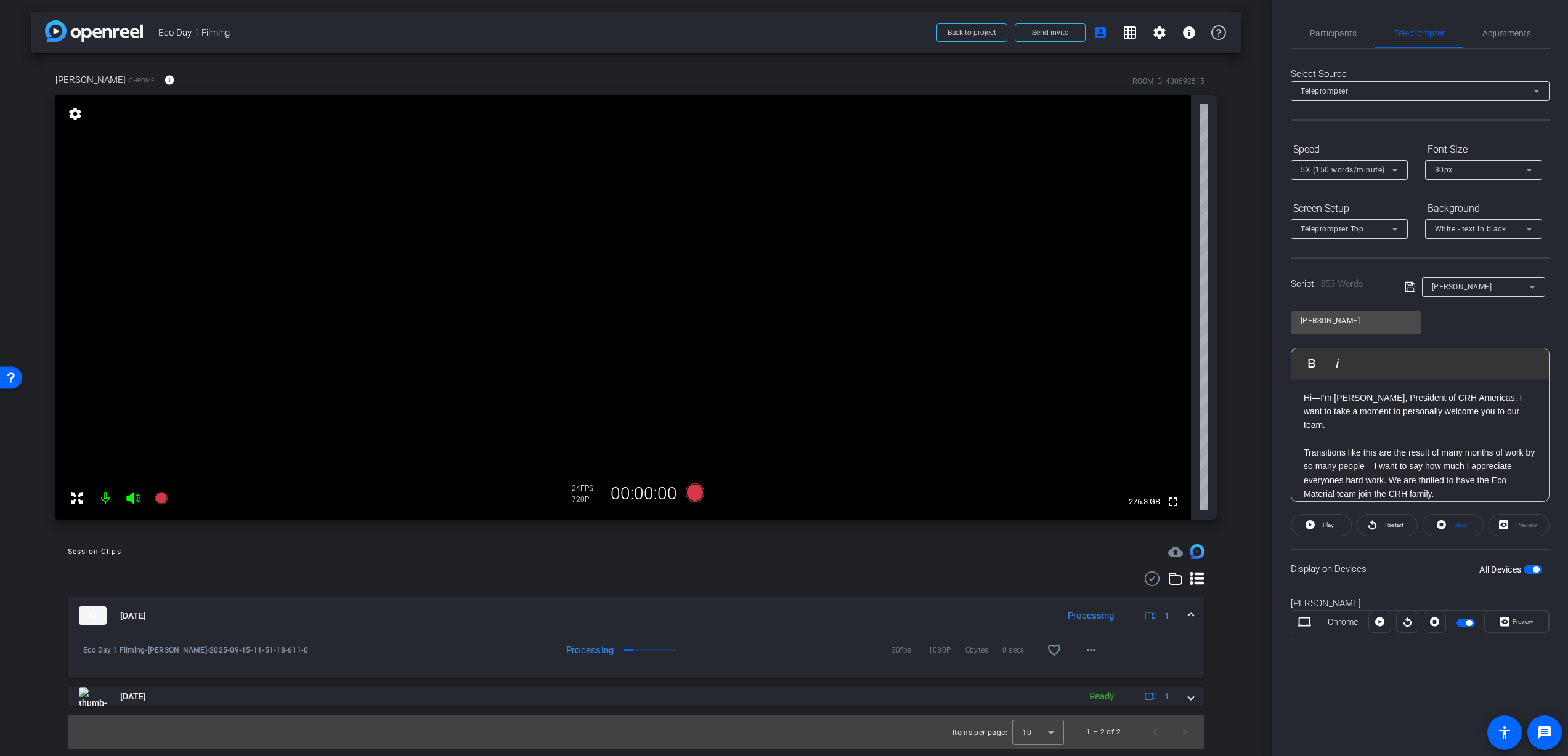
click at [1096, 621] on div "Processing" at bounding box center [1091, 616] width 58 height 14
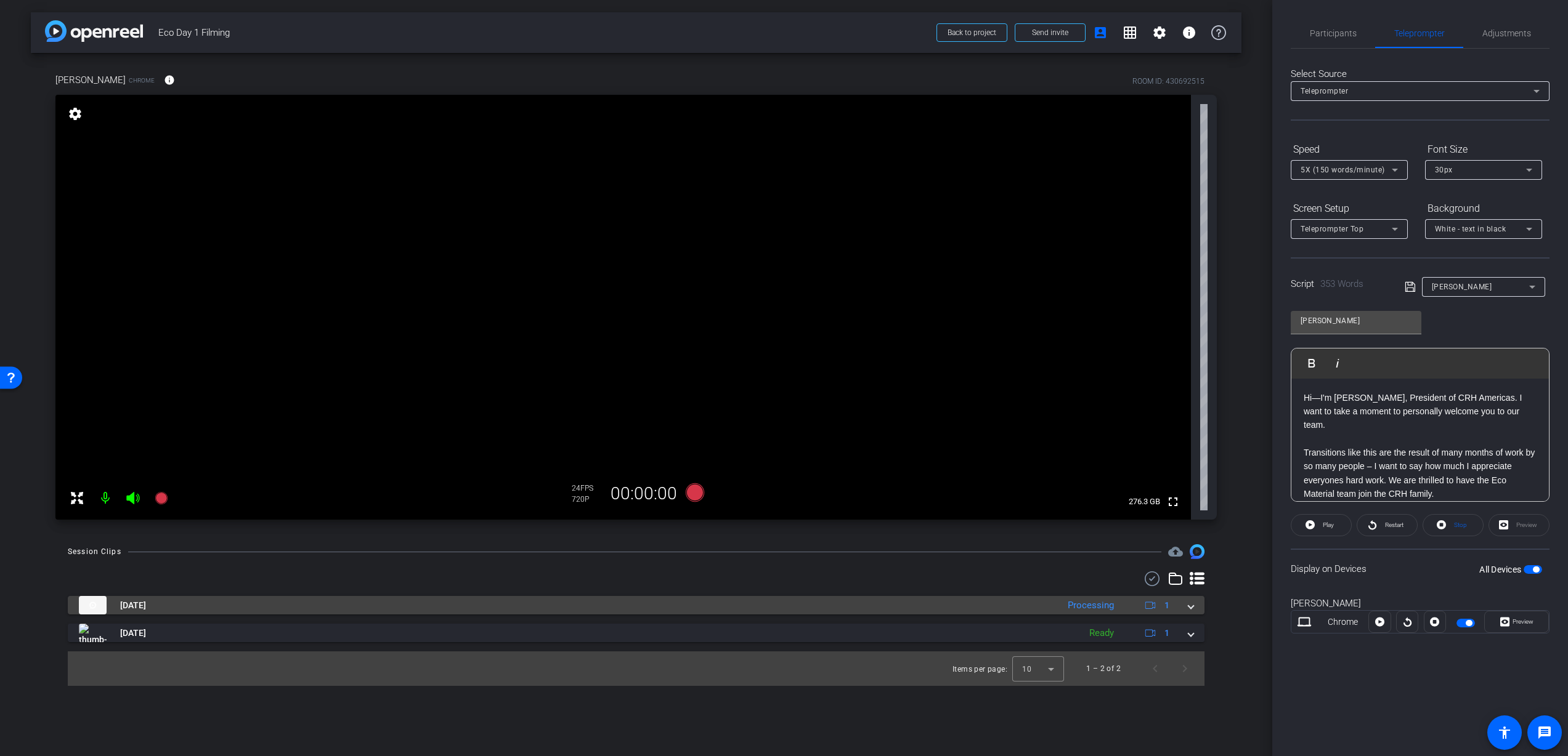
click at [1091, 607] on div "Processing" at bounding box center [1091, 605] width 58 height 14
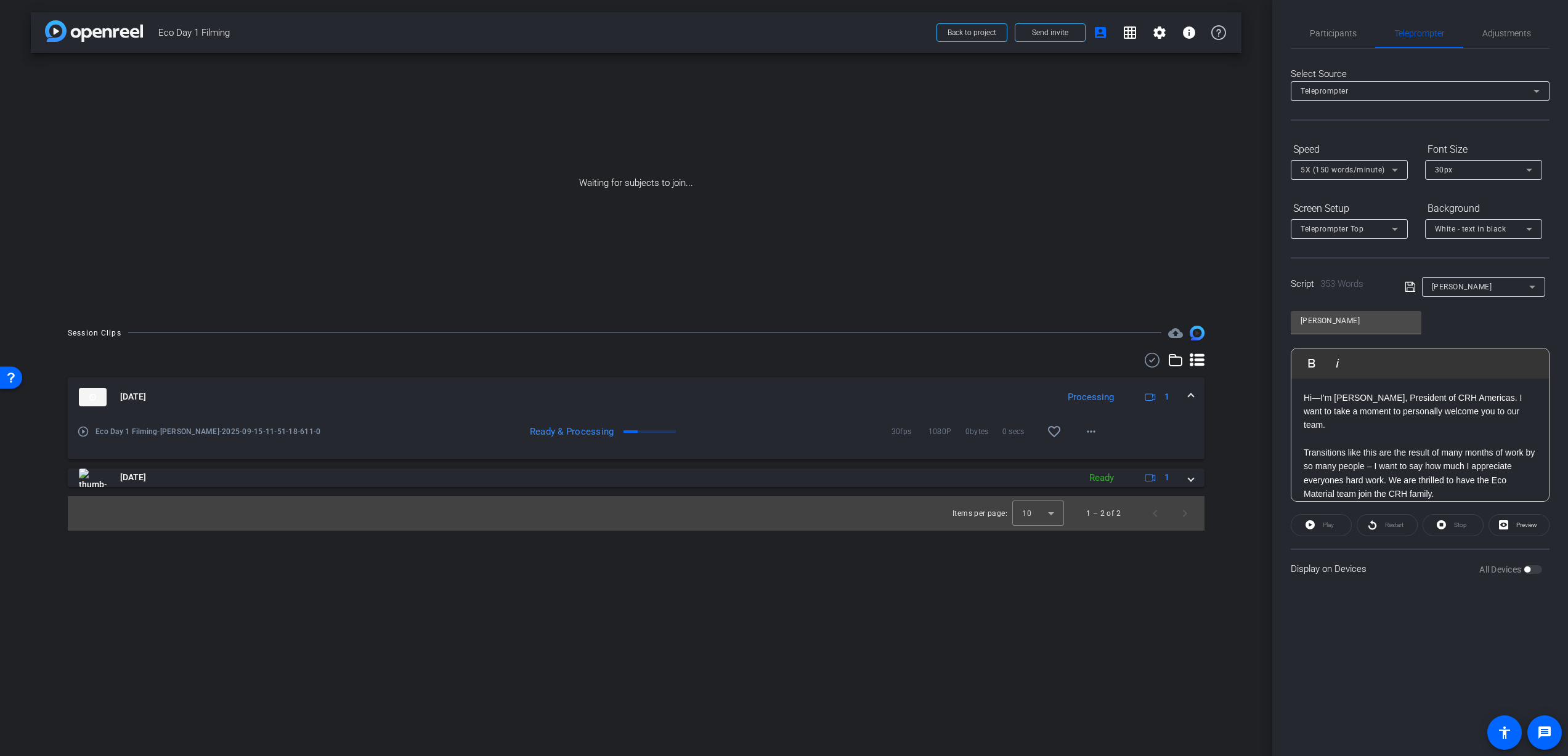
click at [555, 434] on div "Ready & Processing" at bounding box center [555, 432] width 130 height 12
click at [1105, 394] on div "Processing" at bounding box center [1091, 398] width 58 height 14
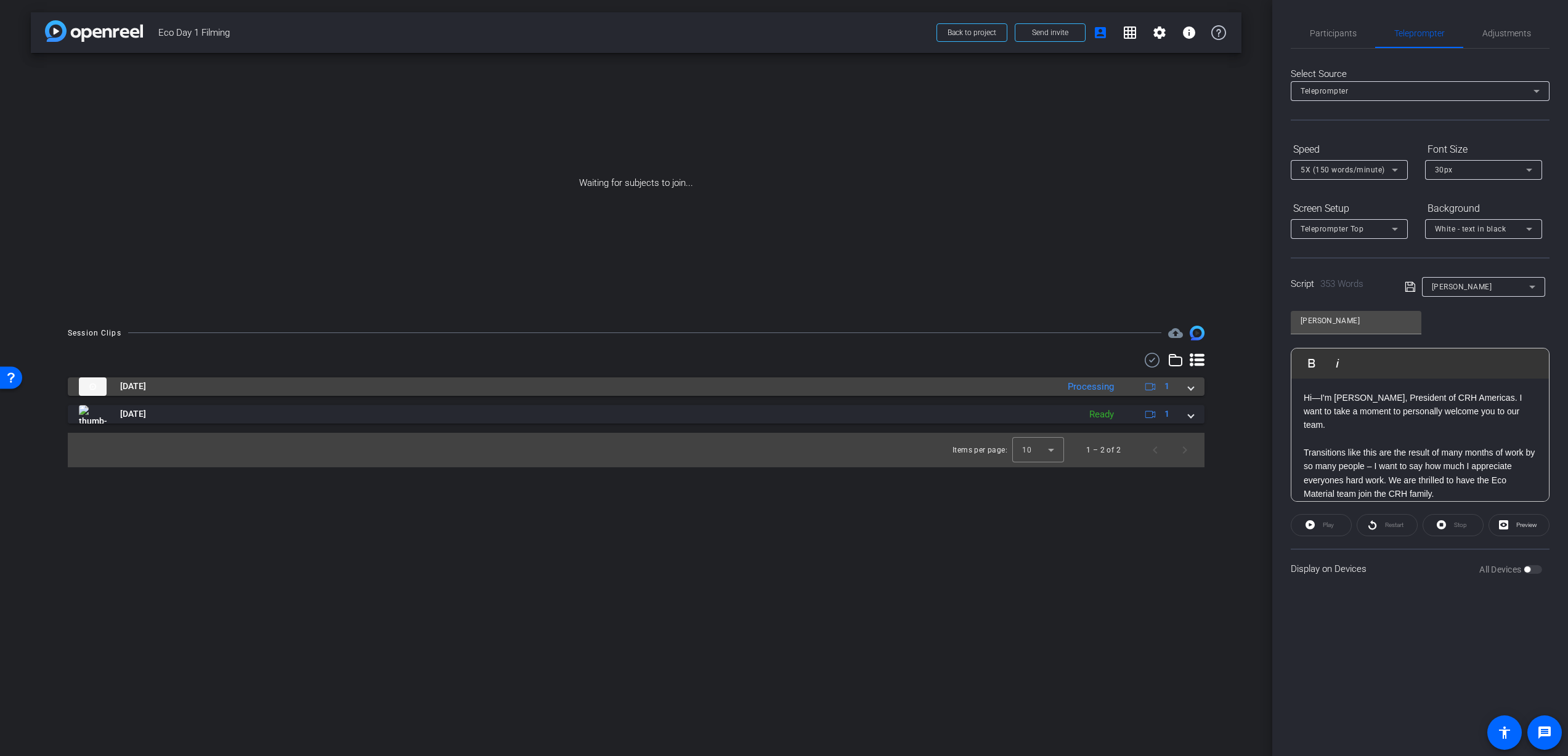
click at [1097, 384] on div "Processing" at bounding box center [1091, 387] width 58 height 14
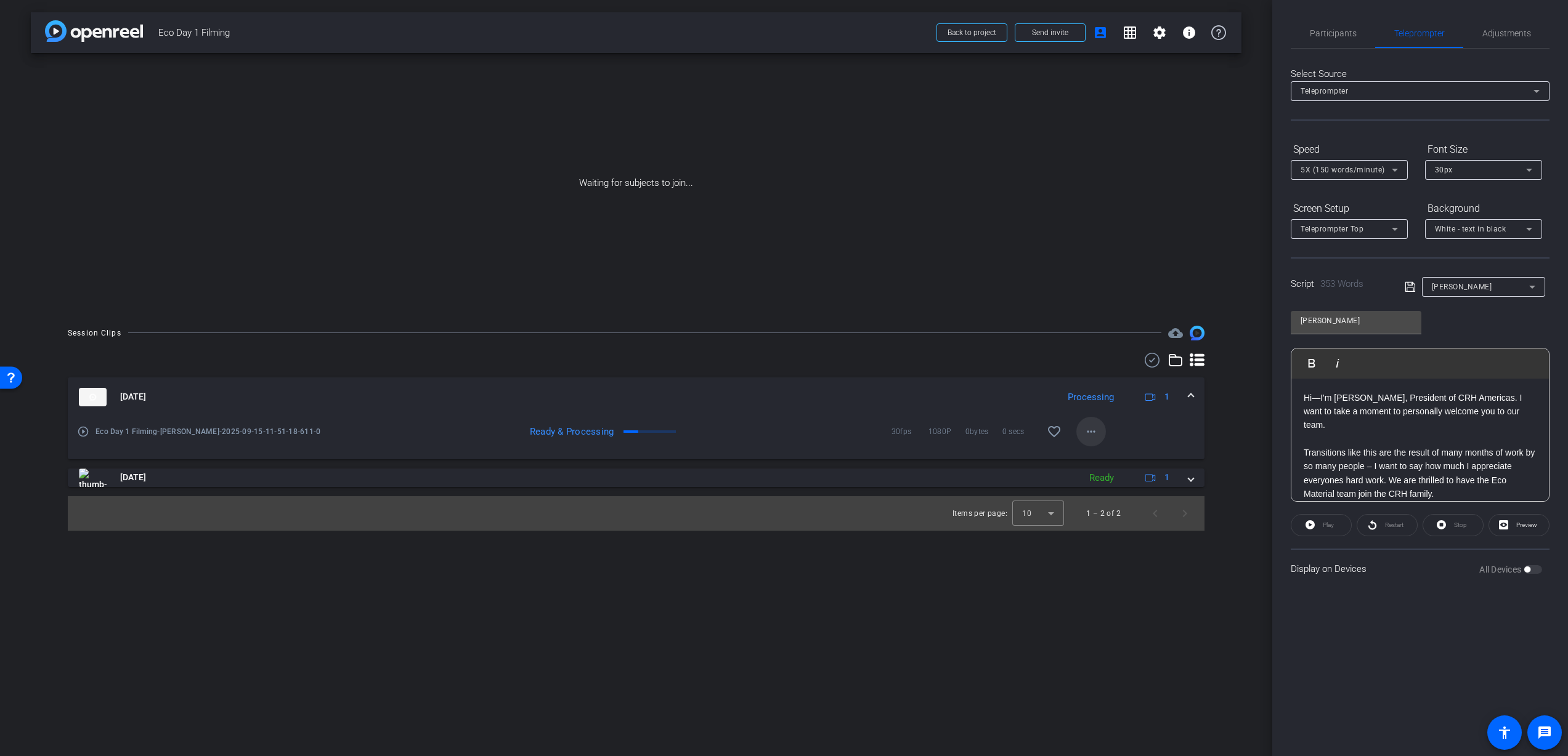
click at [1091, 429] on mat-icon "more_horiz" at bounding box center [1091, 432] width 15 height 15
click at [1121, 457] on span "Download Original" at bounding box center [1123, 458] width 74 height 15
click at [1091, 434] on mat-icon "more_horiz" at bounding box center [1091, 432] width 15 height 15
drag, startPoint x: 746, startPoint y: 420, endPoint x: 737, endPoint y: 422, distance: 9.2
click at [745, 420] on div at bounding box center [784, 378] width 1568 height 756
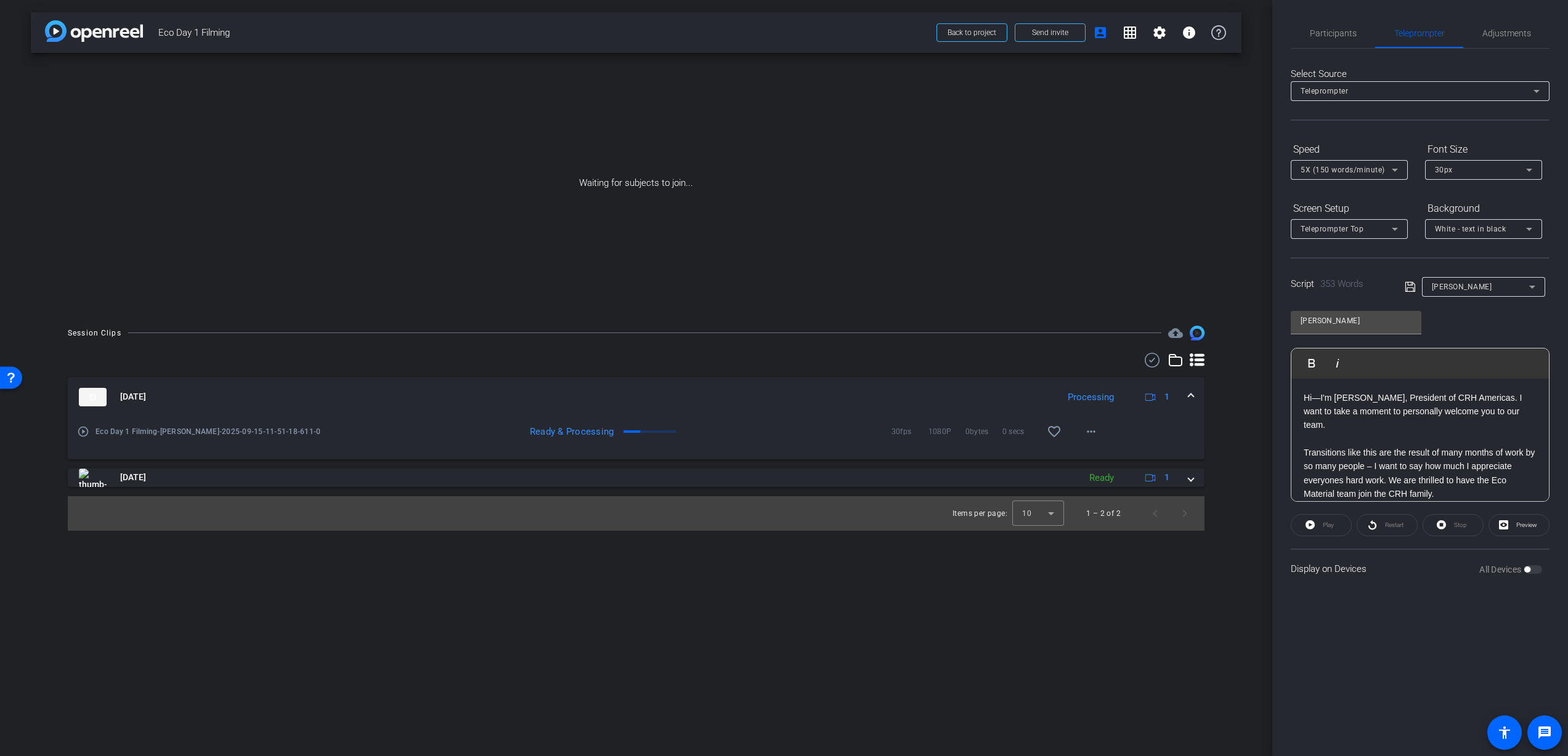
drag, startPoint x: 692, startPoint y: 436, endPoint x: 637, endPoint y: 425, distance: 56.1
click at [680, 430] on div "Ready & Processing" at bounding box center [585, 432] width 434 height 12
click at [1338, 31] on span "Participants" at bounding box center [1333, 33] width 47 height 9
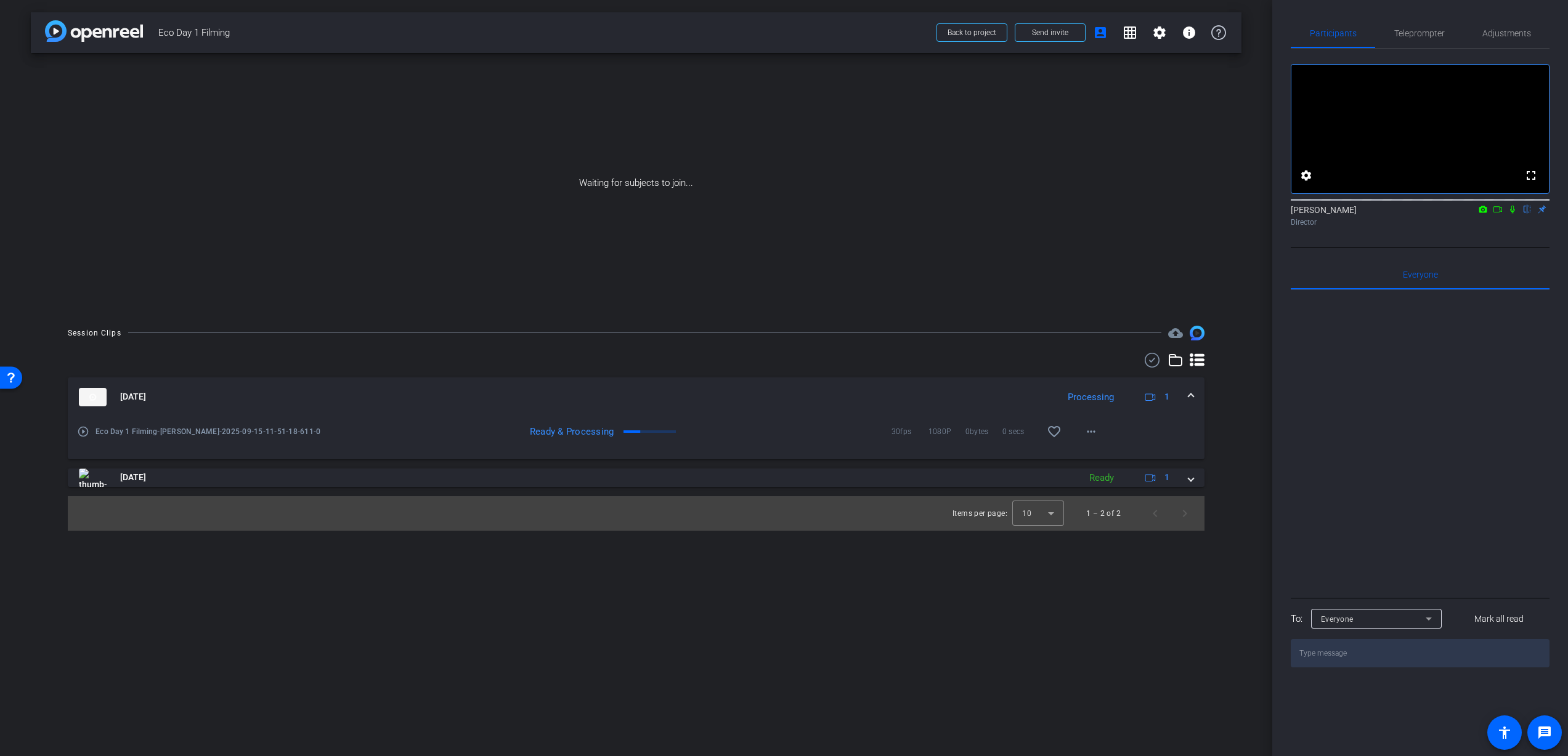
click at [1485, 214] on icon at bounding box center [1483, 210] width 10 height 9
click at [1446, 221] on div at bounding box center [784, 378] width 1568 height 756
click at [1499, 214] on icon at bounding box center [1498, 210] width 10 height 9
click at [1525, 214] on icon at bounding box center [1528, 210] width 10 height 9
click at [1412, 37] on span "Teleprompter" at bounding box center [1419, 33] width 50 height 9
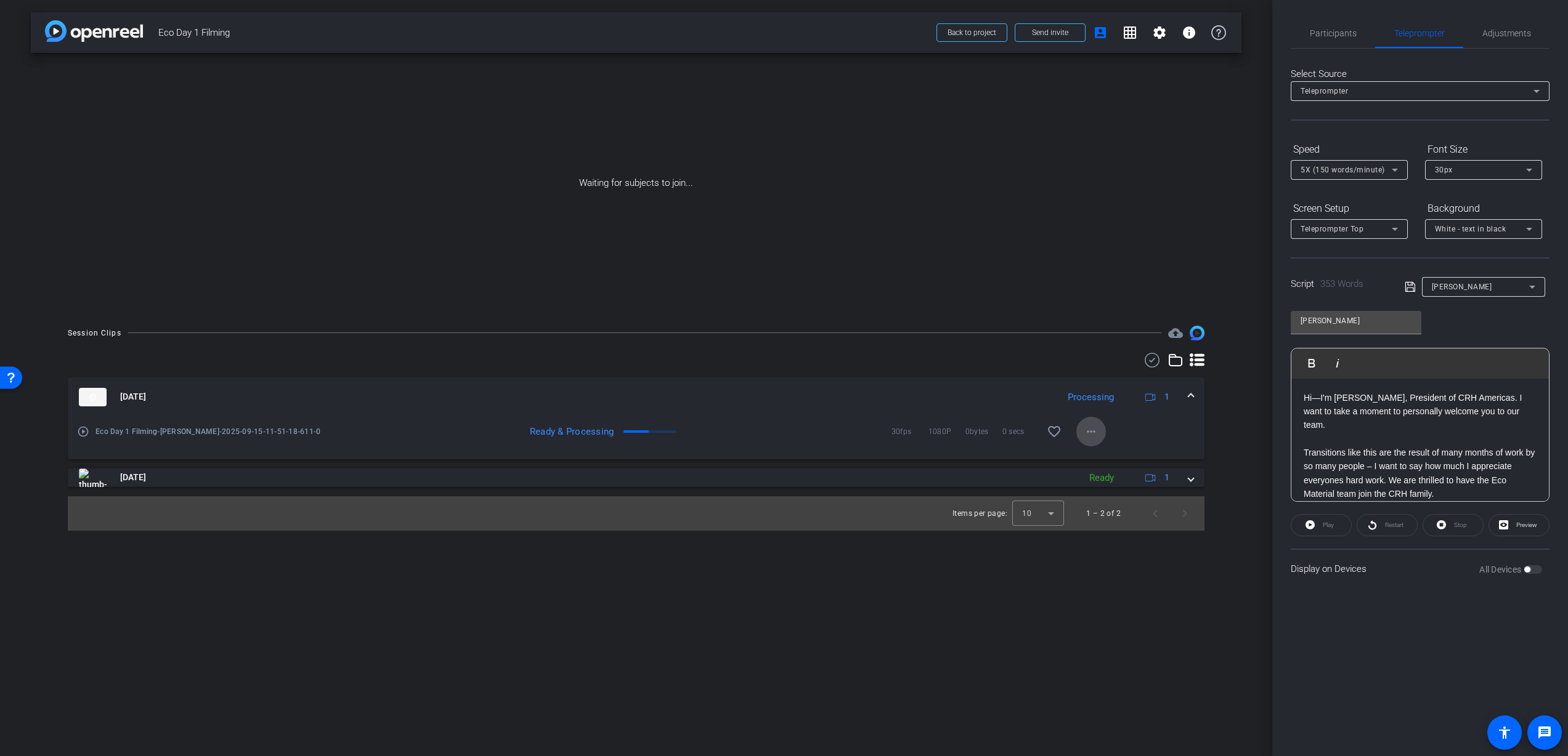
click at [1088, 433] on mat-icon "more_horiz" at bounding box center [1091, 432] width 15 height 15
drag, startPoint x: 829, startPoint y: 571, endPoint x: 835, endPoint y: 569, distance: 6.3
click at [835, 569] on div at bounding box center [784, 378] width 1568 height 756
click at [655, 424] on div "MP4 Ready 30fps 1080P 281mb 9 mins favorite_border more_horiz" at bounding box center [737, 432] width 738 height 30
drag, startPoint x: 629, startPoint y: 430, endPoint x: 943, endPoint y: 445, distance: 314.4
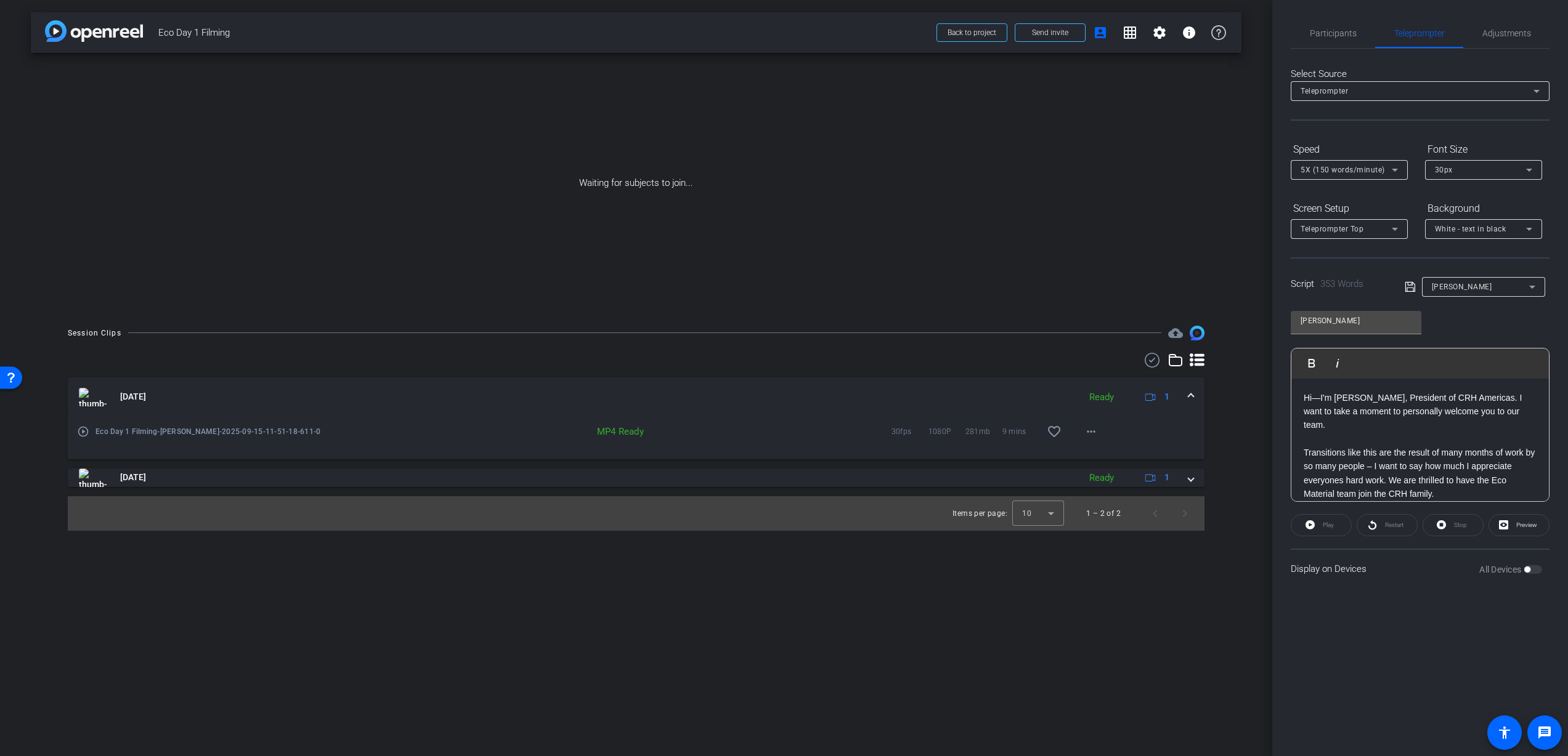
click at [629, 430] on div "MP4 Ready" at bounding box center [585, 432] width 130 height 12
click at [1085, 434] on mat-icon "more_horiz" at bounding box center [1091, 432] width 15 height 15
click at [1110, 486] on span "Download MP4" at bounding box center [1123, 488] width 74 height 15
click at [1361, 34] on div "Participants" at bounding box center [1333, 33] width 84 height 30
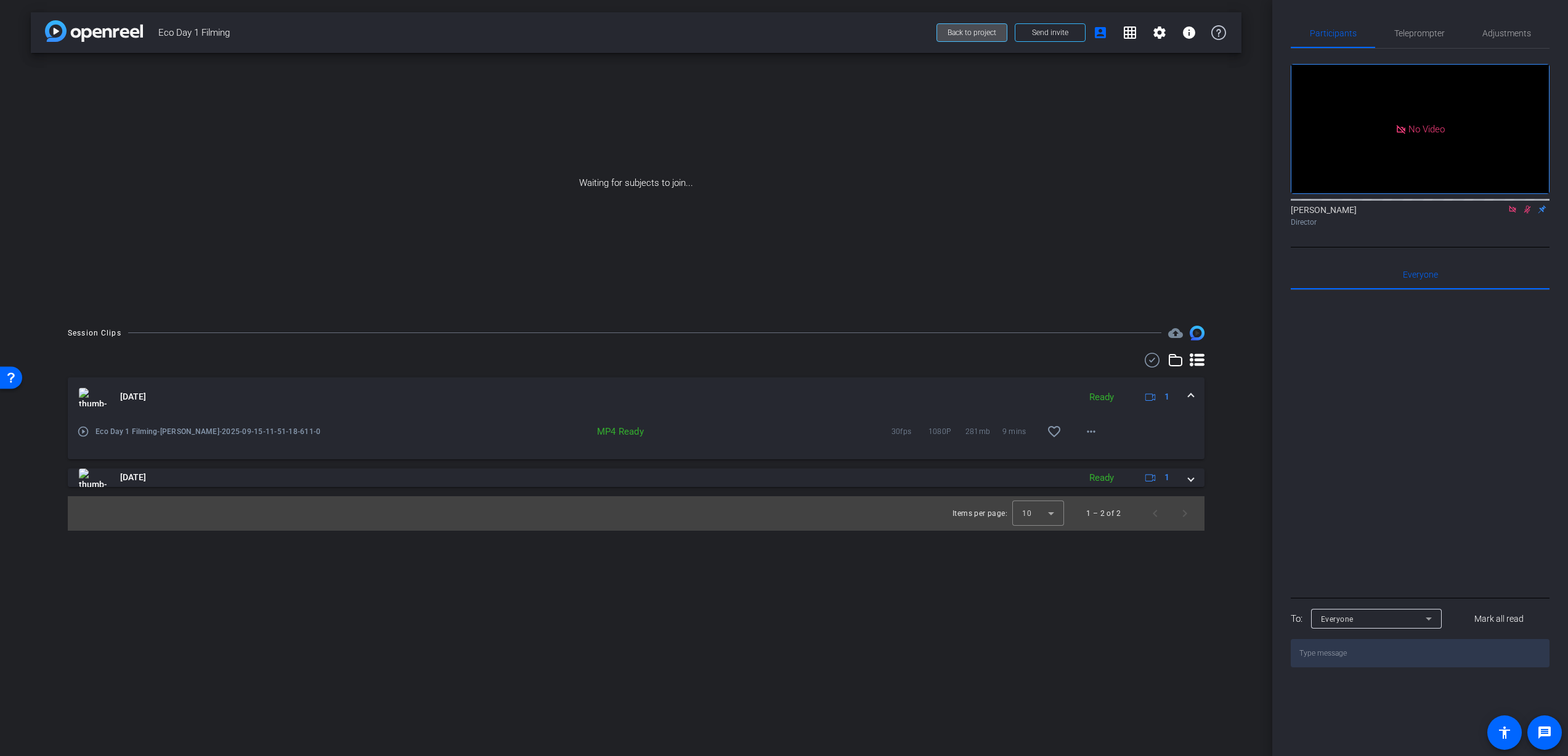
click at [973, 33] on span "Back to project" at bounding box center [972, 33] width 48 height 9
